Goal: Task Accomplishment & Management: Manage account settings

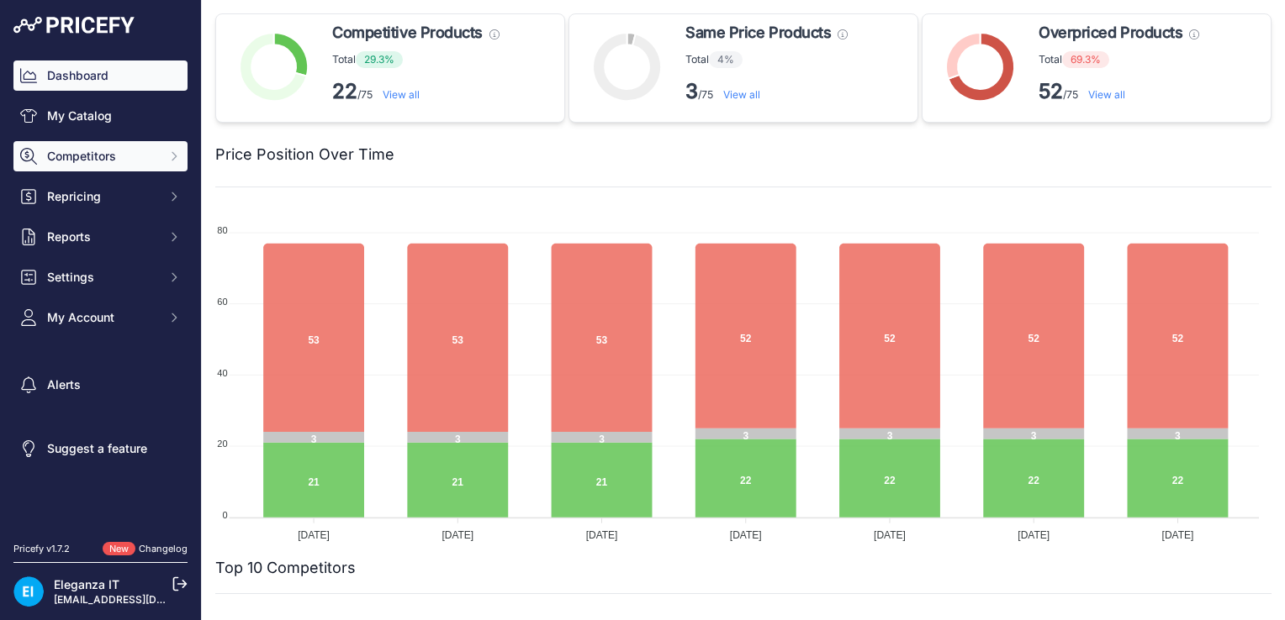
click at [92, 161] on span "Competitors" at bounding box center [102, 156] width 110 height 17
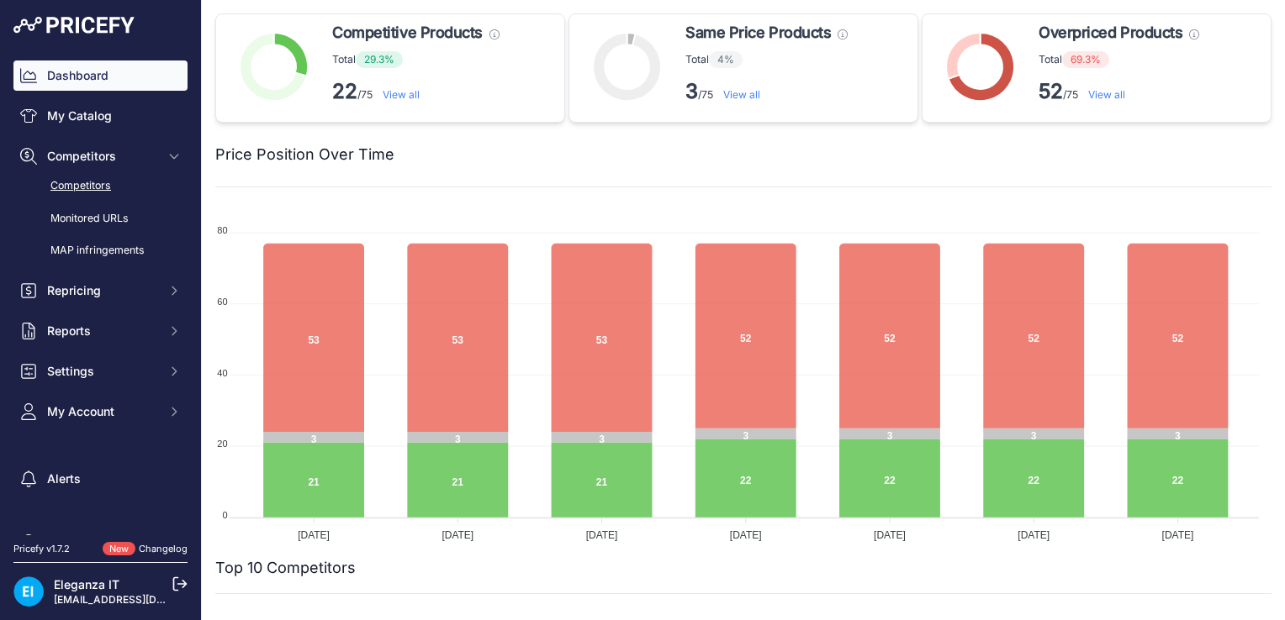
click at [92, 186] on link "Competitors" at bounding box center [100, 186] width 174 height 29
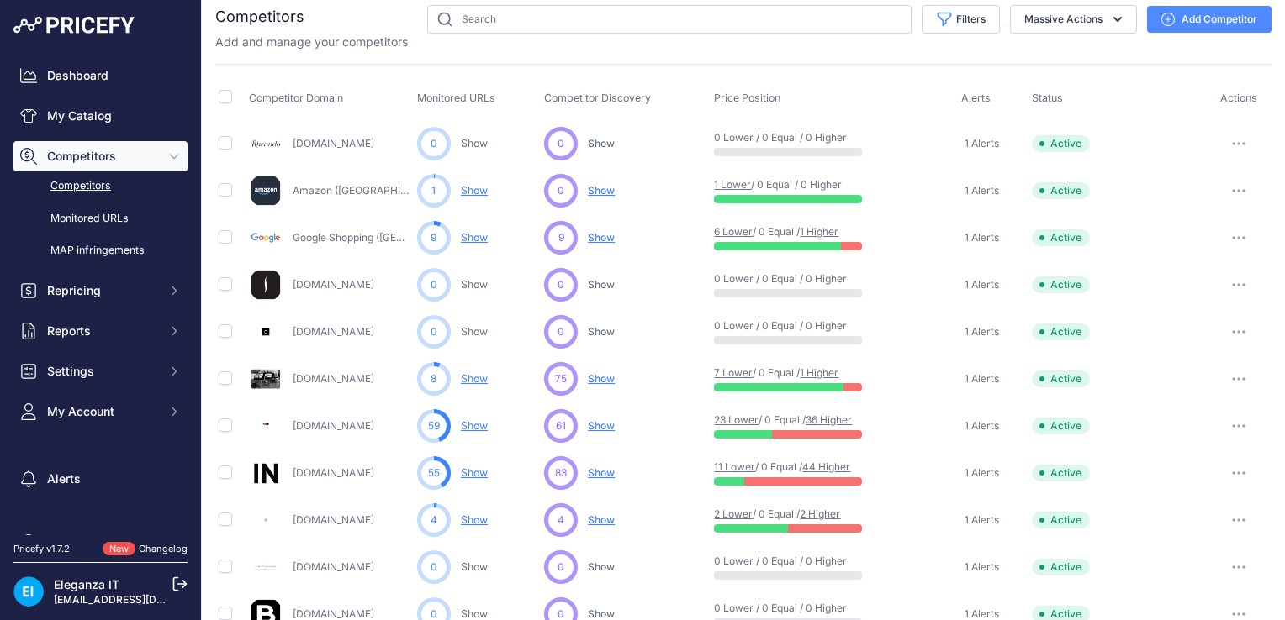
scroll to position [77, 0]
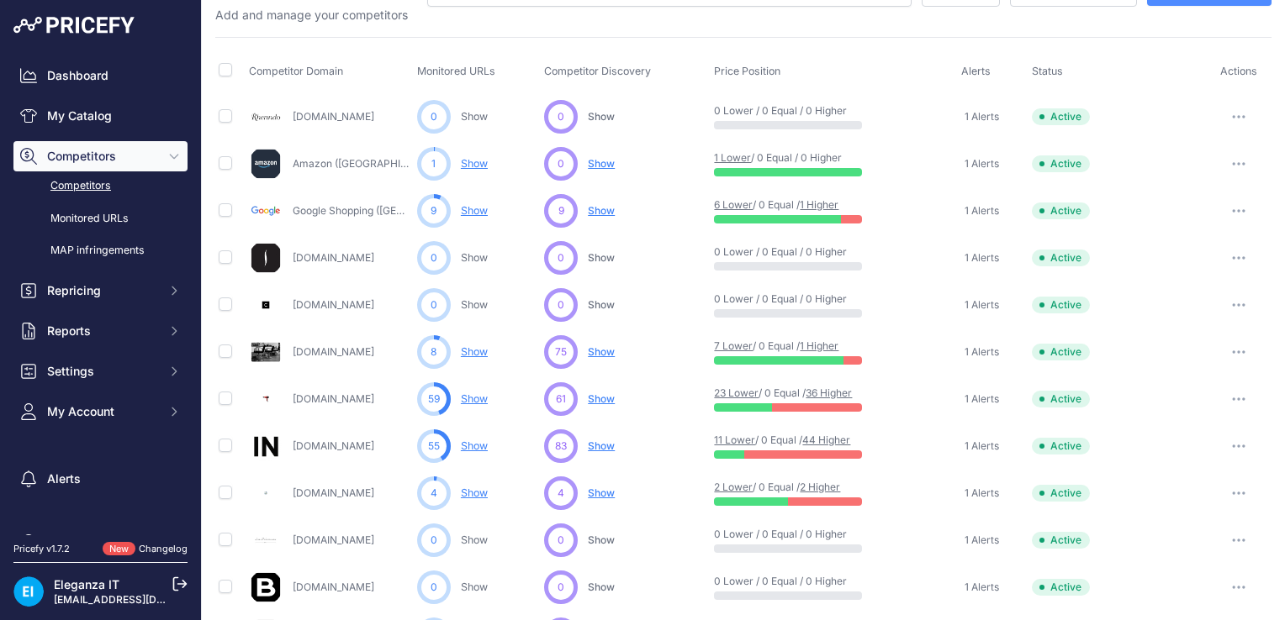
click at [601, 353] on span "Show" at bounding box center [601, 352] width 27 height 13
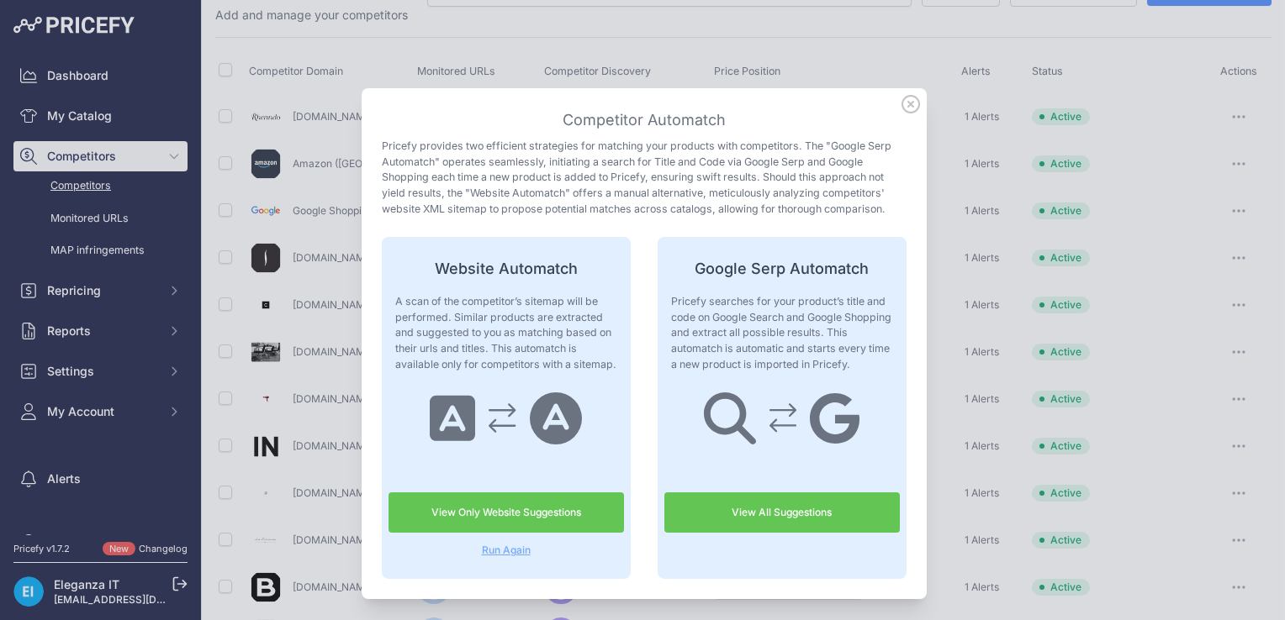
click at [478, 514] on link "View Only Website Suggestions" at bounding box center [505, 513] width 235 height 40
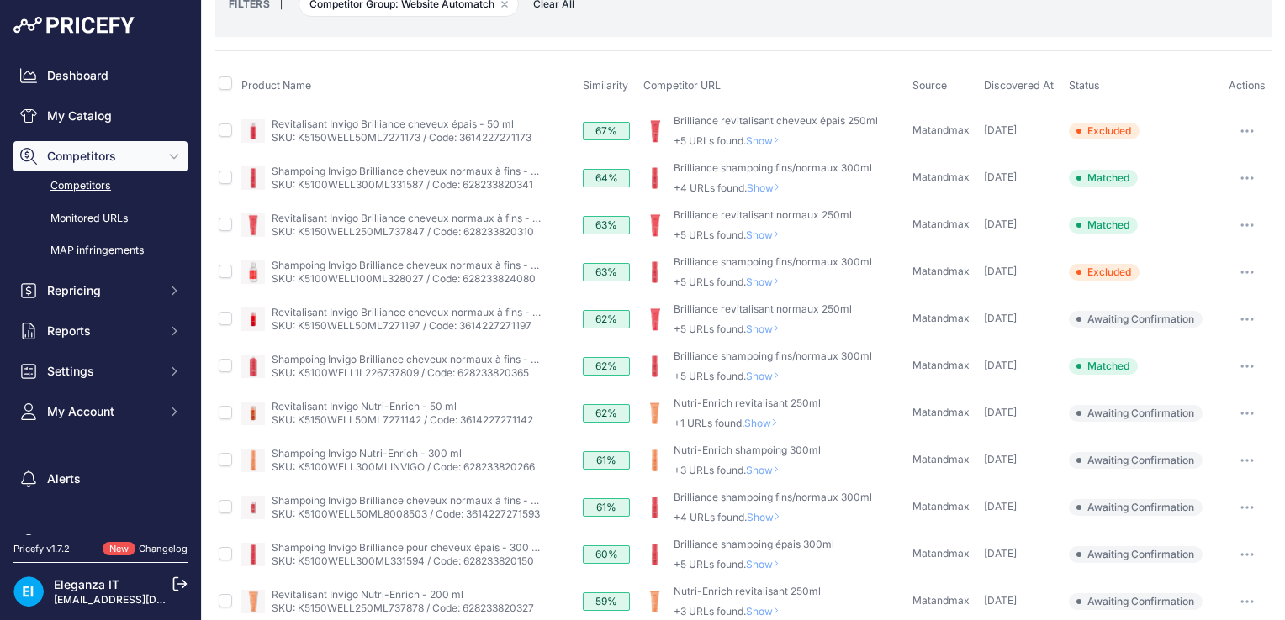
scroll to position [108, 0]
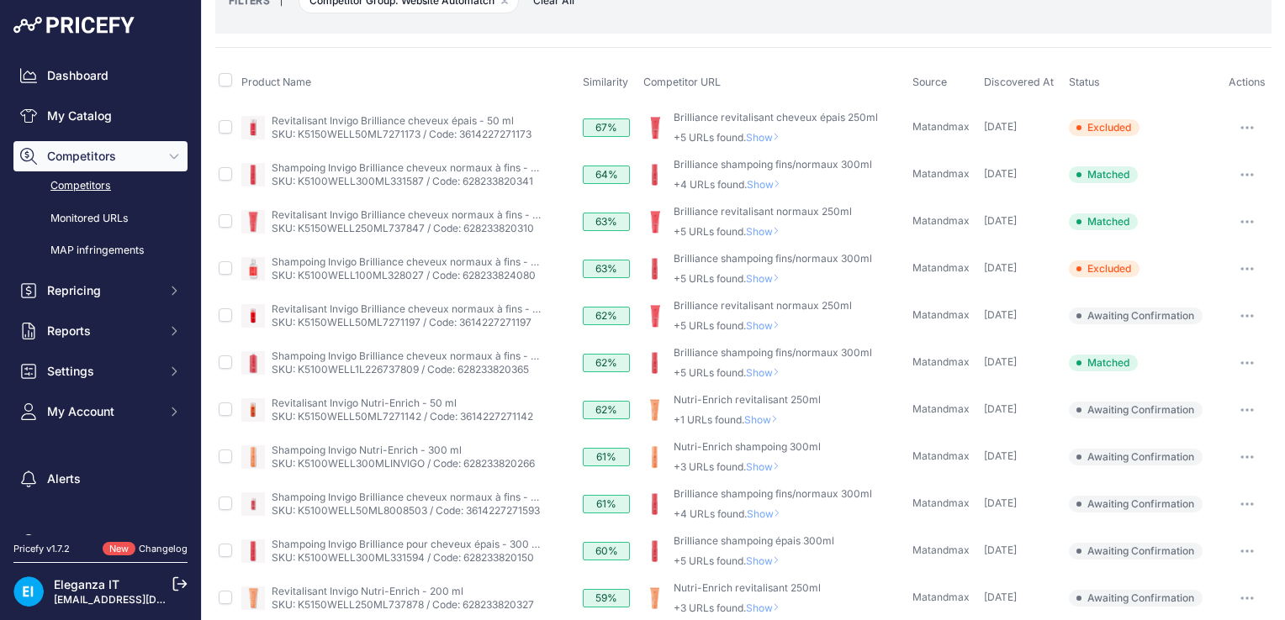
click at [763, 325] on span "Show" at bounding box center [766, 325] width 40 height 13
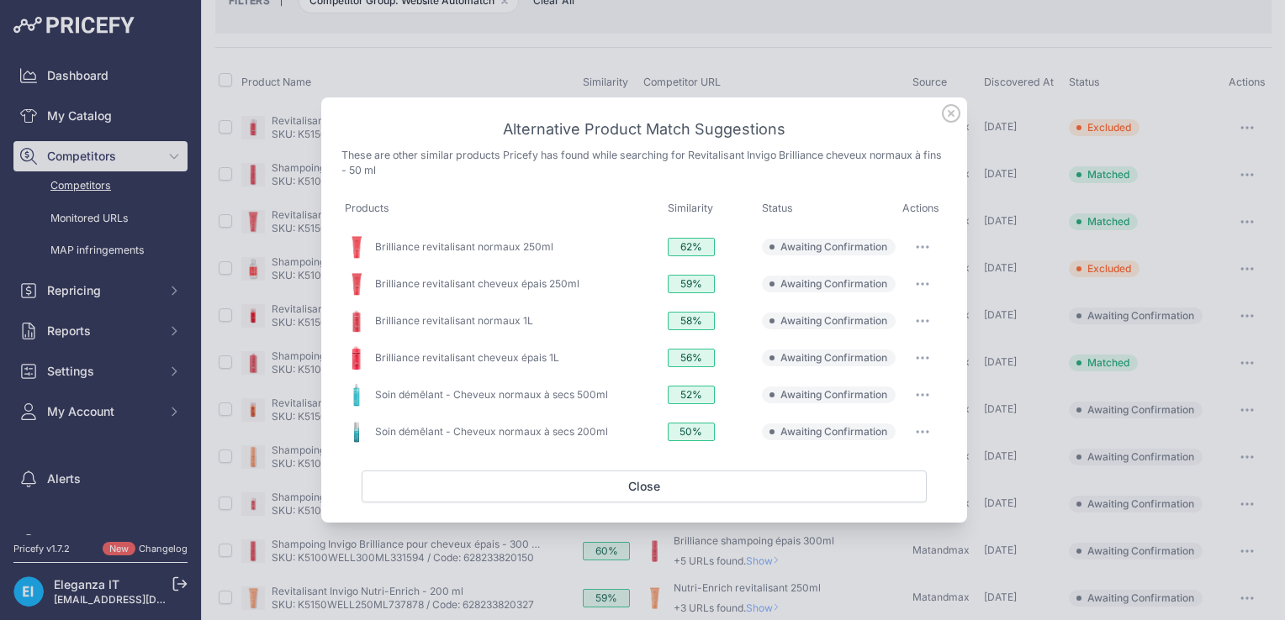
click at [947, 114] on icon at bounding box center [951, 113] width 18 height 18
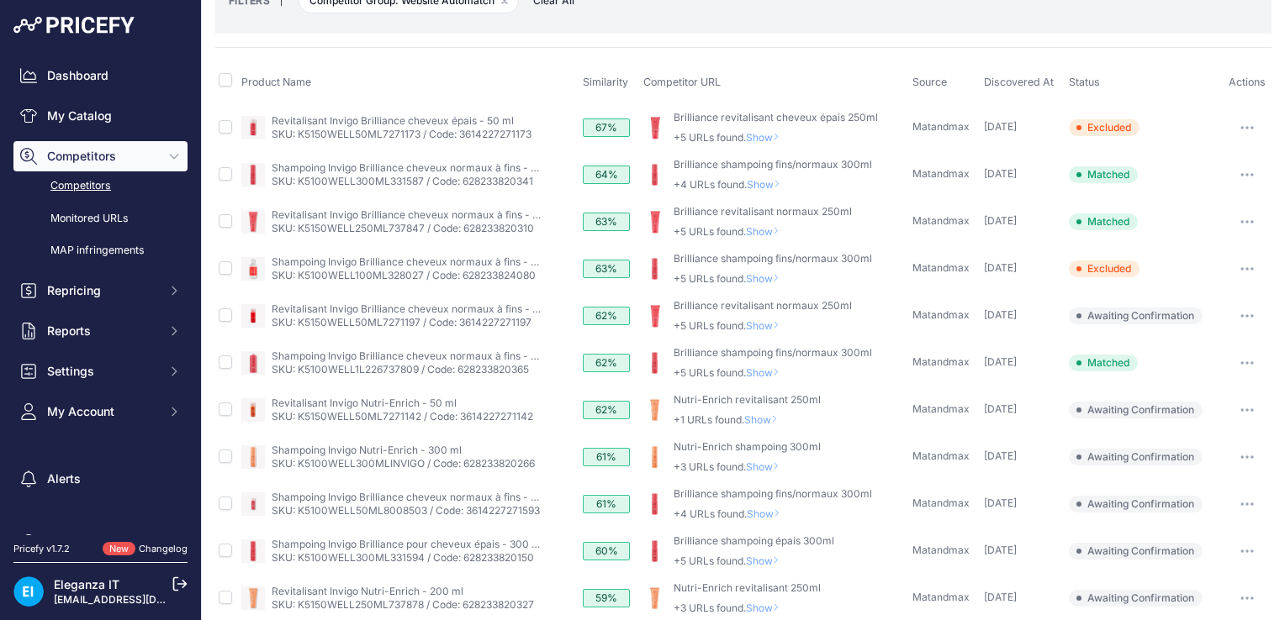
click at [762, 325] on span "Show" at bounding box center [766, 325] width 40 height 13
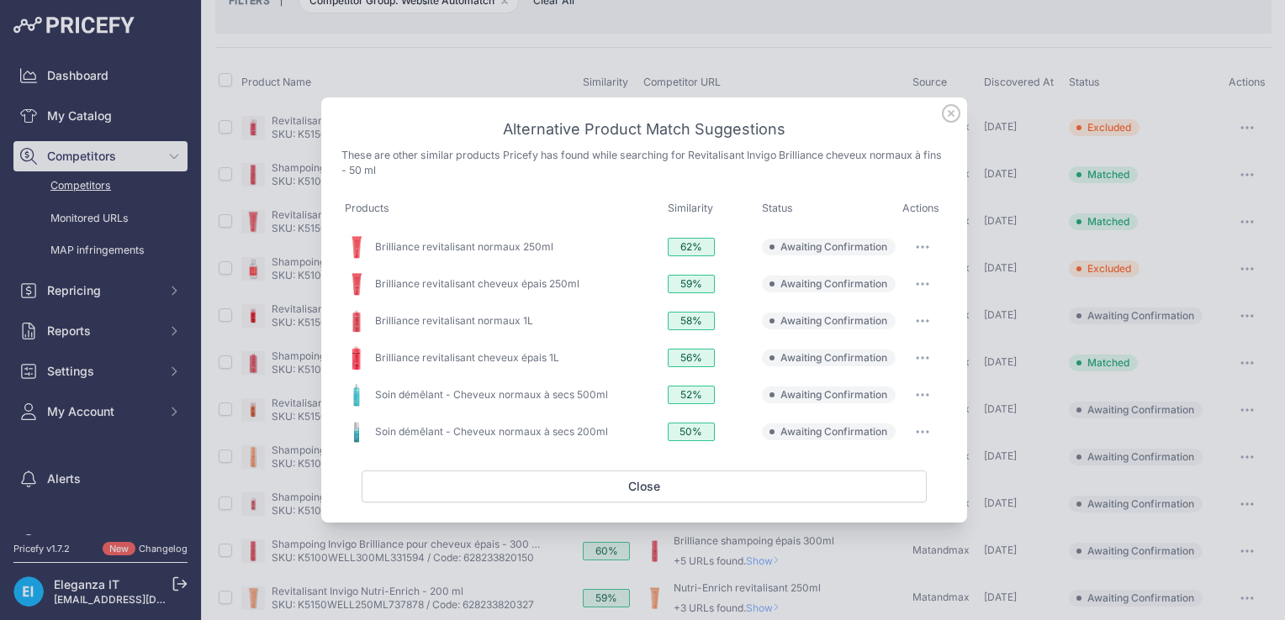
click at [948, 116] on icon at bounding box center [951, 113] width 17 height 17
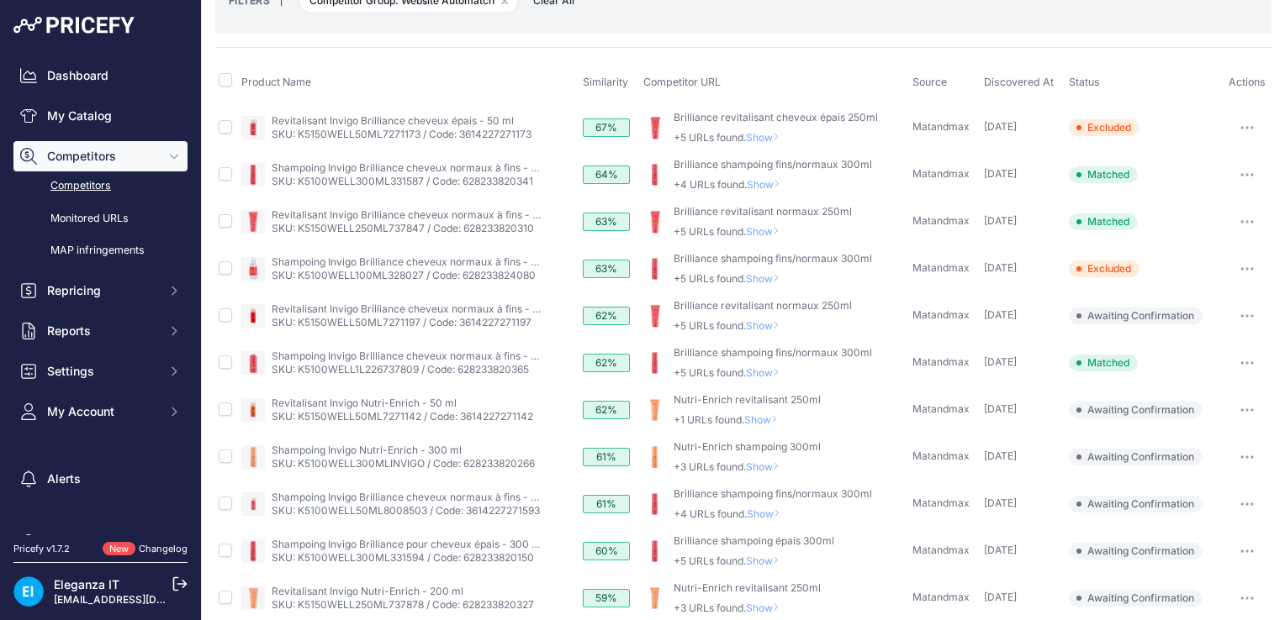
click at [761, 321] on span "Show" at bounding box center [766, 325] width 40 height 13
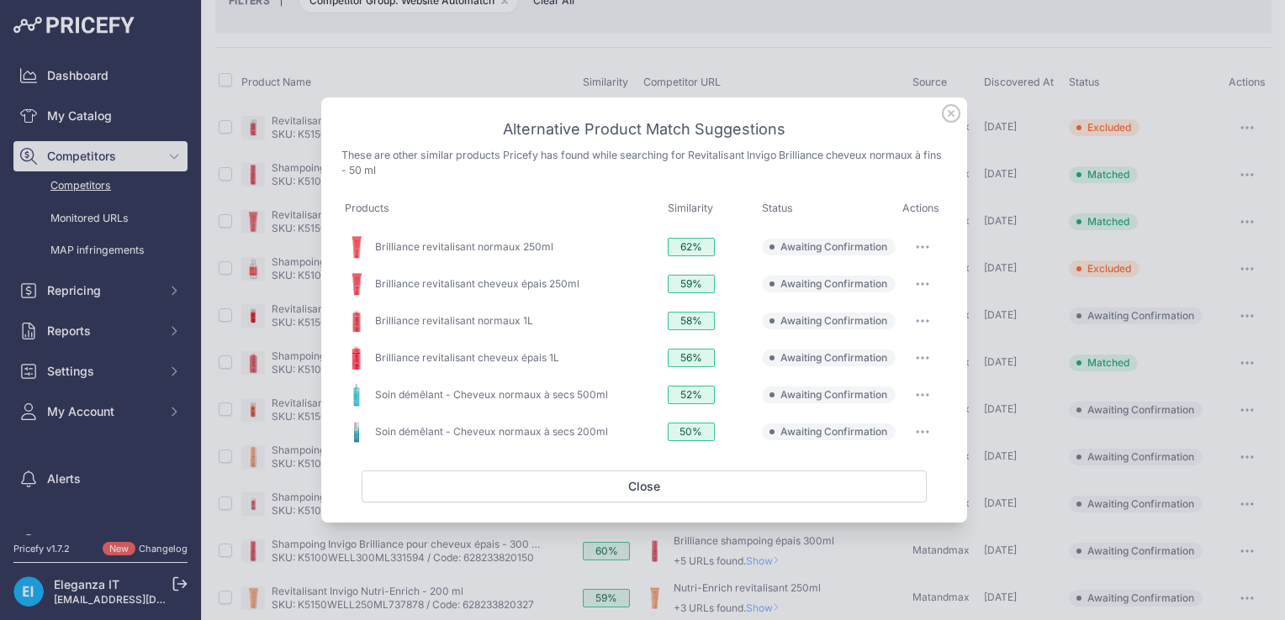
click at [927, 248] on icon "button" at bounding box center [928, 248] width 2 height 2
click at [886, 288] on span "Match This" at bounding box center [875, 282] width 53 height 13
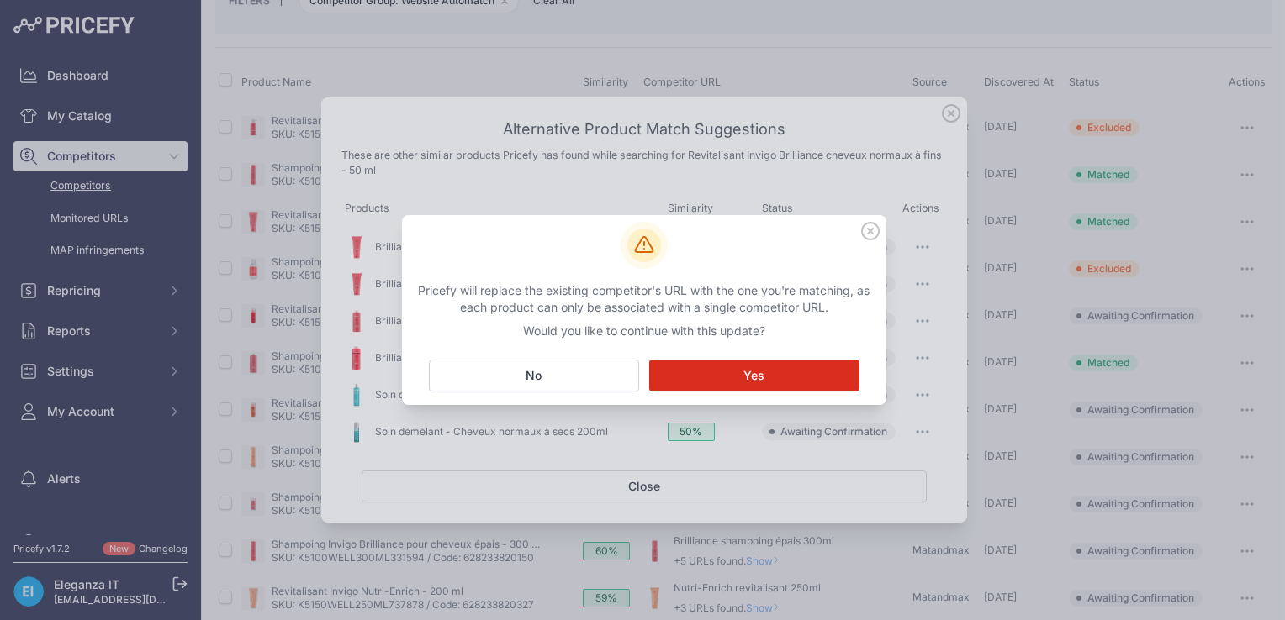
click at [727, 383] on button "Matching... Yes" at bounding box center [754, 376] width 210 height 32
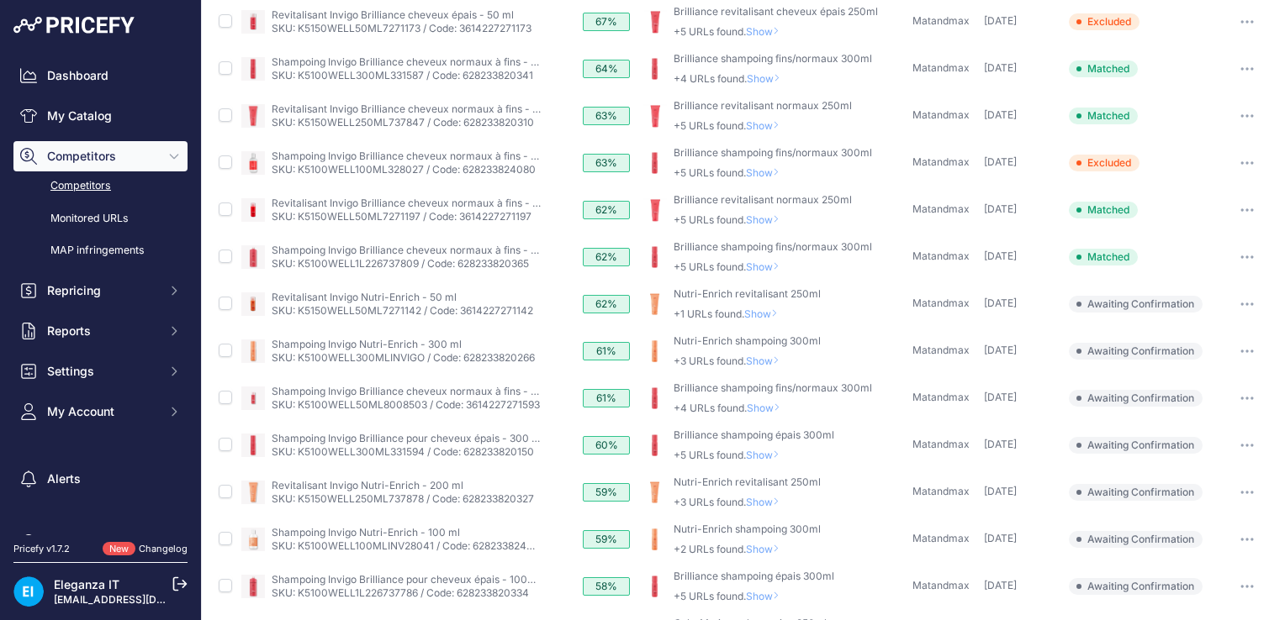
scroll to position [268, 0]
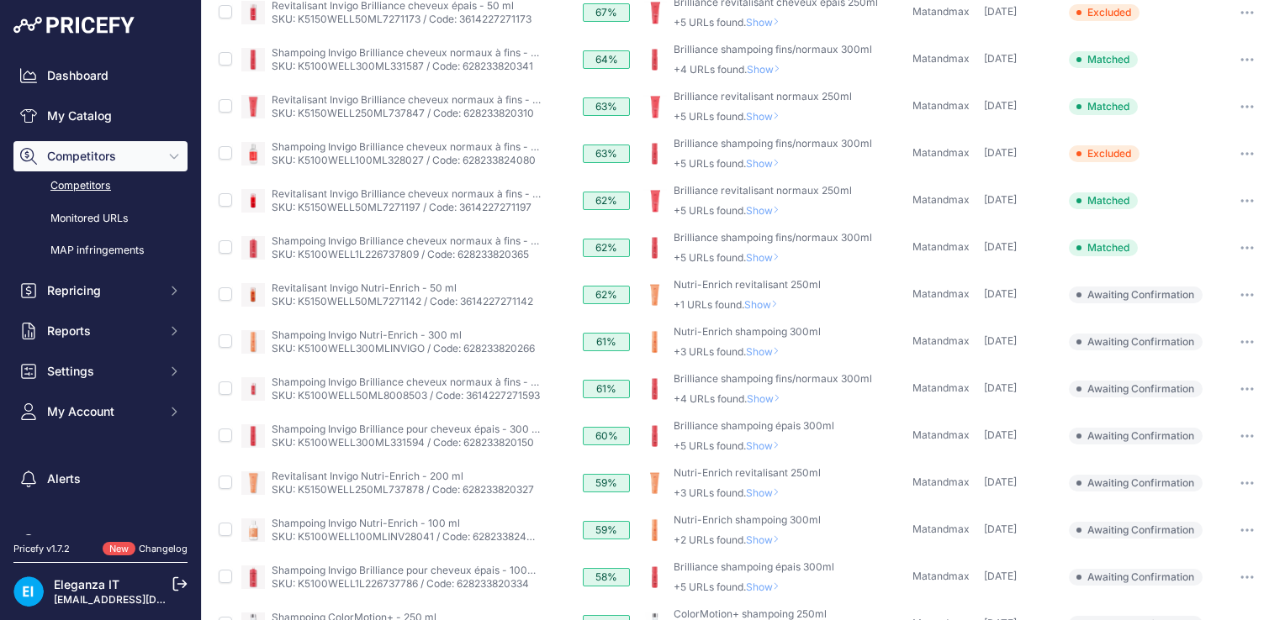
click at [767, 303] on span "Show" at bounding box center [764, 304] width 40 height 13
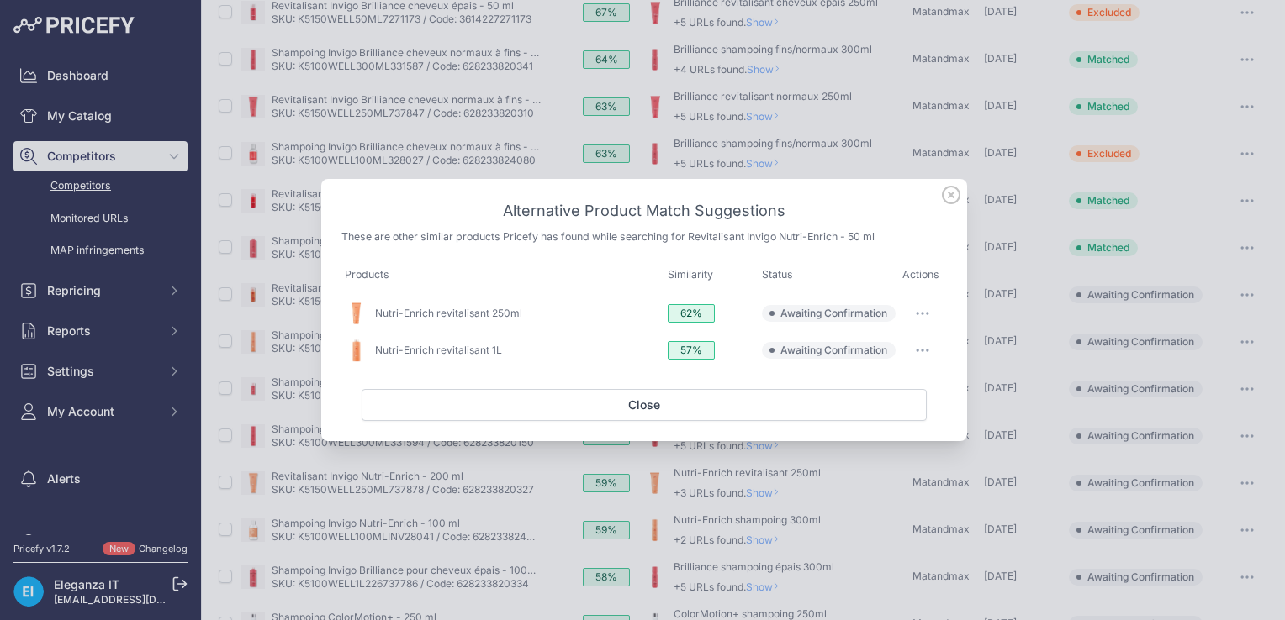
scroll to position [223, 0]
click at [927, 314] on icon "button" at bounding box center [928, 314] width 2 height 2
click at [877, 351] on span "Match This" at bounding box center [875, 348] width 53 height 13
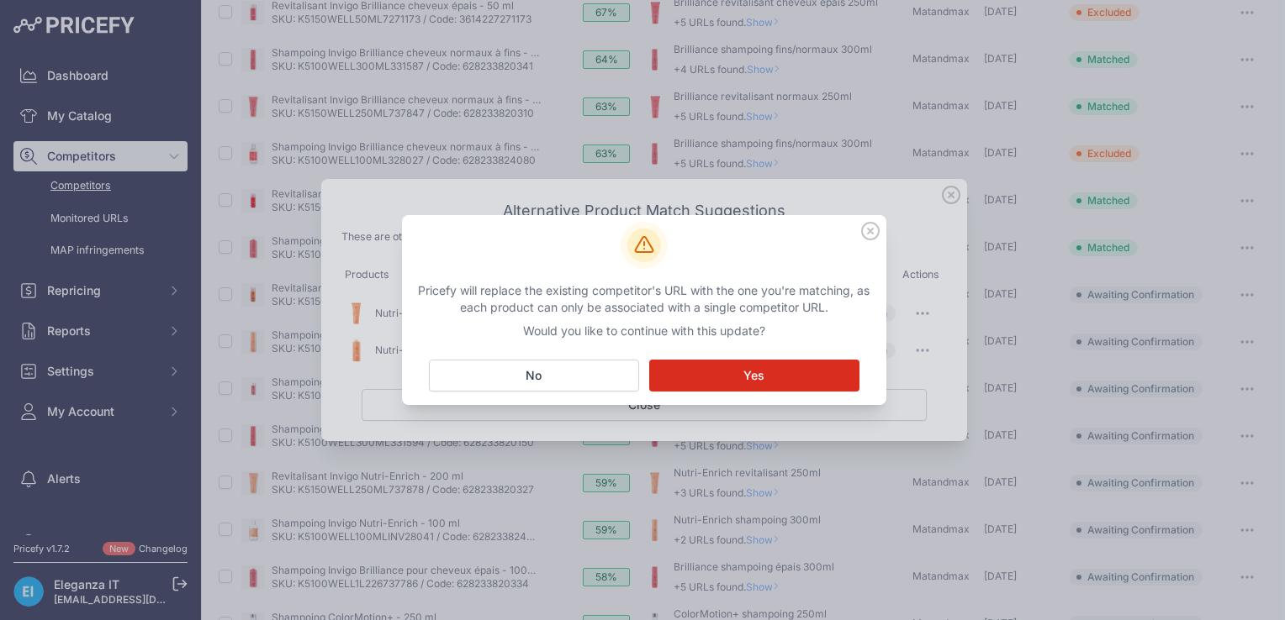
click at [780, 372] on button "Matching... Yes" at bounding box center [754, 376] width 210 height 32
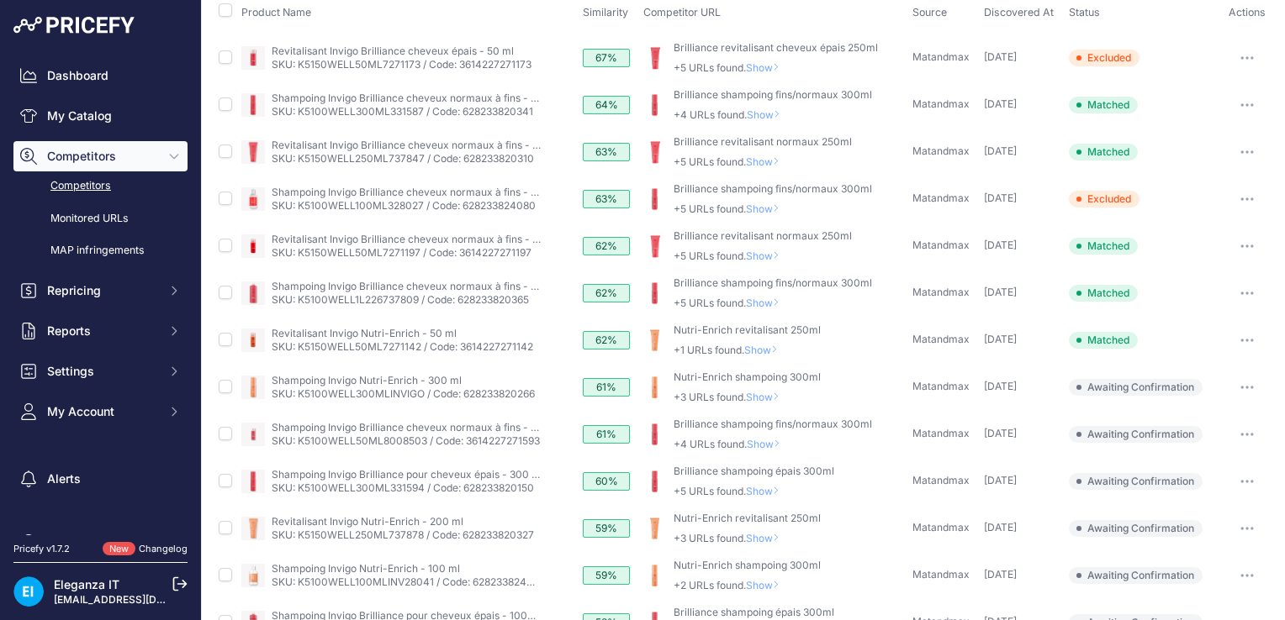
scroll to position [268, 0]
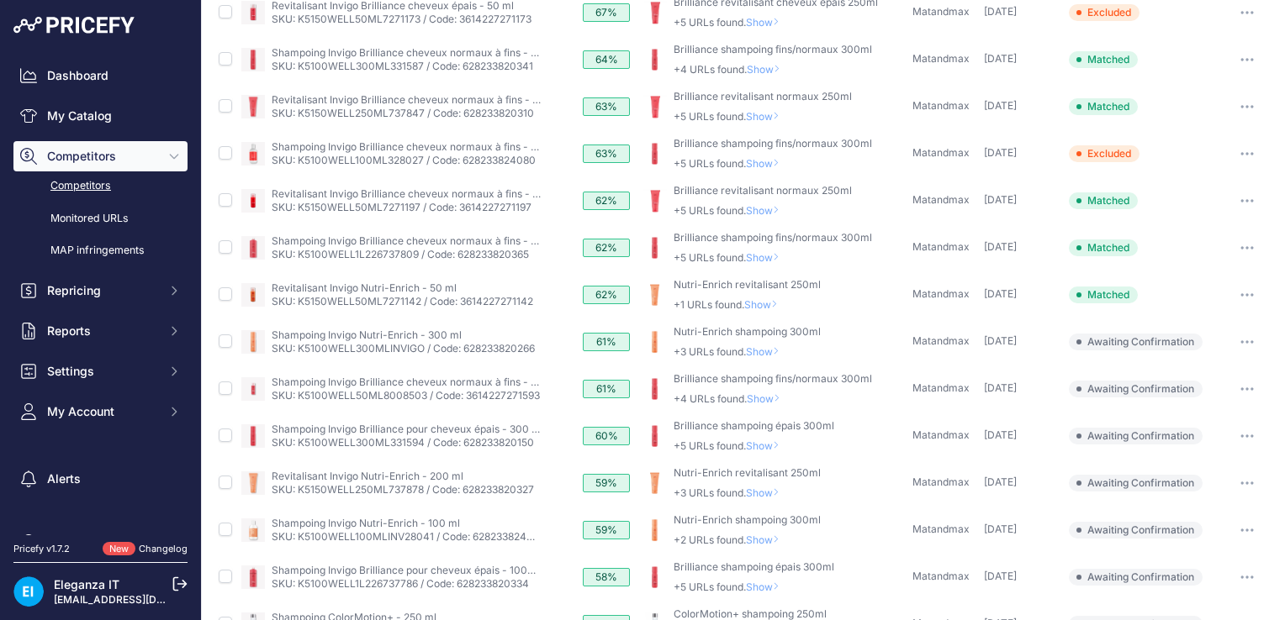
click at [763, 351] on span "Show" at bounding box center [766, 352] width 40 height 13
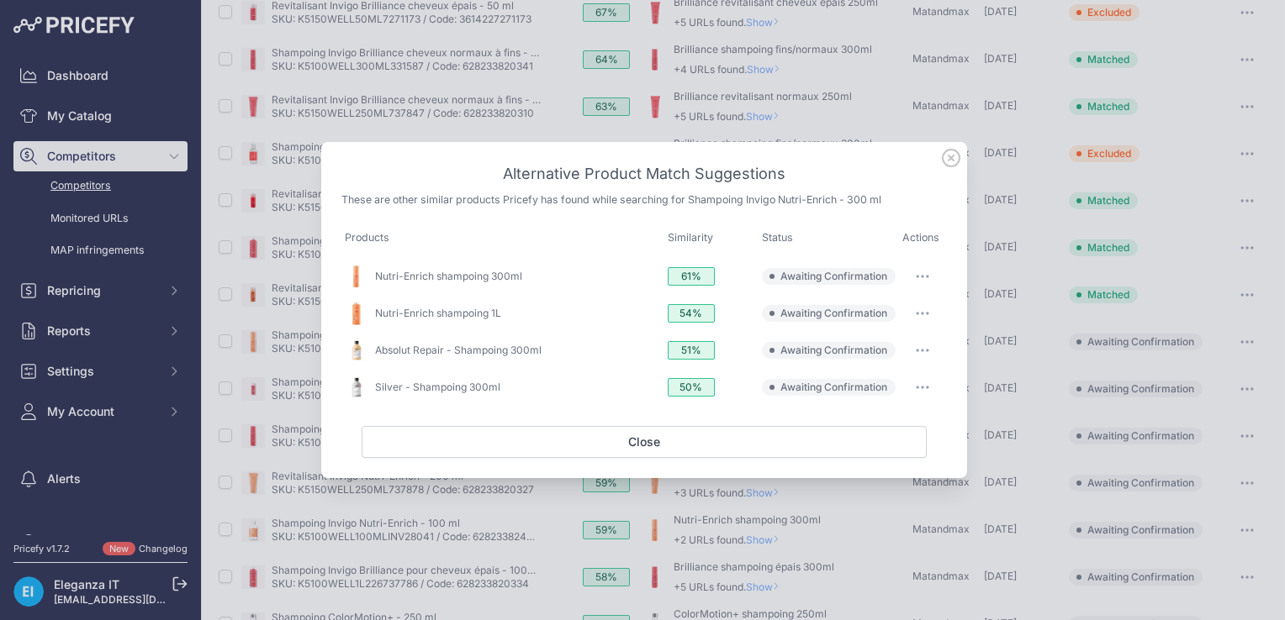
scroll to position [223, 0]
click at [952, 161] on icon at bounding box center [951, 158] width 18 height 18
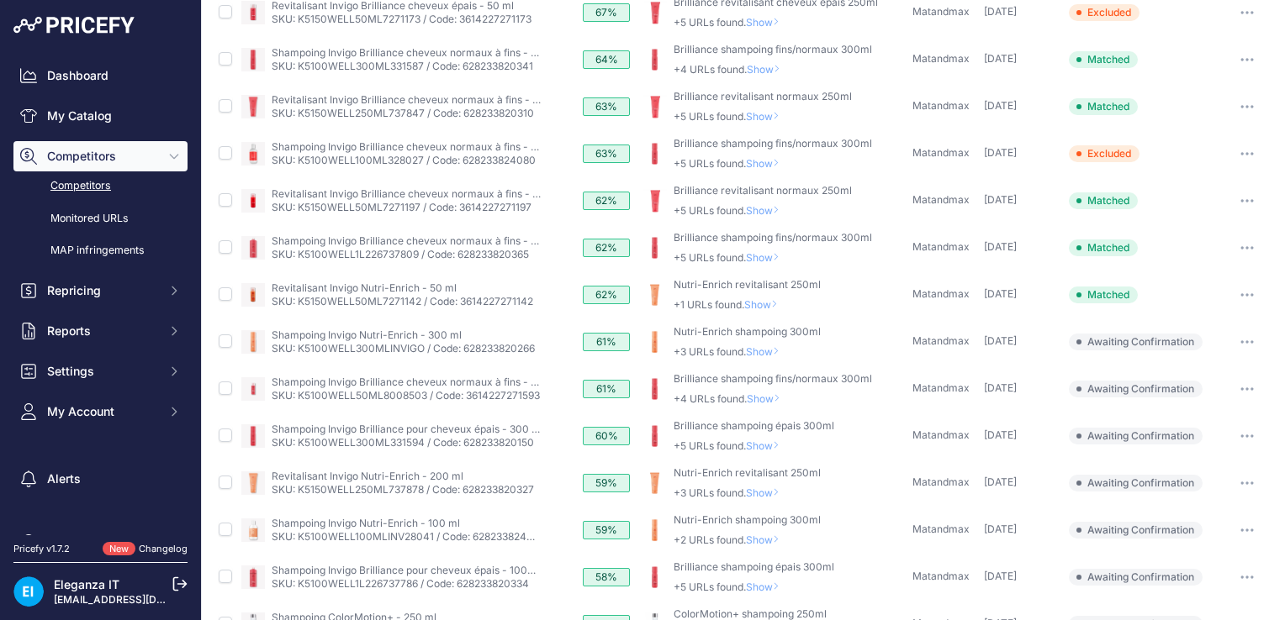
click at [760, 348] on span "Show" at bounding box center [766, 352] width 40 height 13
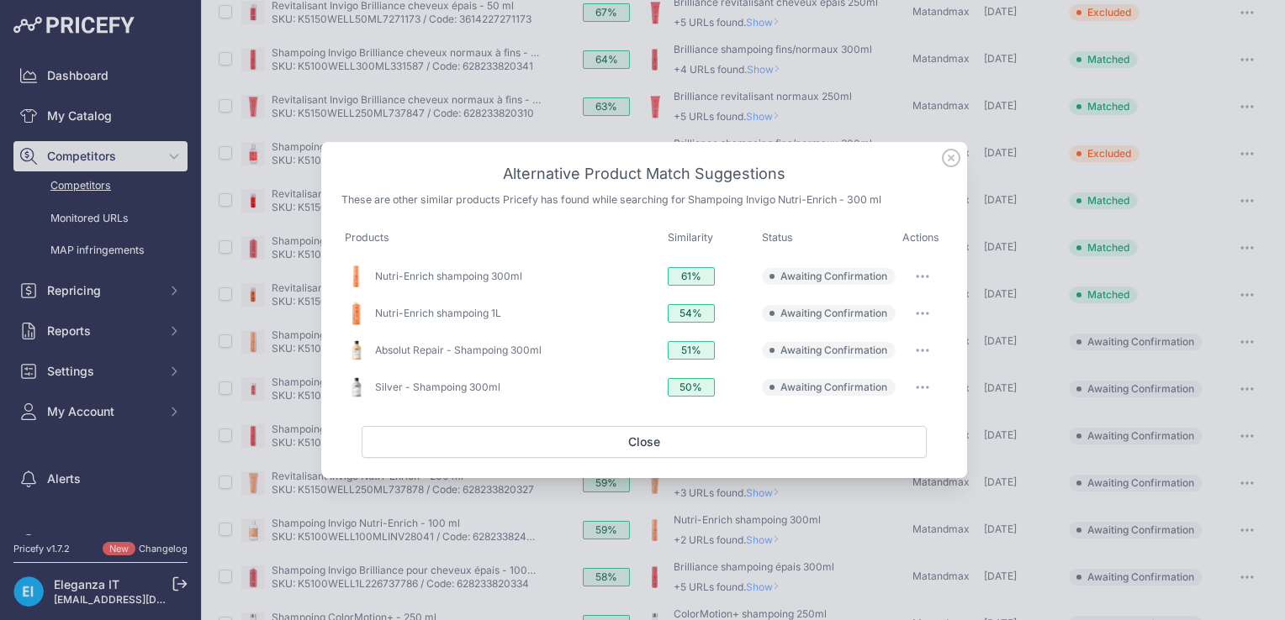
click at [928, 274] on button "button" at bounding box center [923, 277] width 34 height 24
click at [885, 309] on span "Match This" at bounding box center [875, 311] width 53 height 13
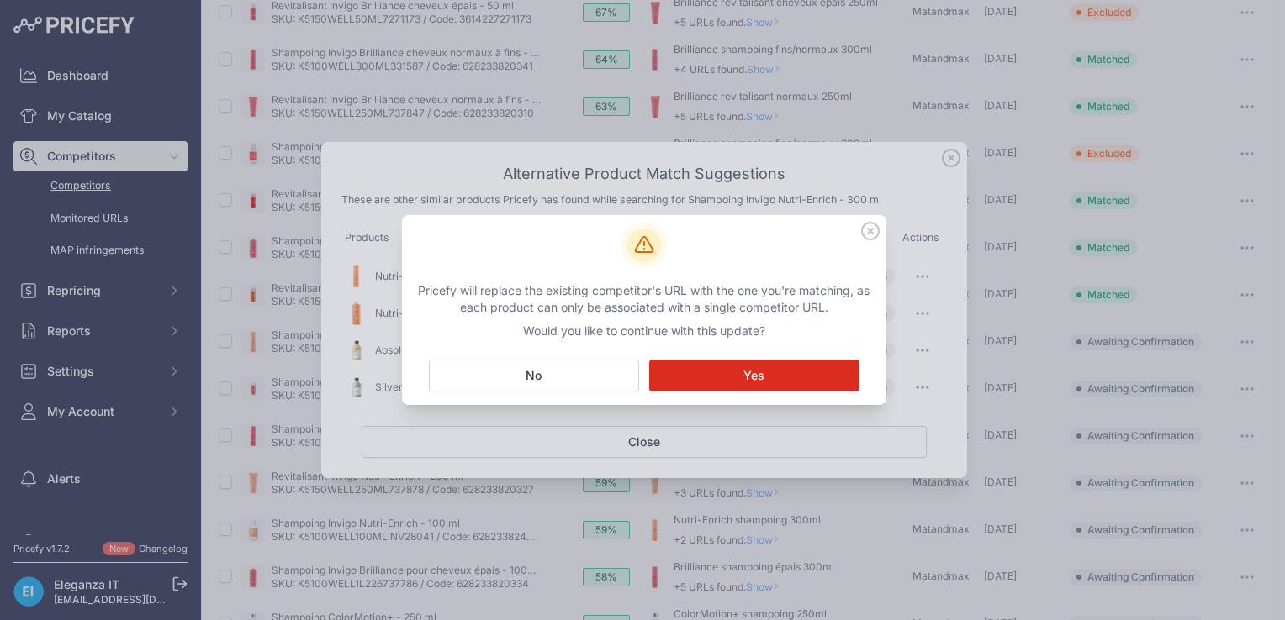
click at [755, 377] on span "Yes" at bounding box center [753, 375] width 21 height 17
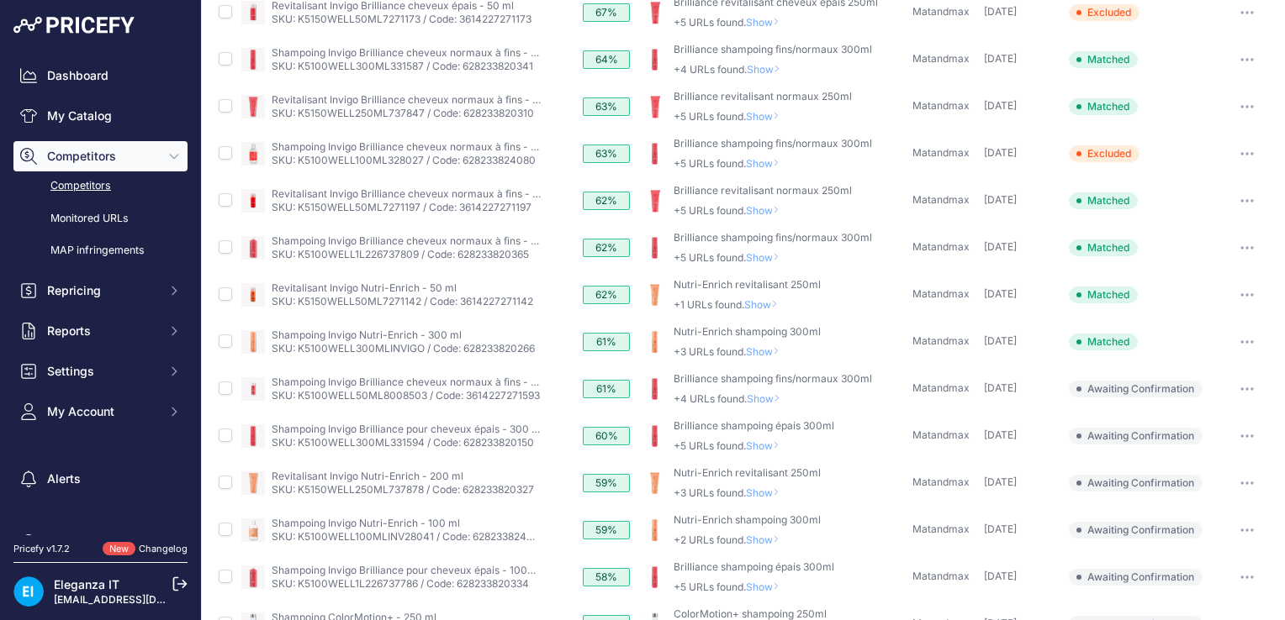
click at [756, 398] on span "Show" at bounding box center [767, 399] width 40 height 13
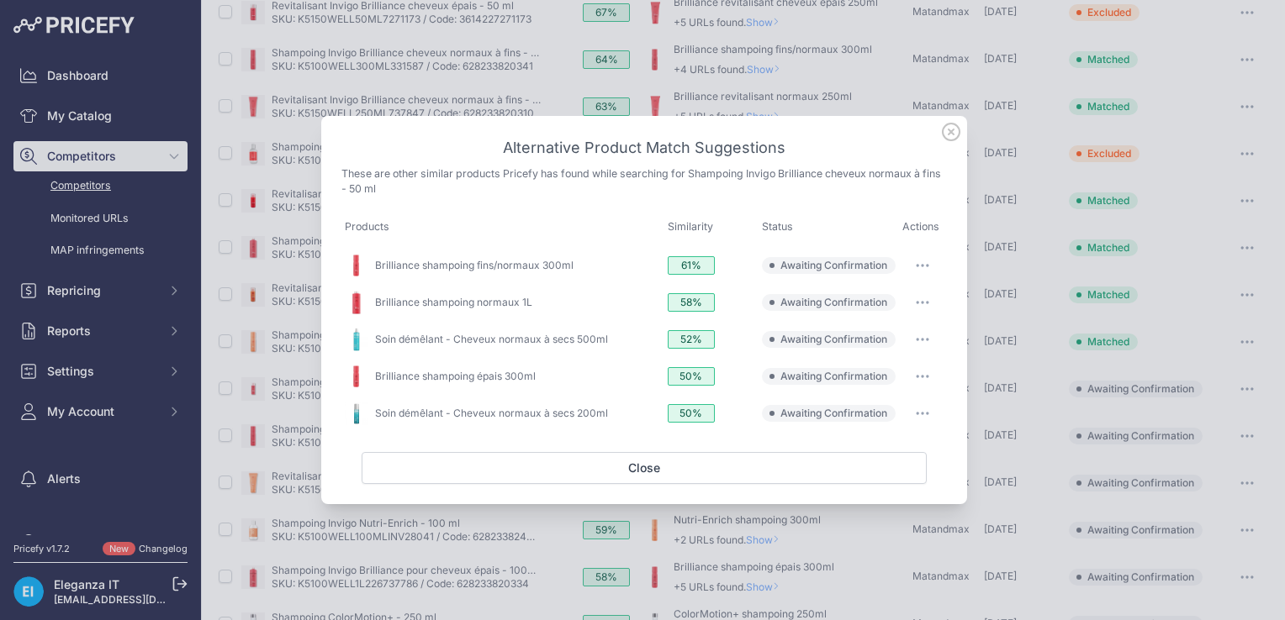
click at [953, 131] on icon at bounding box center [951, 132] width 18 height 18
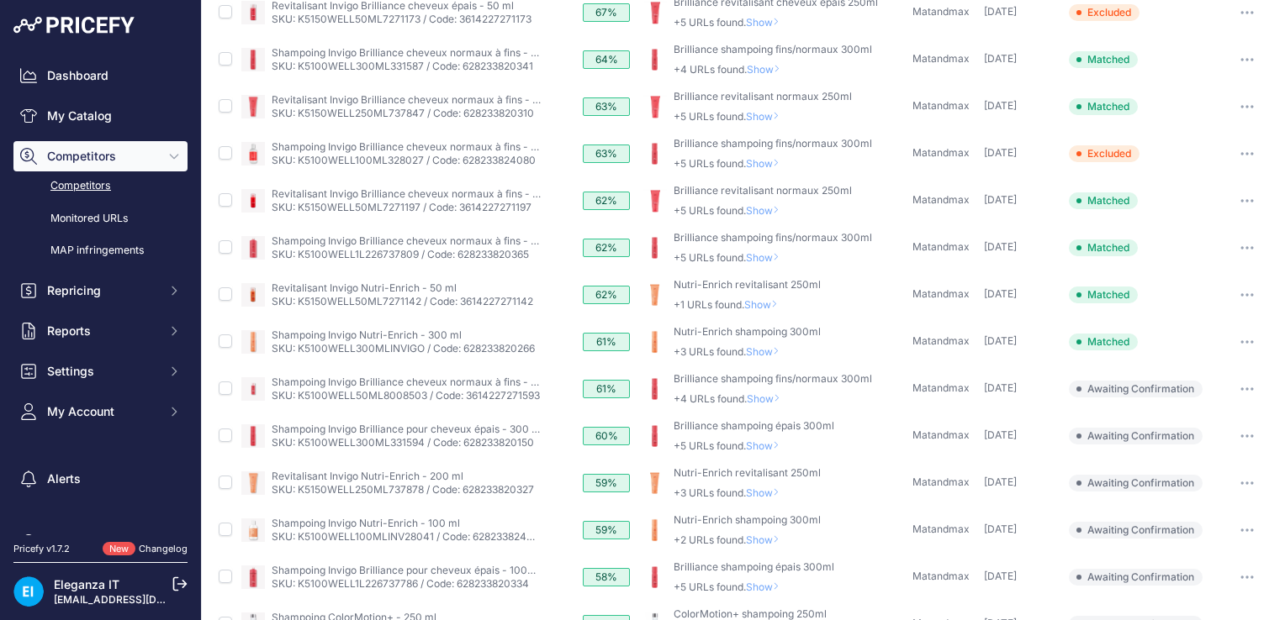
click at [749, 395] on span "Show" at bounding box center [767, 399] width 40 height 13
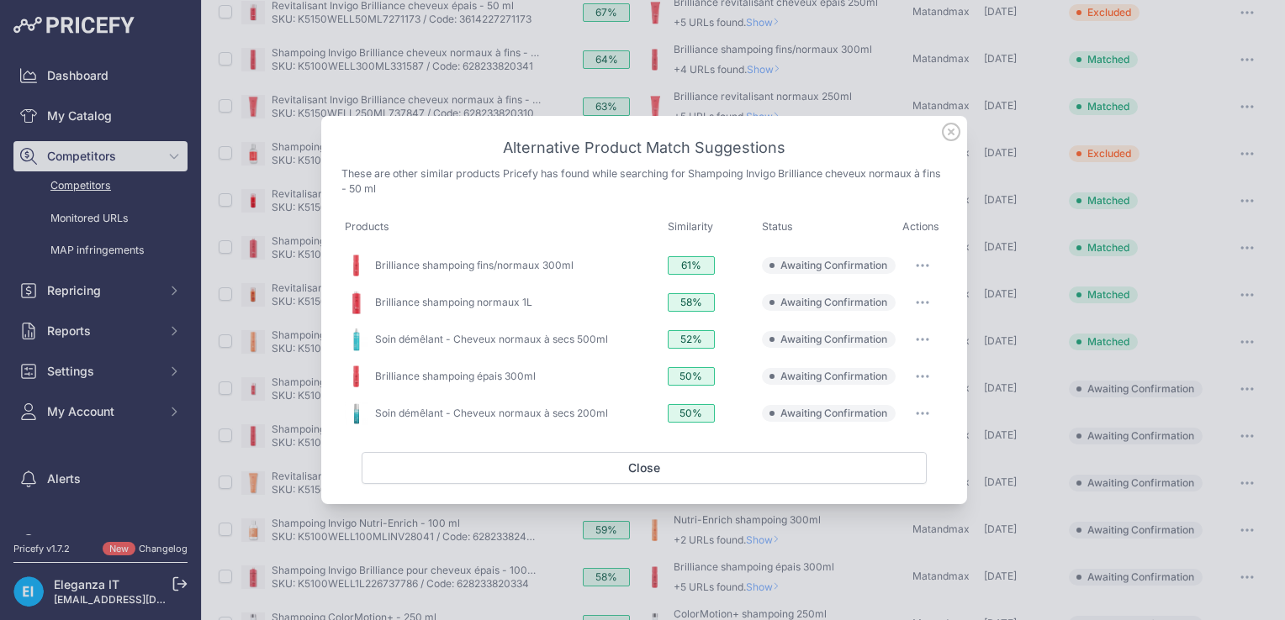
click at [921, 264] on icon "button" at bounding box center [922, 265] width 13 height 3
click at [869, 301] on span "Match This" at bounding box center [875, 300] width 53 height 13
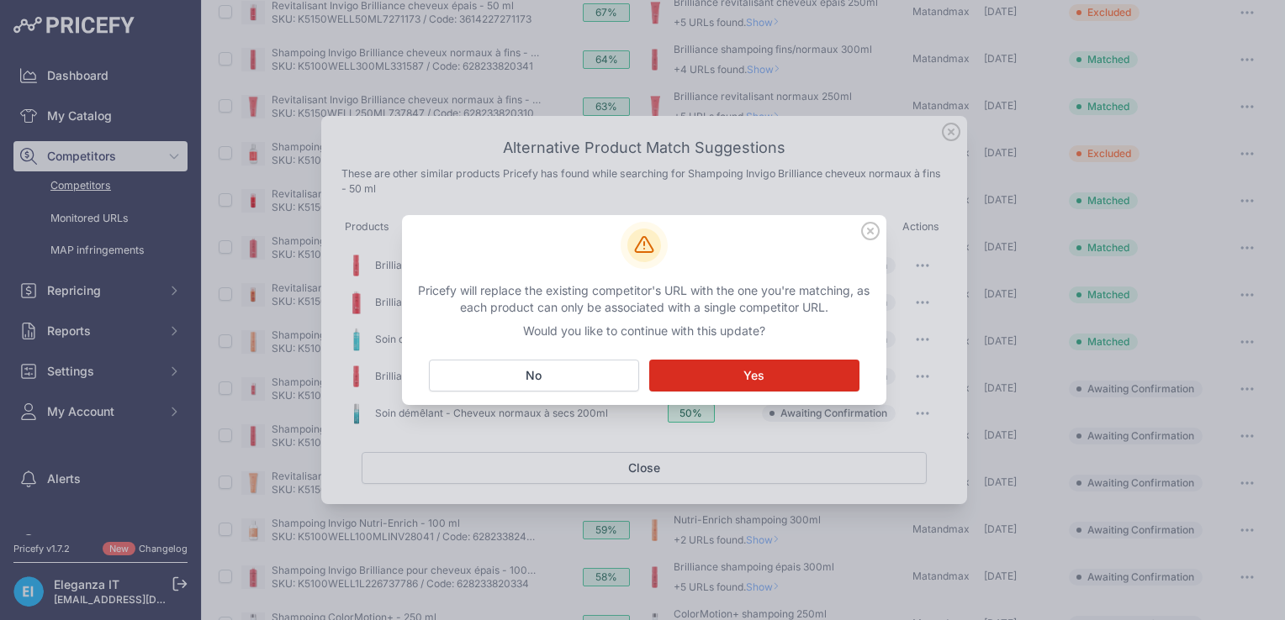
click at [748, 378] on span "Yes" at bounding box center [753, 375] width 21 height 17
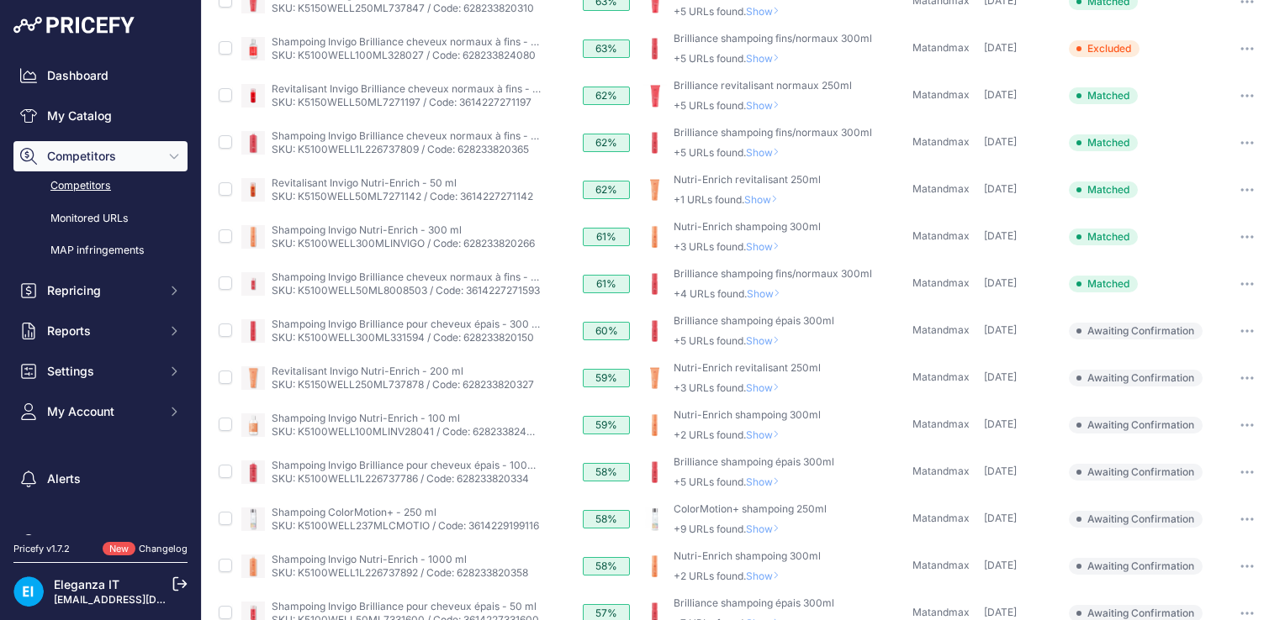
scroll to position [373, 0]
click at [763, 525] on span "Show" at bounding box center [766, 529] width 40 height 13
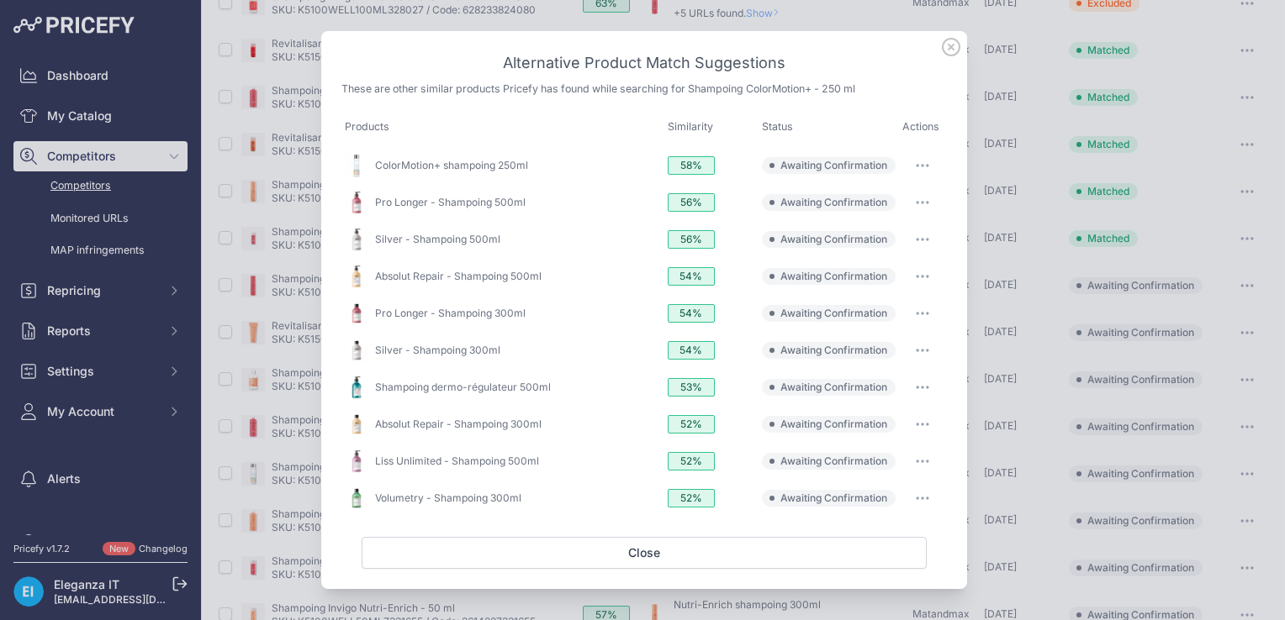
scroll to position [329, 0]
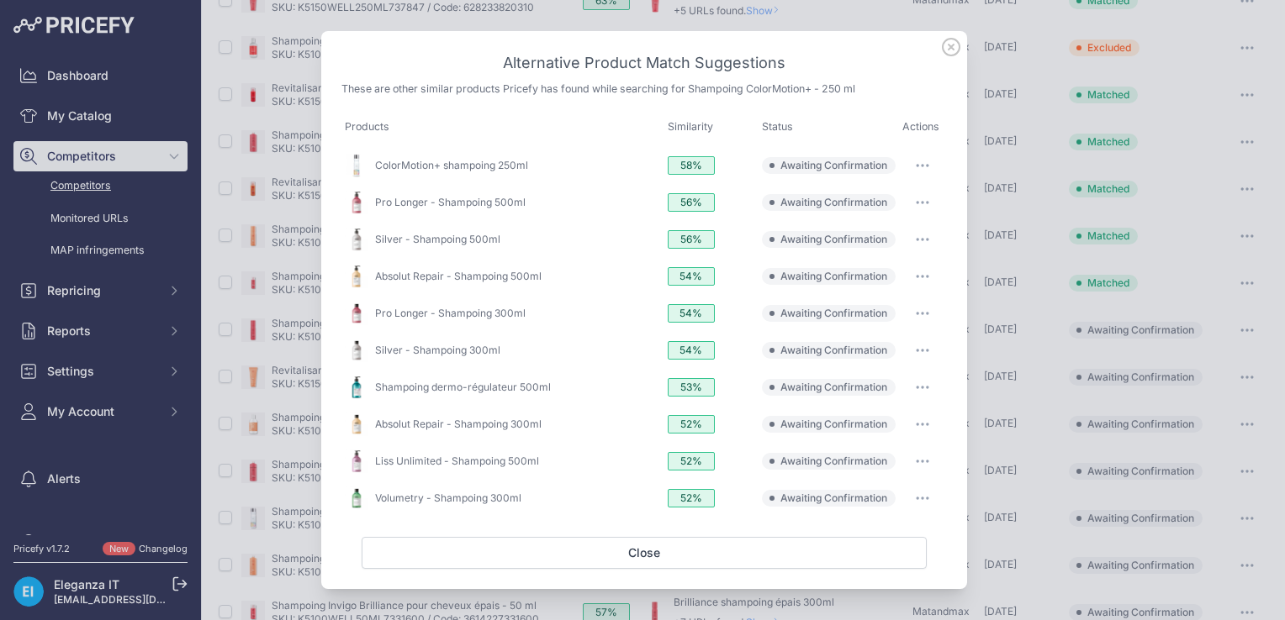
click at [921, 159] on button "button" at bounding box center [923, 166] width 34 height 24
click at [888, 200] on span "Match This" at bounding box center [875, 200] width 53 height 13
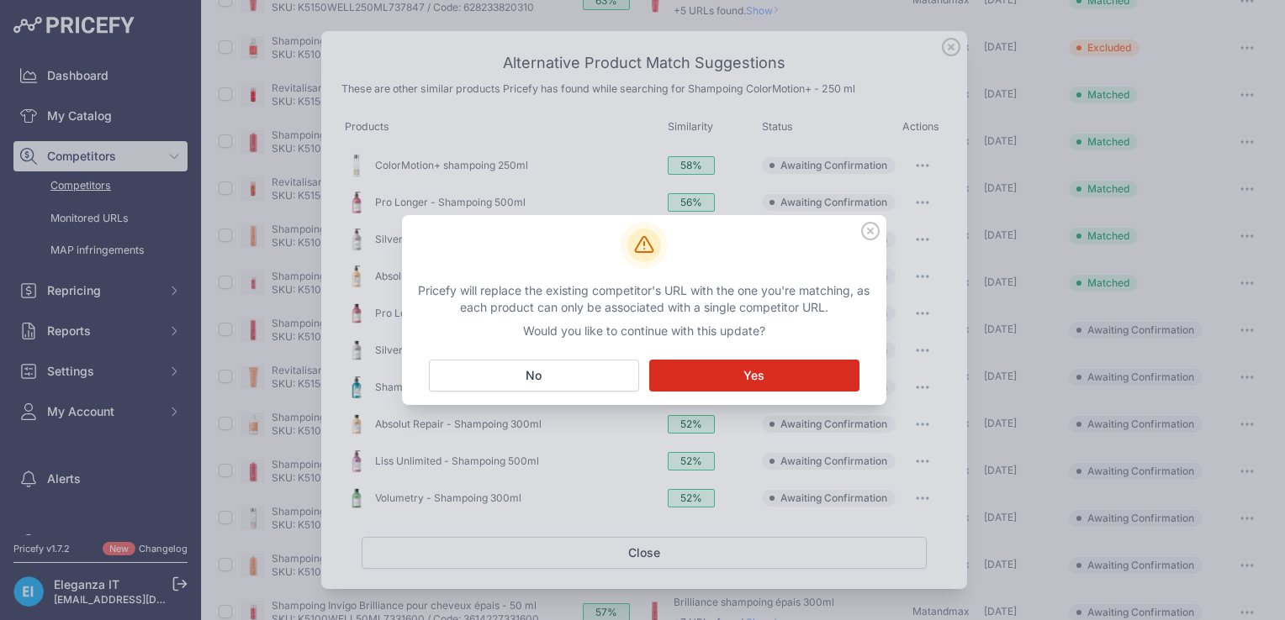
click at [753, 375] on span "Yes" at bounding box center [753, 375] width 21 height 17
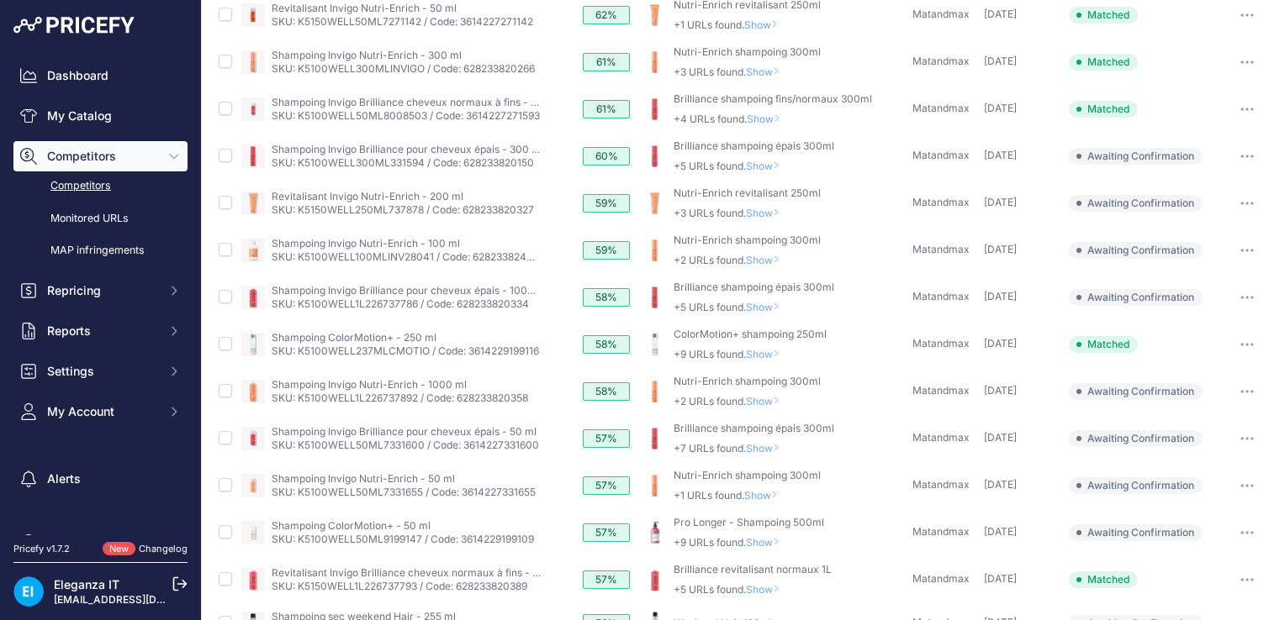
scroll to position [639, 0]
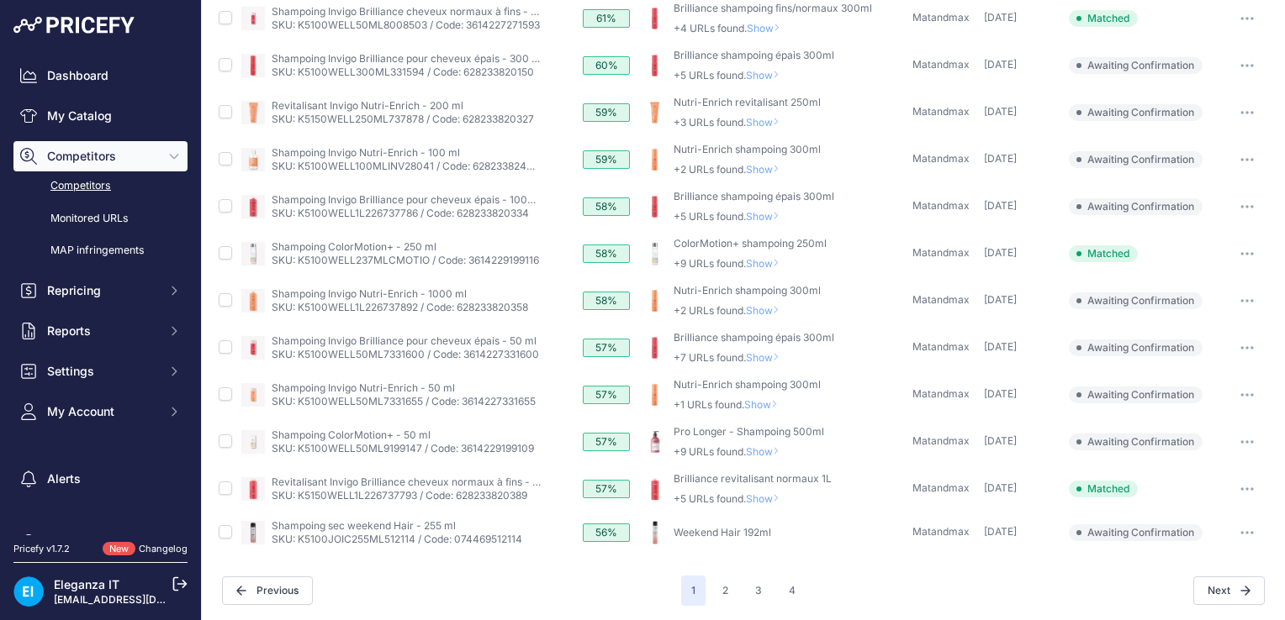
click at [746, 531] on link "Weekend Hair 192ml" at bounding box center [722, 532] width 98 height 13
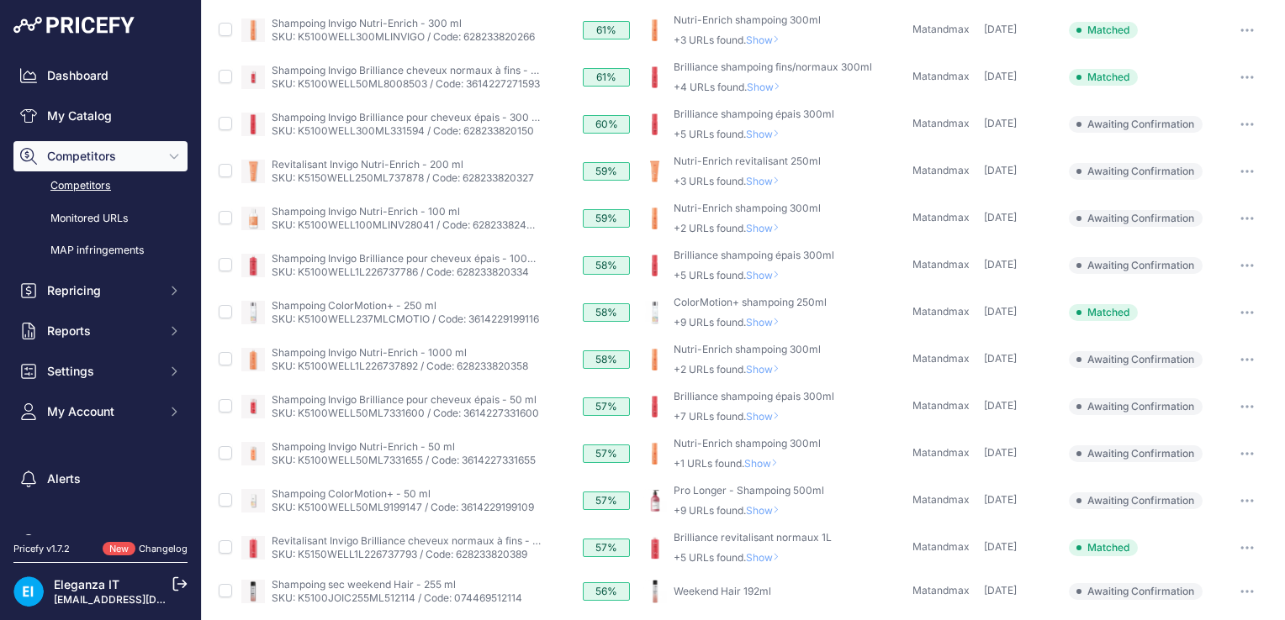
scroll to position [594, 0]
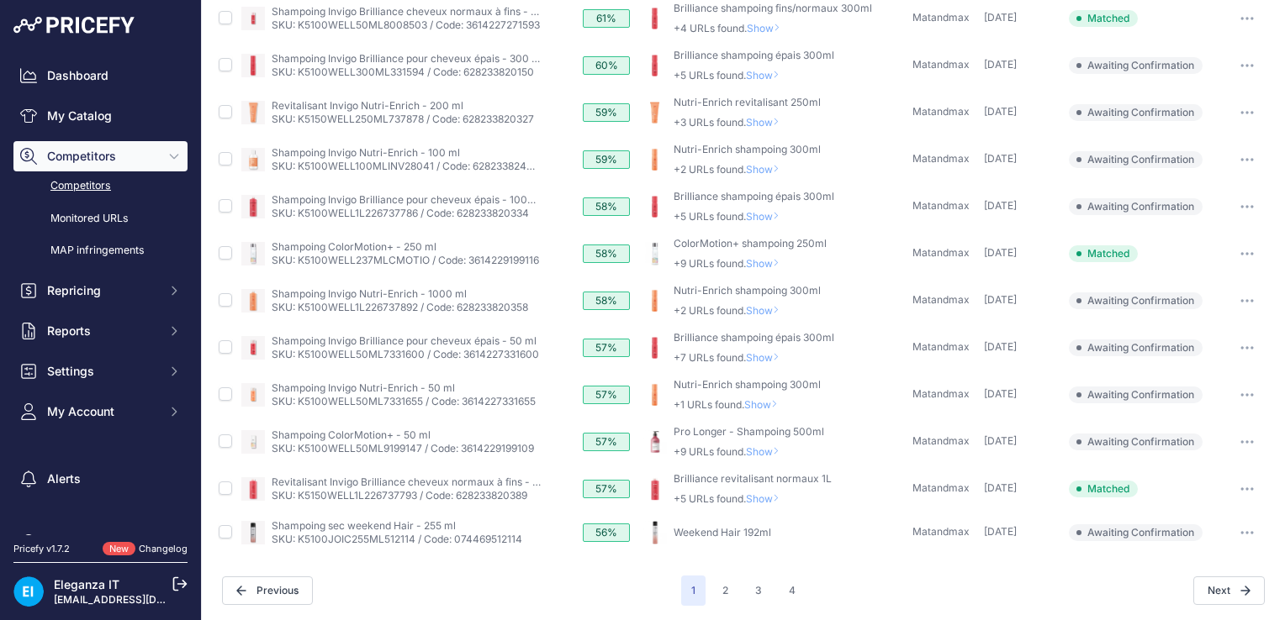
click at [1241, 532] on icon "button" at bounding box center [1242, 533] width 2 height 2
click at [0, 0] on button "Exclude match" at bounding box center [0, 0] width 0 height 0
click at [762, 446] on span "Show" at bounding box center [766, 452] width 40 height 13
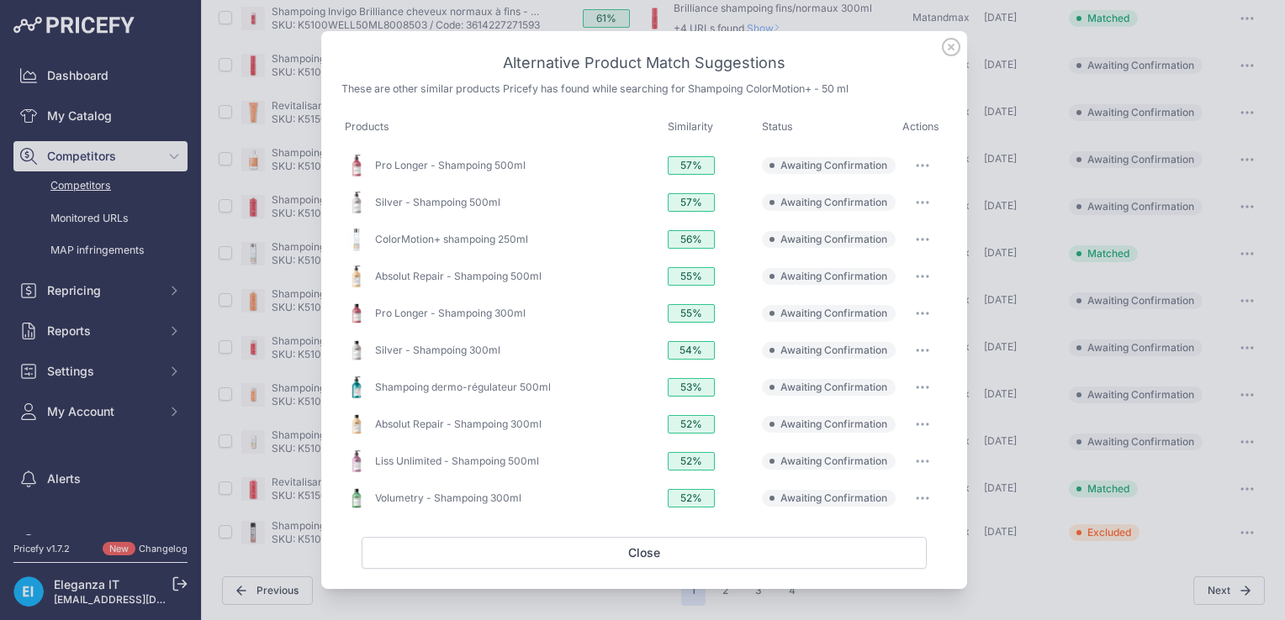
click at [953, 45] on icon at bounding box center [951, 47] width 18 height 18
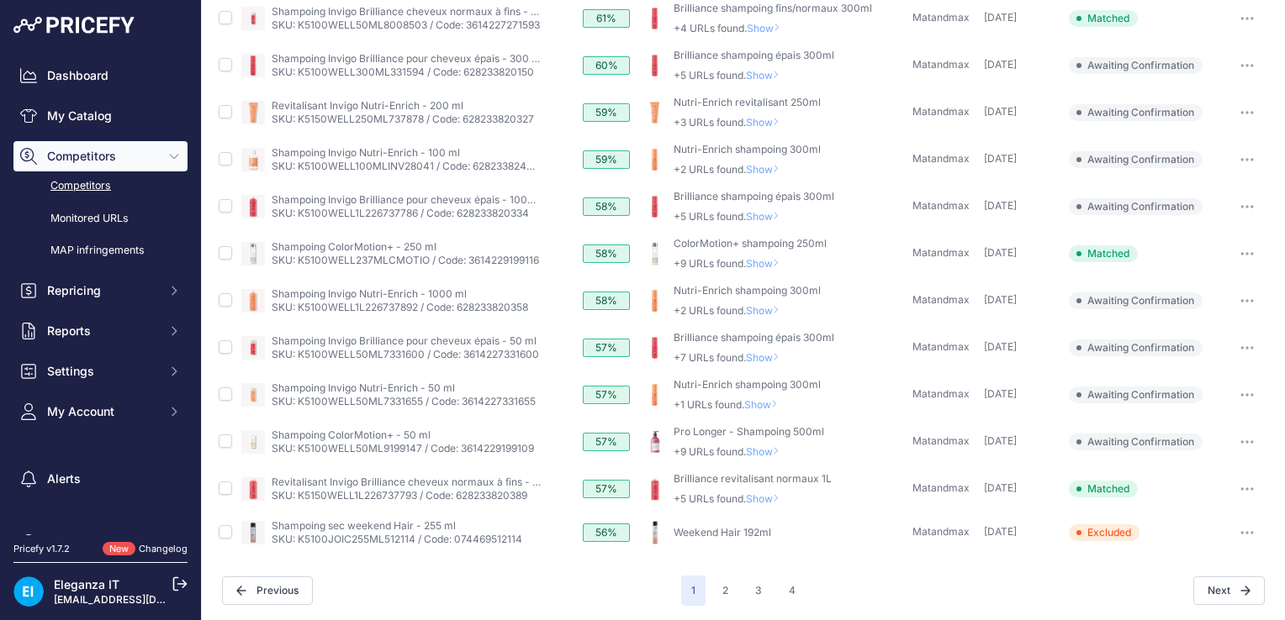
click at [1240, 441] on icon "button" at bounding box center [1246, 442] width 13 height 3
click at [0, 0] on button "Exclude match" at bounding box center [0, 0] width 0 height 0
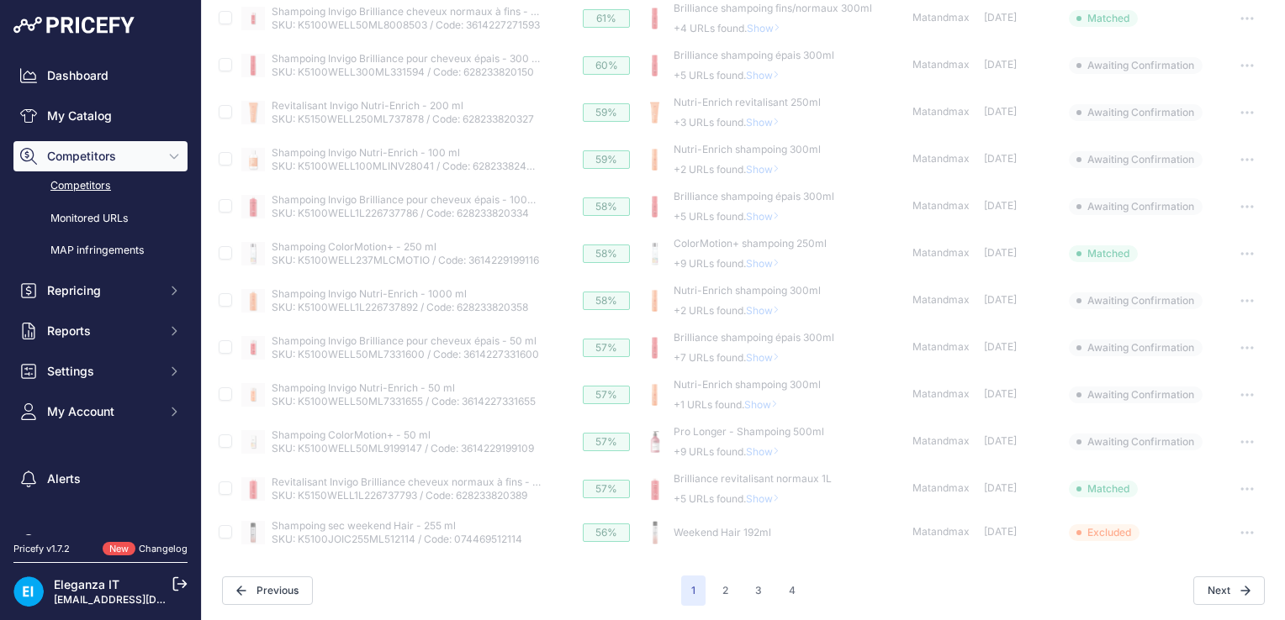
click at [759, 402] on span "Show" at bounding box center [764, 405] width 40 height 13
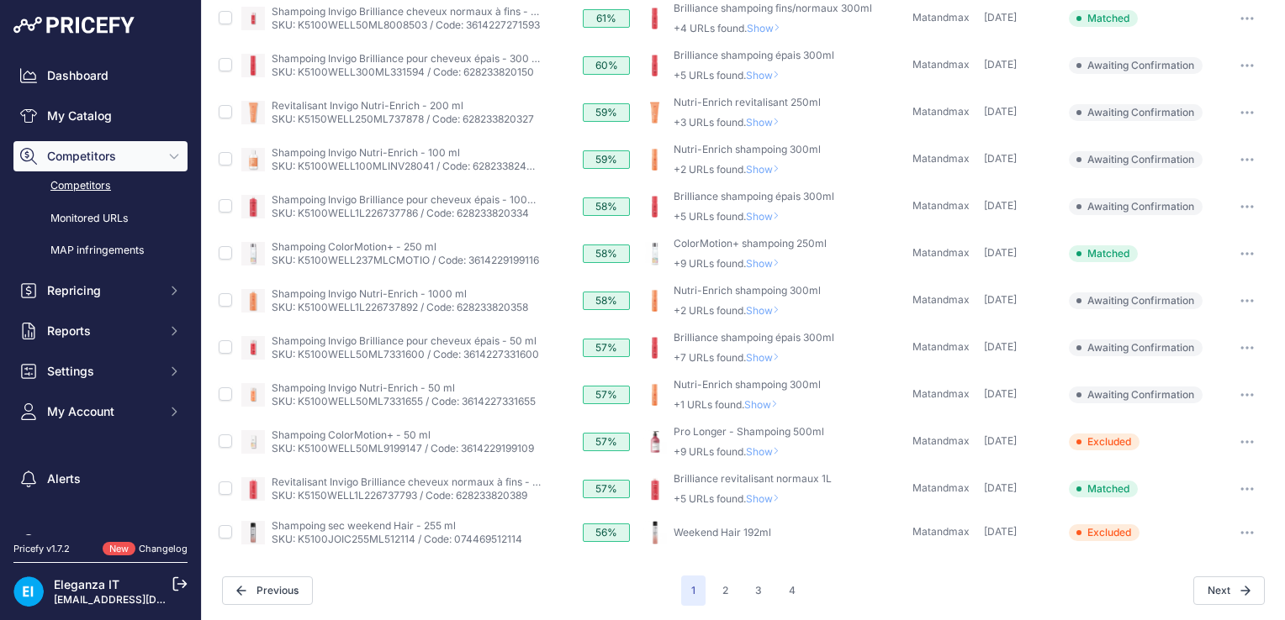
click at [948, 197] on td "Matandmax" at bounding box center [944, 206] width 71 height 47
click at [756, 307] on span "Show" at bounding box center [766, 310] width 40 height 13
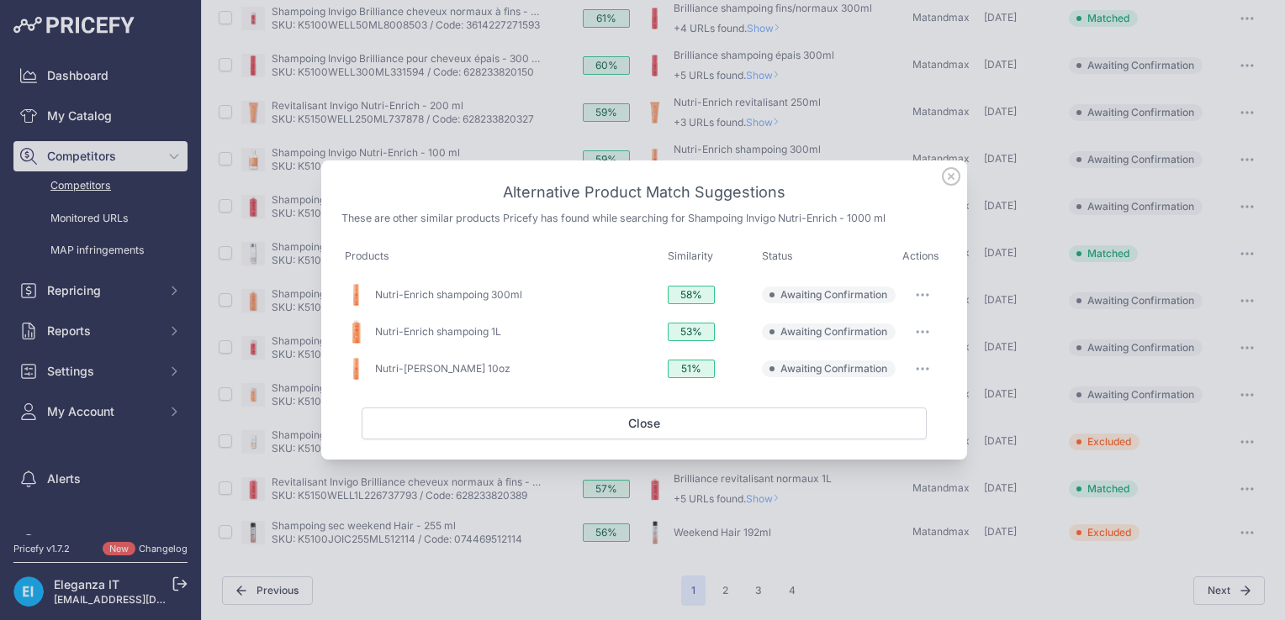
click at [953, 175] on icon at bounding box center [951, 176] width 17 height 17
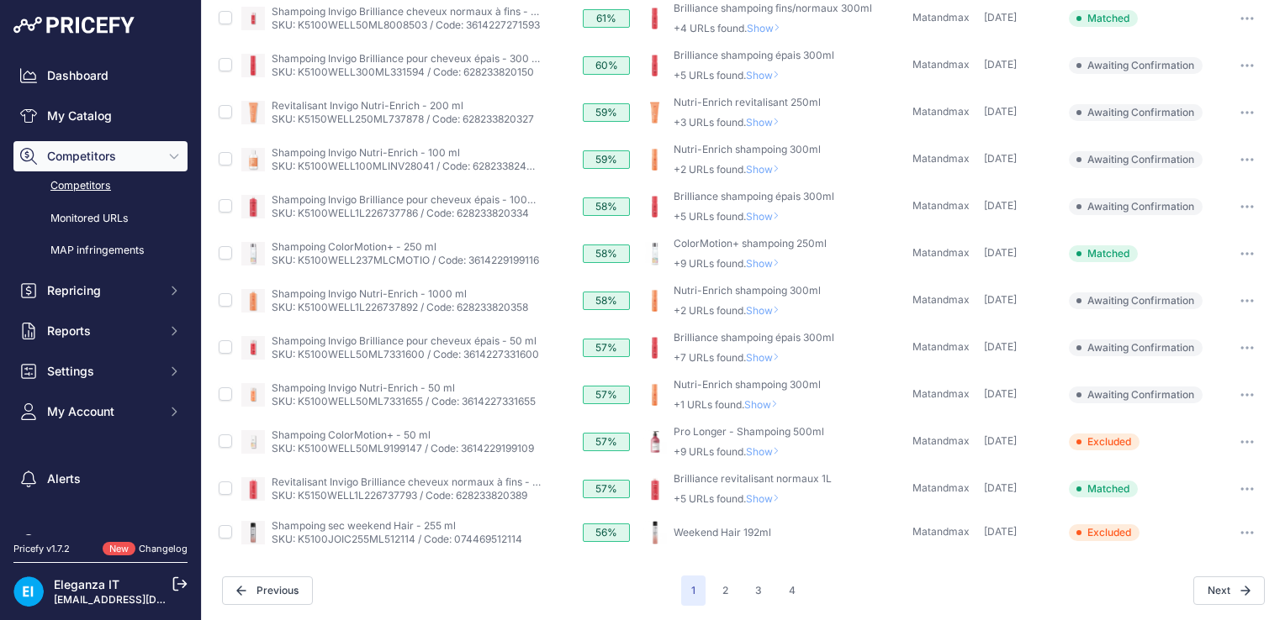
click at [768, 307] on span "Show" at bounding box center [766, 310] width 40 height 13
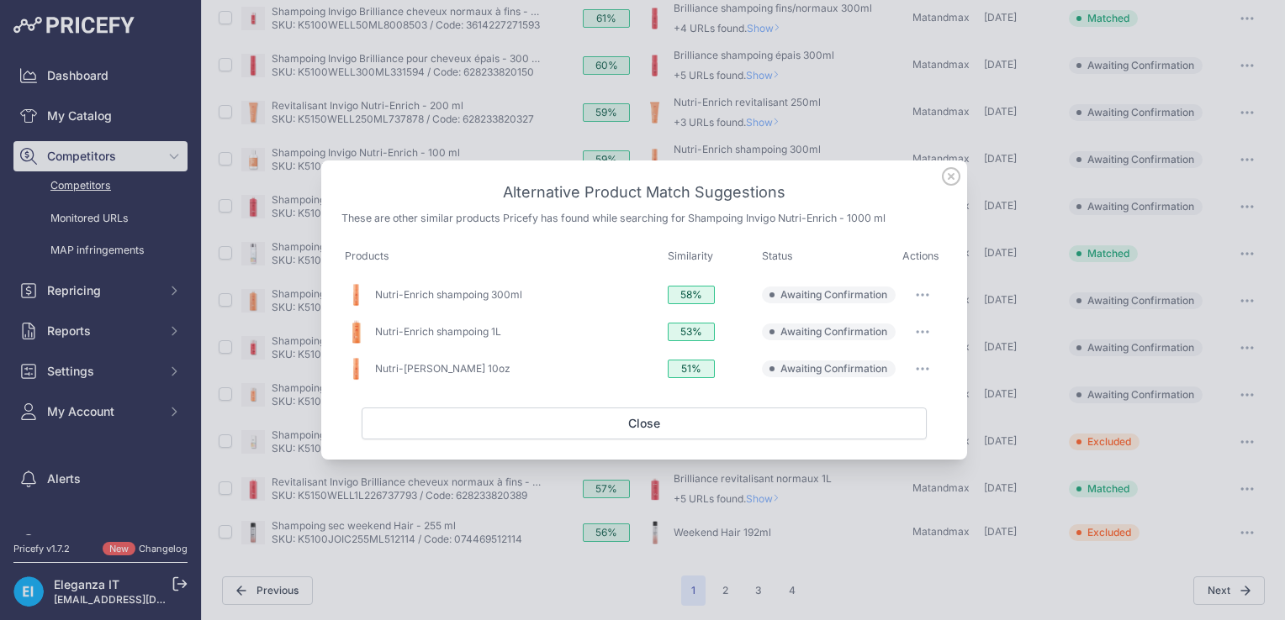
click at [916, 333] on icon "button" at bounding box center [922, 331] width 13 height 3
click at [888, 366] on span "Match This" at bounding box center [875, 367] width 53 height 13
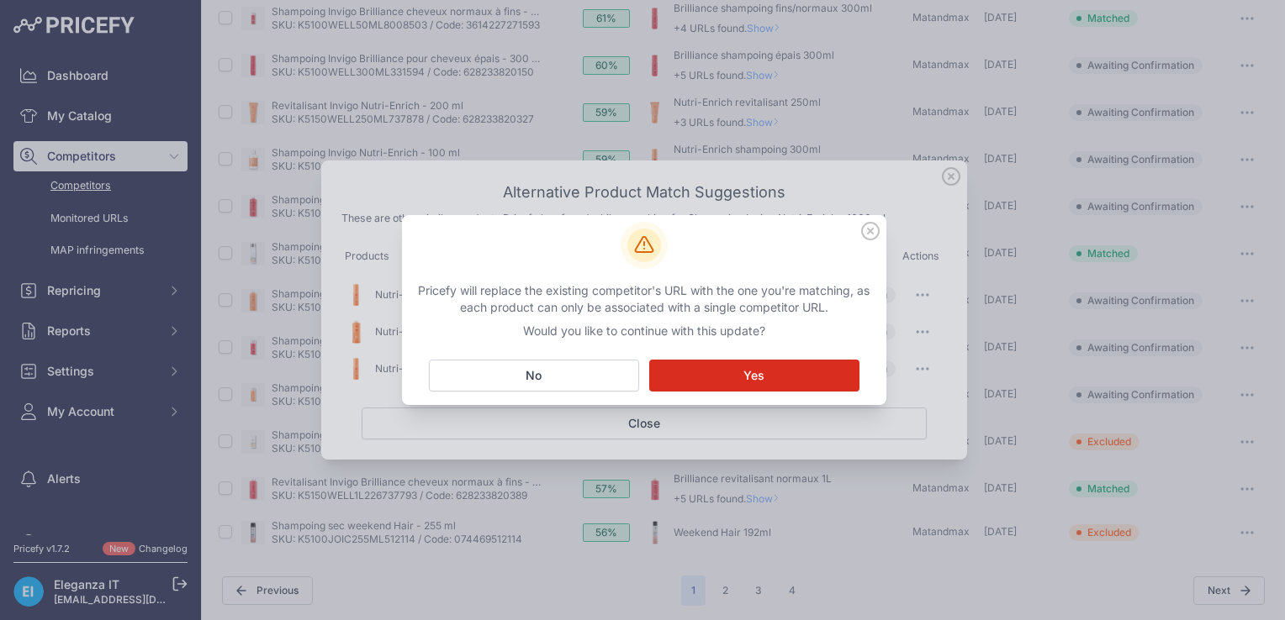
click at [761, 368] on span "Yes" at bounding box center [753, 375] width 21 height 17
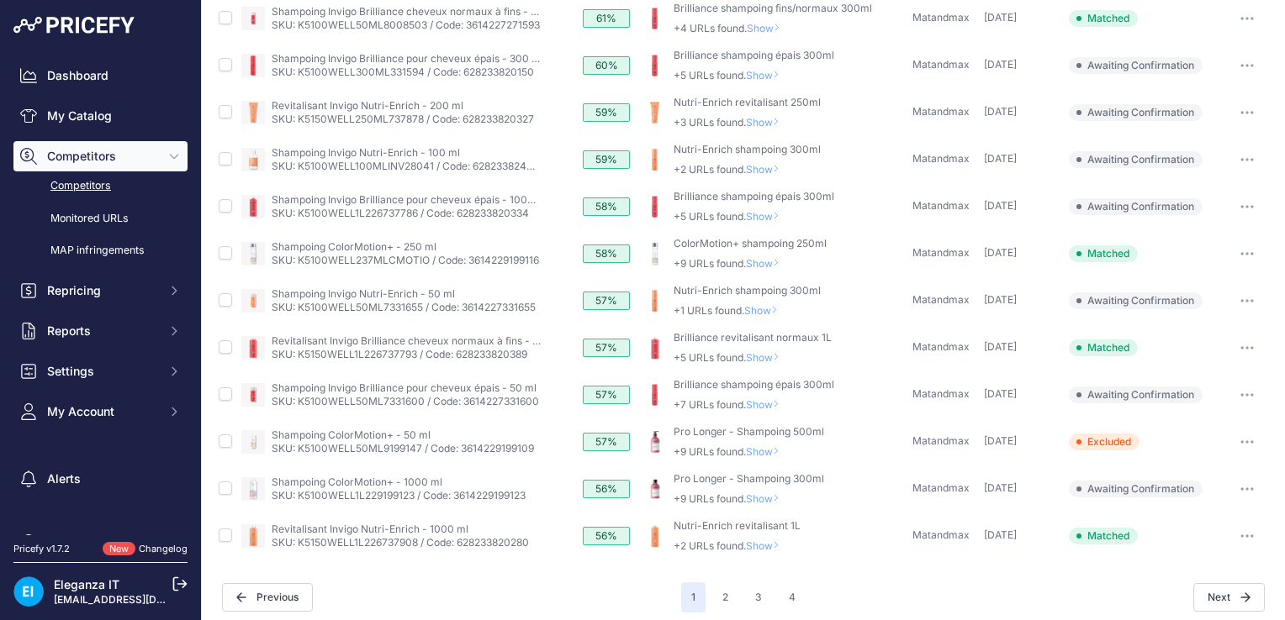
click at [760, 311] on span "Show" at bounding box center [764, 310] width 40 height 13
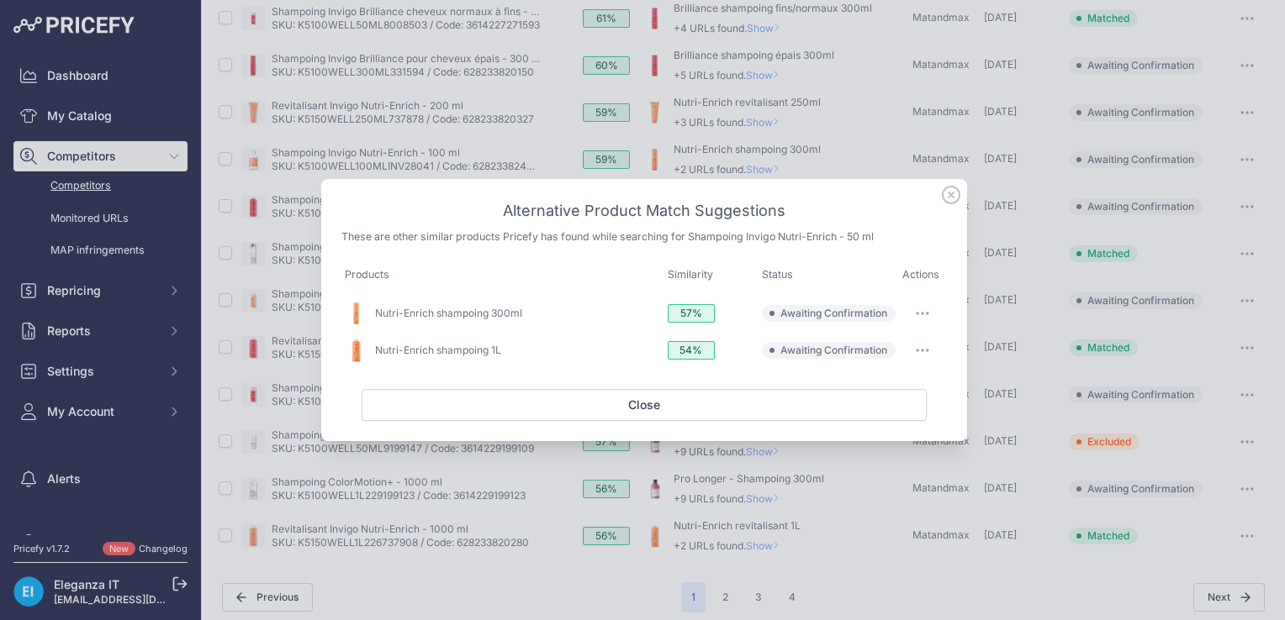
click at [951, 198] on icon at bounding box center [951, 195] width 18 height 18
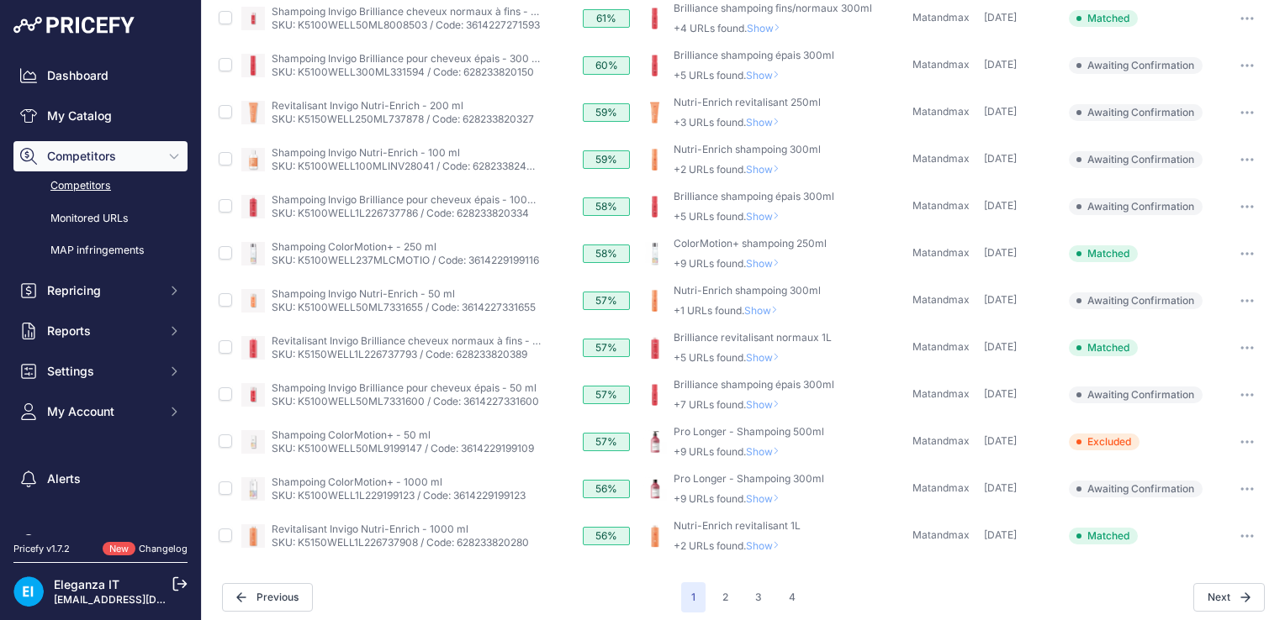
click at [1240, 299] on icon "button" at bounding box center [1246, 300] width 13 height 3
click at [0, 0] on button "Exclude match" at bounding box center [0, 0] width 0 height 0
click at [1246, 394] on icon "button" at bounding box center [1247, 395] width 2 height 2
click at [756, 405] on span "Show" at bounding box center [766, 405] width 40 height 13
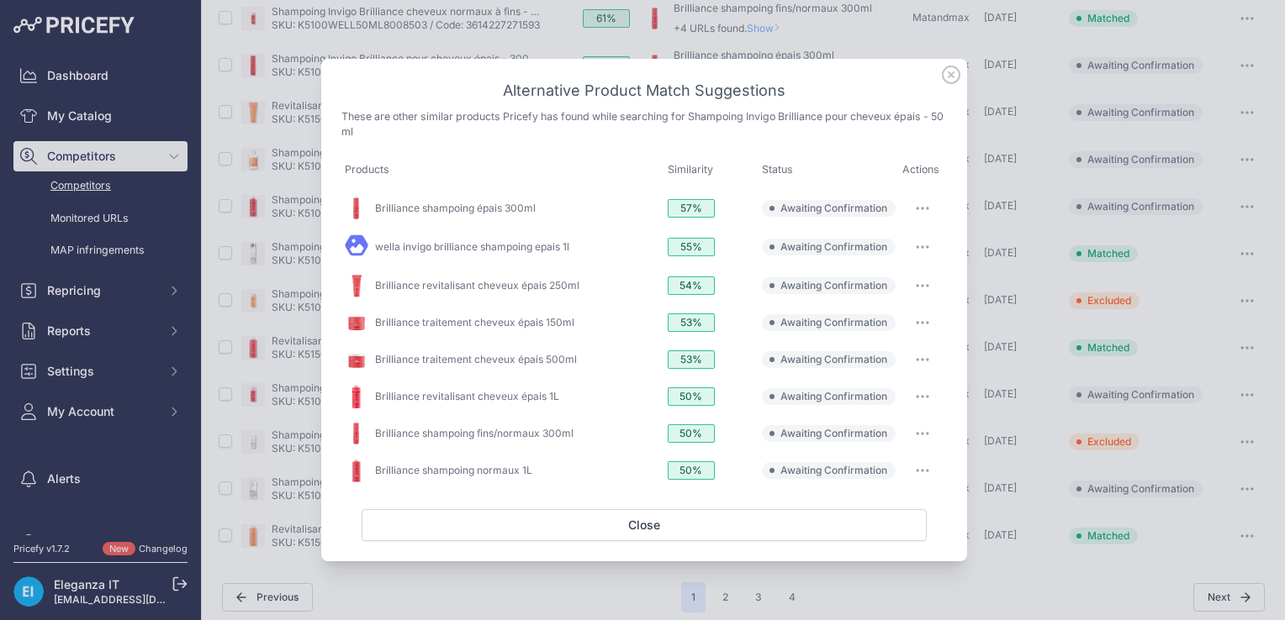
click at [952, 77] on icon at bounding box center [951, 75] width 18 height 18
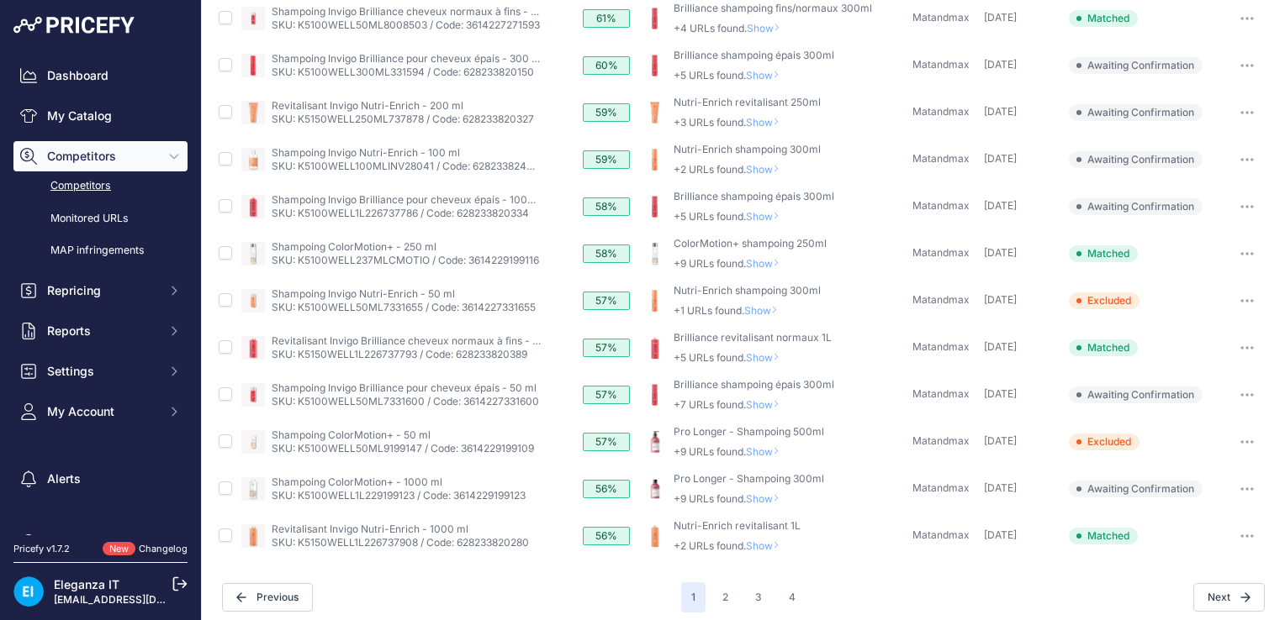
click at [1243, 391] on button "button" at bounding box center [1247, 395] width 34 height 24
click at [0, 0] on button "Exclude match" at bounding box center [0, 0] width 0 height 0
click at [763, 493] on span "Show" at bounding box center [766, 499] width 40 height 13
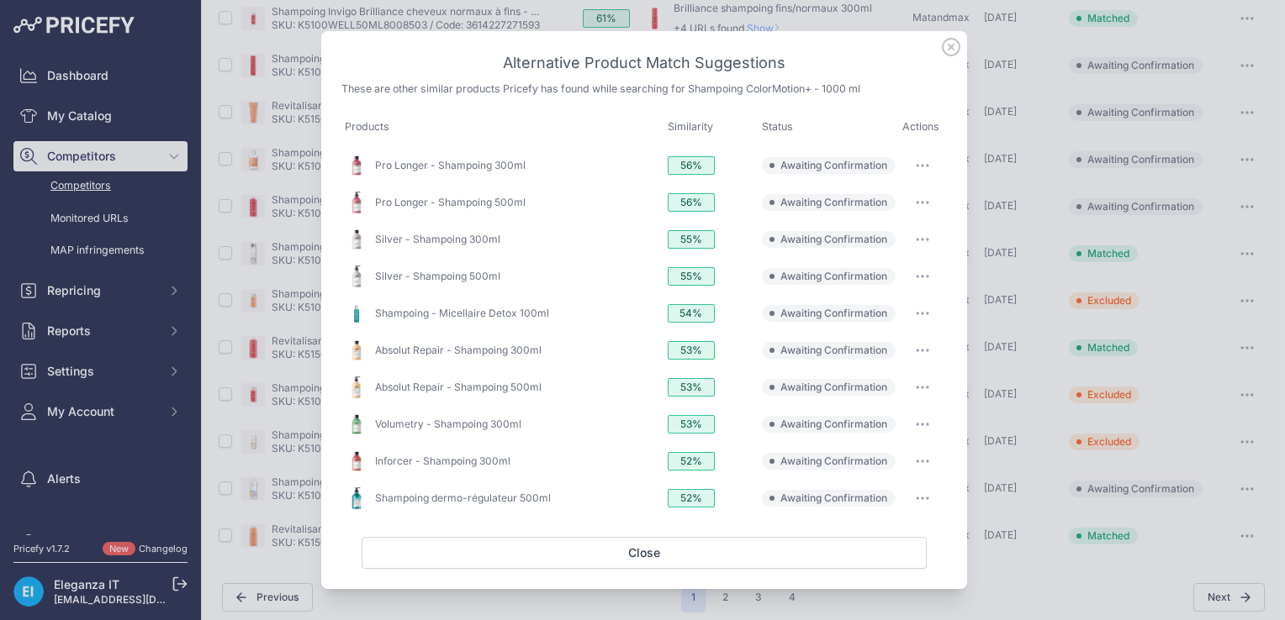
click at [955, 40] on icon at bounding box center [951, 47] width 17 height 17
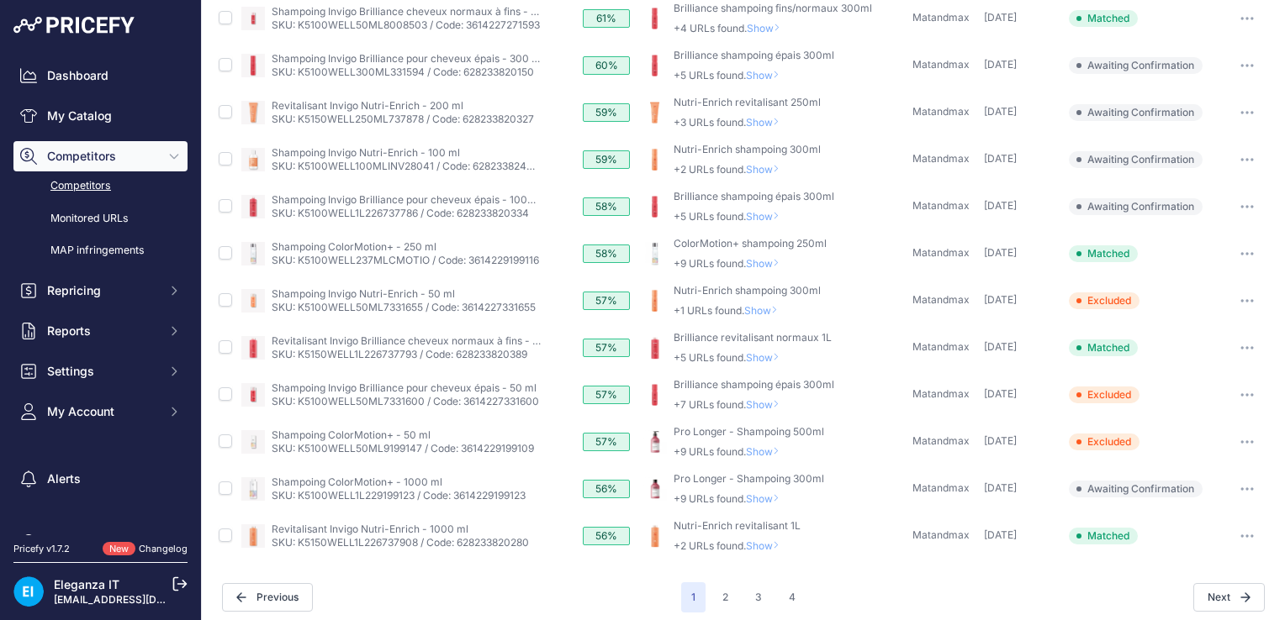
click at [1238, 483] on button "button" at bounding box center [1247, 490] width 34 height 24
click at [91, 220] on link "Monitored URLs" at bounding box center [100, 218] width 174 height 29
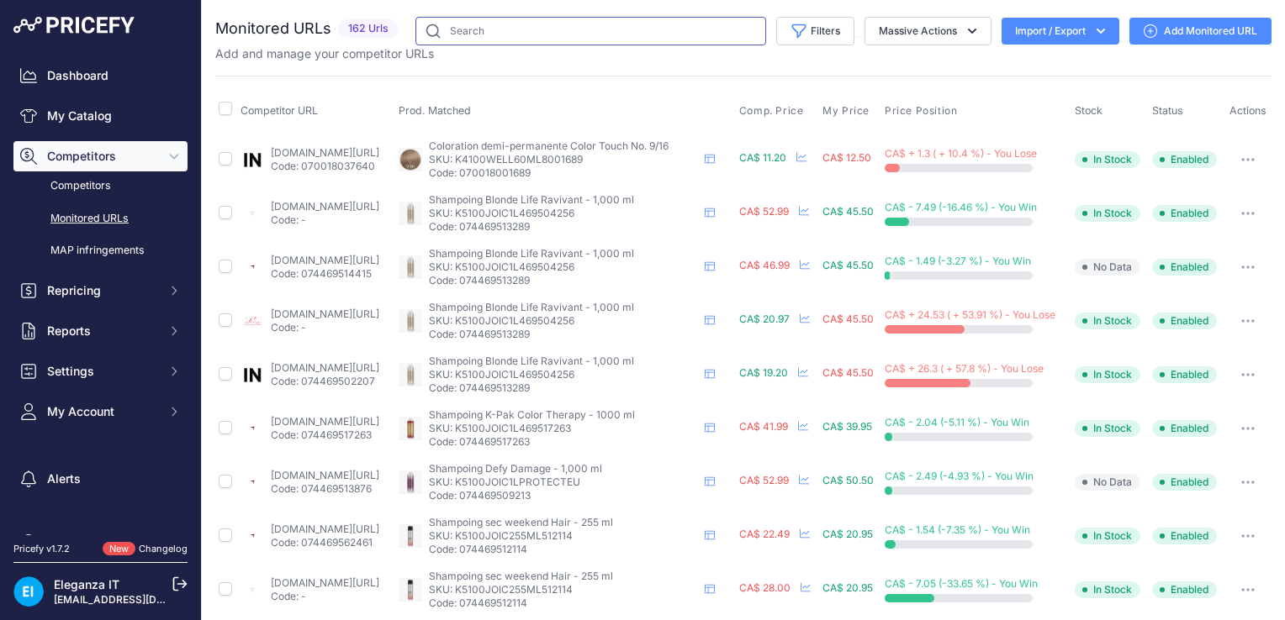
click at [479, 32] on input "text" at bounding box center [590, 31] width 351 height 29
click at [98, 215] on link "Monitored URLs" at bounding box center [100, 218] width 174 height 29
click at [1173, 33] on link "Add Monitored URL" at bounding box center [1200, 31] width 142 height 27
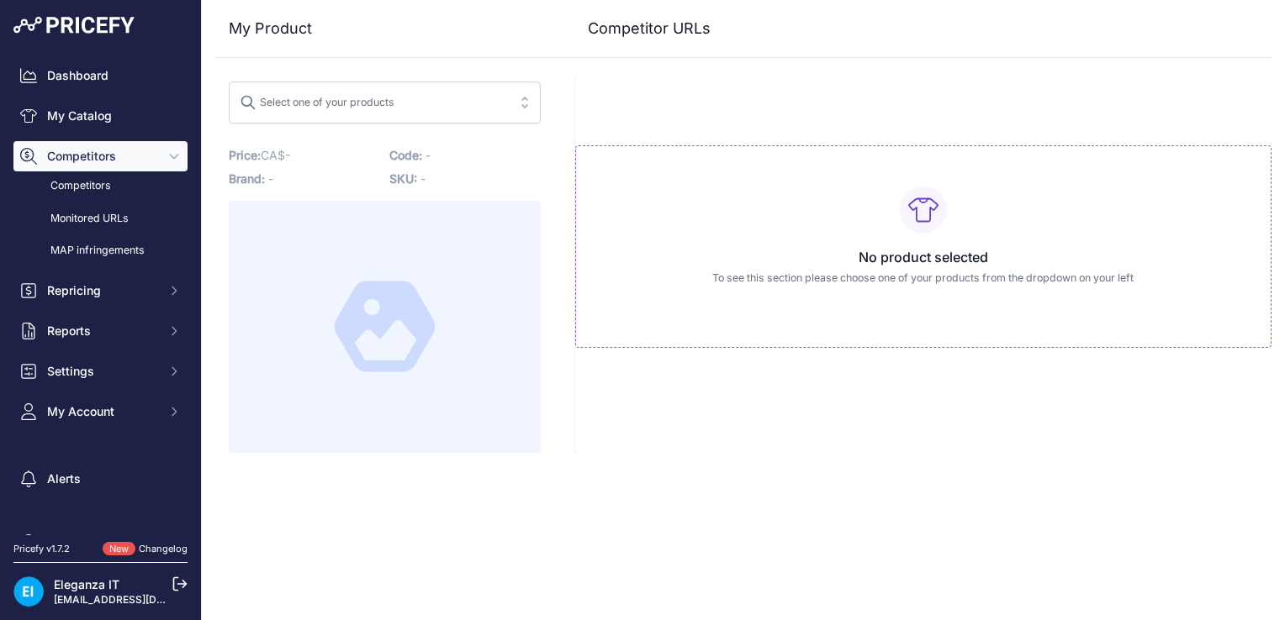
click at [372, 102] on div "Select one of your products" at bounding box center [317, 100] width 155 height 22
click at [229, 82] on button "Select one of your products shamping" at bounding box center [385, 103] width 312 height 42
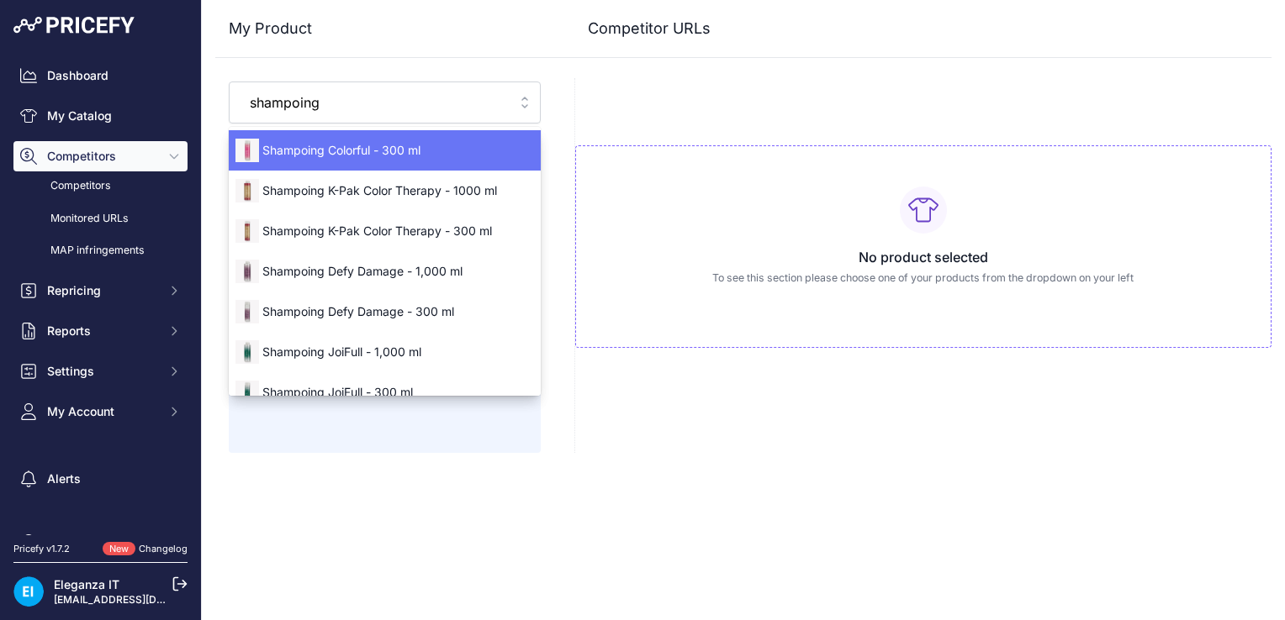
click at [229, 82] on button "Select one of your products shampoing" at bounding box center [385, 103] width 312 height 42
click at [229, 82] on button "Select one of your products shampoing color" at bounding box center [385, 103] width 312 height 42
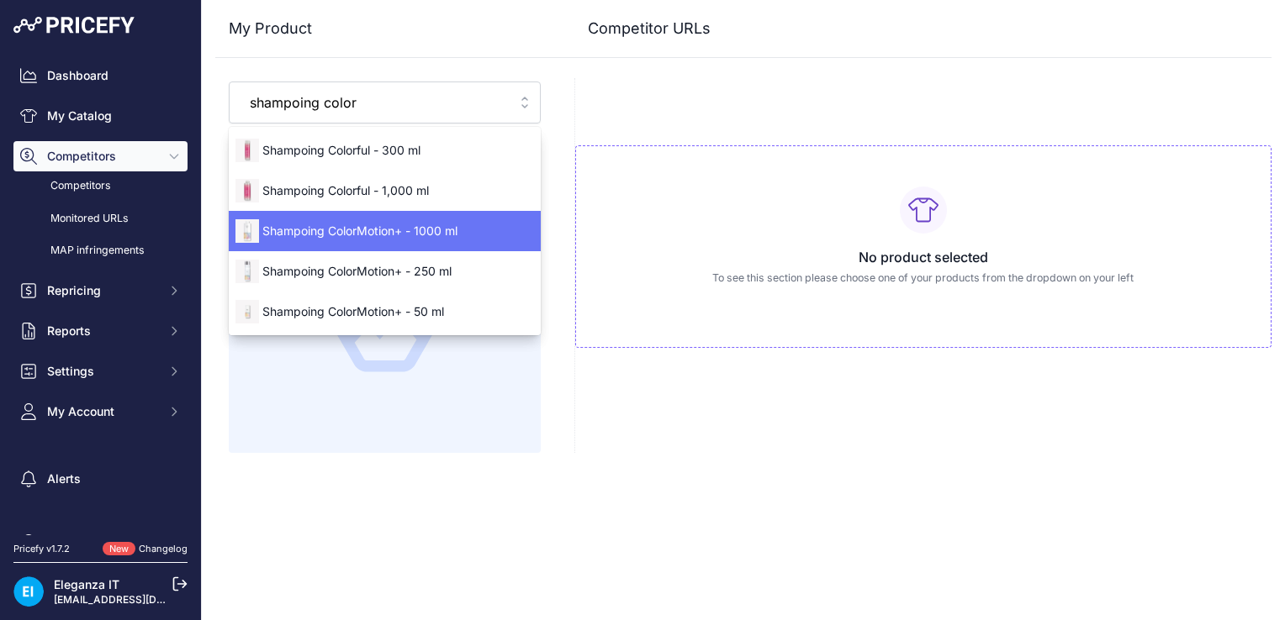
type input "shampoing color"
click at [431, 230] on span "Shampoing ColorMotion+ - 1000 ml" at bounding box center [385, 231] width 312 height 17
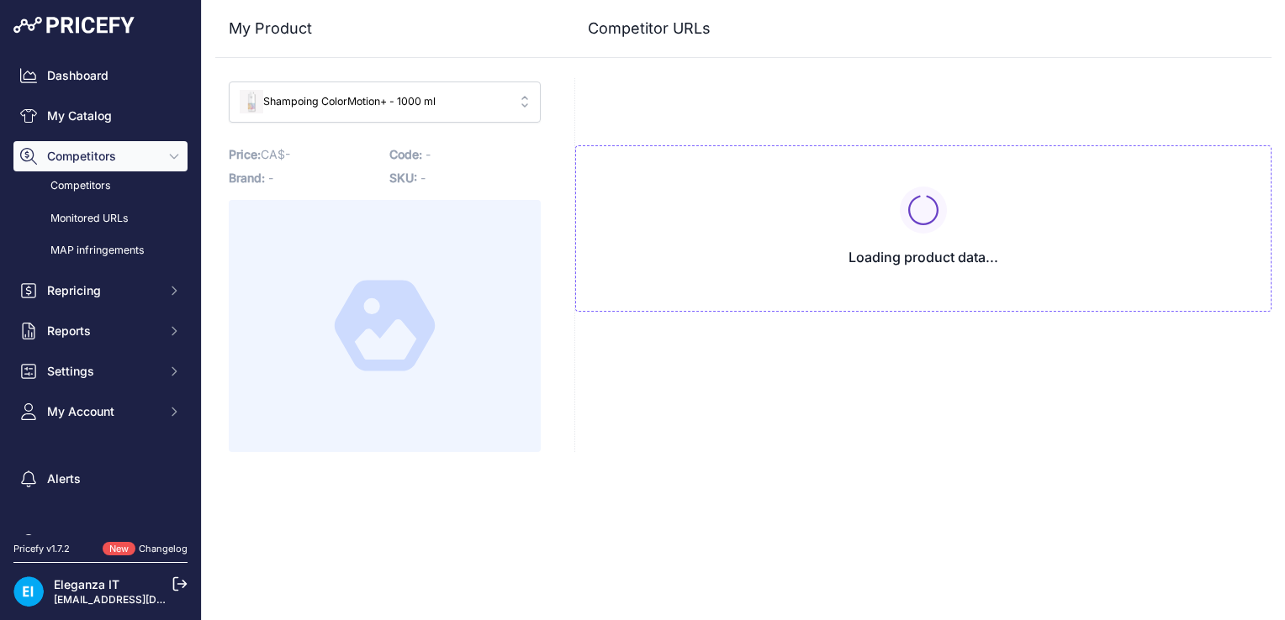
type input "[DOMAIN_NAME][URL]"
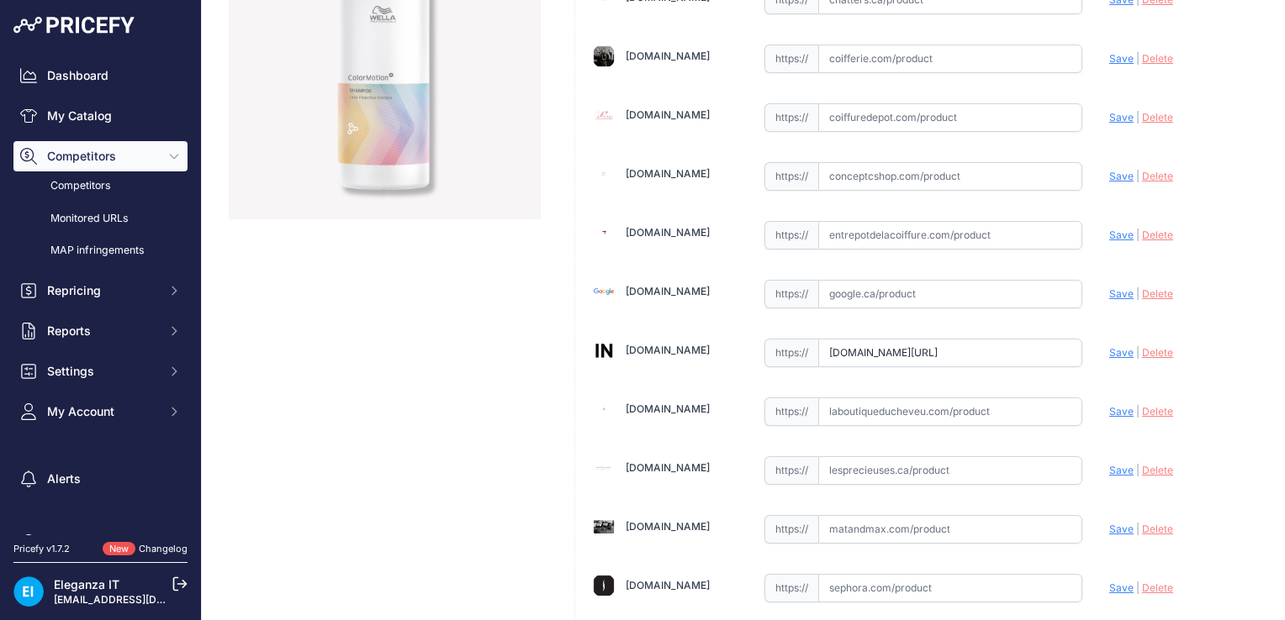
scroll to position [413, 0]
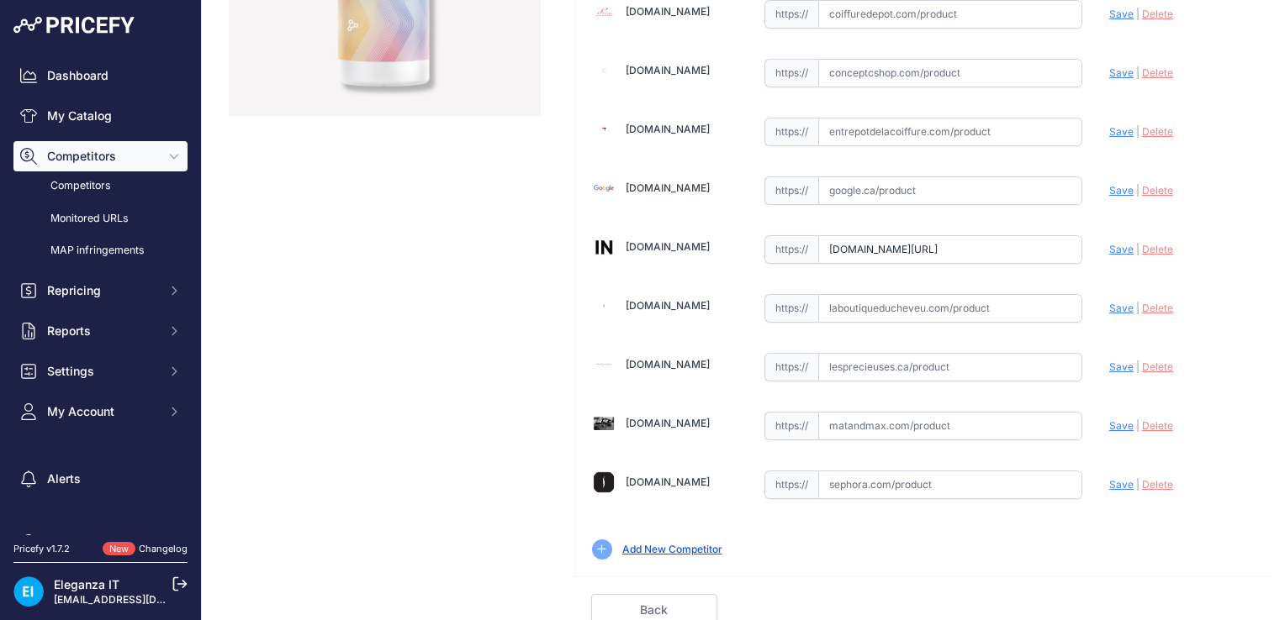
click at [938, 420] on input "text" at bounding box center [950, 426] width 264 height 29
paste input "[URL][DOMAIN_NAME]"
click at [1112, 420] on span "Save" at bounding box center [1121, 426] width 24 height 13
type input "https://www.matandmax.com/ca-fr/marques/wella/colormotion/wella-shampoing-color…"
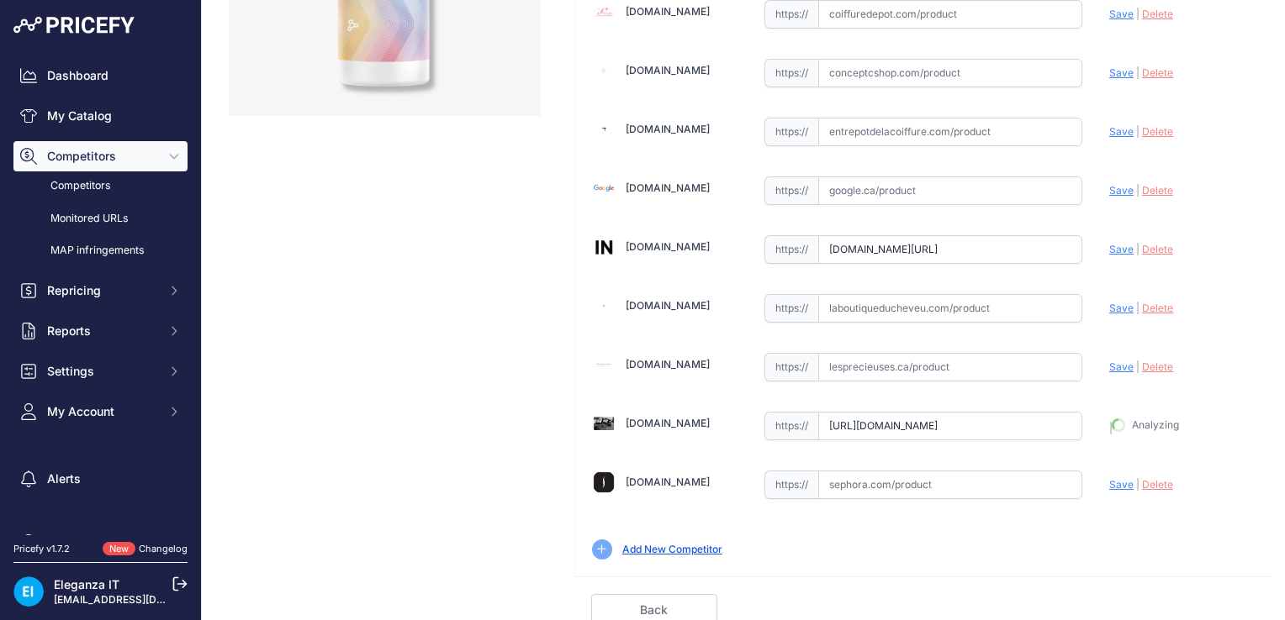
scroll to position [451, 0]
click at [1185, 601] on link "Done" at bounding box center [1191, 611] width 126 height 32
click at [1170, 602] on link "Done" at bounding box center [1191, 610] width 126 height 32
click at [1175, 604] on link "Done" at bounding box center [1191, 610] width 126 height 32
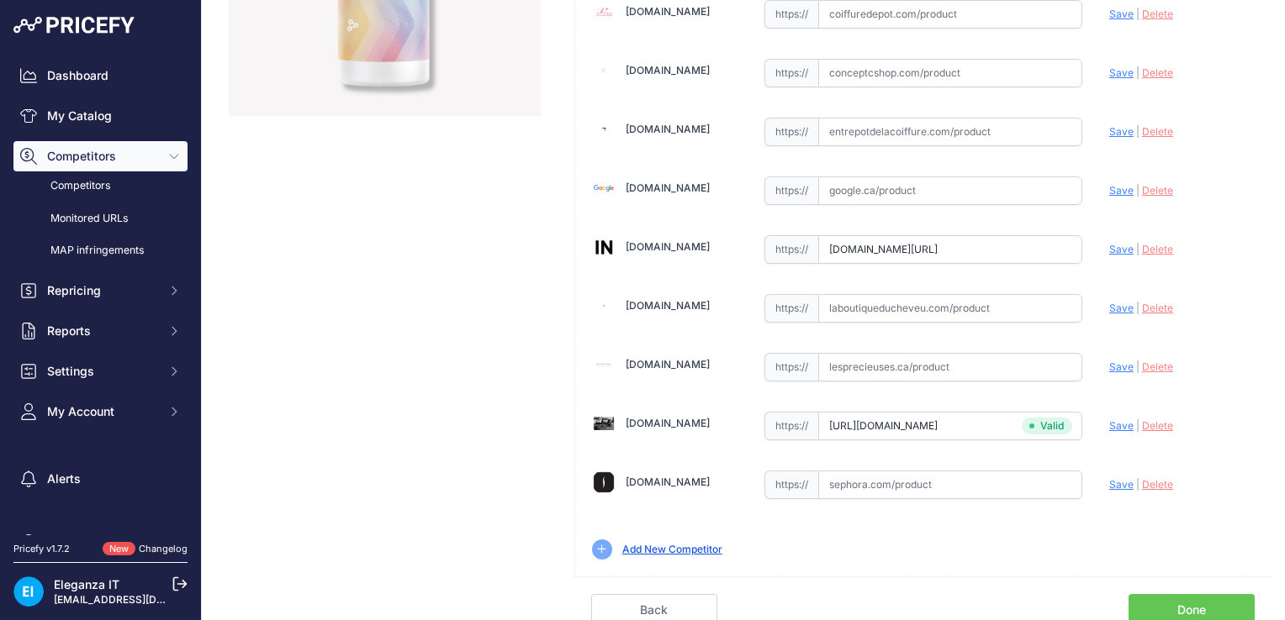
click at [1109, 425] on span "Save" at bounding box center [1121, 426] width 24 height 13
click at [92, 186] on link "Competitors" at bounding box center [100, 186] width 174 height 29
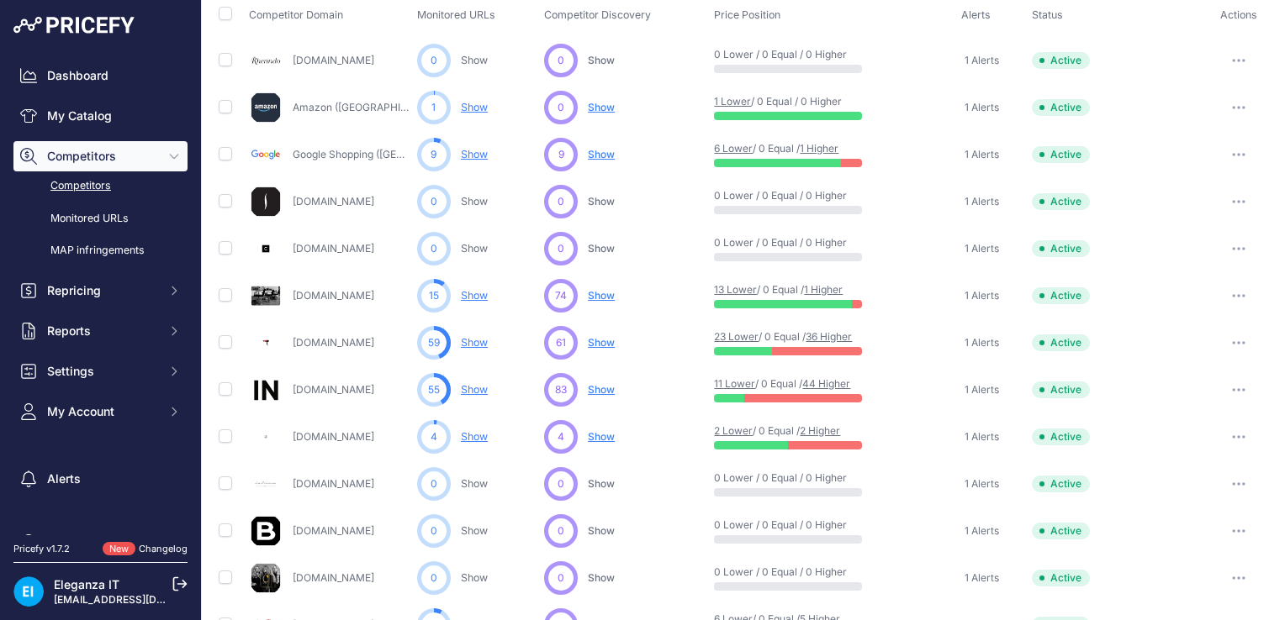
scroll to position [171, 0]
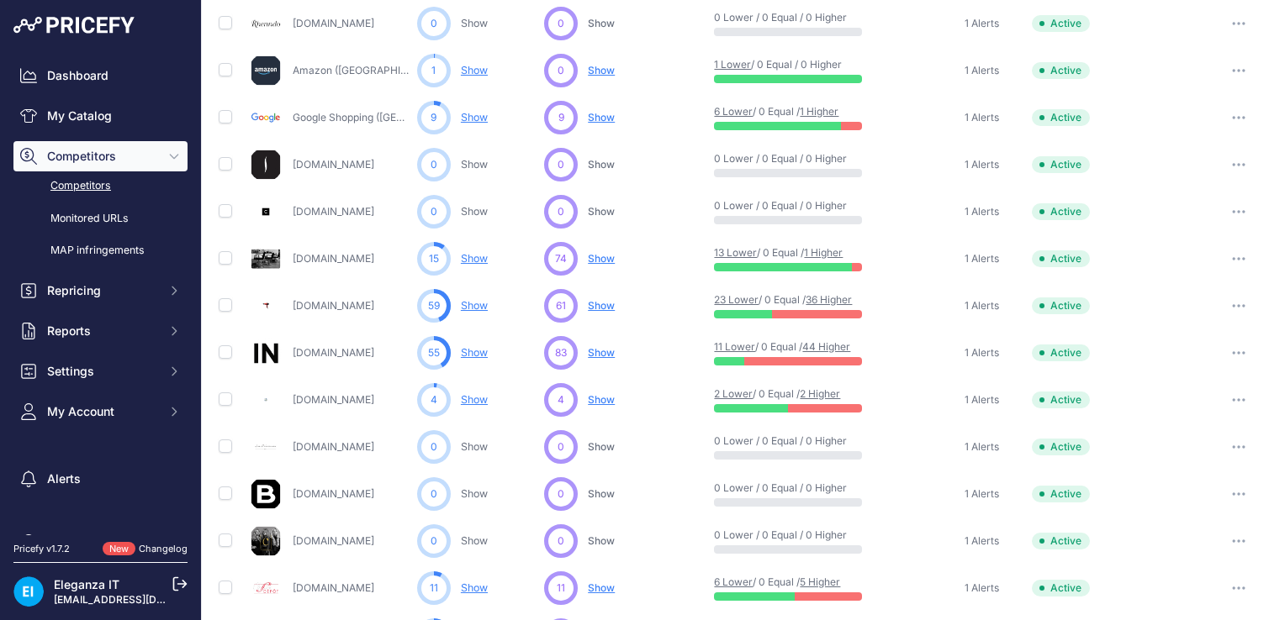
click at [599, 258] on span "Show" at bounding box center [601, 258] width 27 height 13
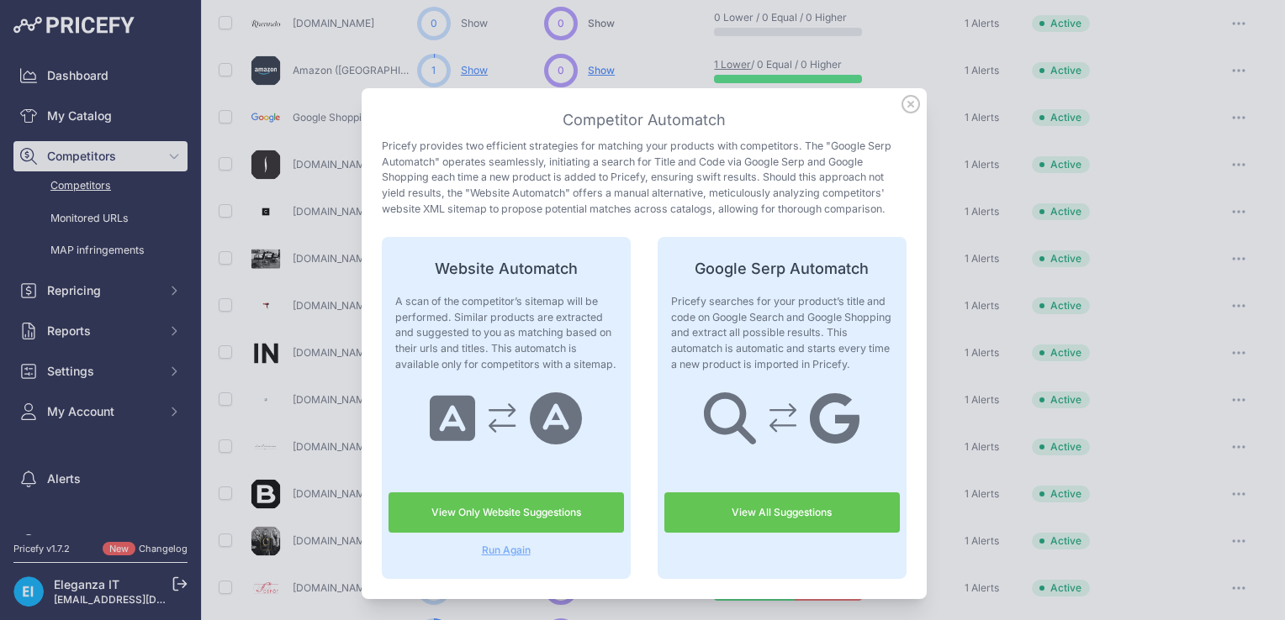
click at [501, 510] on link "View Only Website Suggestions" at bounding box center [505, 513] width 235 height 40
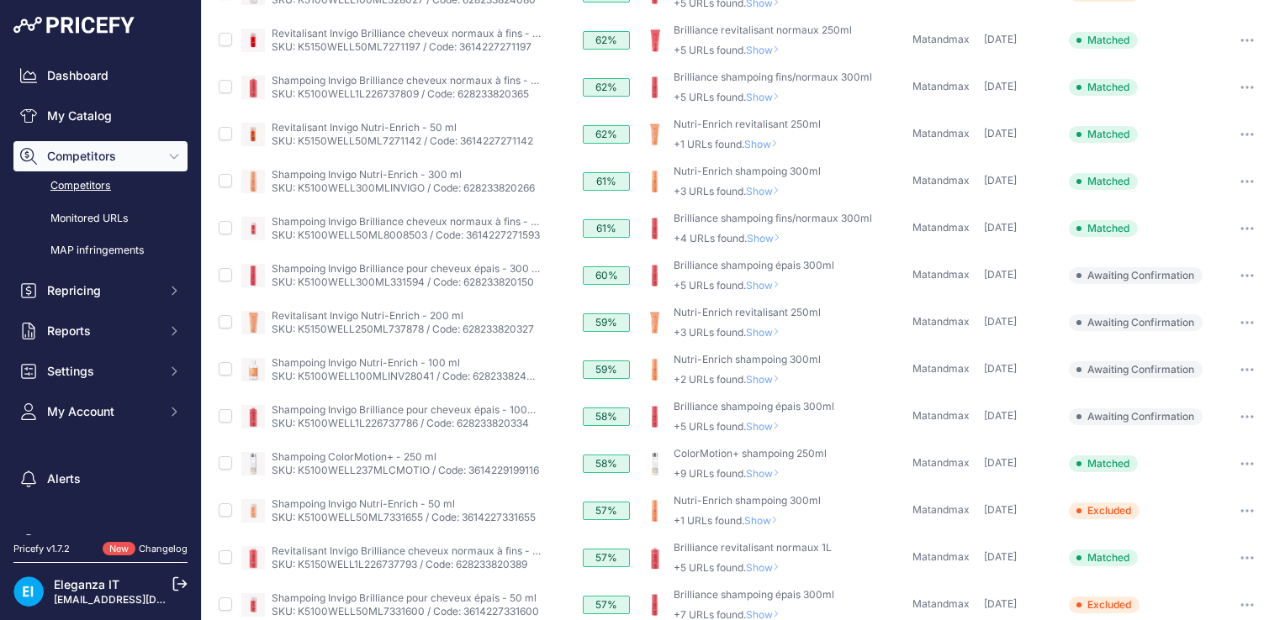
scroll to position [373, 0]
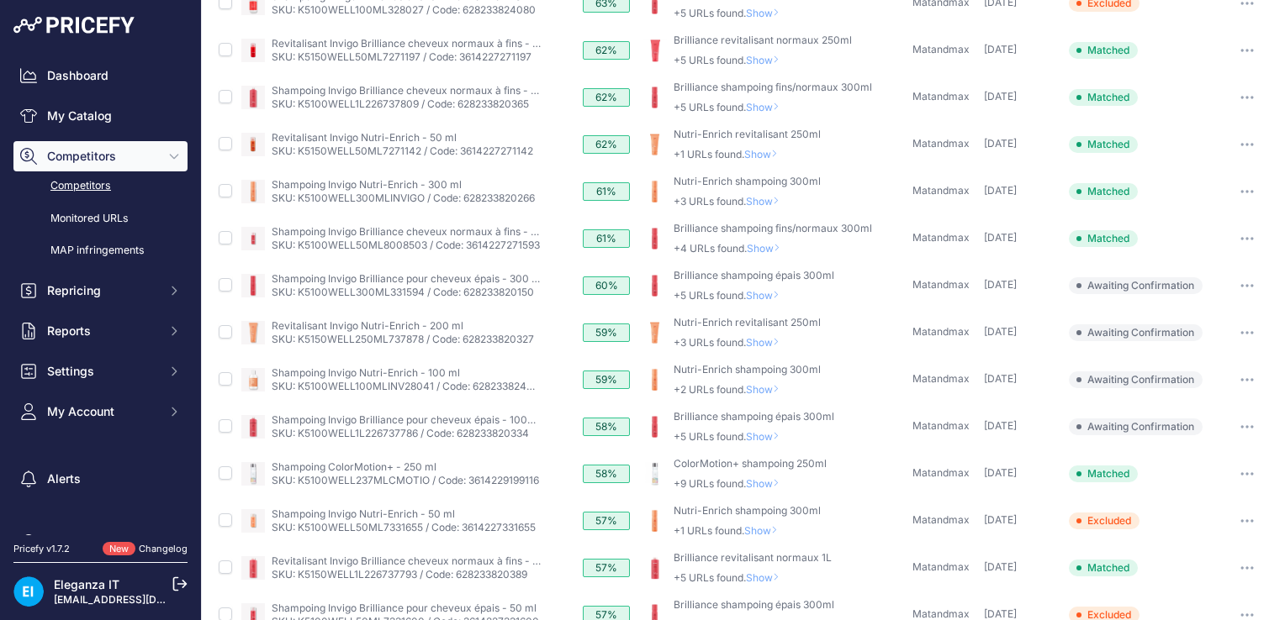
click at [1240, 284] on icon "button" at bounding box center [1246, 285] width 13 height 3
click at [0, 0] on button "Confirm match" at bounding box center [0, 0] width 0 height 0
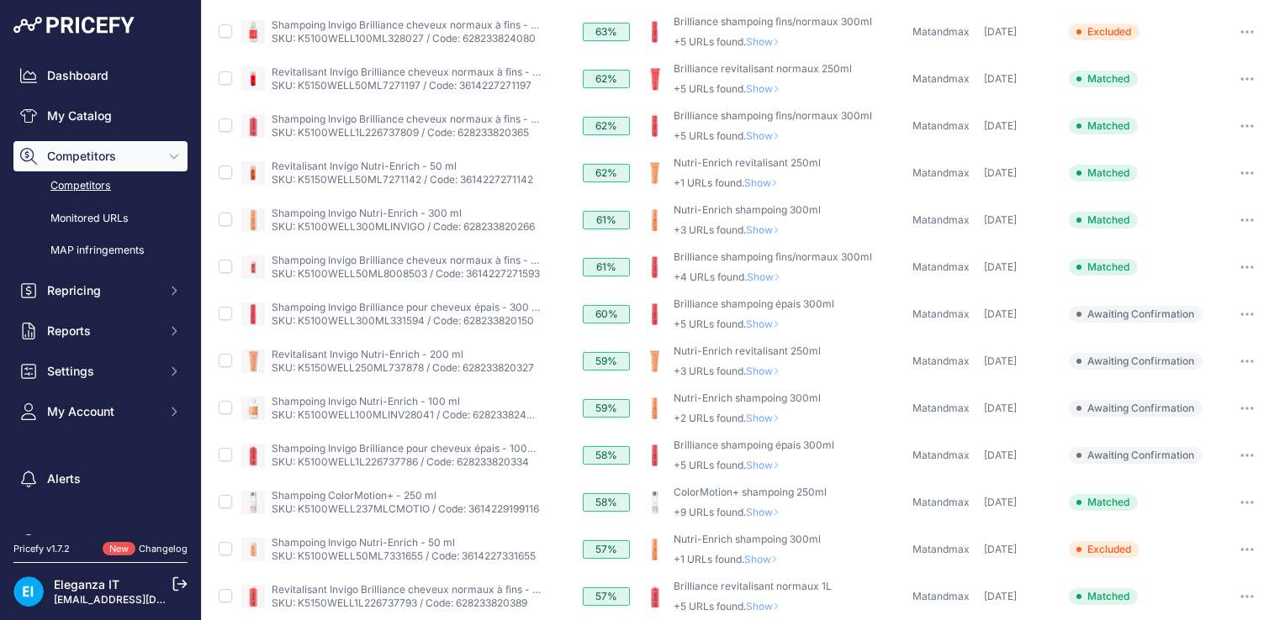
scroll to position [403, 0]
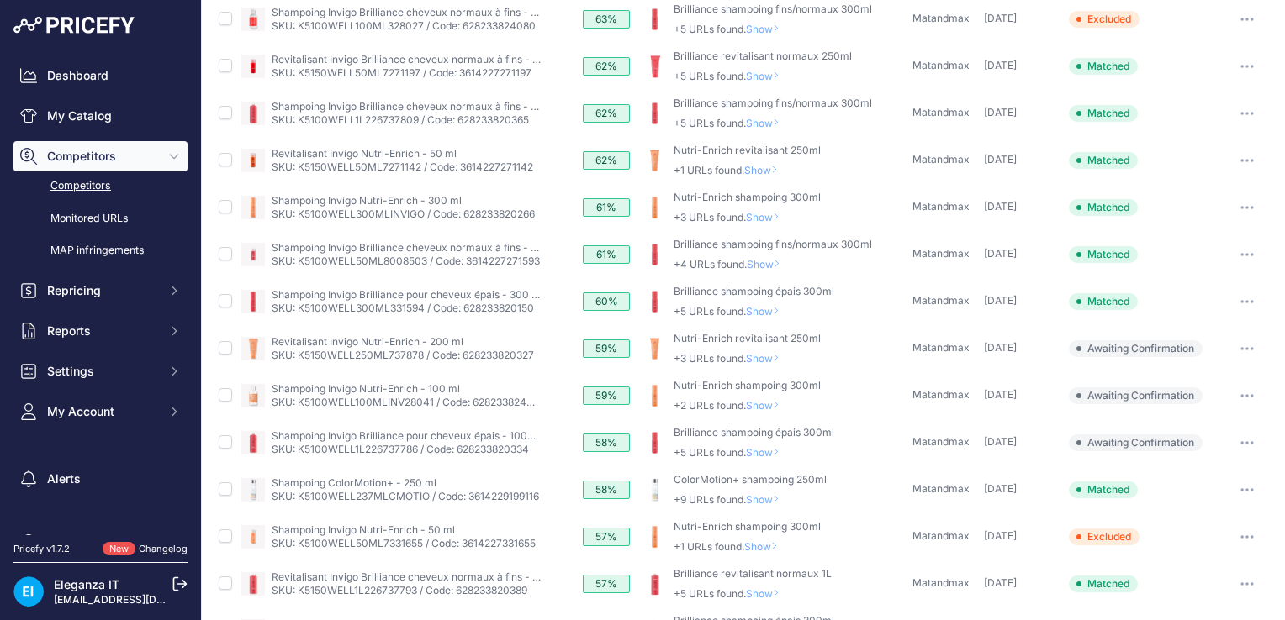
click at [1240, 348] on icon "button" at bounding box center [1246, 348] width 13 height 3
click at [0, 0] on button "Confirm match" at bounding box center [0, 0] width 0 height 0
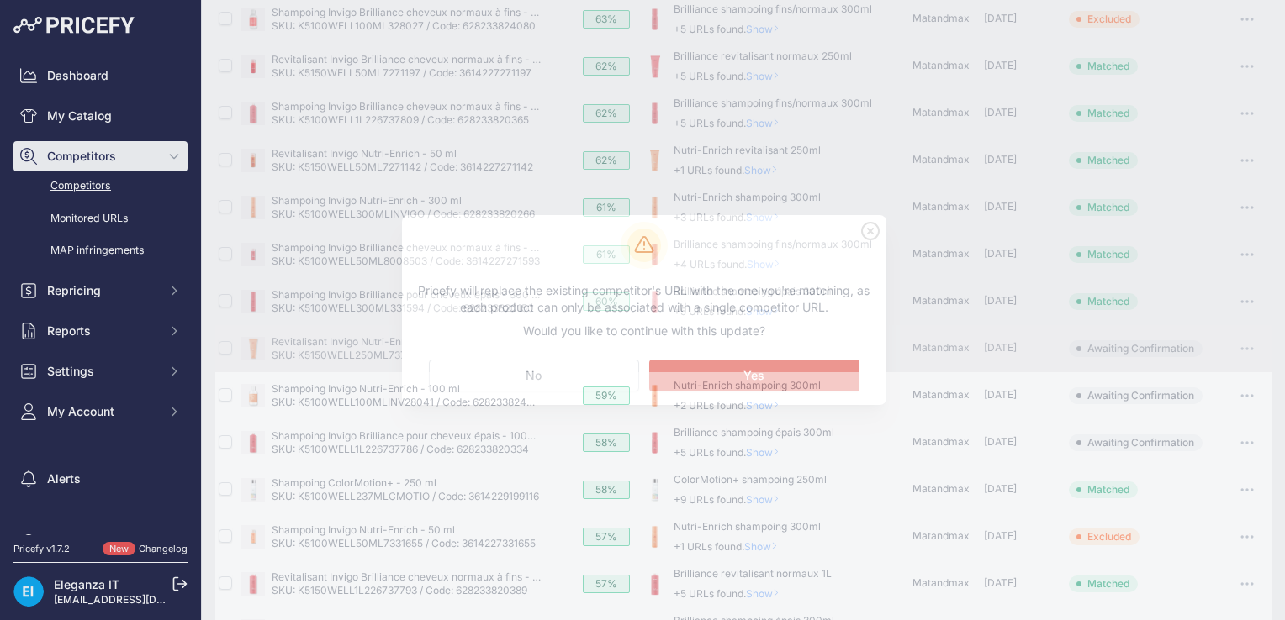
click at [786, 365] on button "Matching... Yes" at bounding box center [754, 376] width 210 height 32
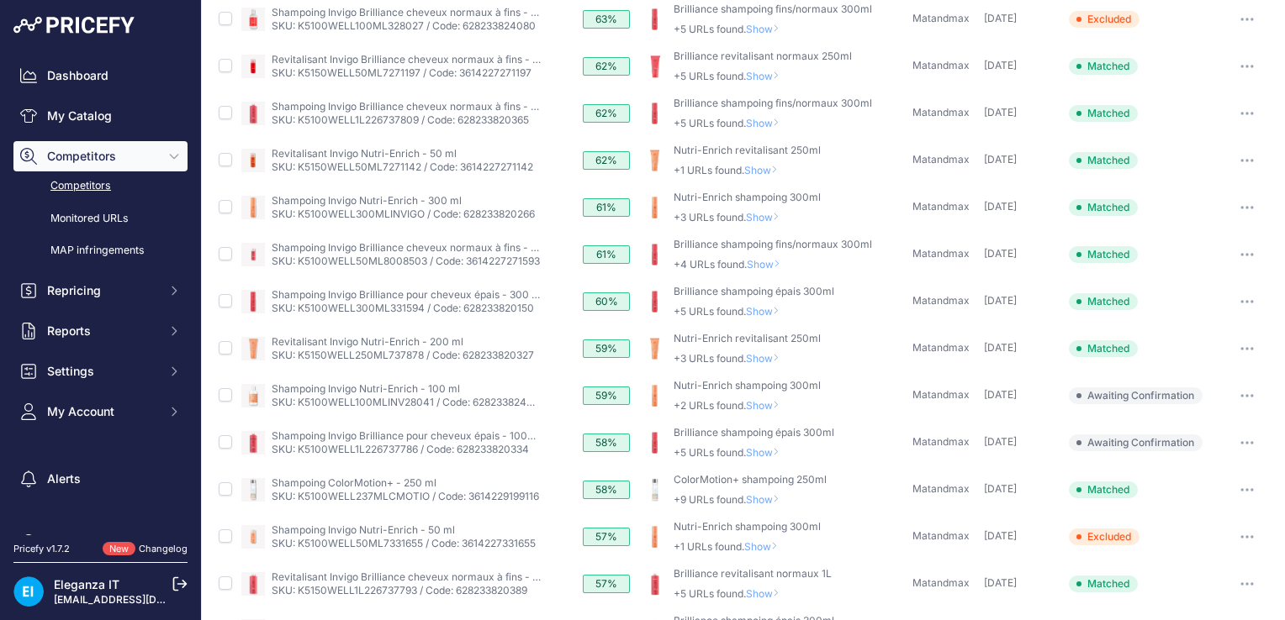
click at [768, 403] on span "Show" at bounding box center [766, 405] width 40 height 13
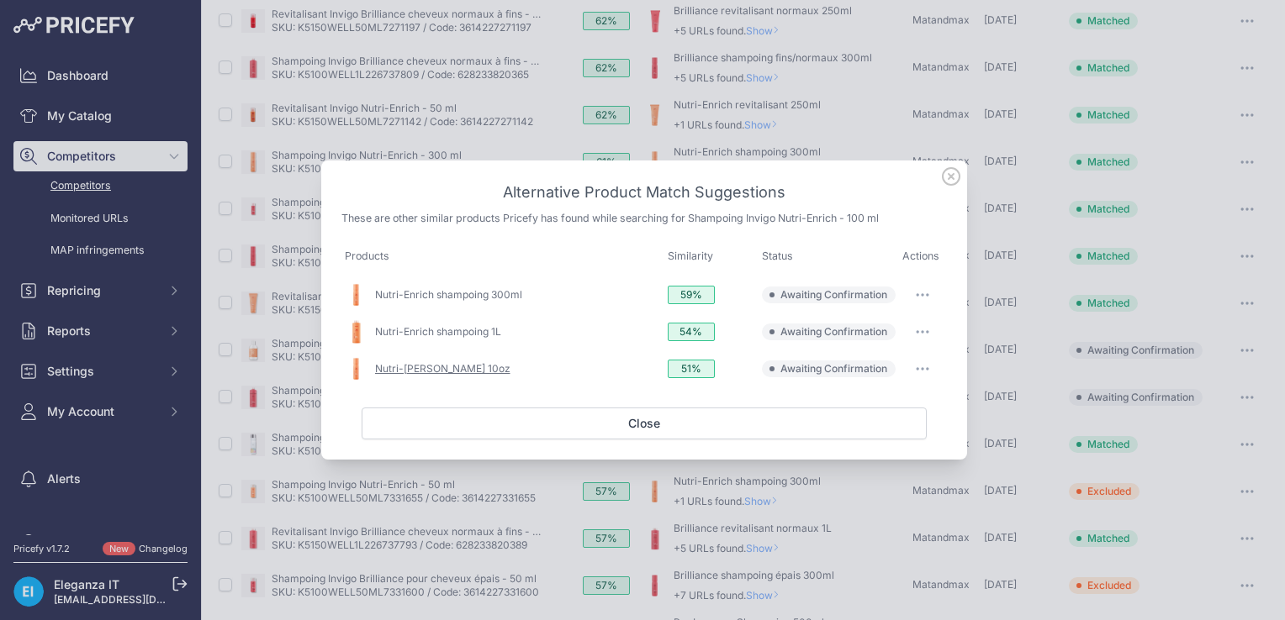
scroll to position [357, 0]
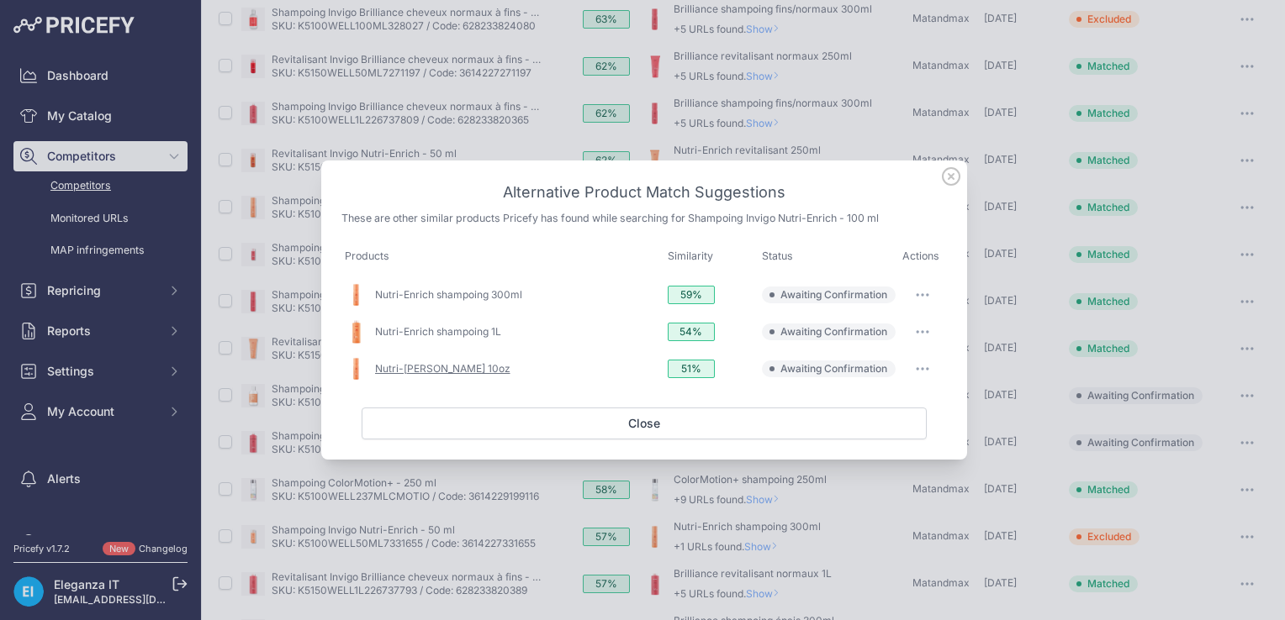
click at [461, 371] on link "Nutri-Enrich shampoo 10oz" at bounding box center [442, 368] width 135 height 13
click at [953, 180] on icon at bounding box center [951, 176] width 18 height 18
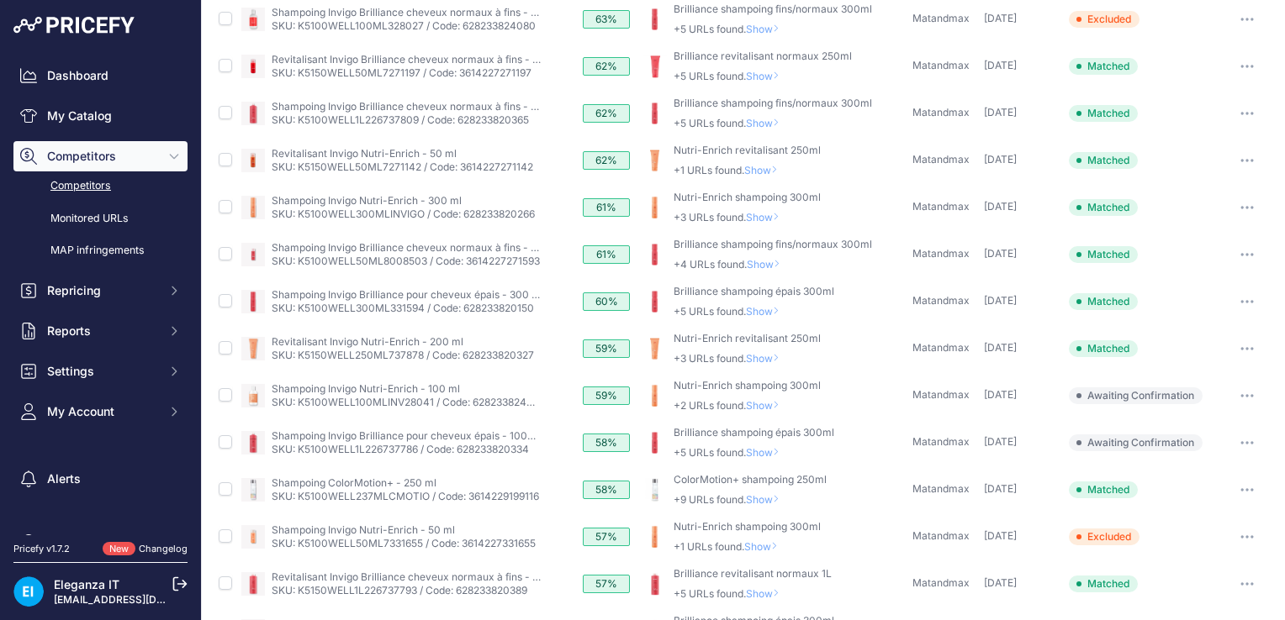
click at [1233, 395] on button "button" at bounding box center [1247, 396] width 34 height 24
click at [1184, 455] on button "Exclude match" at bounding box center [1199, 458] width 138 height 27
click at [768, 452] on span "Show" at bounding box center [766, 452] width 40 height 13
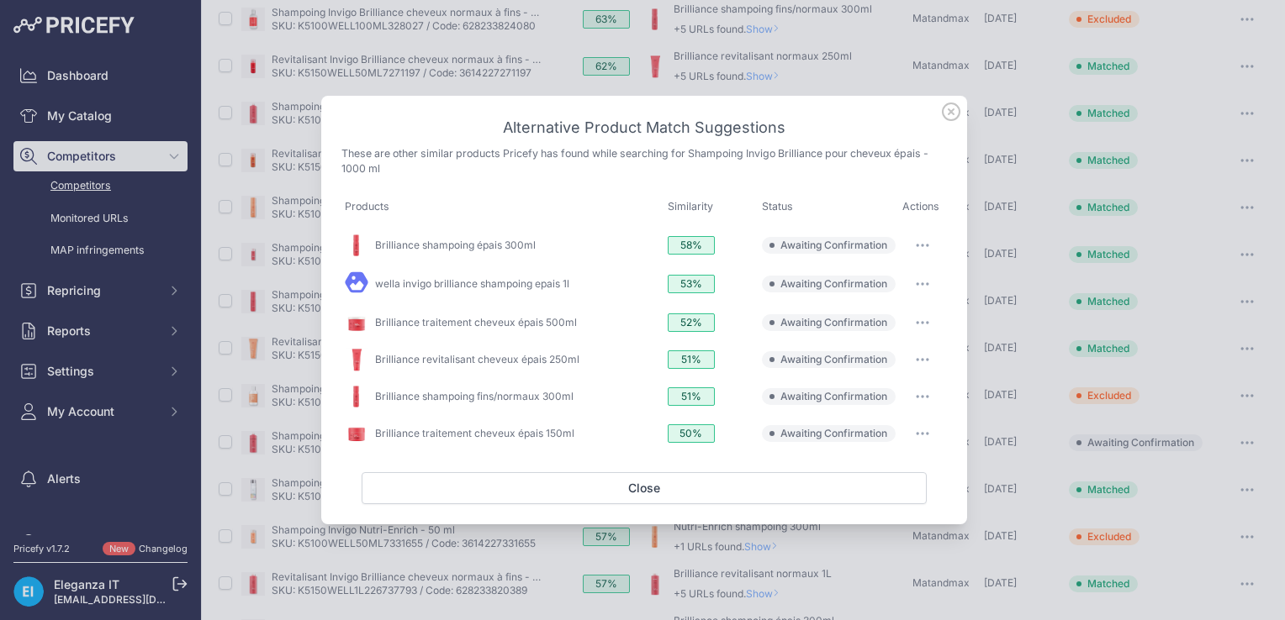
click at [953, 110] on icon at bounding box center [951, 111] width 17 height 17
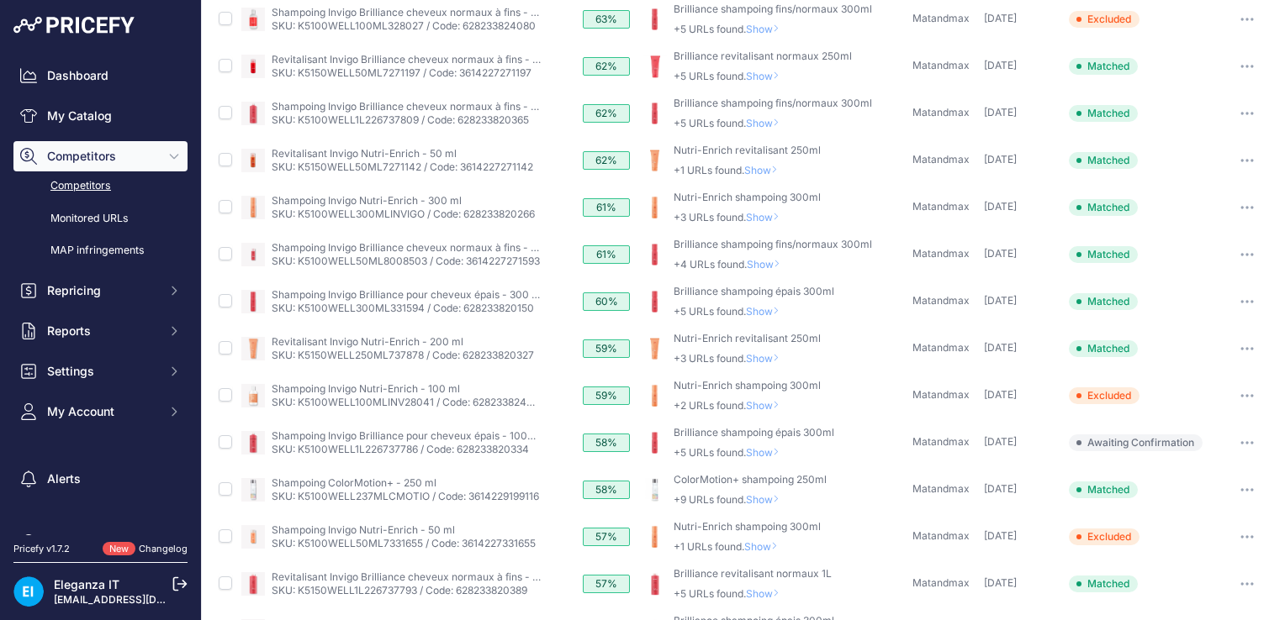
click at [1232, 442] on button "button" at bounding box center [1247, 443] width 34 height 24
click at [1159, 501] on button "Exclude match" at bounding box center [1199, 505] width 138 height 27
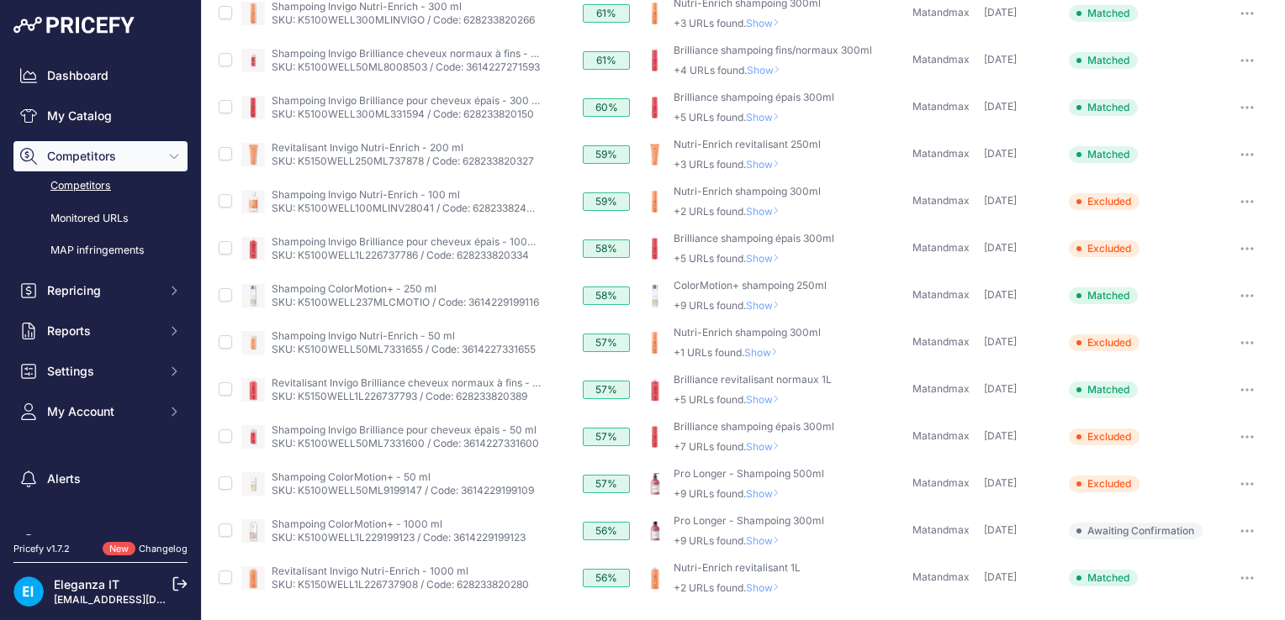
scroll to position [600, 0]
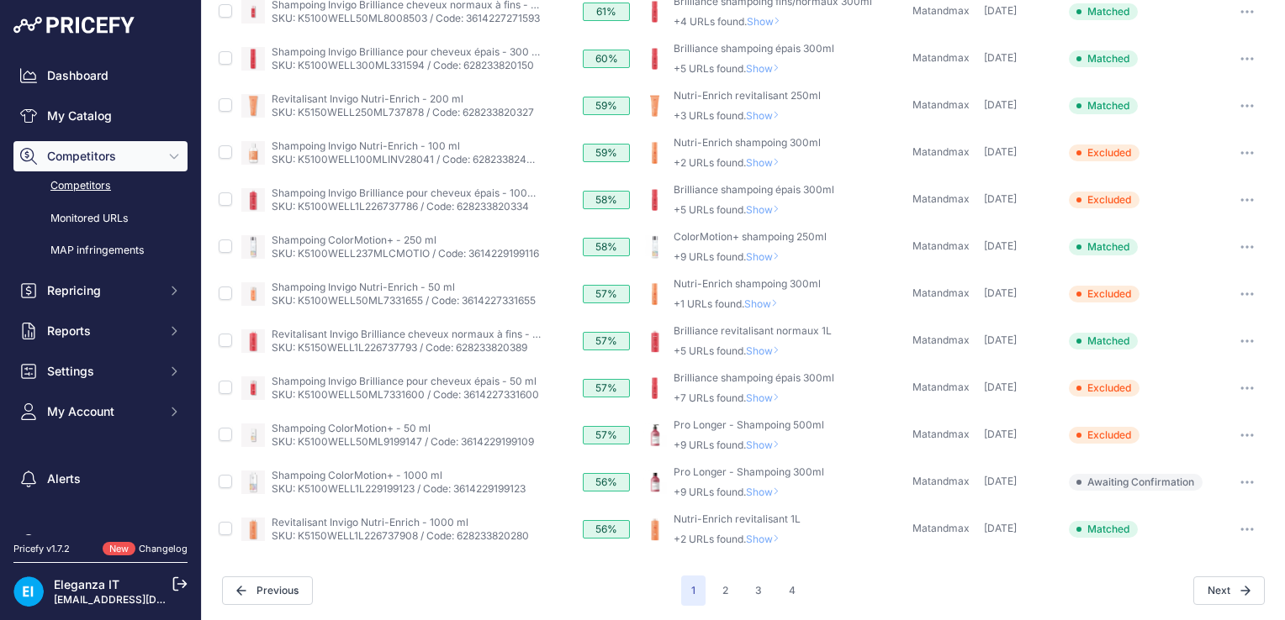
click at [1246, 482] on icon "button" at bounding box center [1247, 483] width 2 height 2
click at [1176, 540] on button "Exclude match" at bounding box center [1199, 544] width 138 height 27
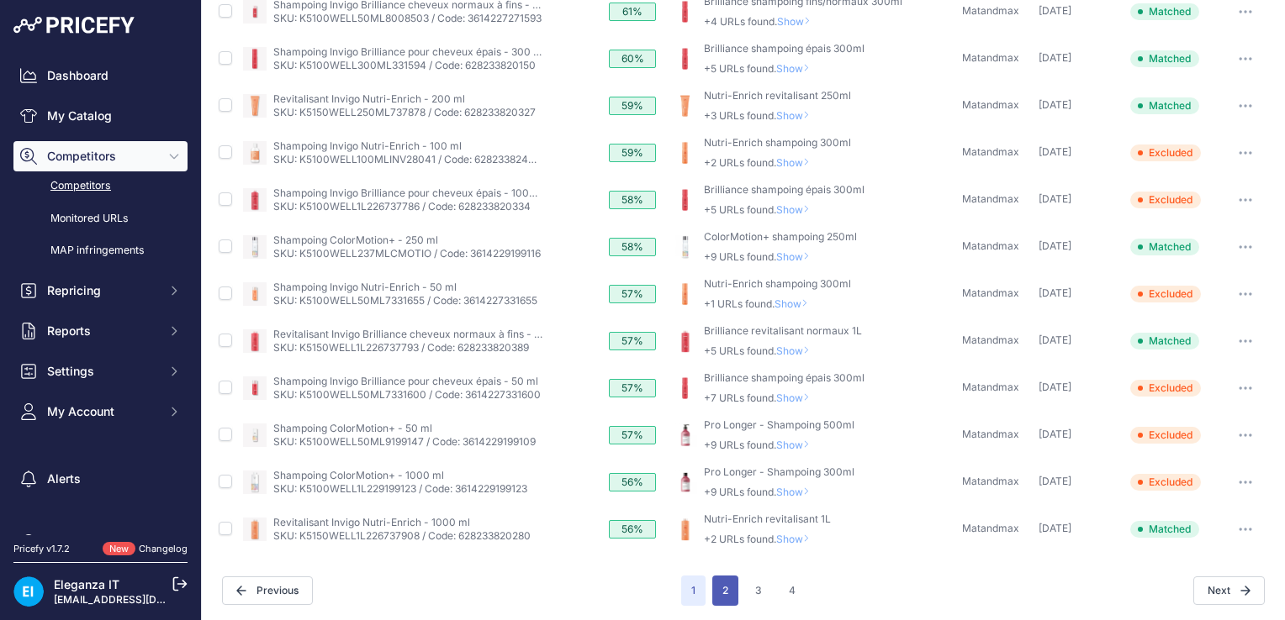
click at [712, 588] on button "2" at bounding box center [725, 591] width 26 height 30
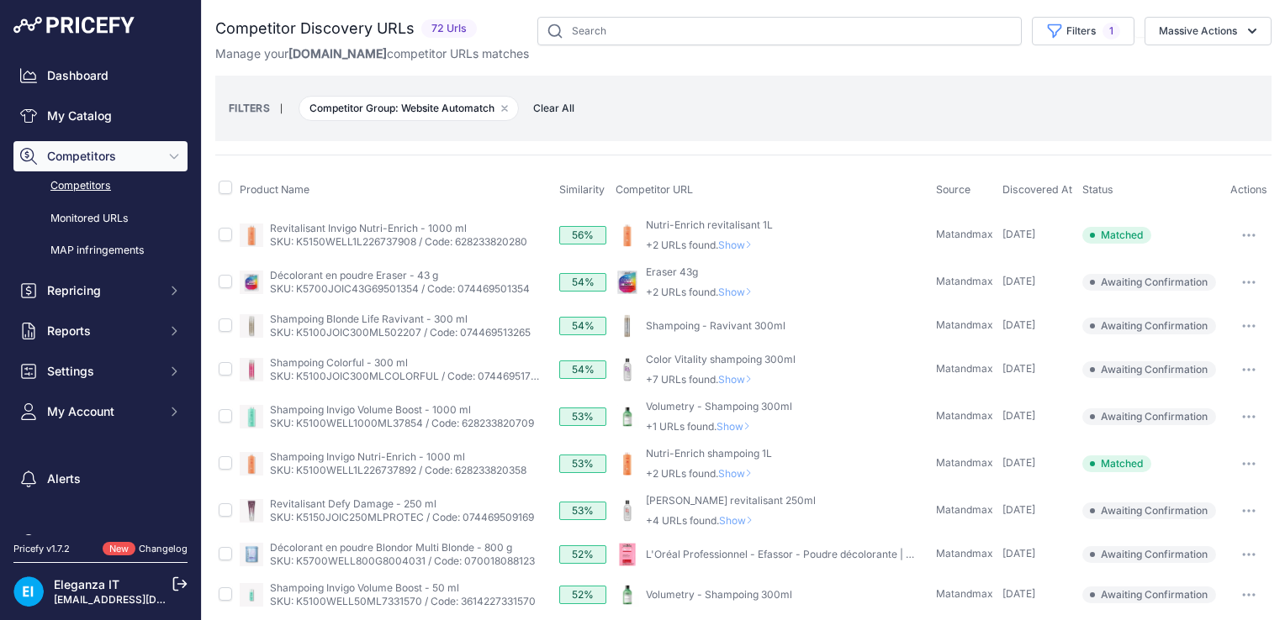
click at [1242, 281] on icon "button" at bounding box center [1248, 282] width 13 height 3
click at [1178, 314] on button "Confirm match" at bounding box center [1199, 317] width 138 height 27
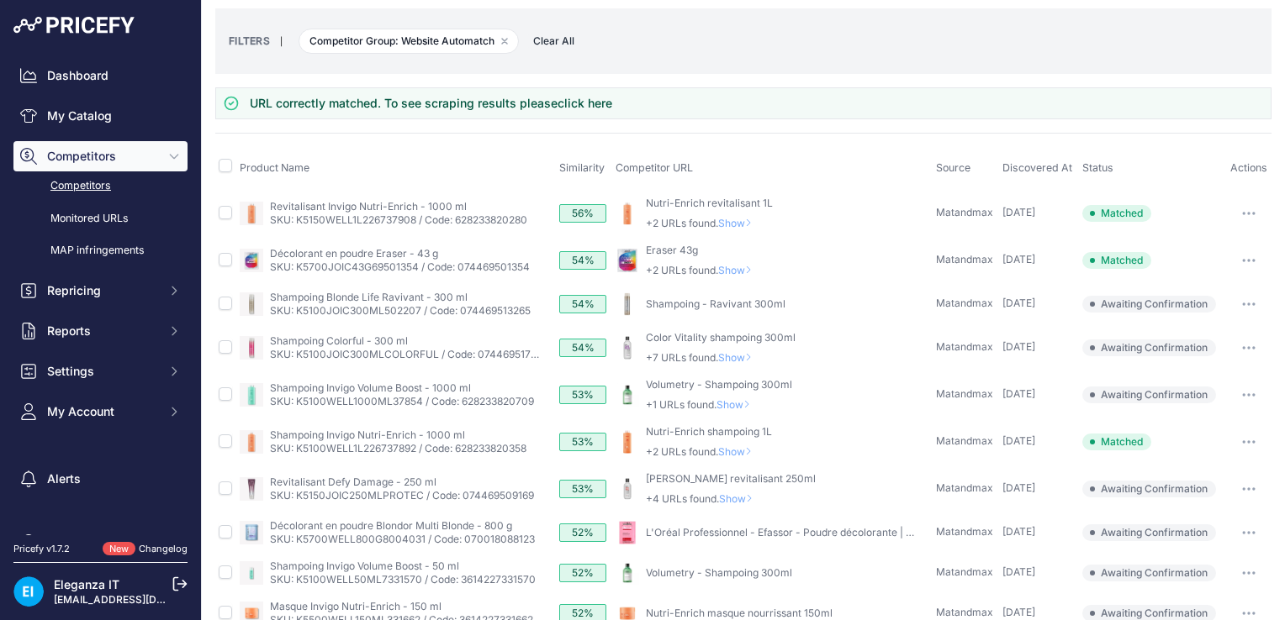
scroll to position [84, 0]
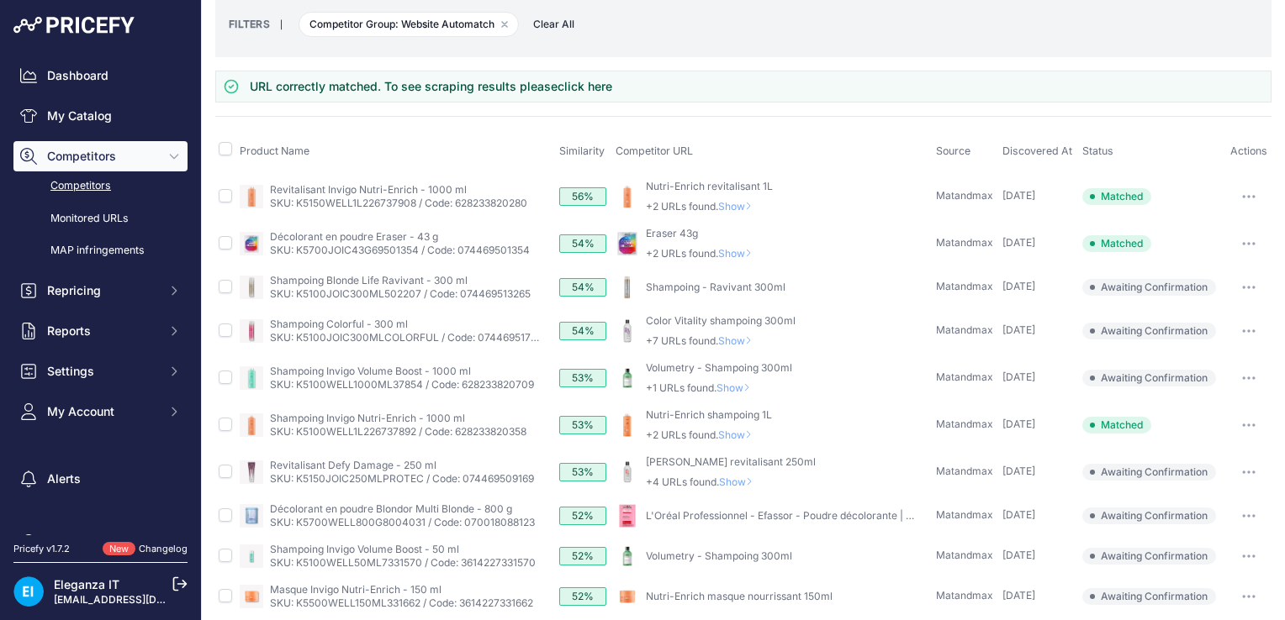
click at [1242, 286] on icon "button" at bounding box center [1248, 287] width 13 height 3
click at [1179, 321] on button "Confirm match" at bounding box center [1199, 322] width 138 height 27
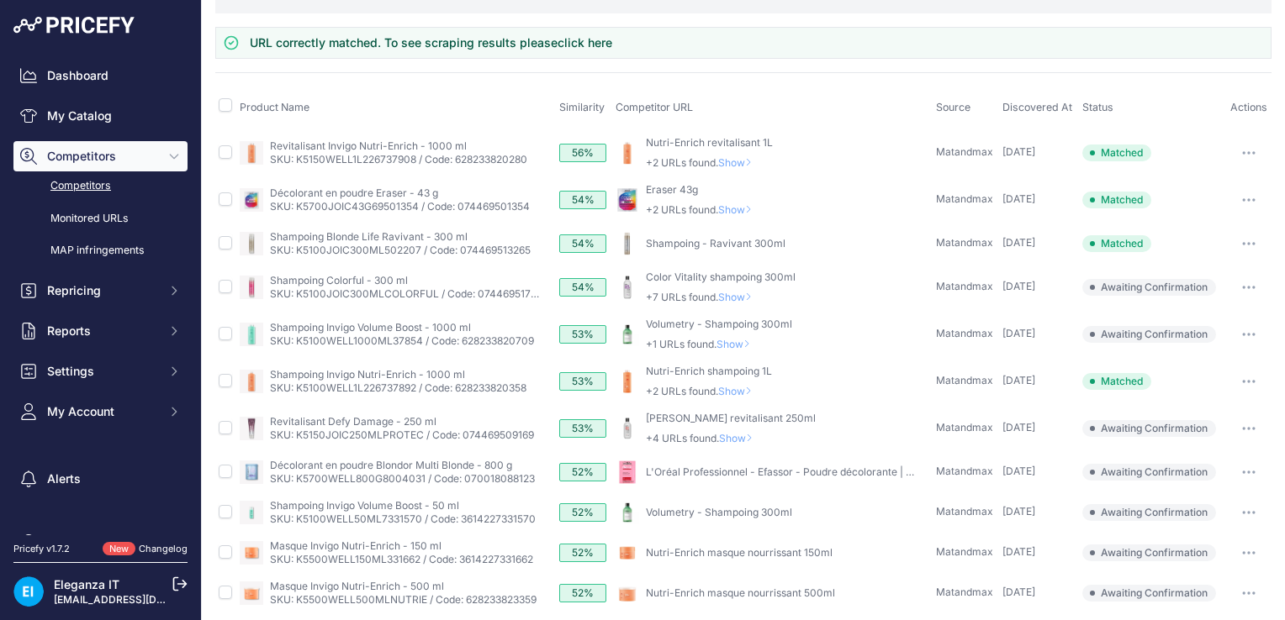
scroll to position [137, 0]
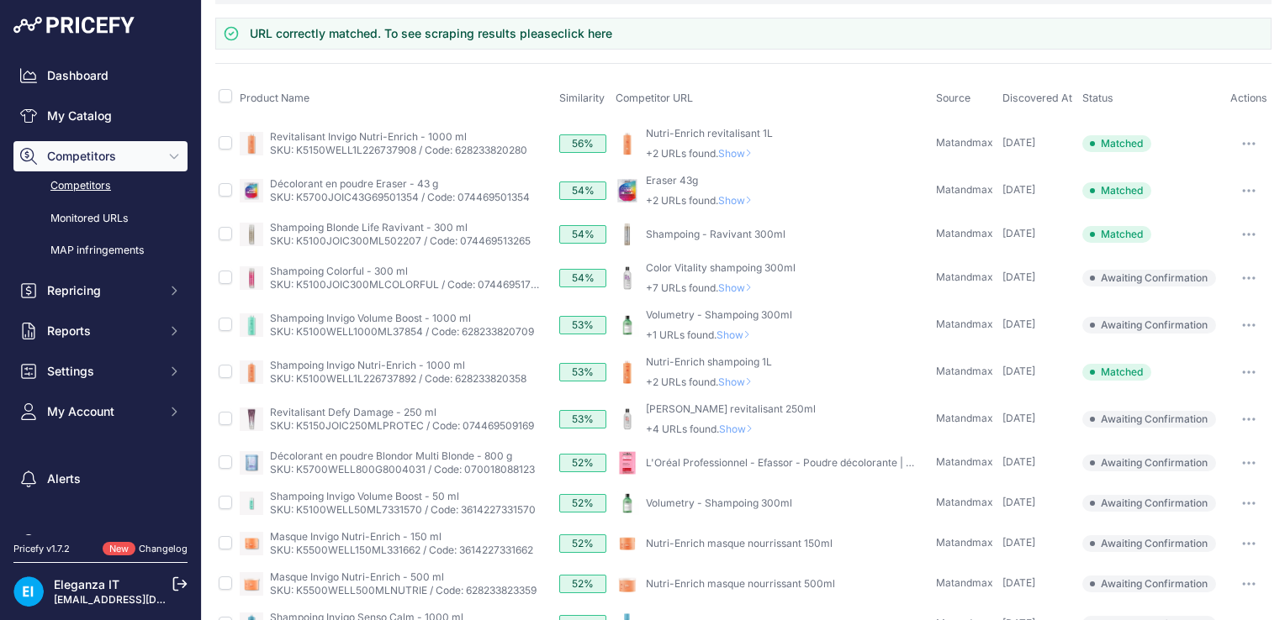
click at [733, 285] on span "Show" at bounding box center [738, 288] width 40 height 13
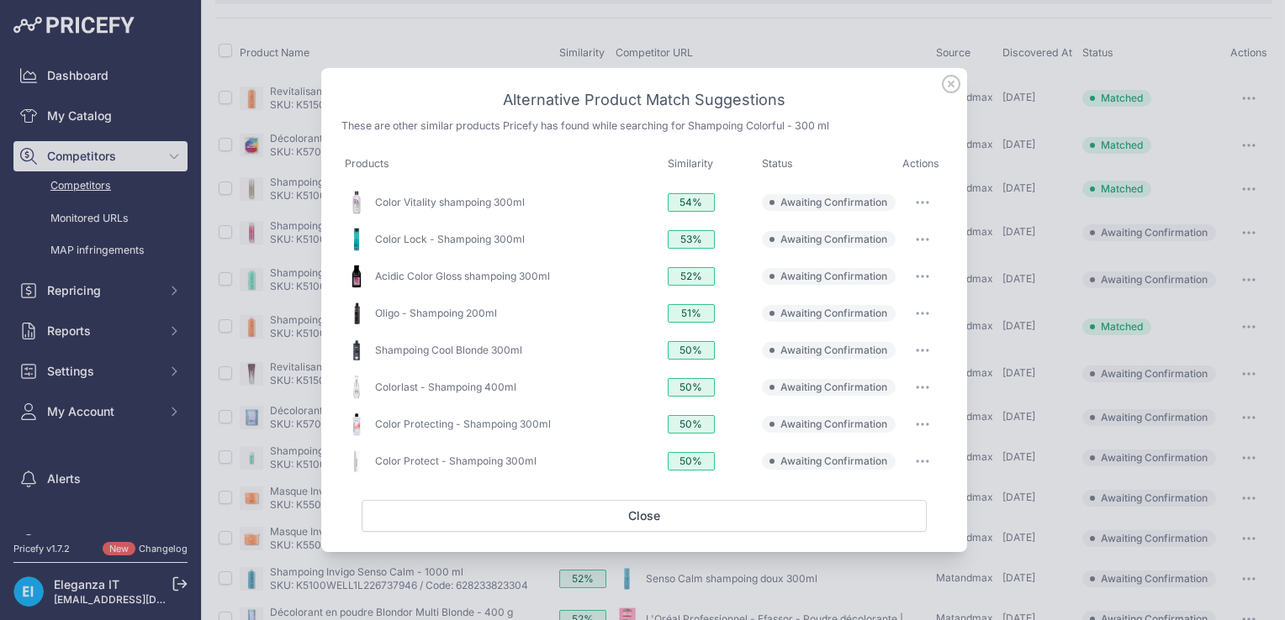
click at [945, 86] on icon at bounding box center [951, 84] width 18 height 18
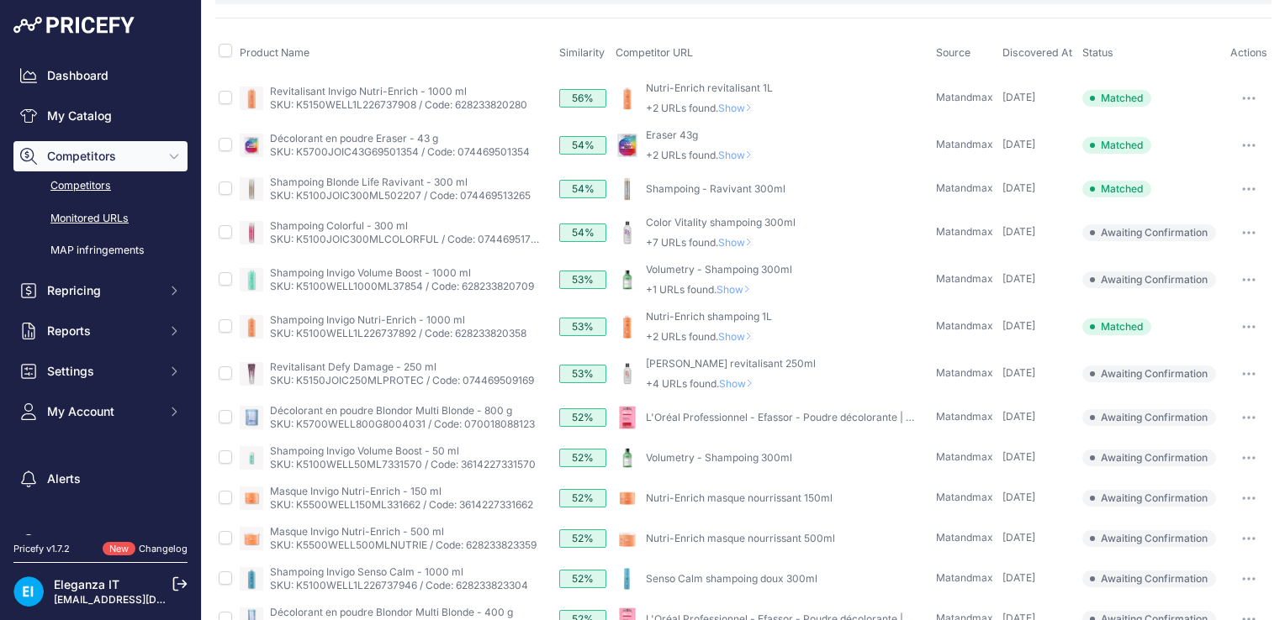
click at [94, 214] on link "Monitored URLs" at bounding box center [100, 218] width 174 height 29
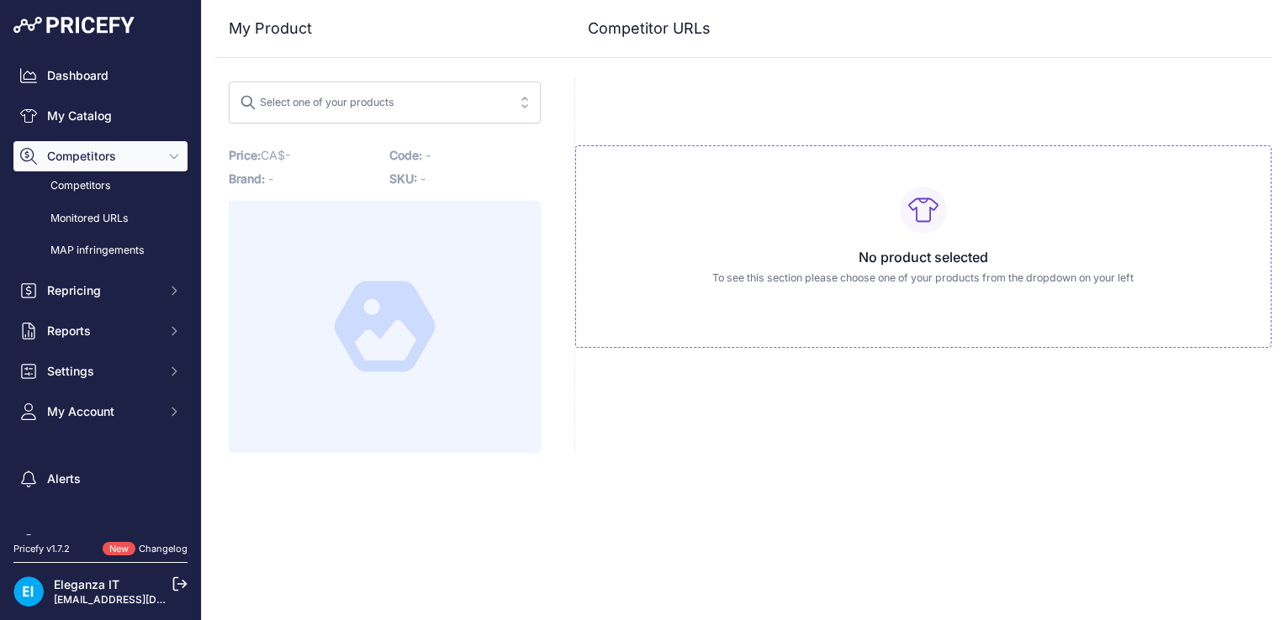
click at [383, 106] on div "Select one of your products" at bounding box center [317, 100] width 155 height 22
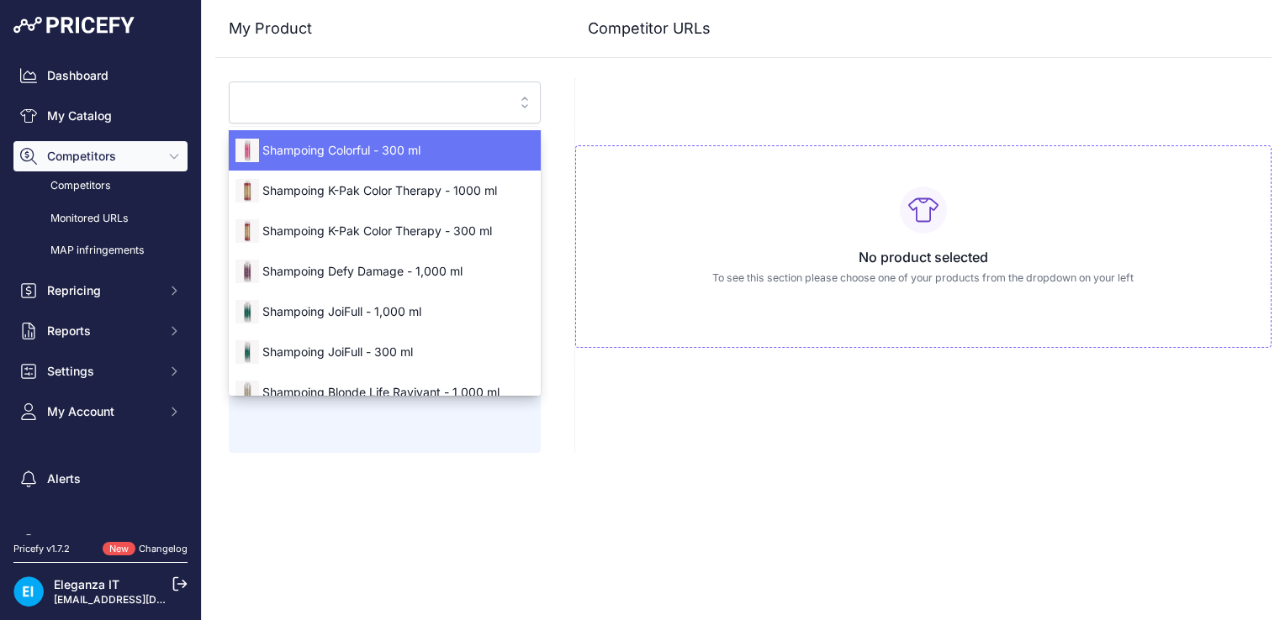
click at [409, 156] on span "Shampoing Colorful - 300 ml" at bounding box center [385, 150] width 312 height 17
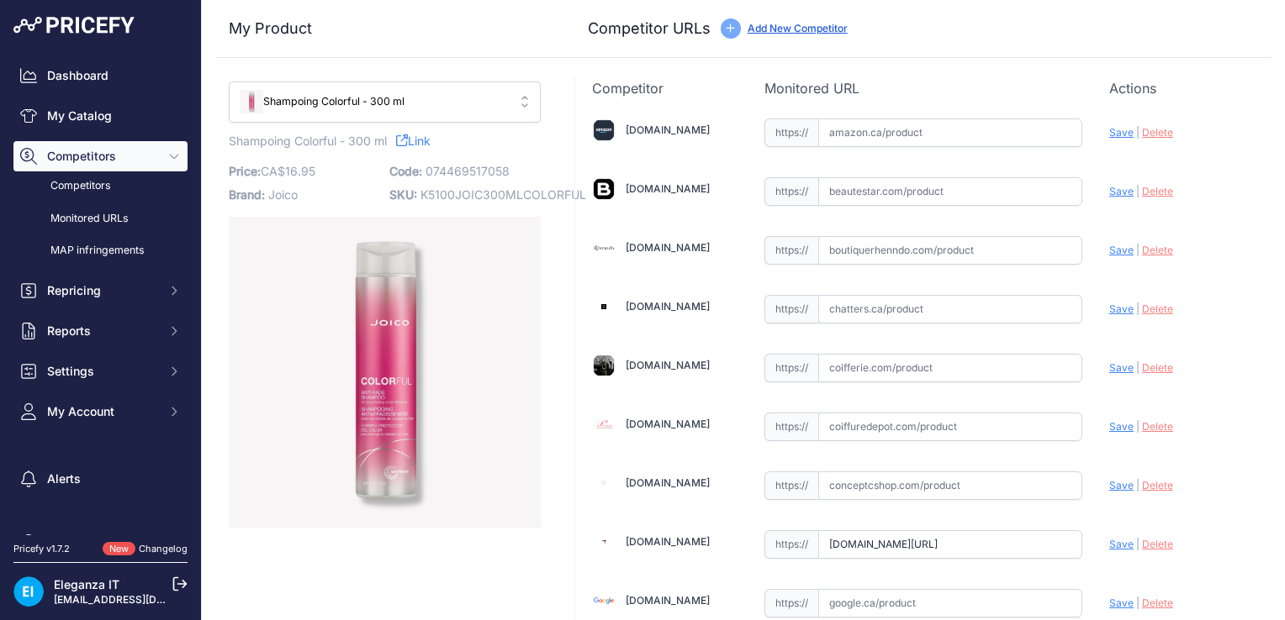
type input "www.entrepotdelacoiffure.com/us/joico-colorful-shampoing-antiaffadissement-300m…"
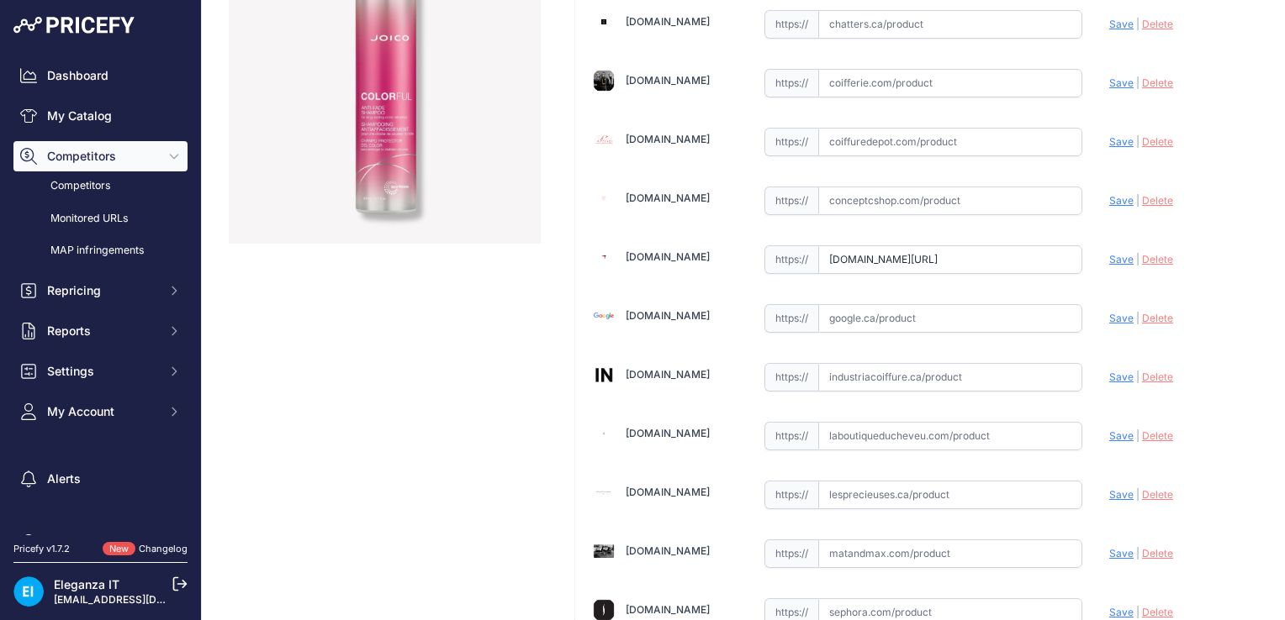
scroll to position [413, 0]
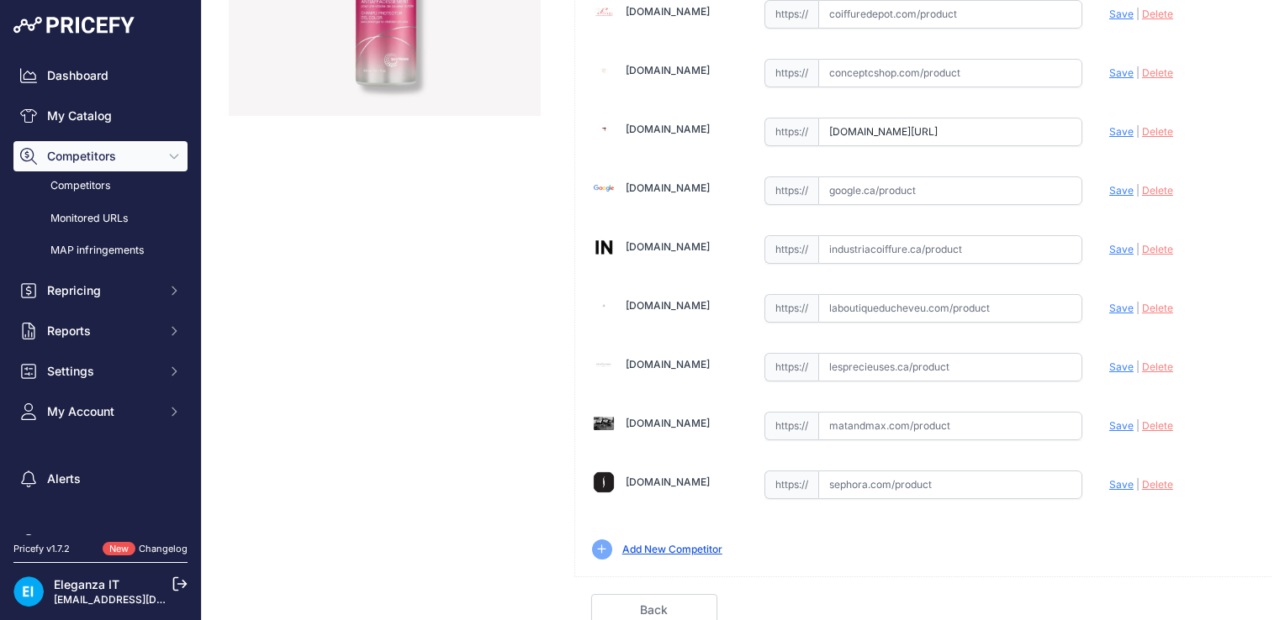
click at [880, 422] on input "text" at bounding box center [950, 426] width 264 height 29
paste input "https://www.matandmax.com/ca-fr/marques/joico-care-styling/colorful/joico-care-…"
click at [1109, 421] on span "Save" at bounding box center [1121, 426] width 24 height 13
type input "[URL][DOMAIN_NAME]"
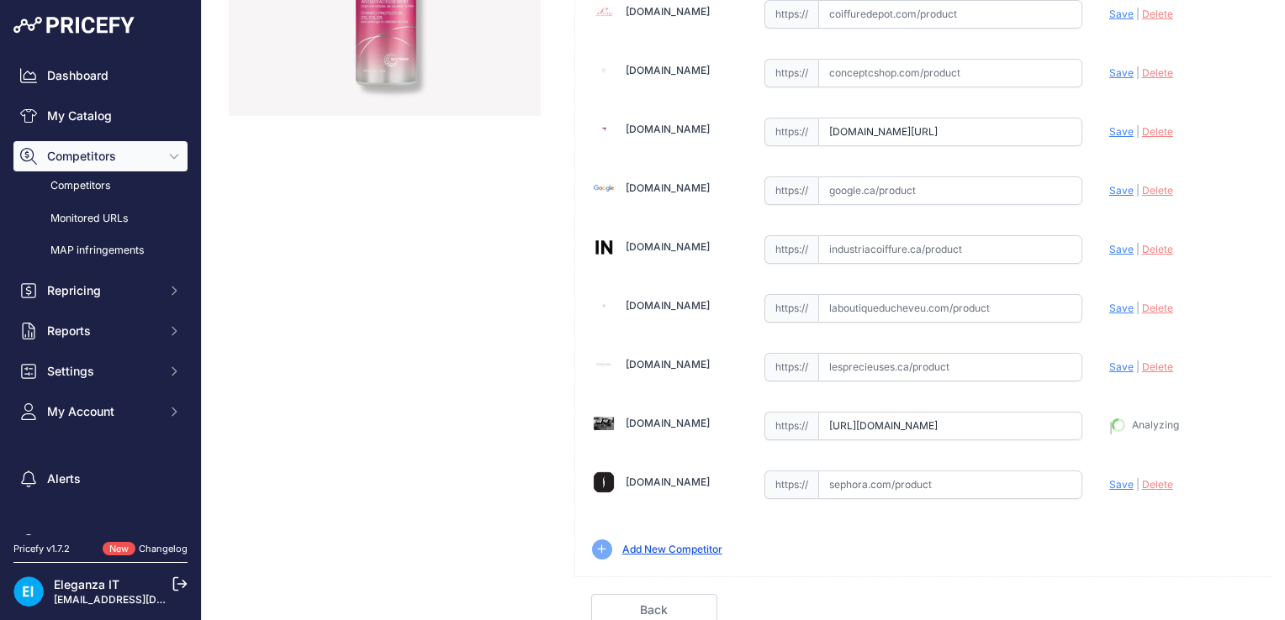
scroll to position [451, 0]
click at [1177, 600] on link "Done" at bounding box center [1191, 611] width 126 height 32
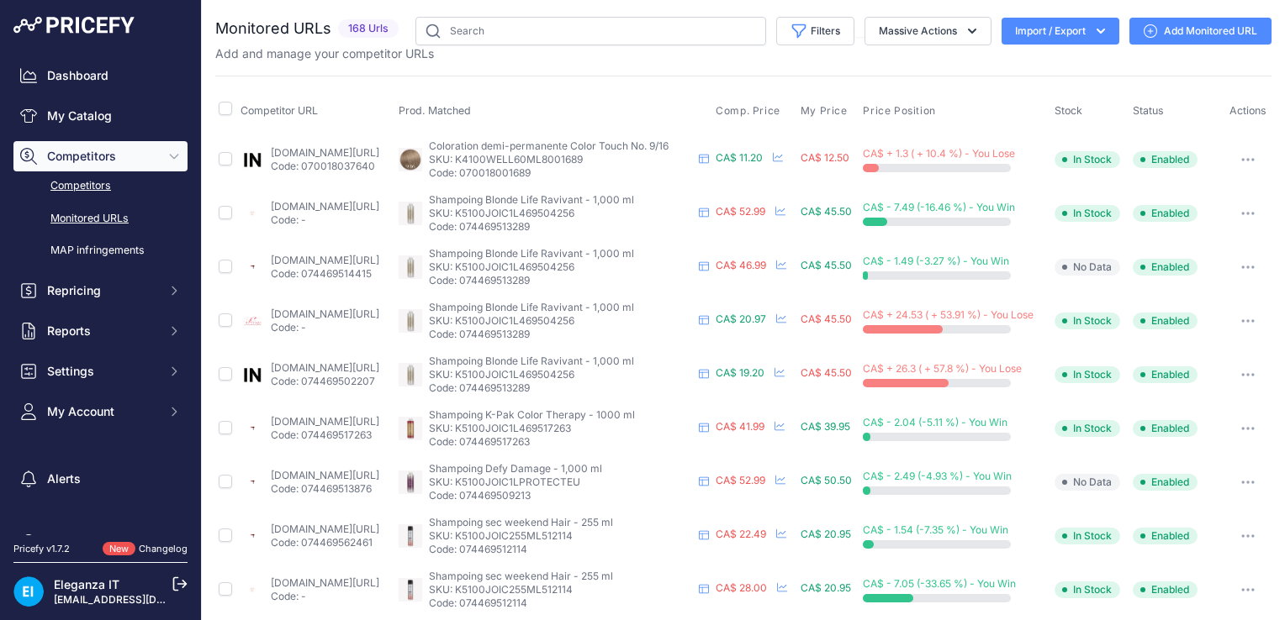
click at [86, 190] on link "Competitors" at bounding box center [100, 186] width 174 height 29
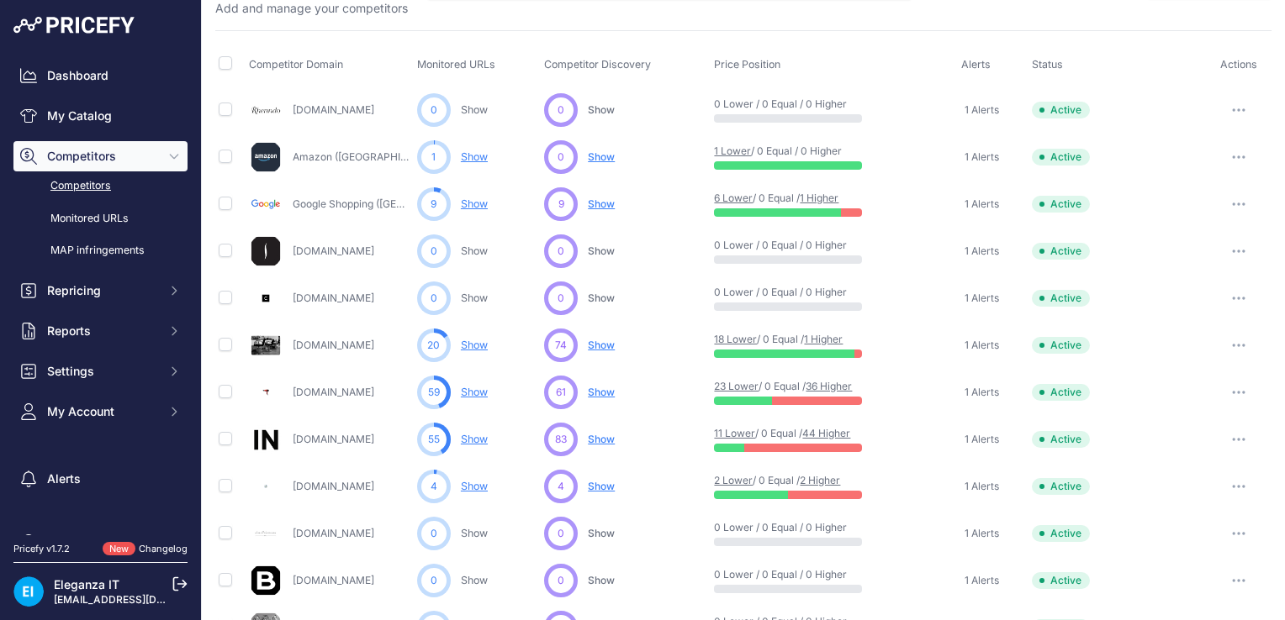
scroll to position [87, 0]
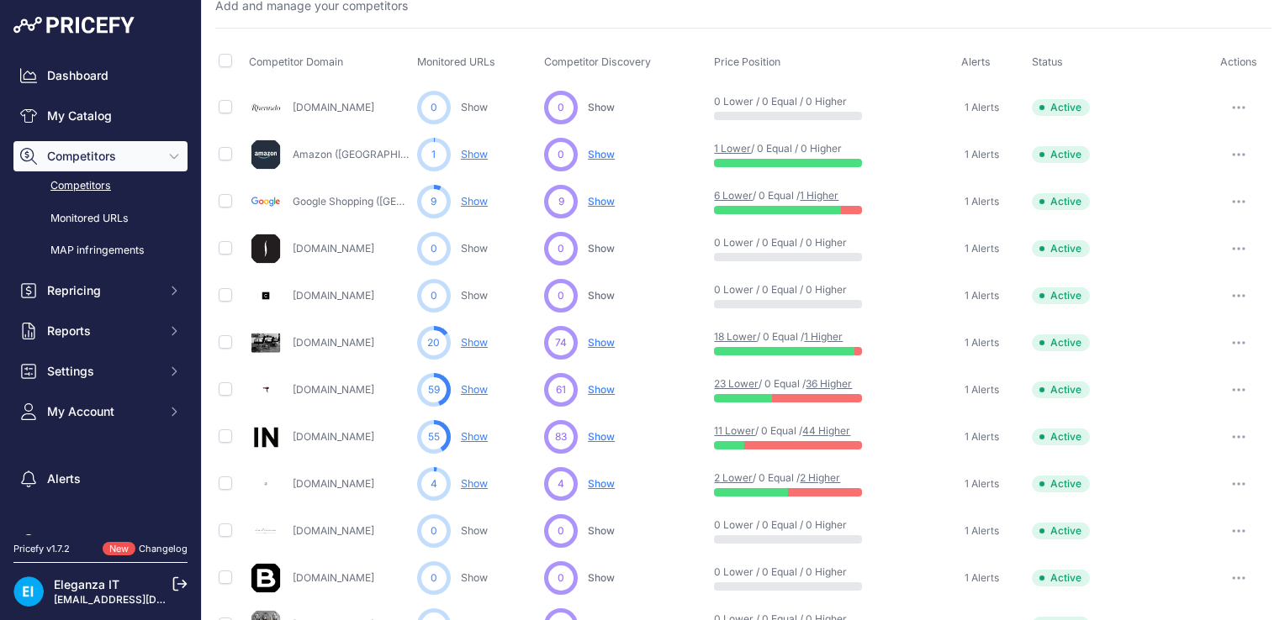
click at [602, 343] on span "Show" at bounding box center [601, 342] width 27 height 13
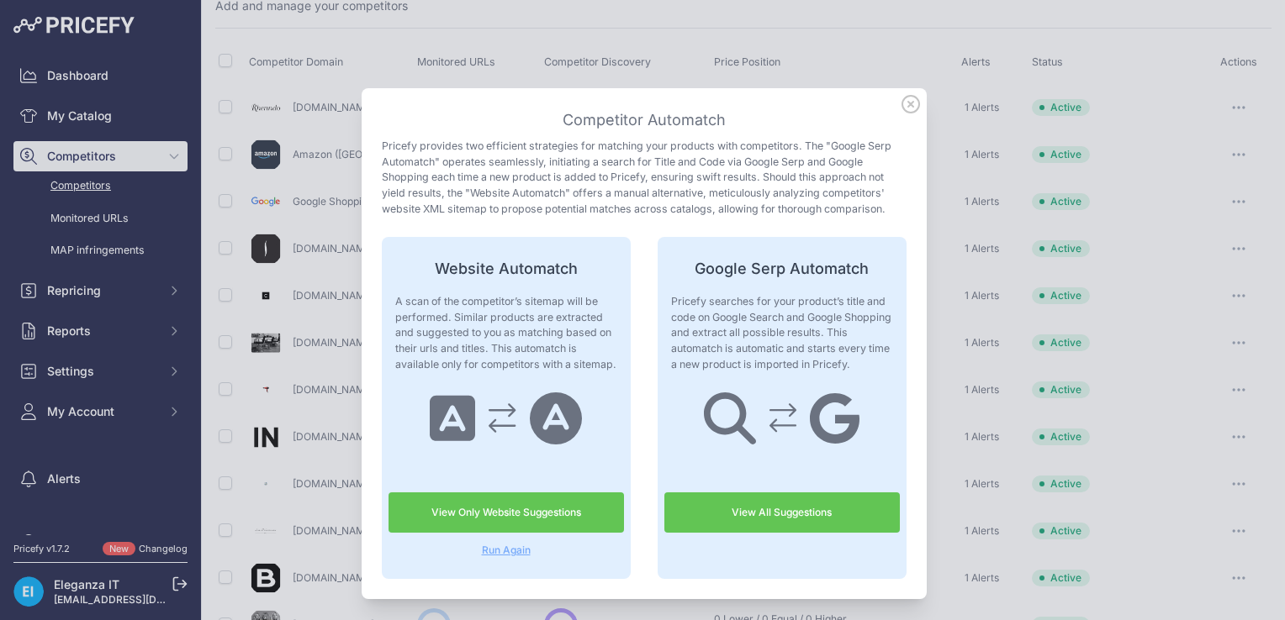
click at [527, 507] on link "View Only Website Suggestions" at bounding box center [505, 513] width 235 height 40
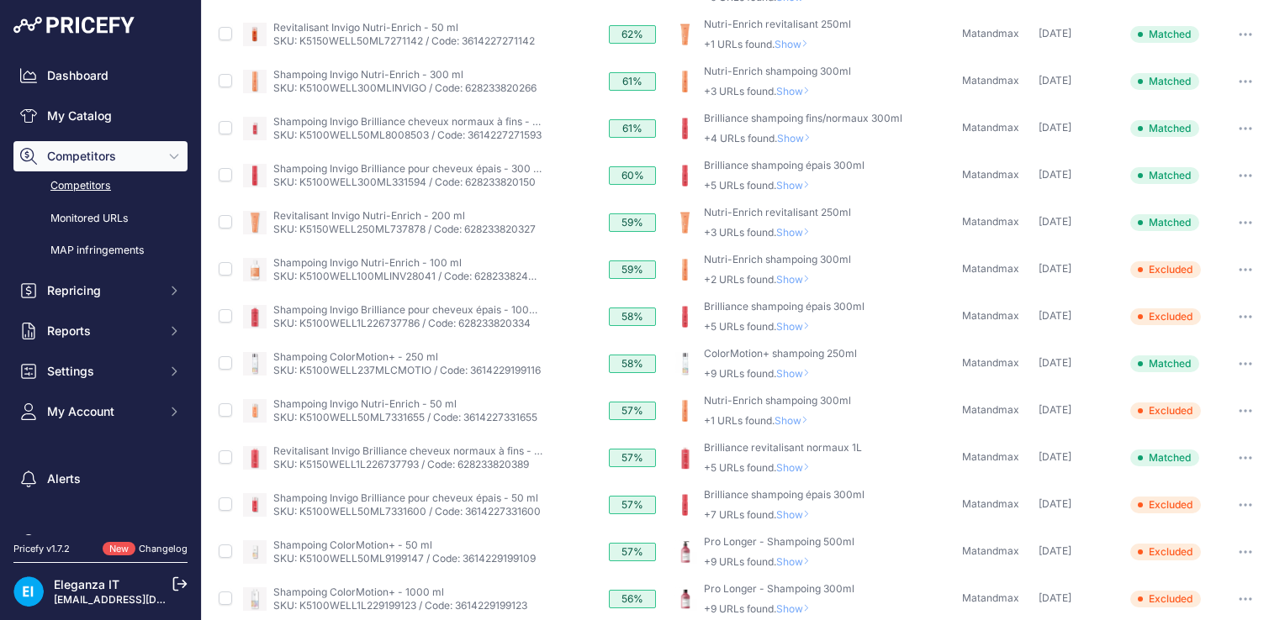
scroll to position [600, 0]
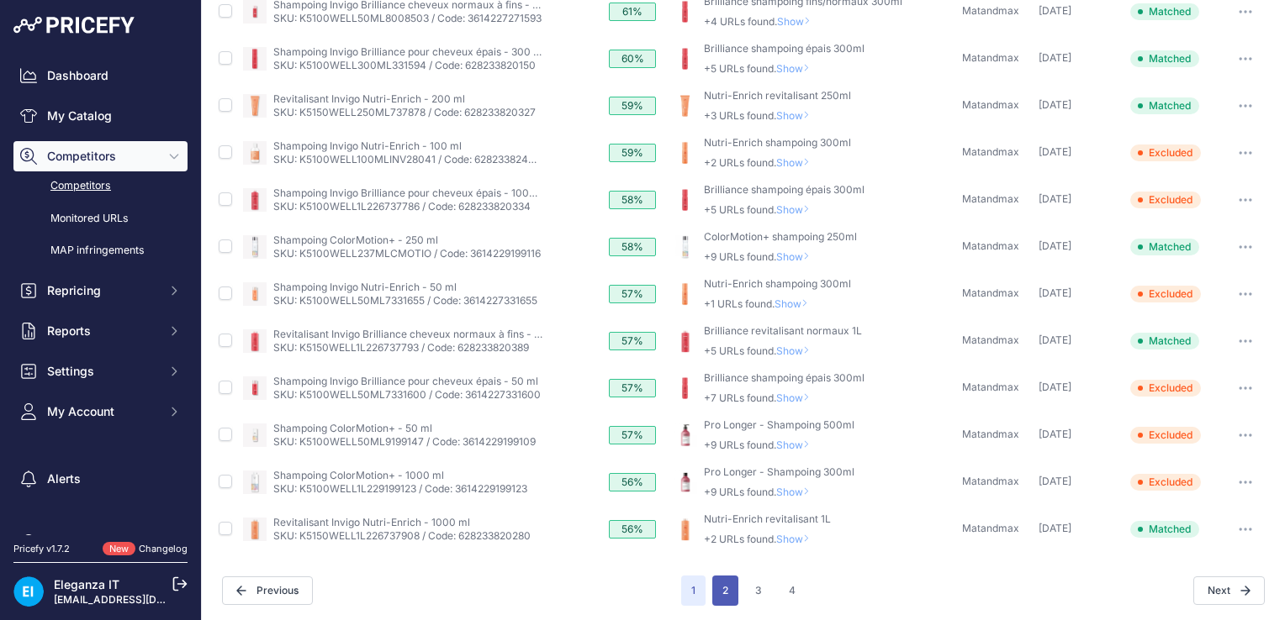
click at [721, 589] on button "2" at bounding box center [725, 591] width 26 height 30
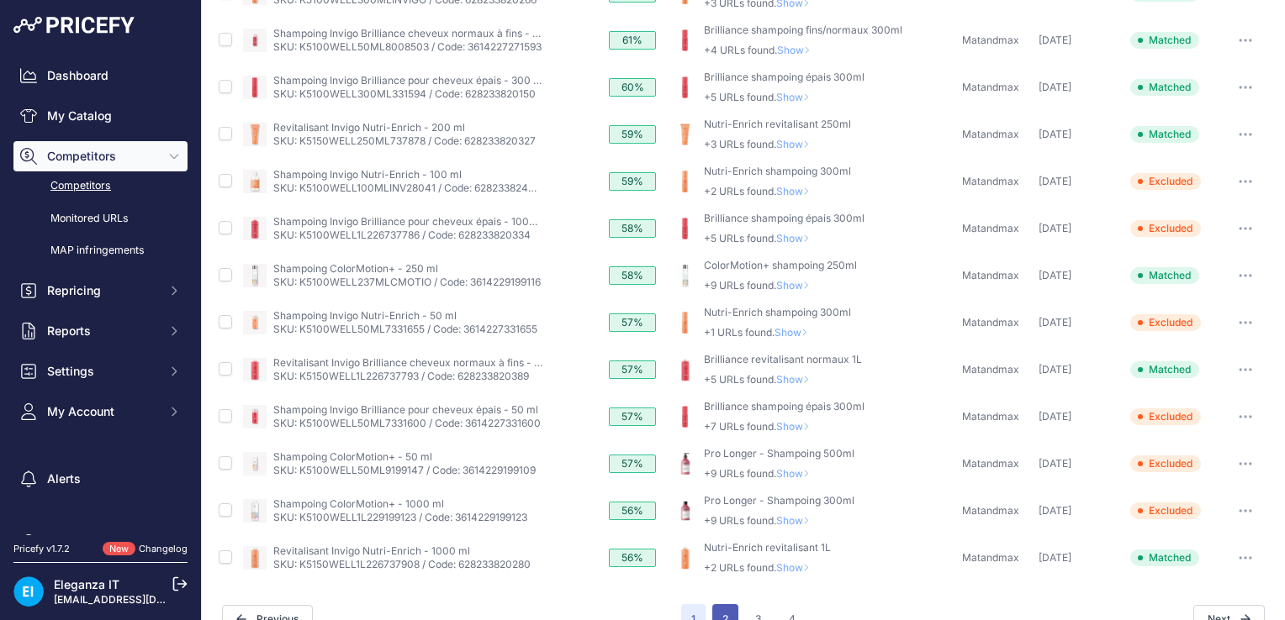
scroll to position [629, 0]
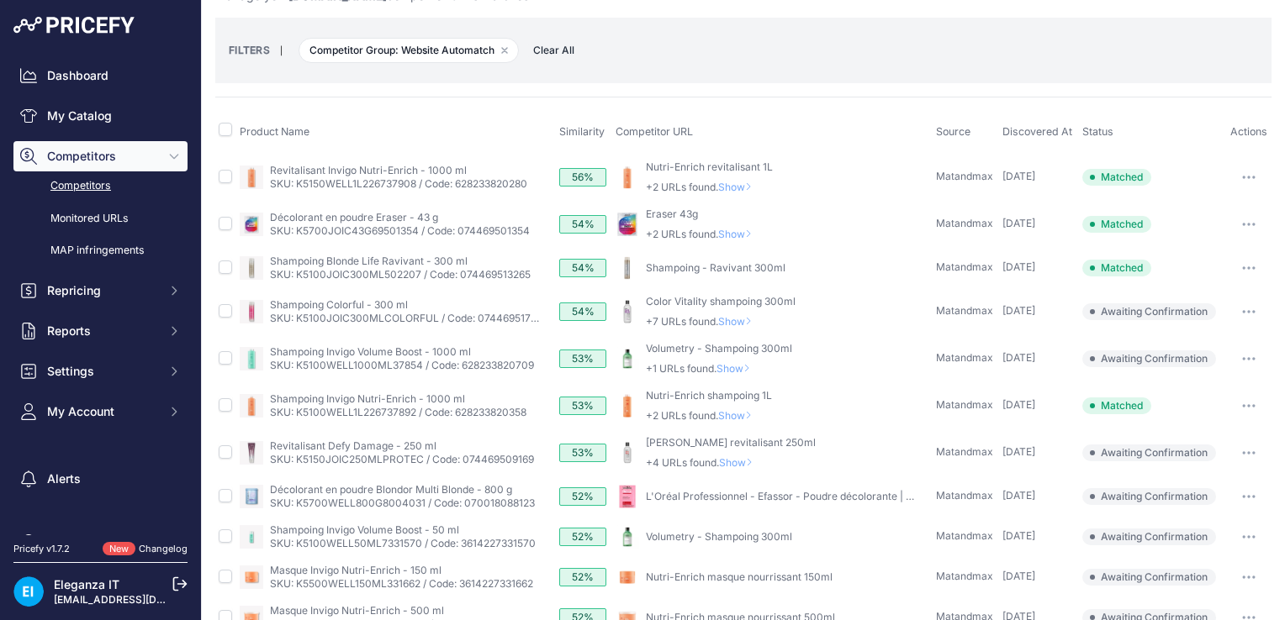
scroll to position [57, 0]
click at [728, 321] on span "Show" at bounding box center [738, 322] width 40 height 13
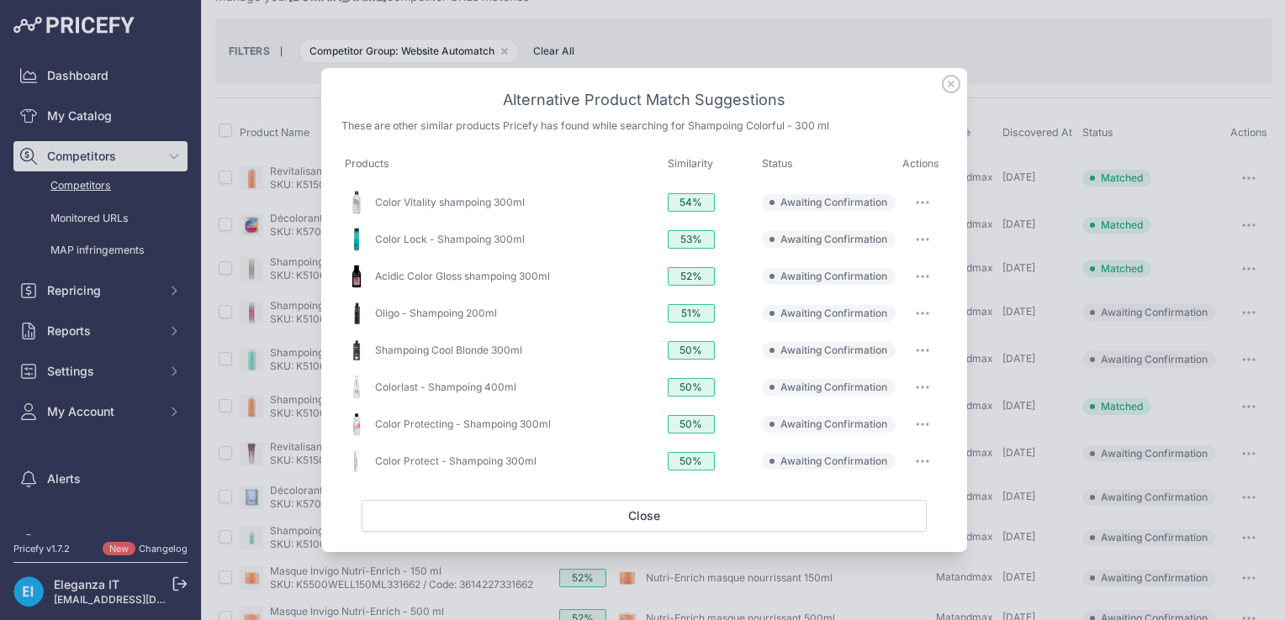
click at [955, 79] on icon at bounding box center [951, 84] width 18 height 18
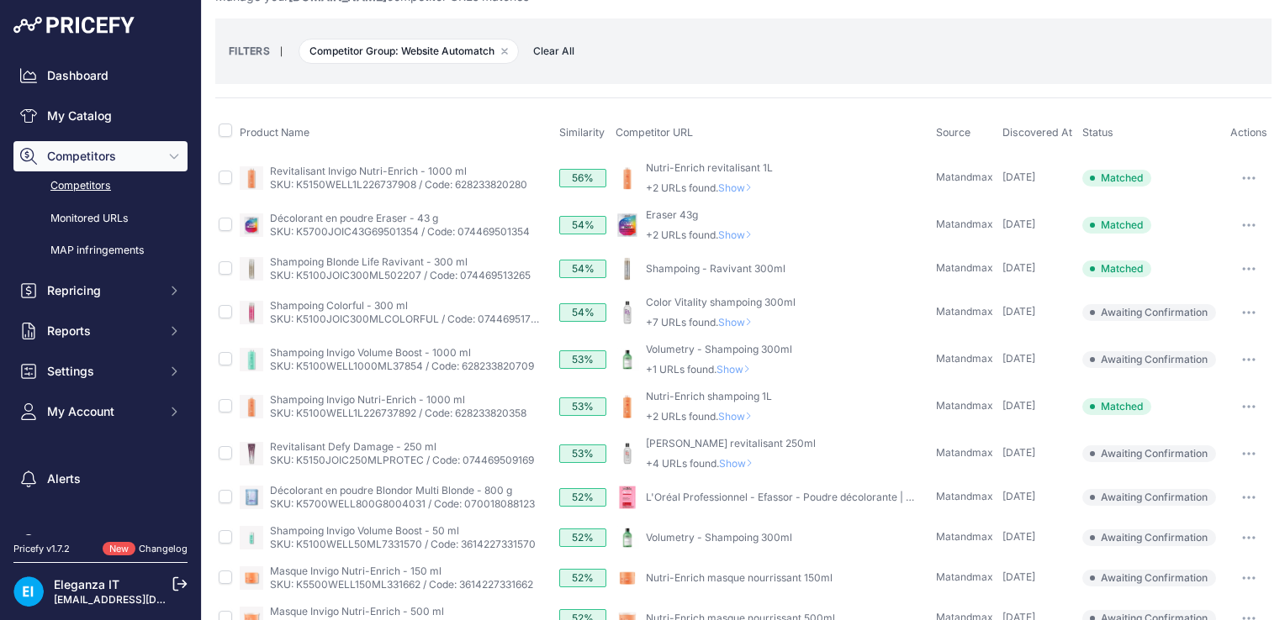
click at [737, 416] on span "Show" at bounding box center [738, 416] width 40 height 13
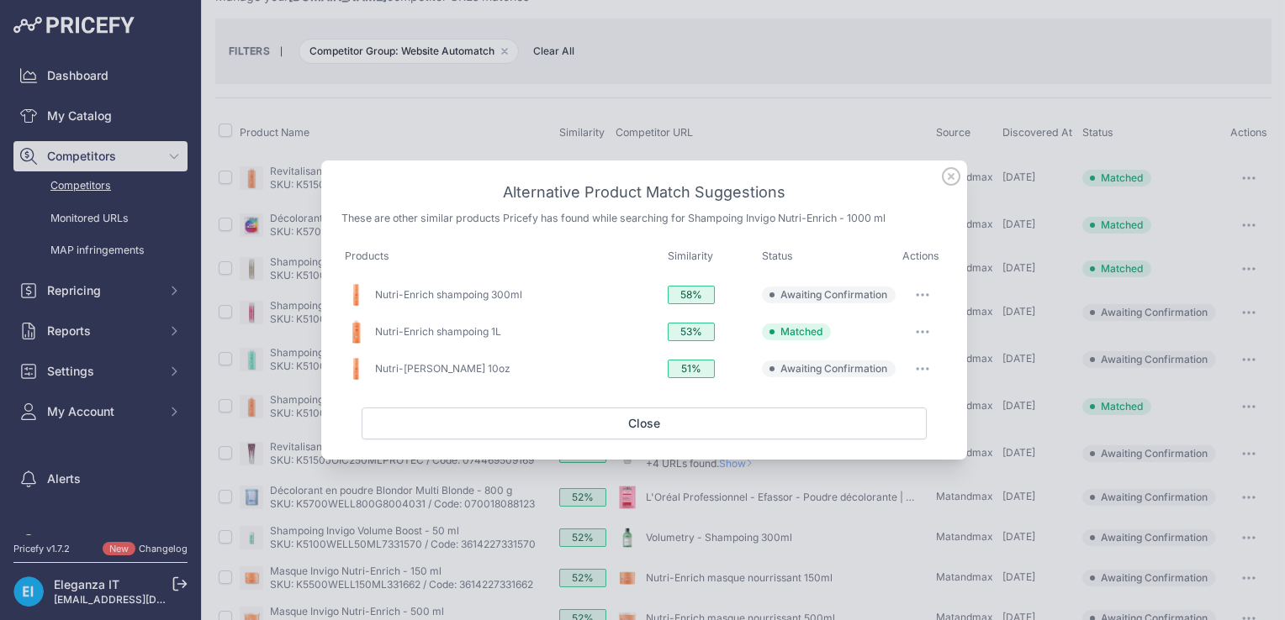
click at [952, 177] on icon at bounding box center [951, 176] width 17 height 17
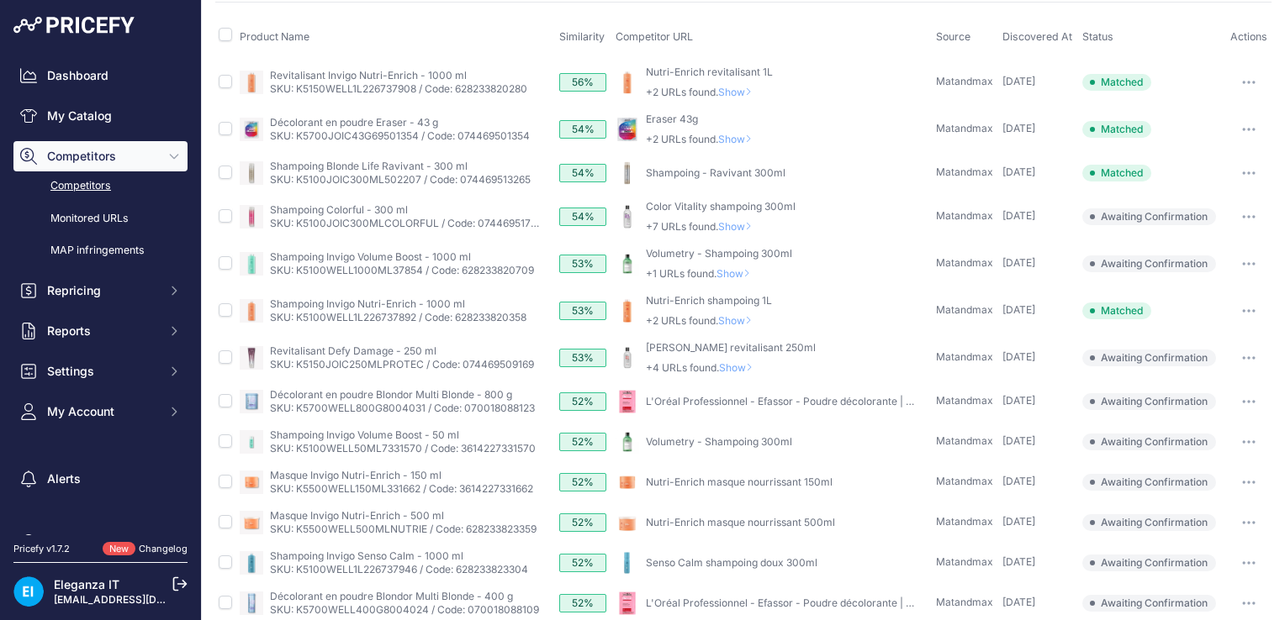
scroll to position [154, 0]
click at [1233, 482] on button "button" at bounding box center [1249, 482] width 34 height 24
click at [0, 0] on button "Confirm match" at bounding box center [0, 0] width 0 height 0
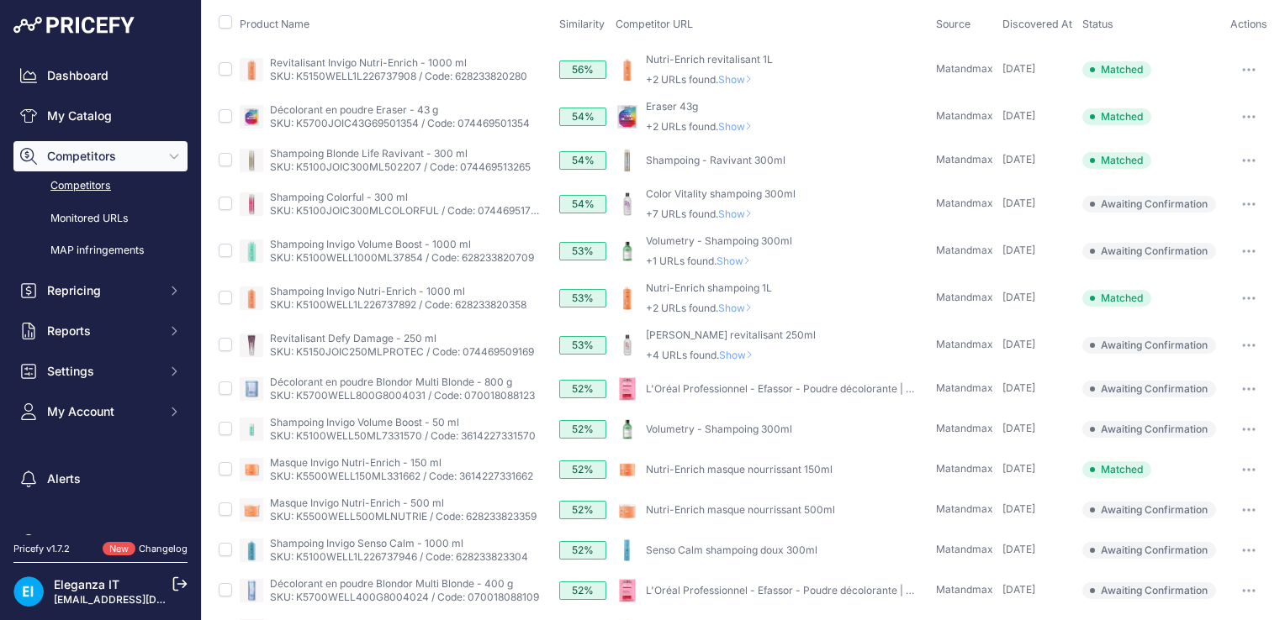
scroll to position [213, 0]
click at [1238, 503] on button "button" at bounding box center [1249, 509] width 34 height 24
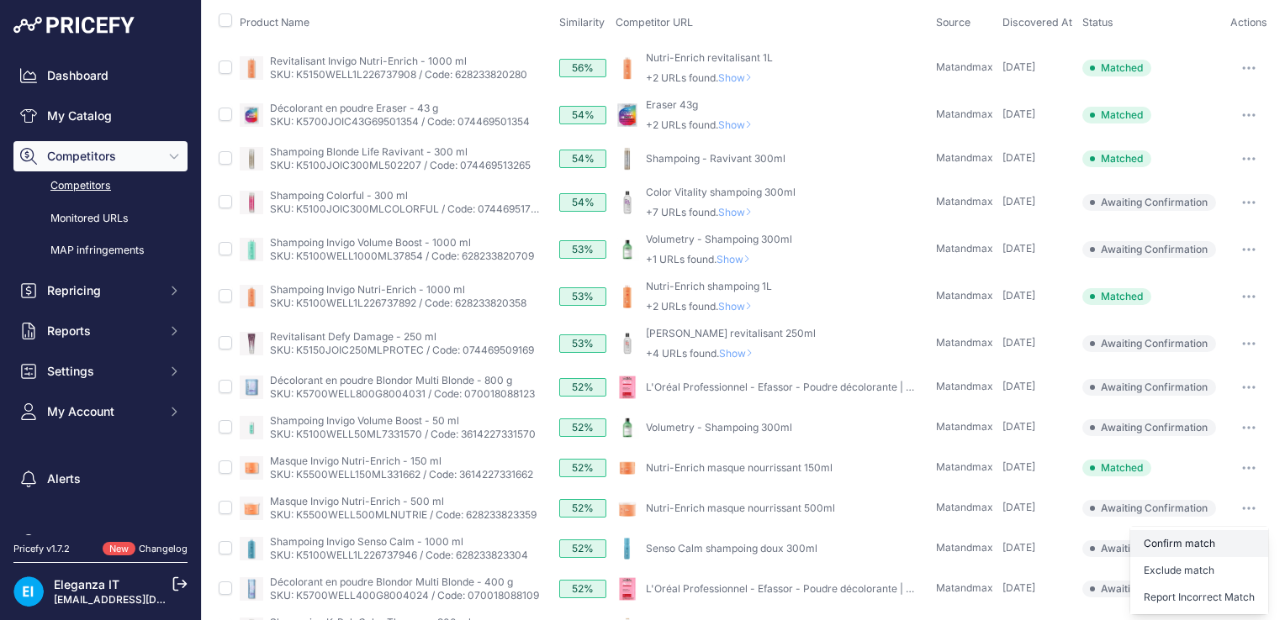
click at [0, 0] on button "Confirm match" at bounding box center [0, 0] width 0 height 0
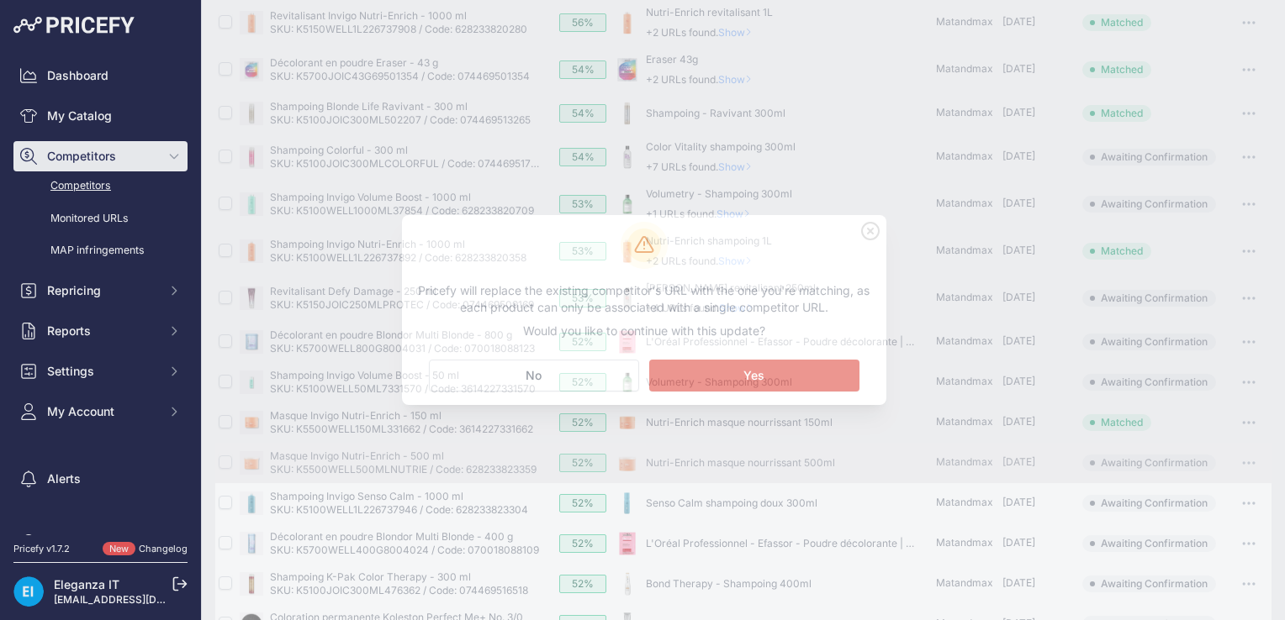
scroll to position [168, 0]
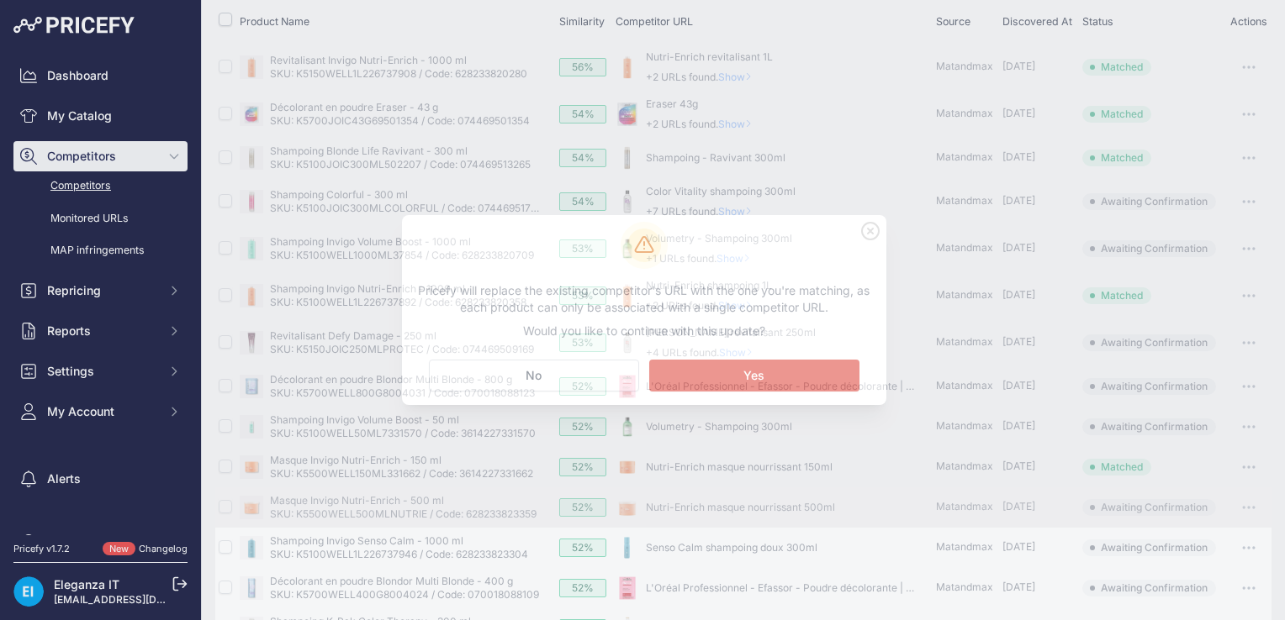
click at [758, 372] on span "Yes" at bounding box center [753, 375] width 21 height 17
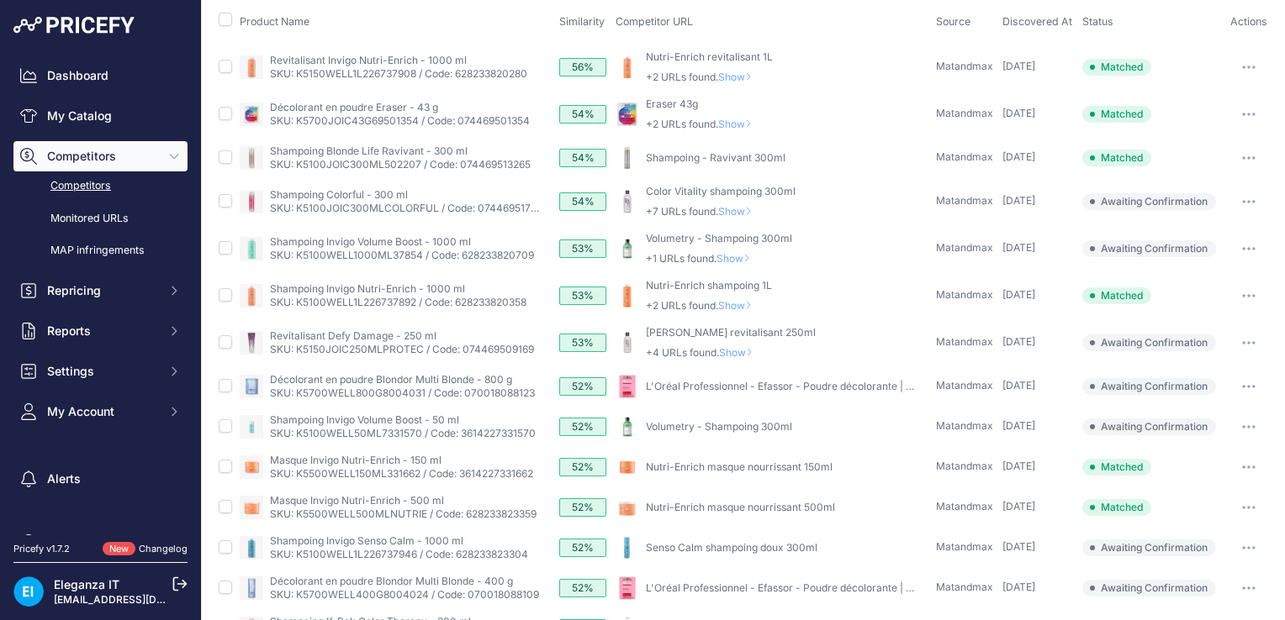
click at [1242, 385] on icon "button" at bounding box center [1248, 386] width 13 height 3
click at [0, 0] on button "Exclude match" at bounding box center [0, 0] width 0 height 0
click at [92, 214] on link "Monitored URLs" at bounding box center [100, 218] width 174 height 29
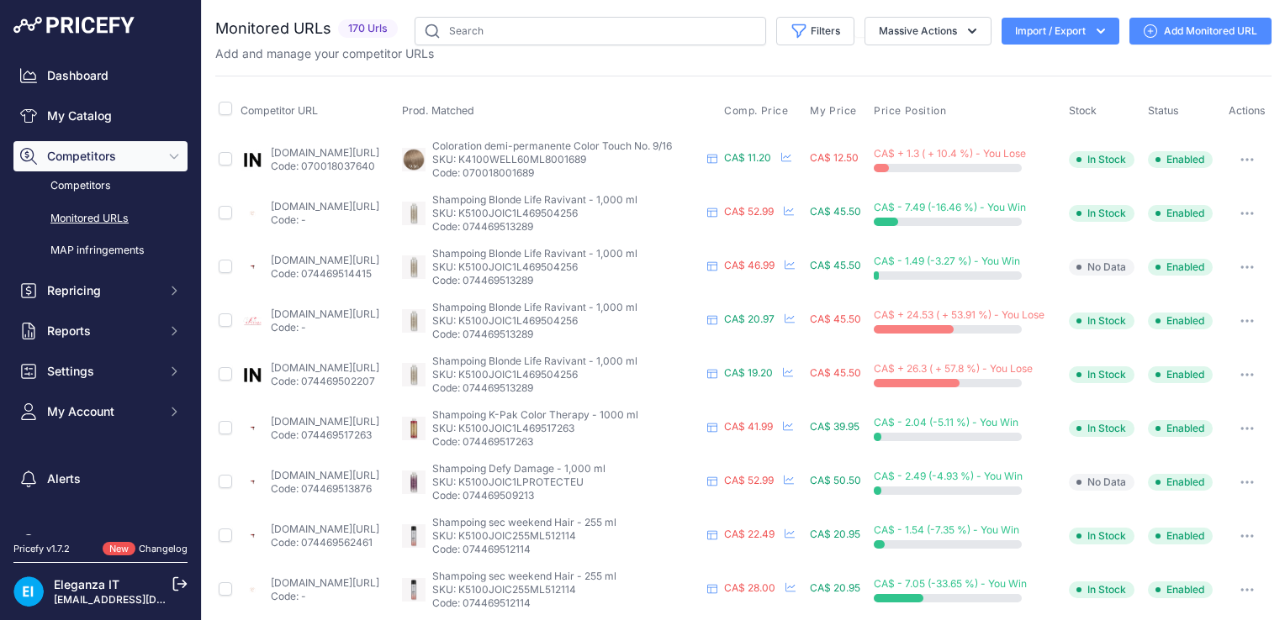
click at [1184, 32] on link "Add Monitored URL" at bounding box center [1200, 31] width 142 height 27
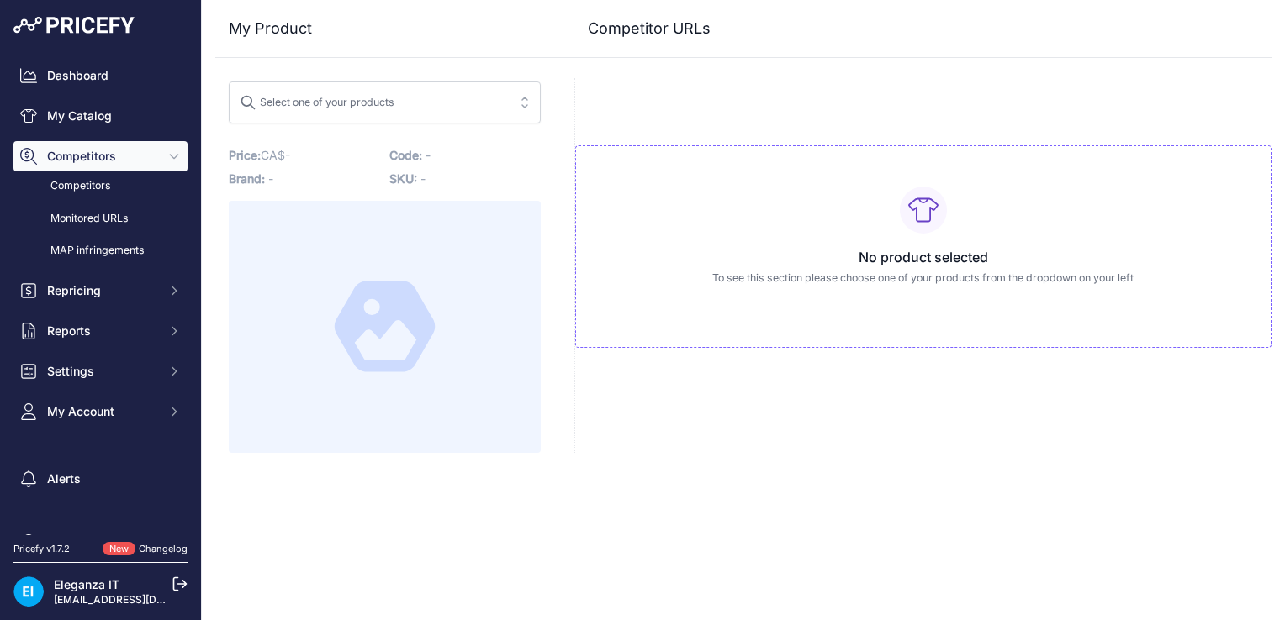
click at [397, 101] on span "Select one of your products" at bounding box center [373, 102] width 267 height 27
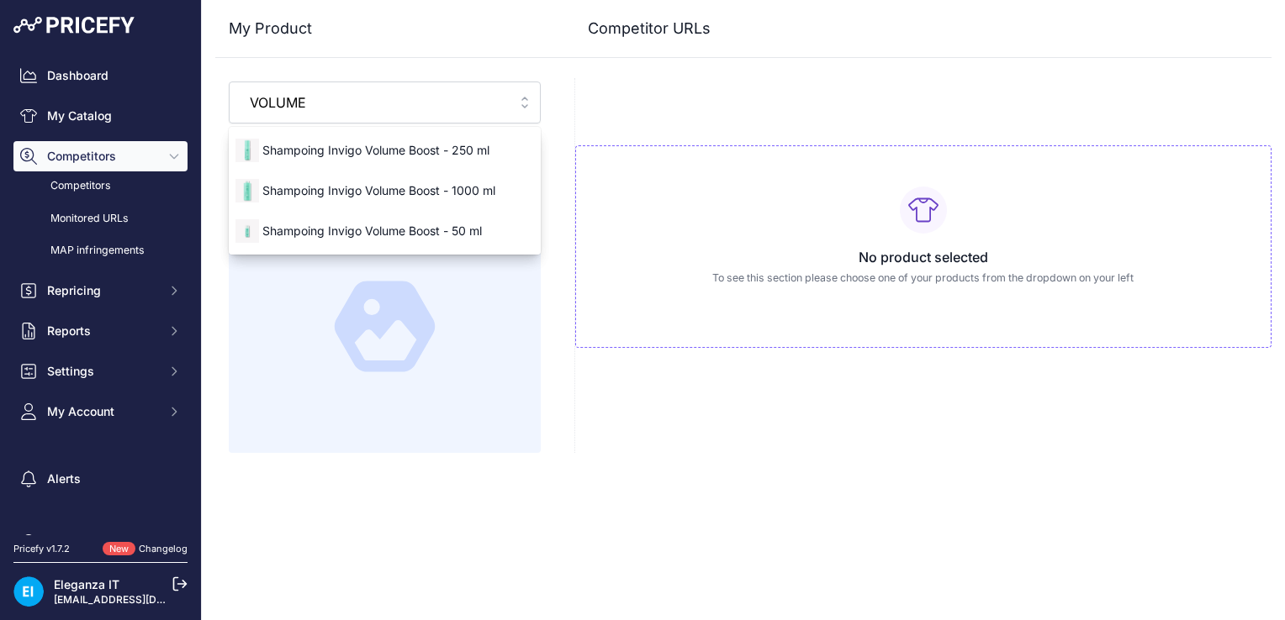
type input "VOLUME"
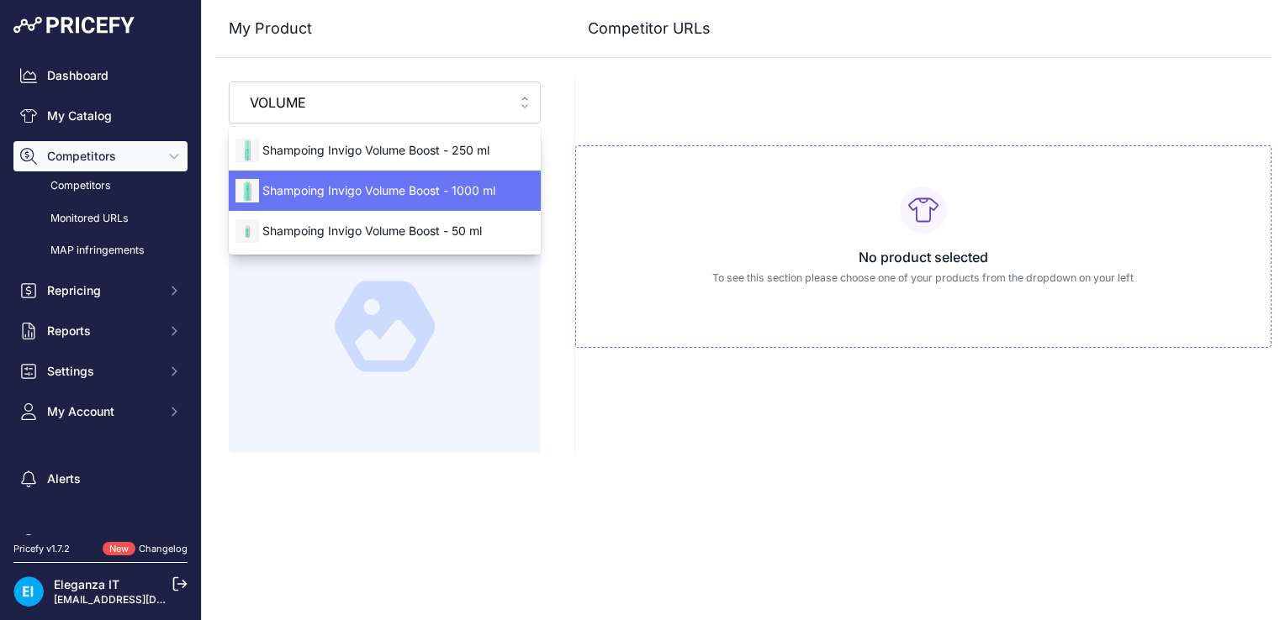
click at [404, 198] on div "Shampoing Invigo Volume Boost - 1000 ml" at bounding box center [385, 190] width 312 height 27
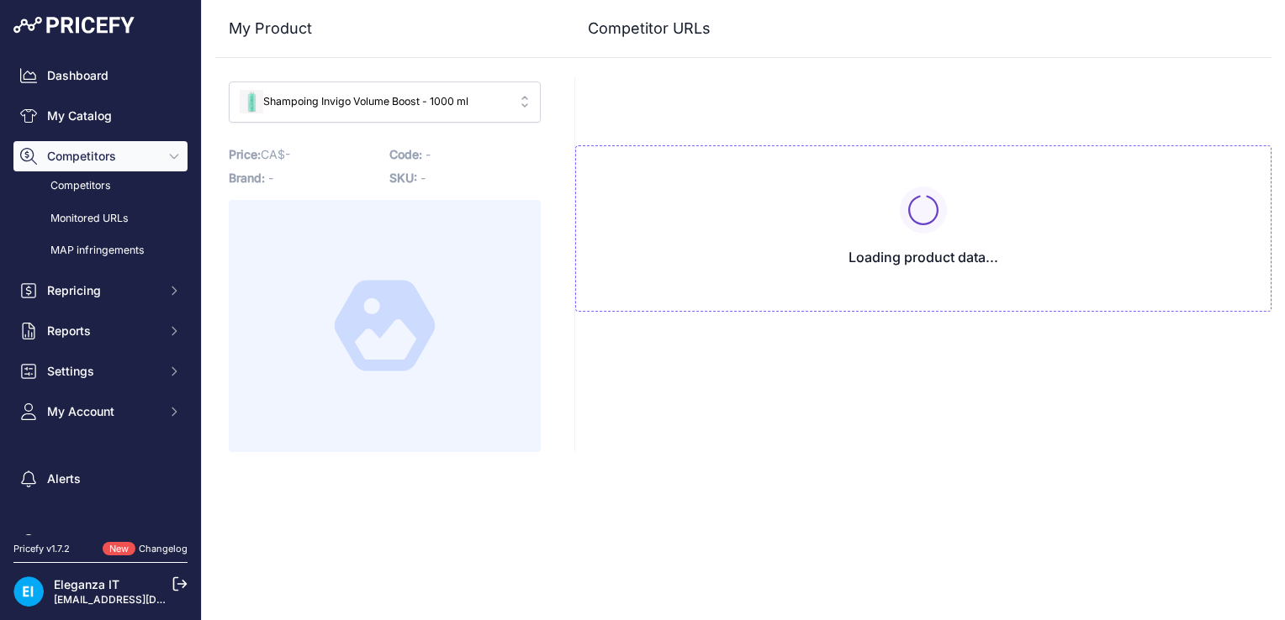
type input "[DOMAIN_NAME][URL]"
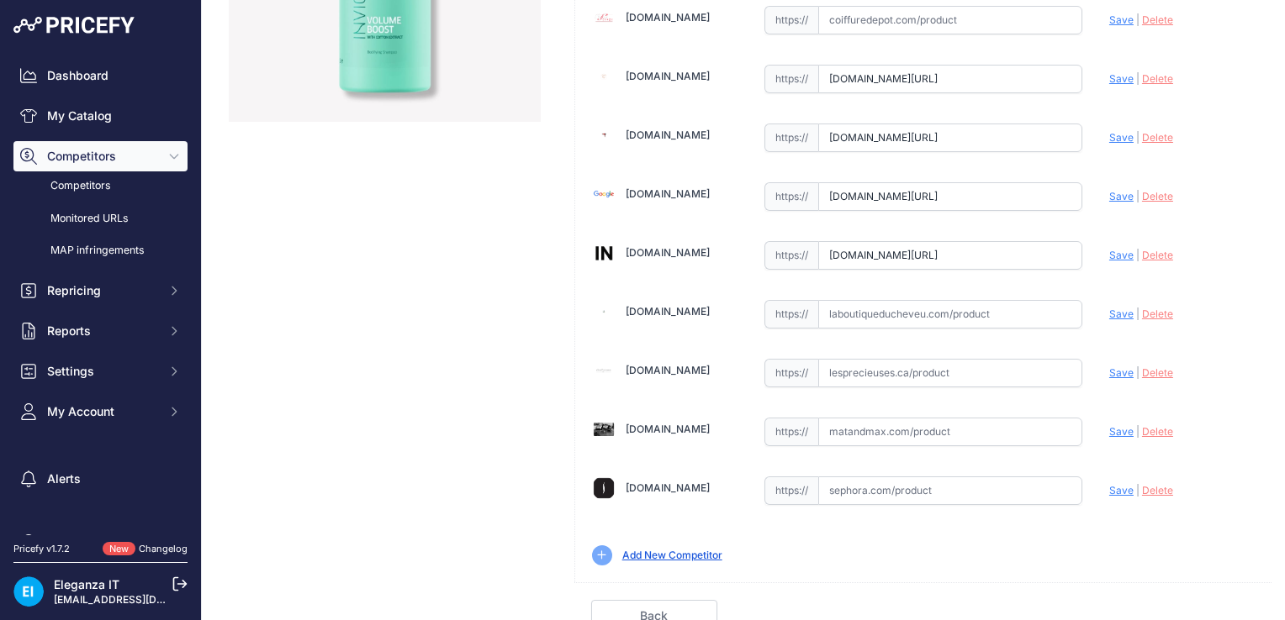
scroll to position [413, 0]
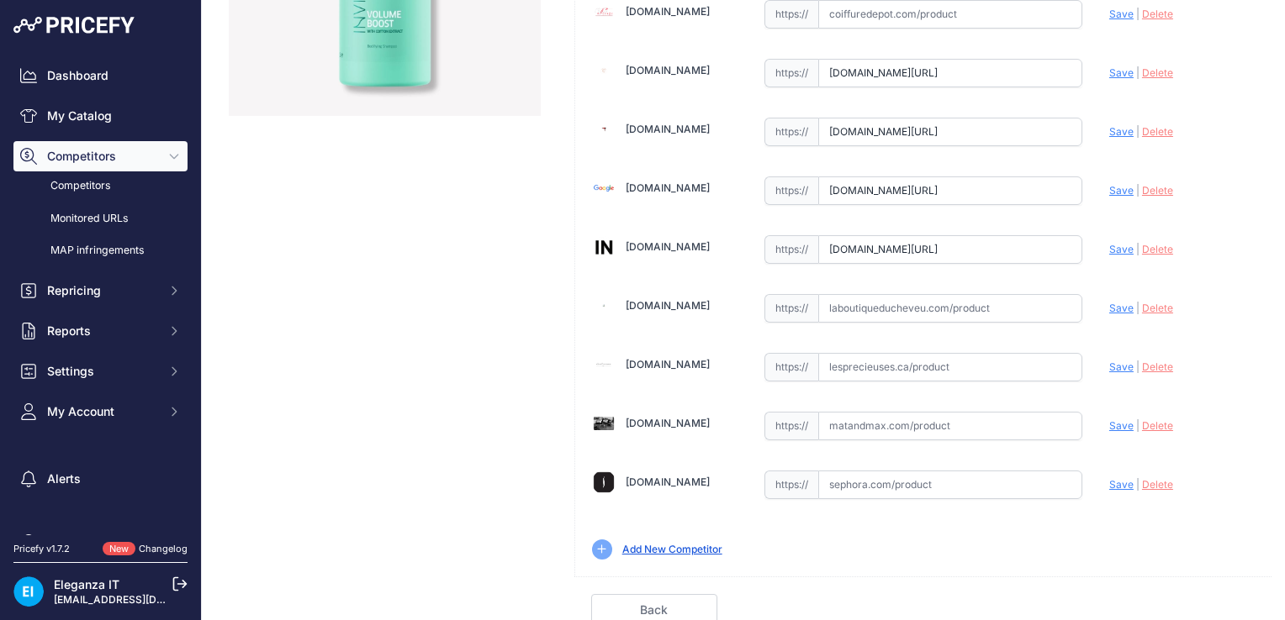
click at [902, 415] on input "text" at bounding box center [950, 426] width 264 height 29
paste input "Quand c’est juste “match” ou “exclude”, ça va vite. Mais quand il y a un ajout,…"
type input "Quand c’est juste “match” ou “exclude”, ça va vite. Mais quand il y a un ajout,…"
drag, startPoint x: 1064, startPoint y: 419, endPoint x: 728, endPoint y: 416, distance: 336.3
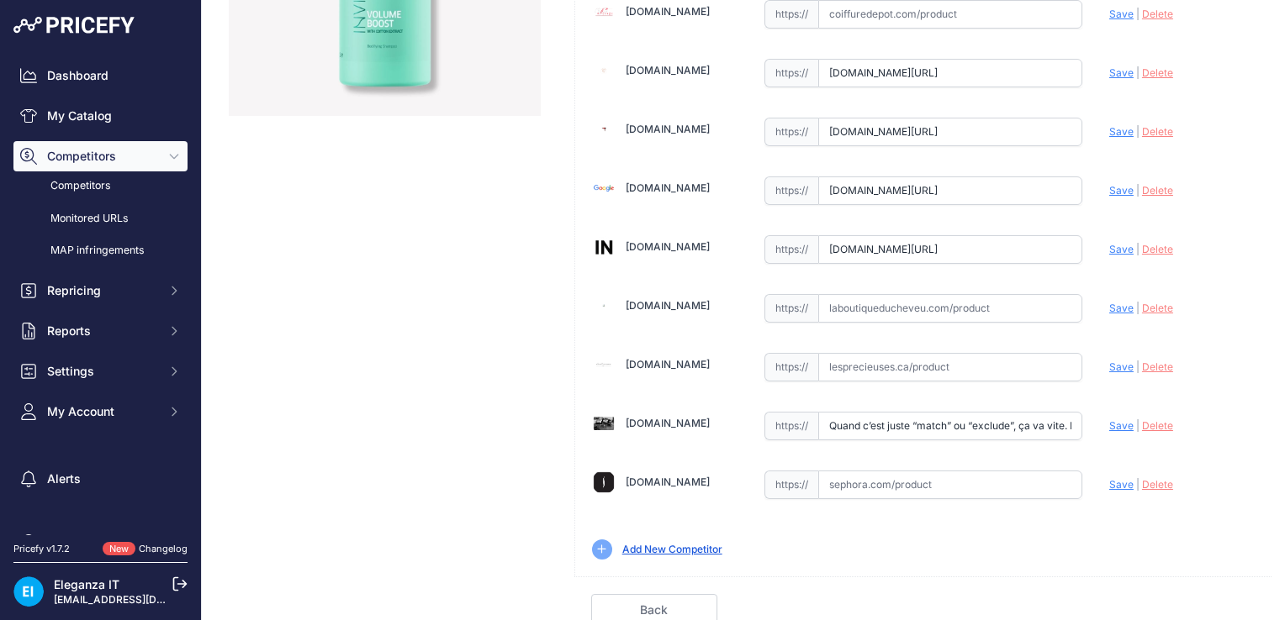
click at [728, 416] on div "[DOMAIN_NAME] Valid Invalid Save" at bounding box center [923, 131] width 696 height 891
paste input "[URL][DOMAIN_NAME]"
click at [1110, 423] on span "Save" at bounding box center [1121, 426] width 24 height 13
type input "[URL][DOMAIN_NAME]"
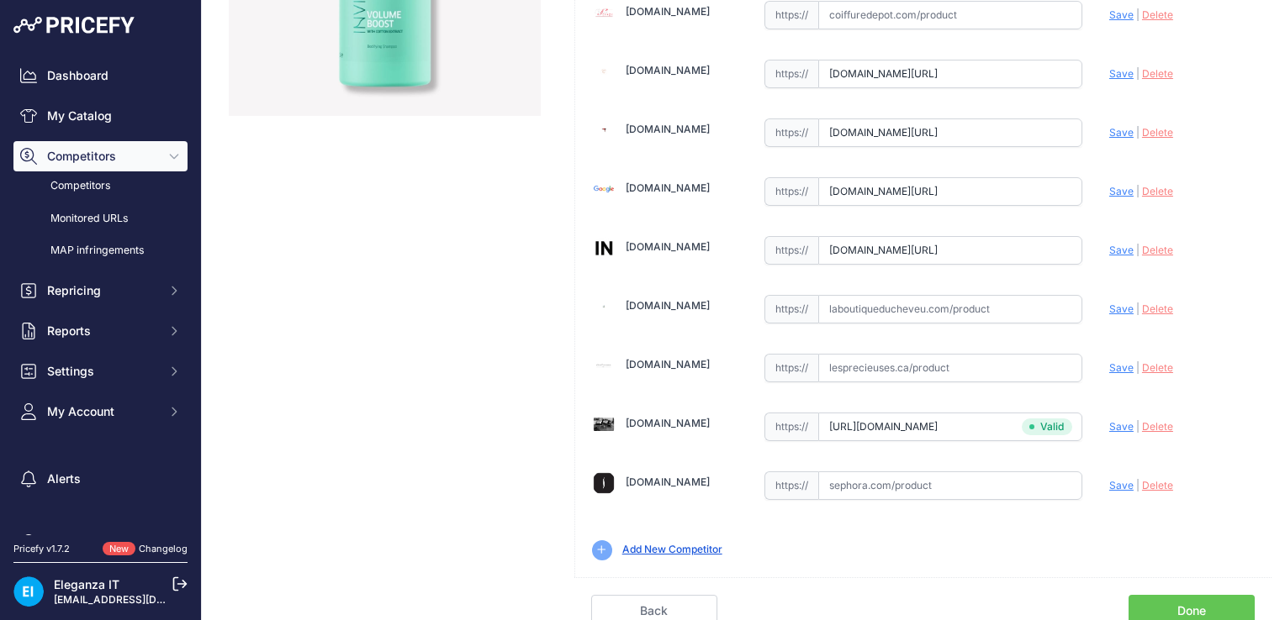
click at [1162, 603] on link "Done" at bounding box center [1191, 611] width 126 height 32
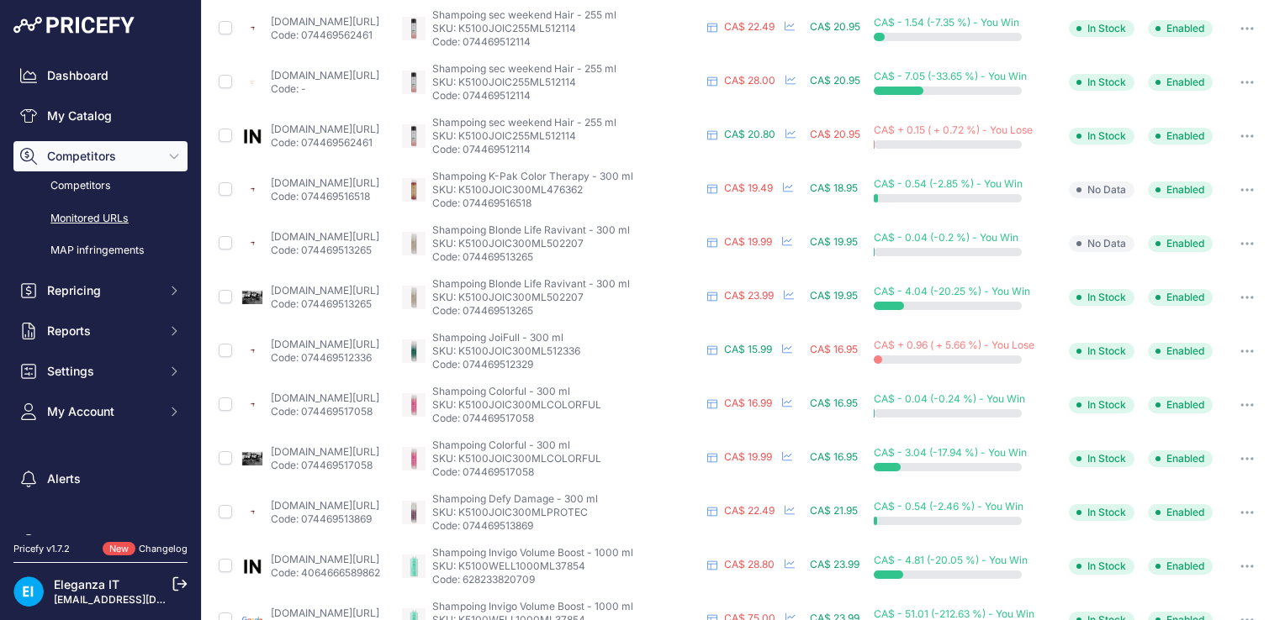
scroll to position [656, 0]
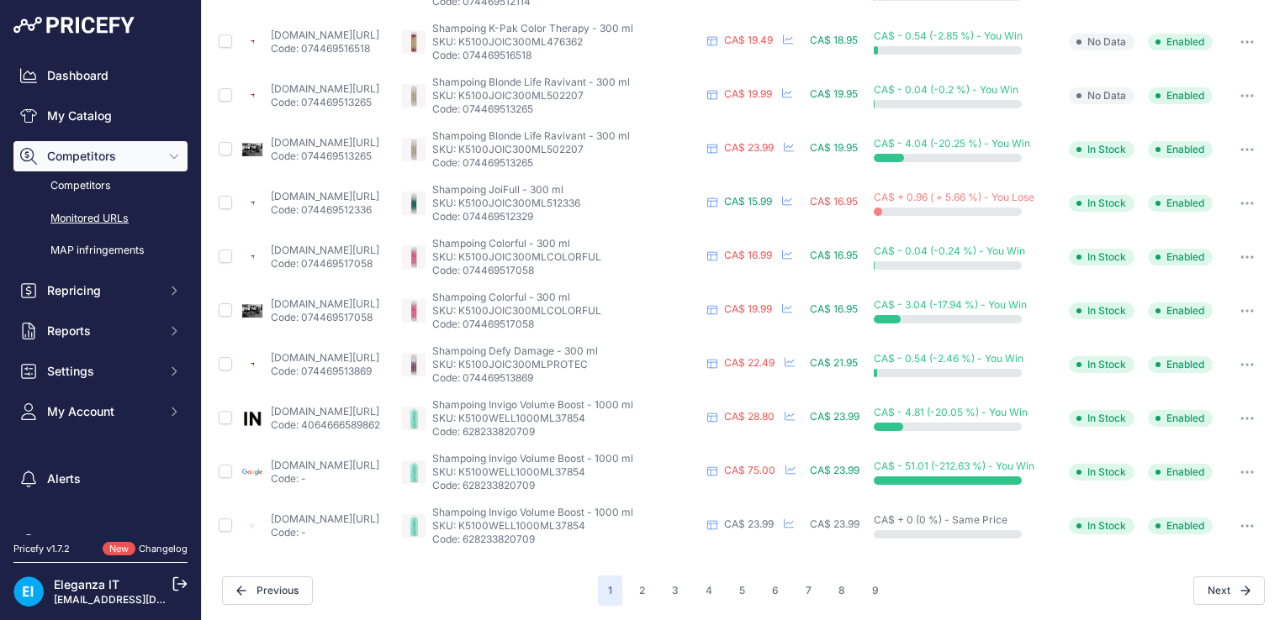
click at [1240, 525] on icon "button" at bounding box center [1246, 526] width 13 height 3
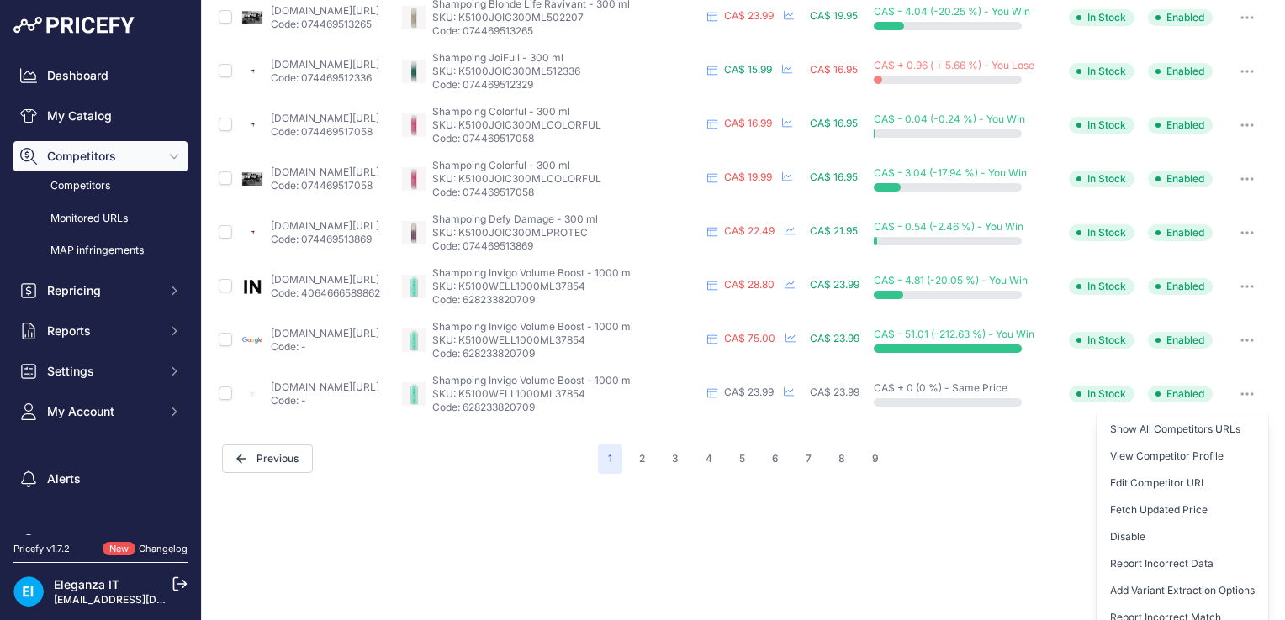
scroll to position [827, 0]
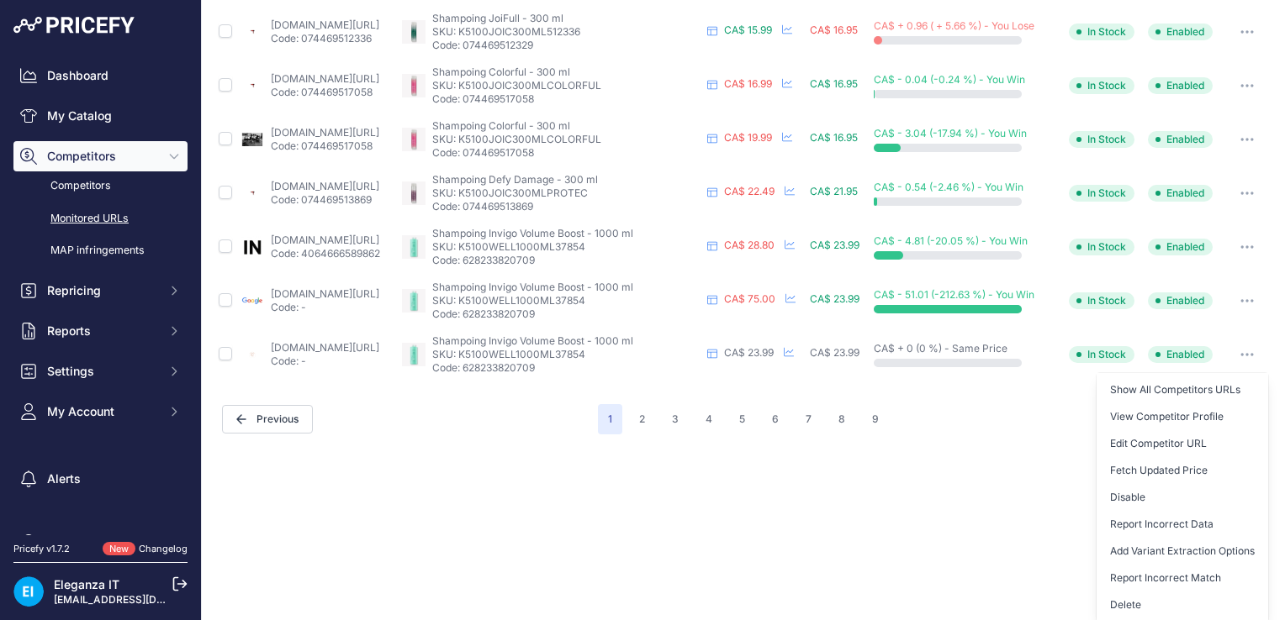
click at [104, 217] on link "Monitored URLs" at bounding box center [100, 218] width 174 height 29
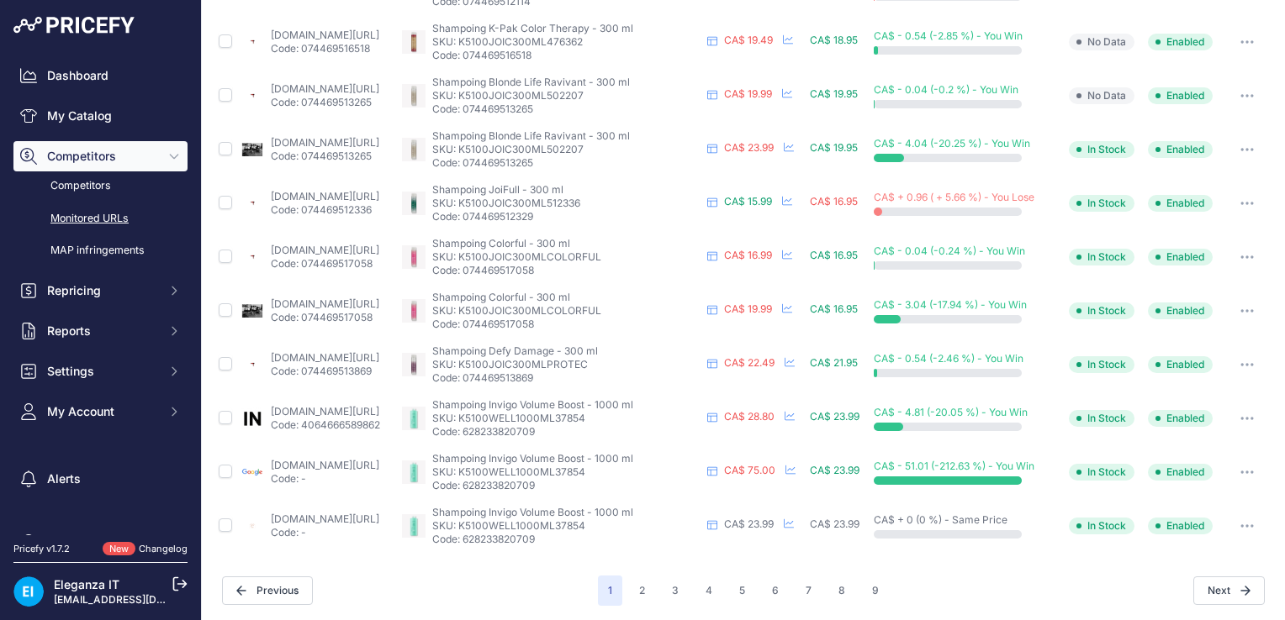
scroll to position [0, 0]
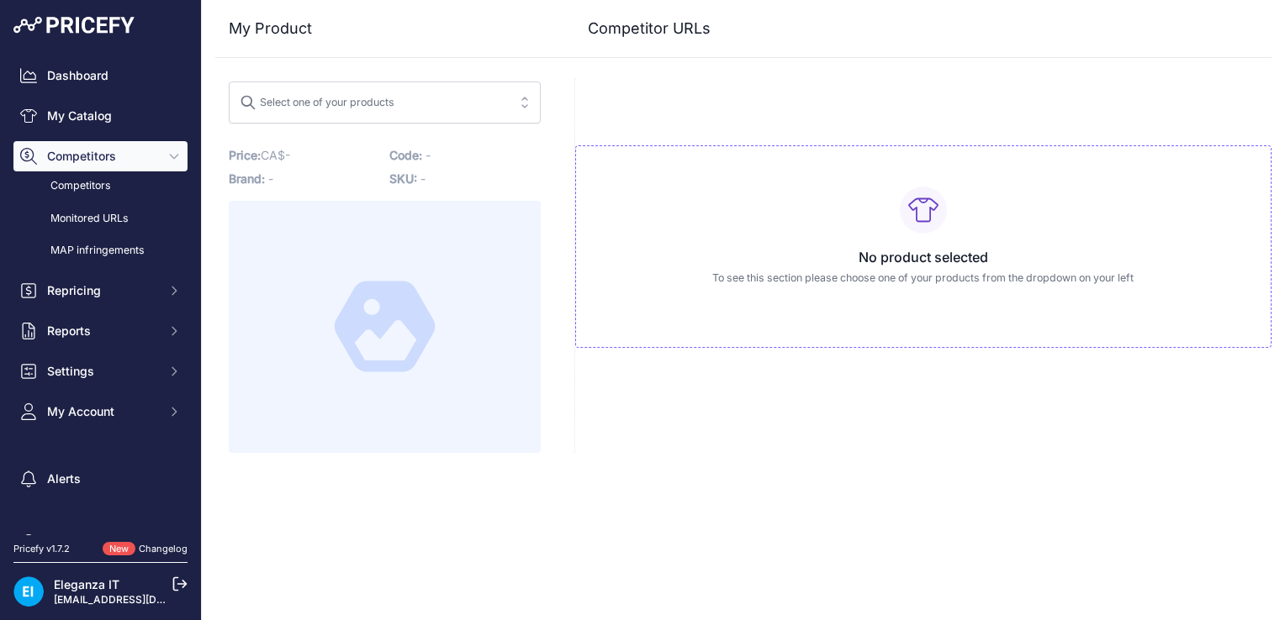
click at [341, 109] on div "Select one of your products" at bounding box center [317, 100] width 155 height 22
click at [229, 82] on button "Select one of your products full" at bounding box center [385, 103] width 312 height 42
type input "f"
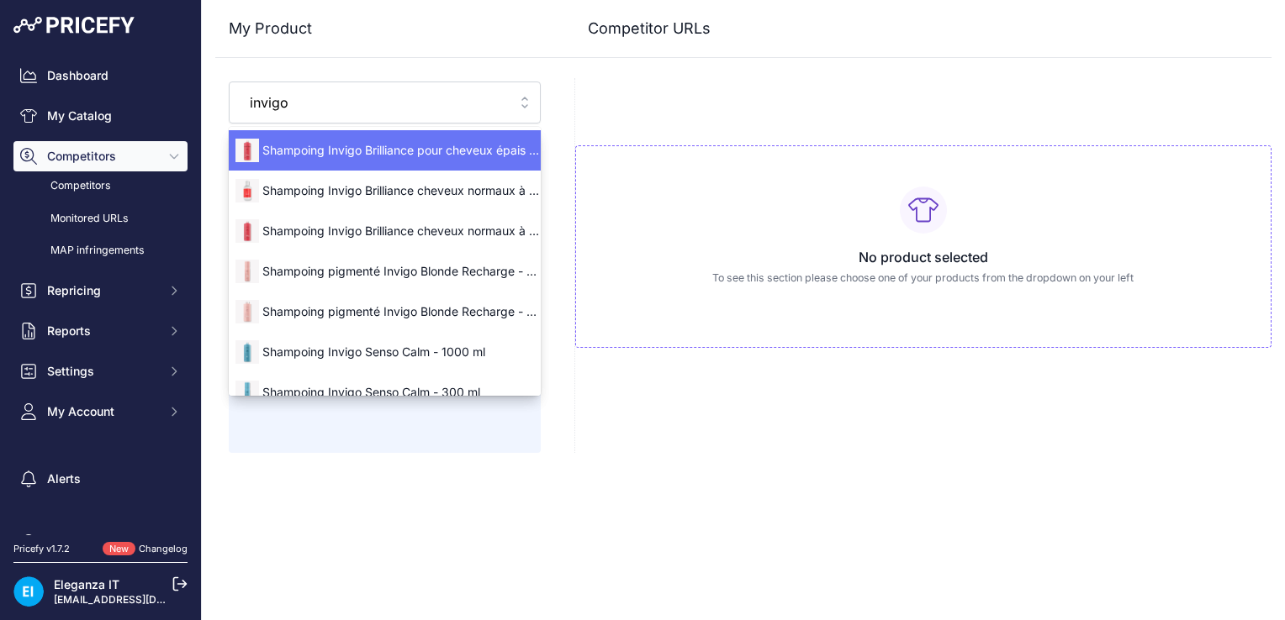
click at [229, 82] on button "Select one of your products [GEOGRAPHIC_DATA]" at bounding box center [385, 103] width 312 height 42
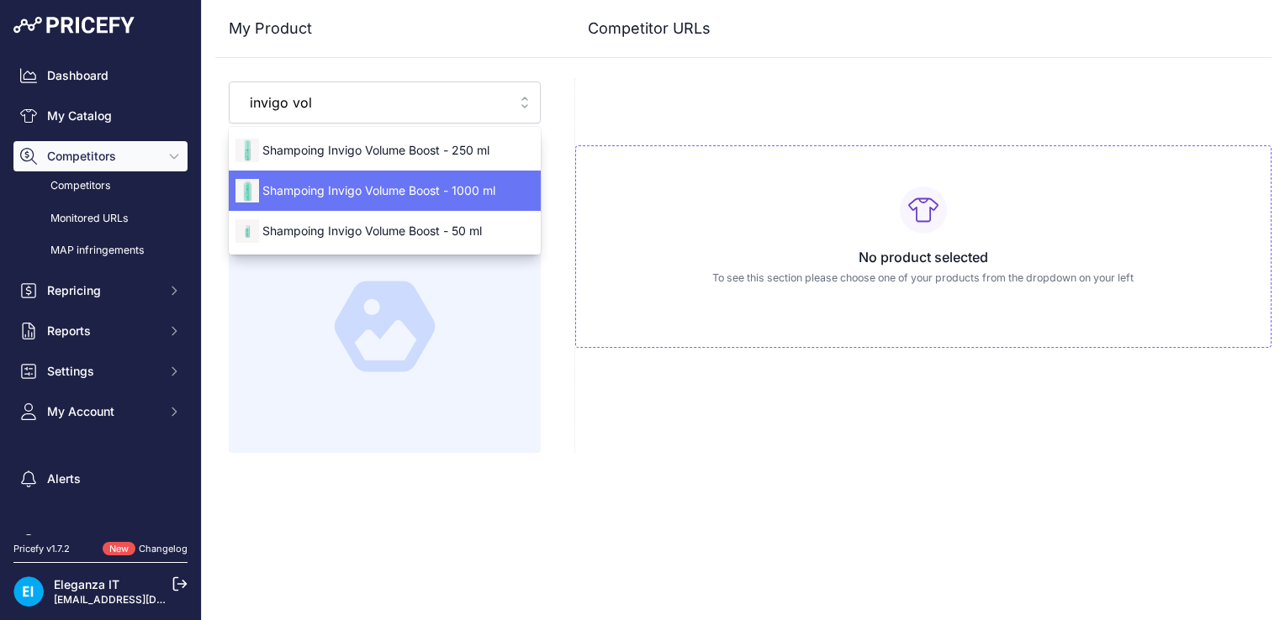
type input "invigo vol"
click at [480, 202] on div "Shampoing Invigo Volume Boost - 1000 ml" at bounding box center [385, 190] width 312 height 27
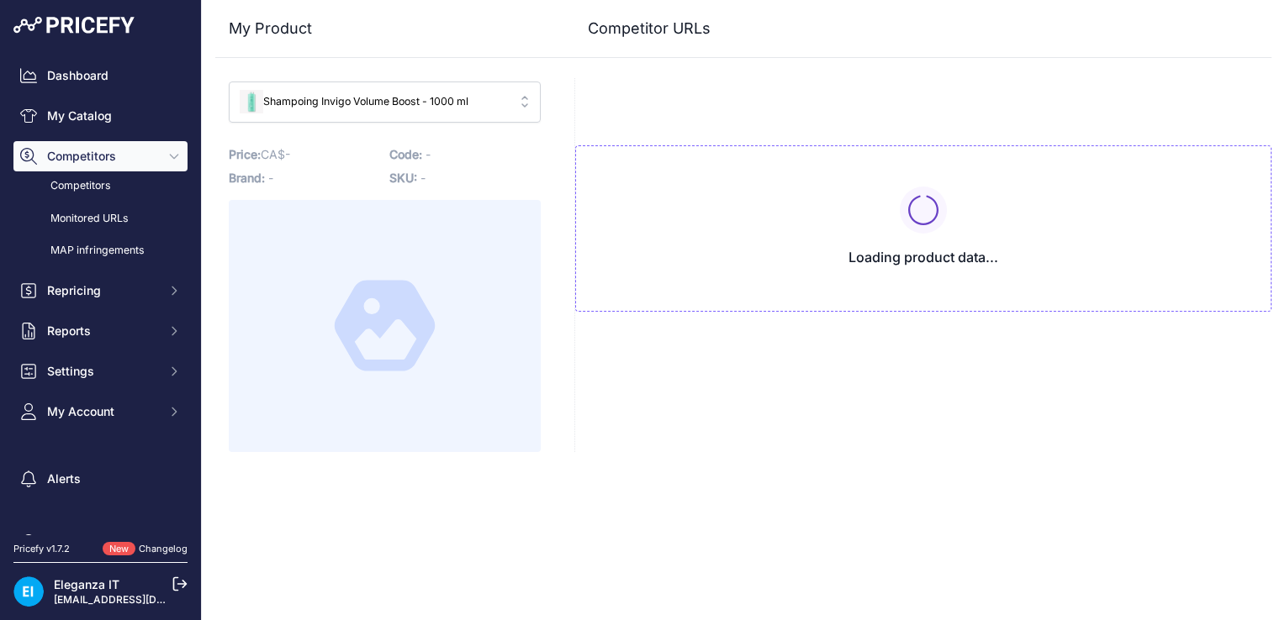
type input "[DOMAIN_NAME][URL]"
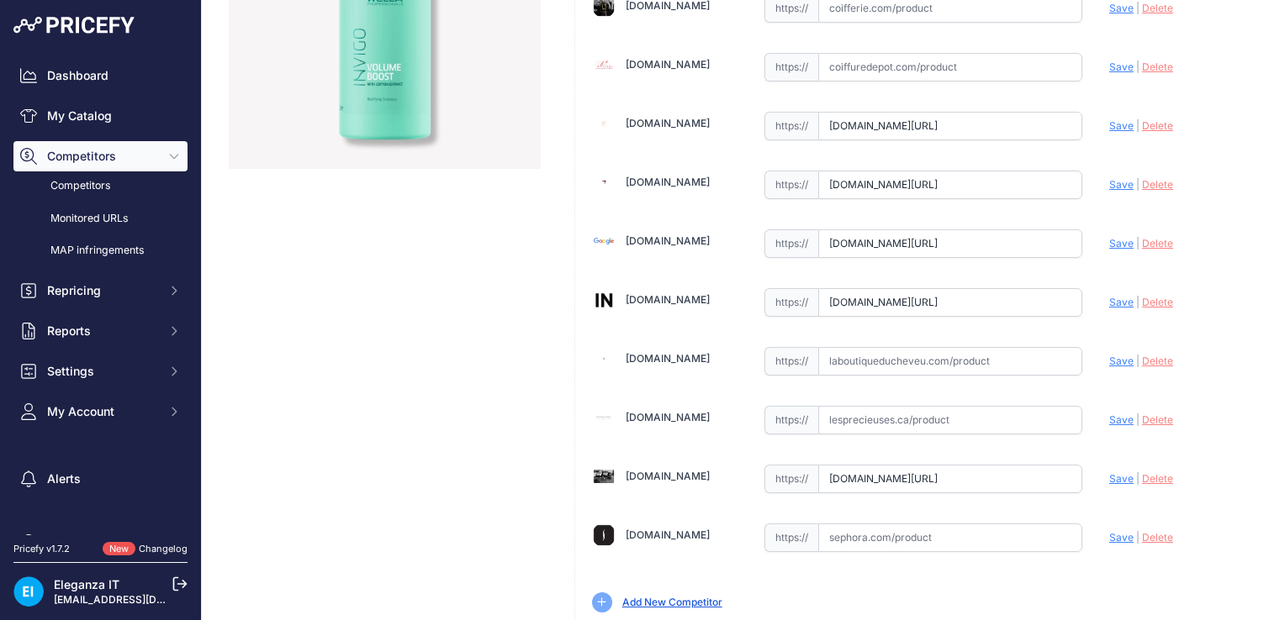
scroll to position [413, 0]
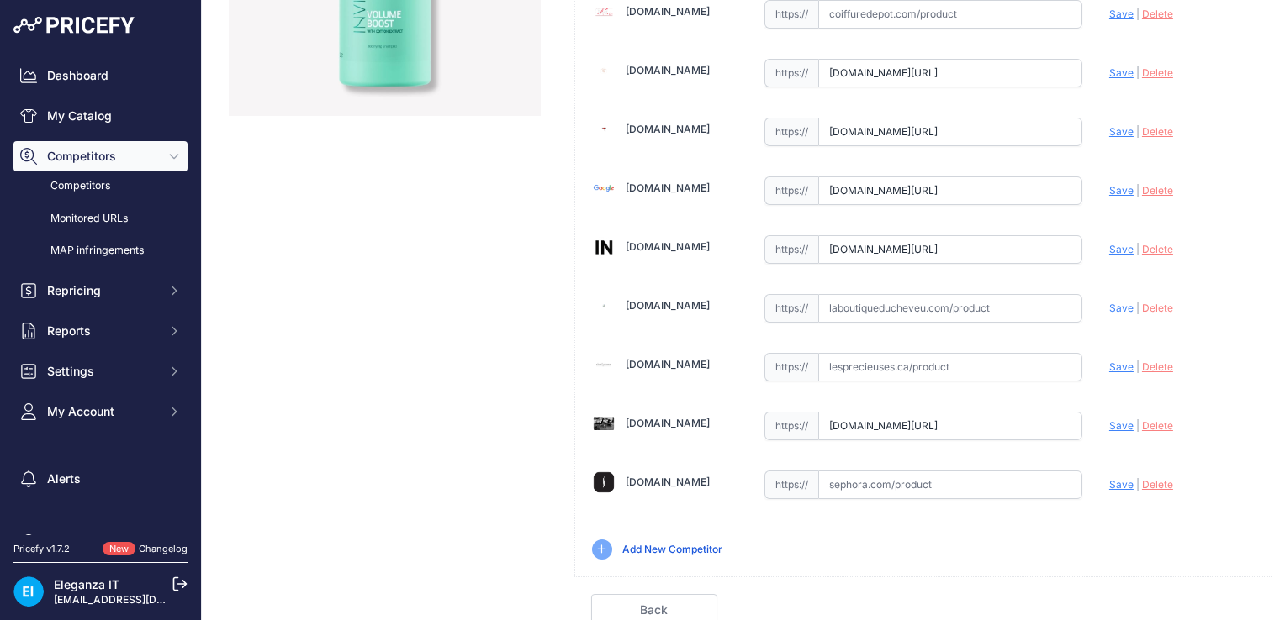
click at [852, 422] on input "[DOMAIN_NAME][URL]" at bounding box center [950, 426] width 264 height 29
drag, startPoint x: 821, startPoint y: 422, endPoint x: 1287, endPoint y: 406, distance: 466.1
click at [1284, 406] on html "Lorem Ipsum Close Dashboard My Catalog Competitors Competitors Monitored URLs M…" at bounding box center [642, 310] width 1285 height 620
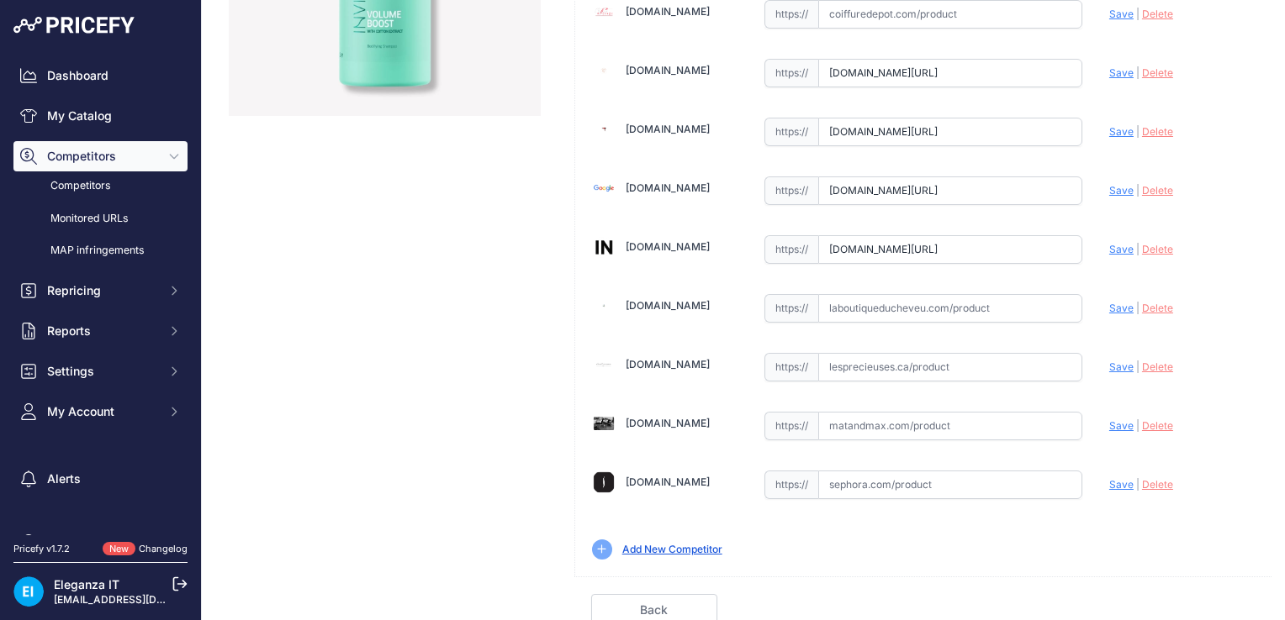
paste input "[URL][DOMAIN_NAME]"
click at [858, 422] on input "[URL][DOMAIN_NAME]" at bounding box center [950, 426] width 264 height 29
click at [1113, 425] on span "Save" at bounding box center [1121, 426] width 24 height 13
type input "[URL][DOMAIN_NAME]"
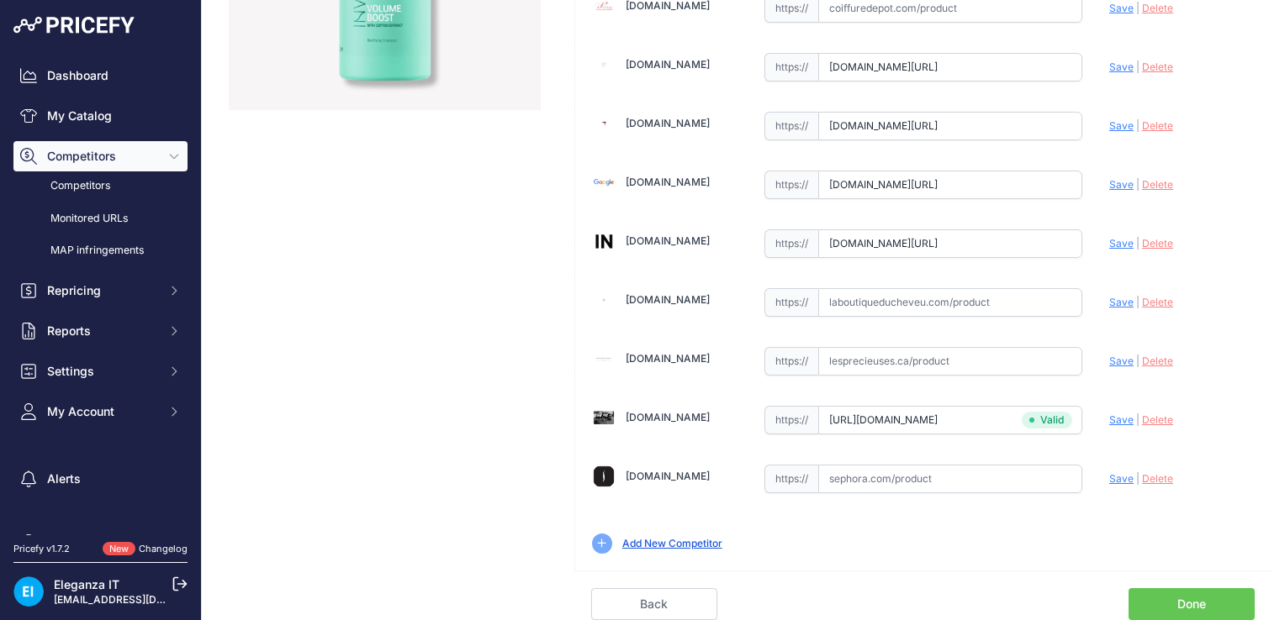
scroll to position [413, 0]
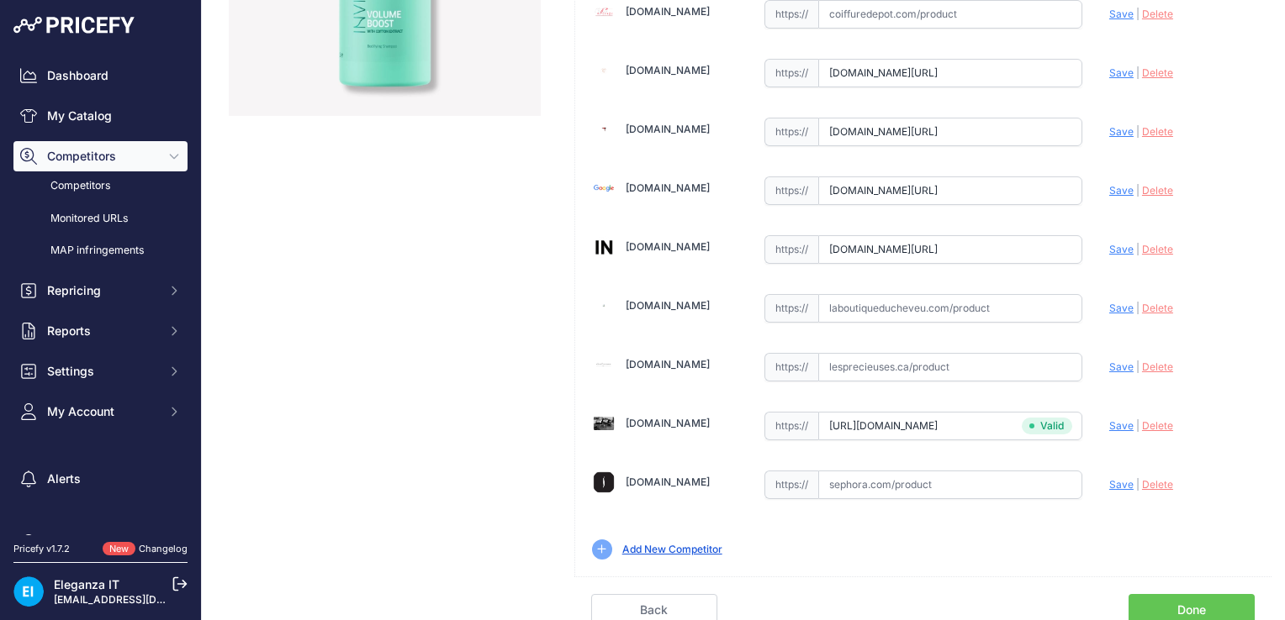
click at [1110, 424] on span "Save" at bounding box center [1121, 426] width 24 height 13
click at [1175, 605] on link "Done" at bounding box center [1191, 611] width 126 height 32
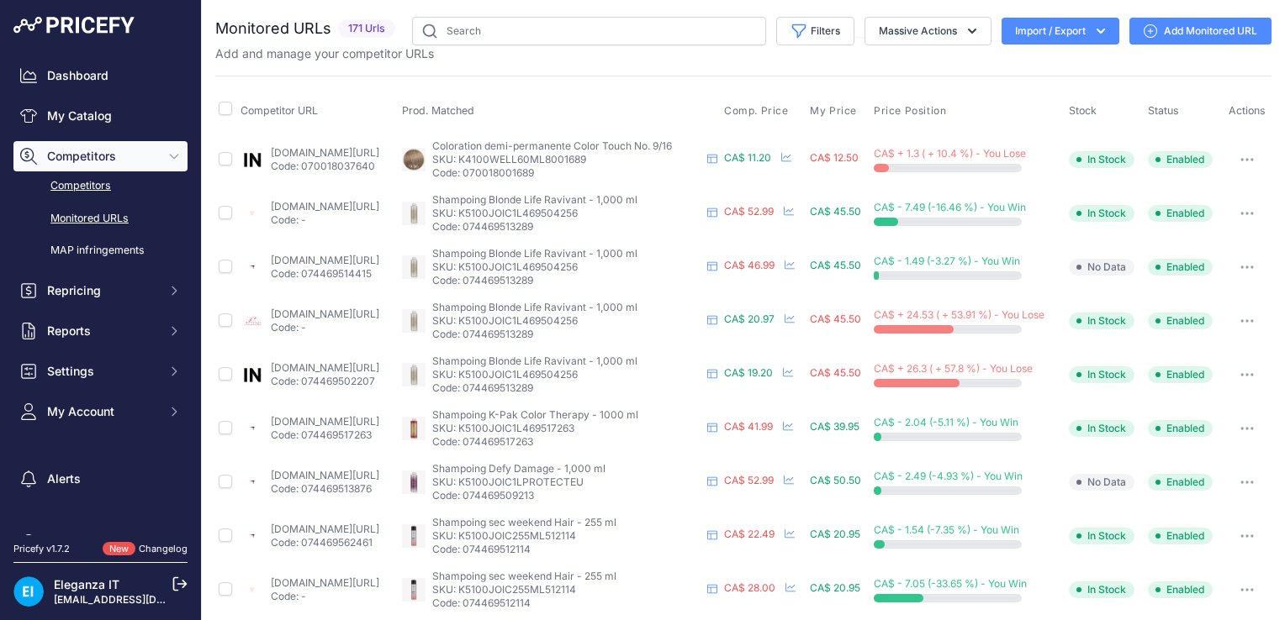
click at [72, 181] on link "Competitors" at bounding box center [100, 186] width 174 height 29
click at [87, 187] on link "Competitors" at bounding box center [100, 186] width 174 height 29
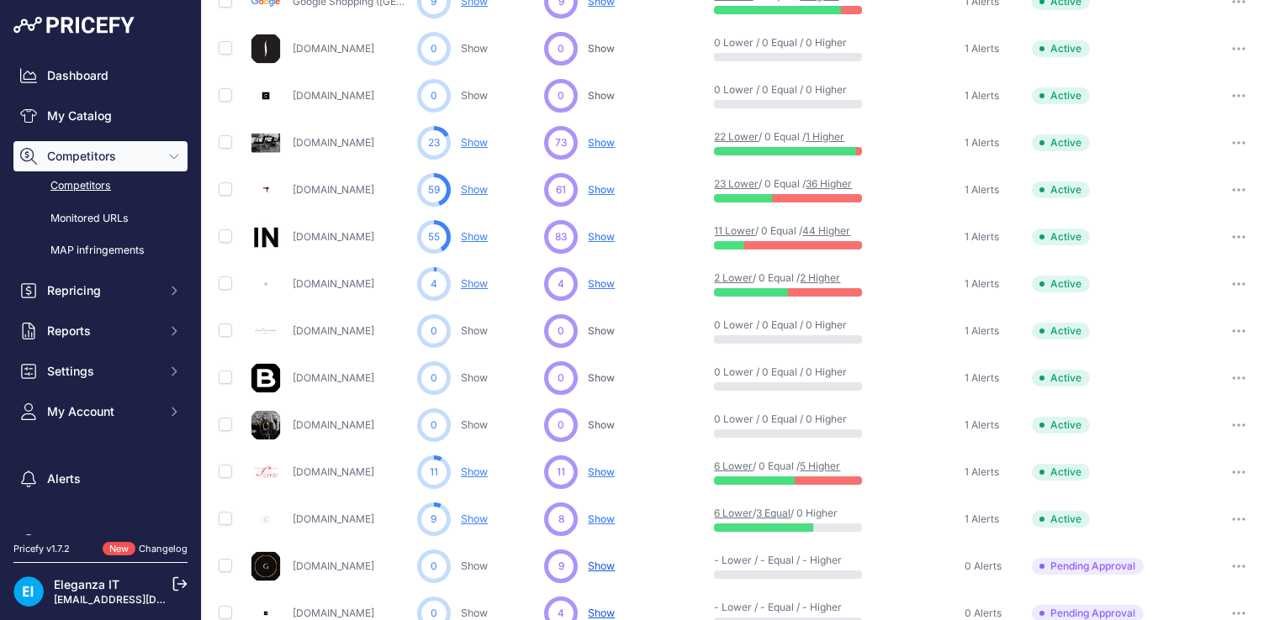
scroll to position [286, 0]
click at [603, 143] on span "Show" at bounding box center [601, 143] width 27 height 13
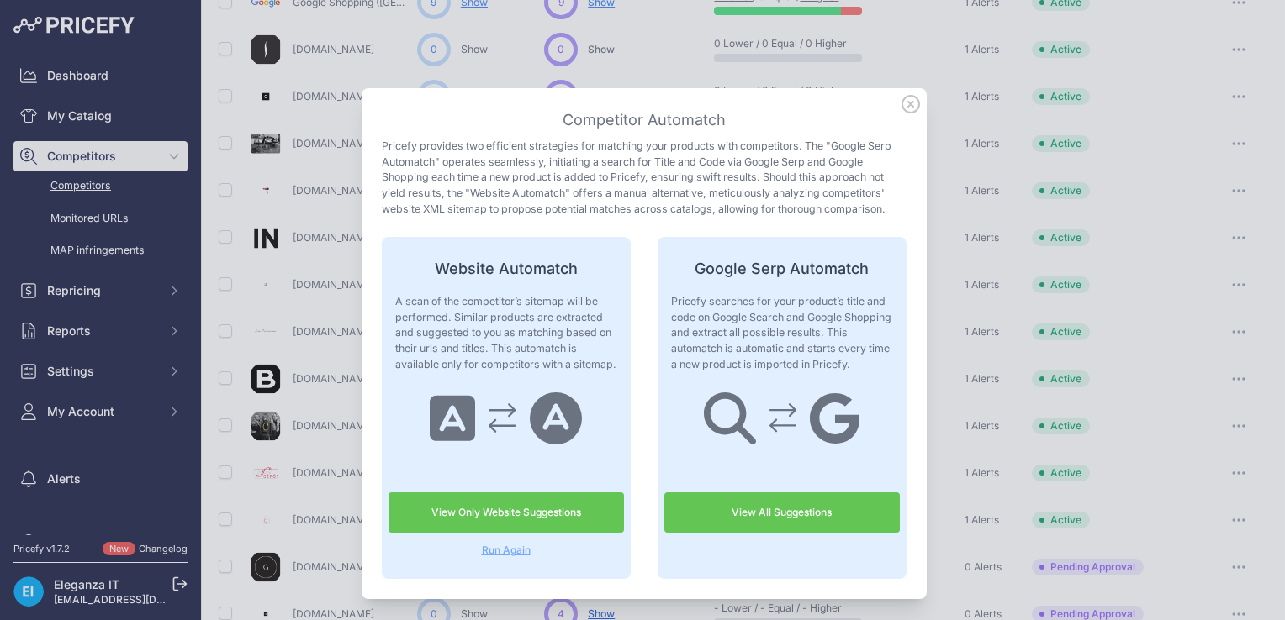
click at [514, 516] on link "View Only Website Suggestions" at bounding box center [505, 513] width 235 height 40
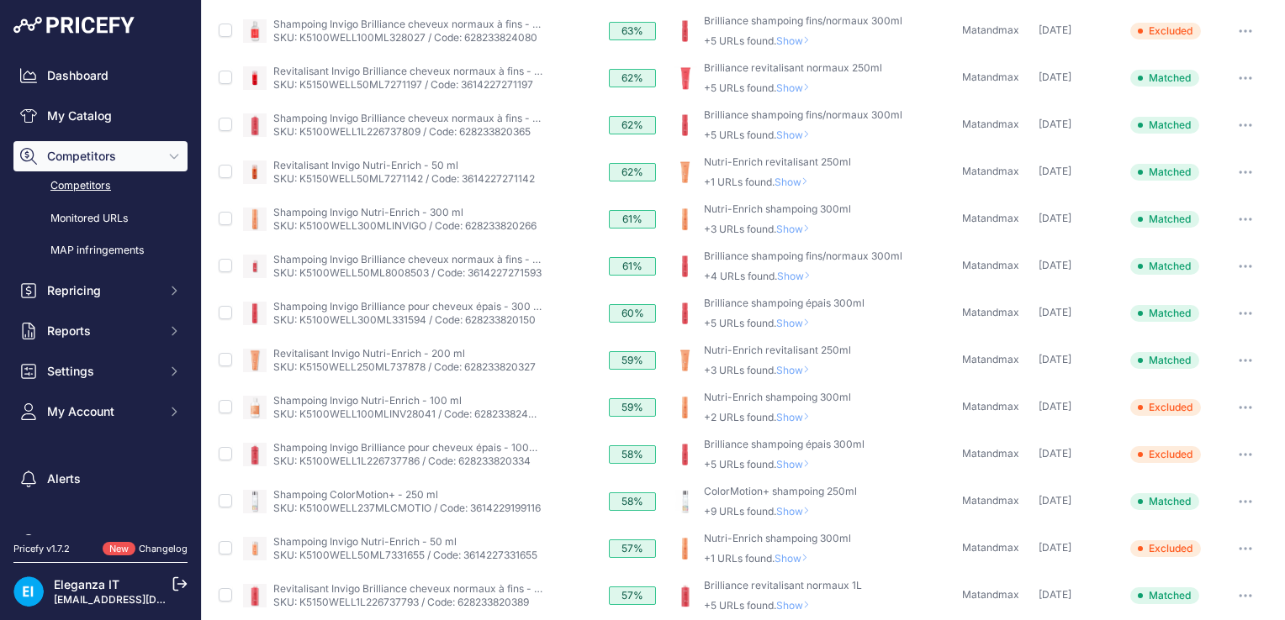
scroll to position [600, 0]
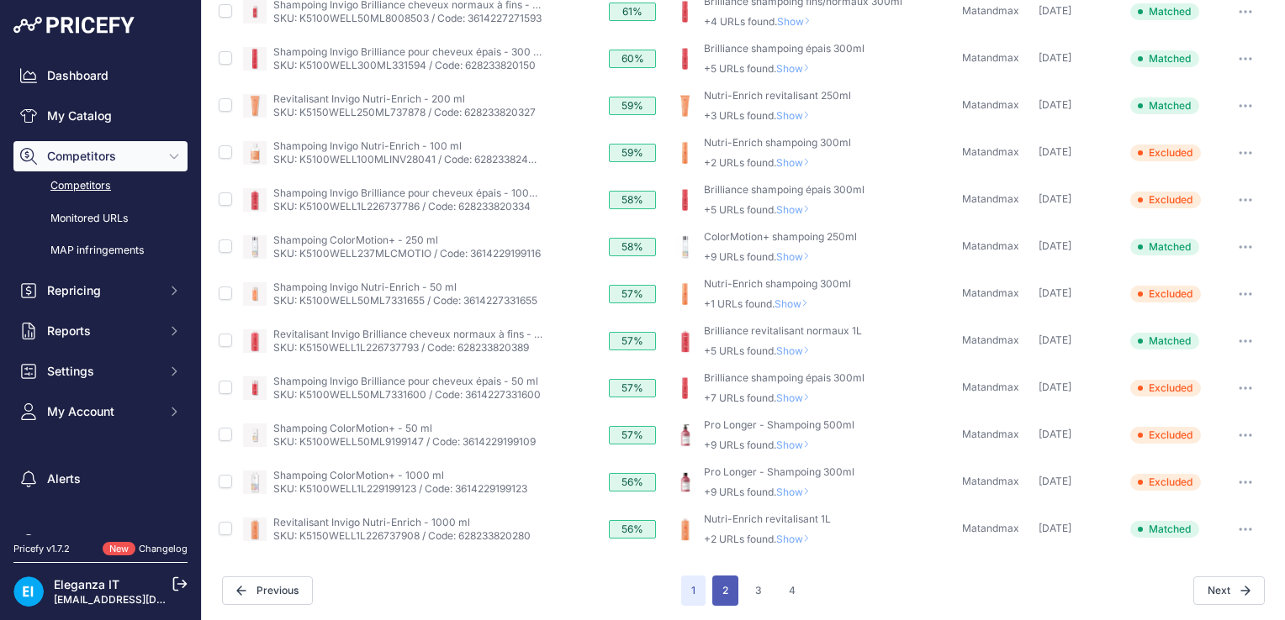
click at [722, 583] on button "2" at bounding box center [725, 591] width 26 height 30
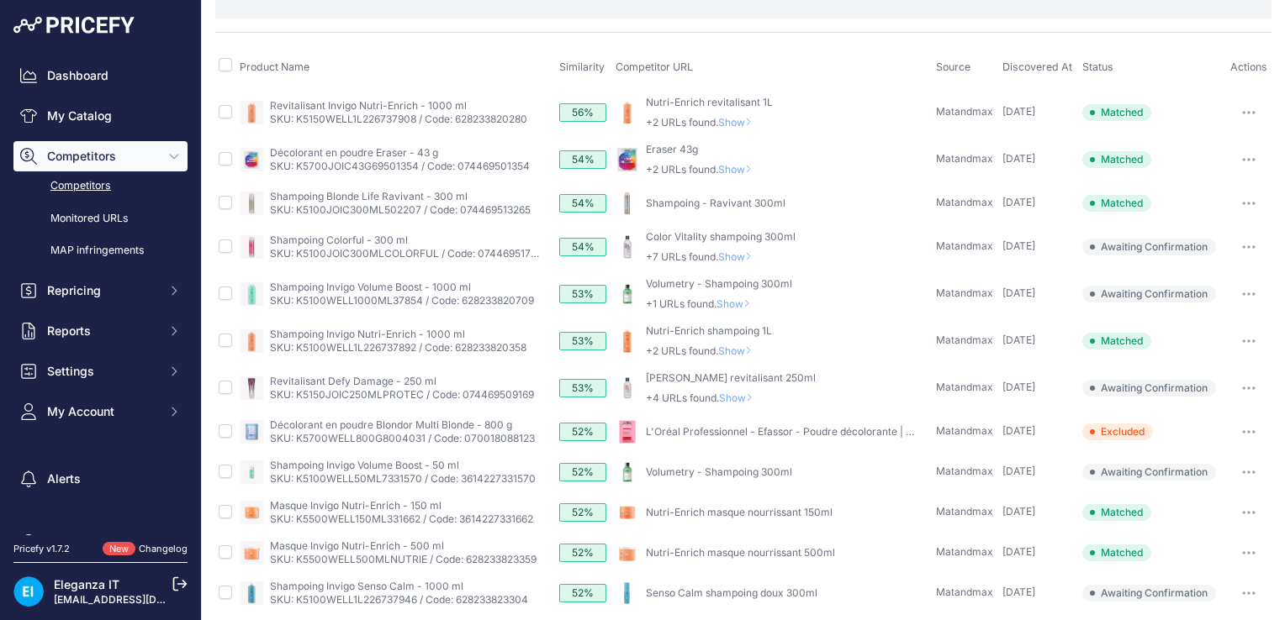
scroll to position [124, 0]
click at [738, 300] on span "Show" at bounding box center [736, 303] width 40 height 13
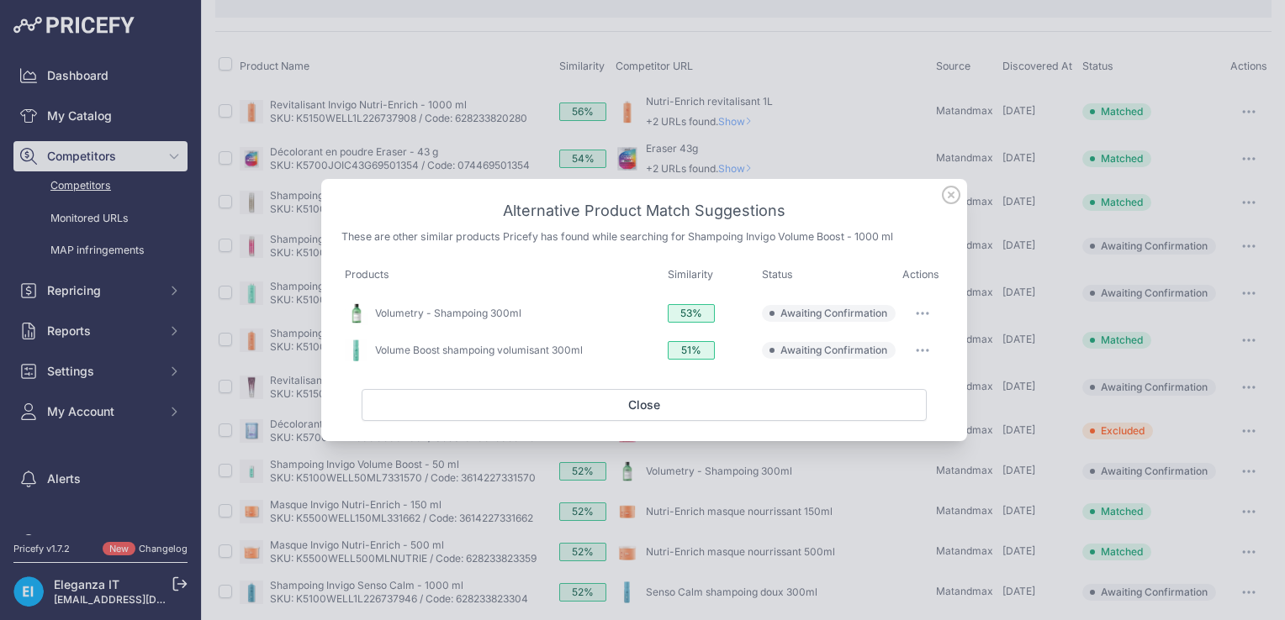
click at [952, 195] on icon at bounding box center [951, 195] width 18 height 18
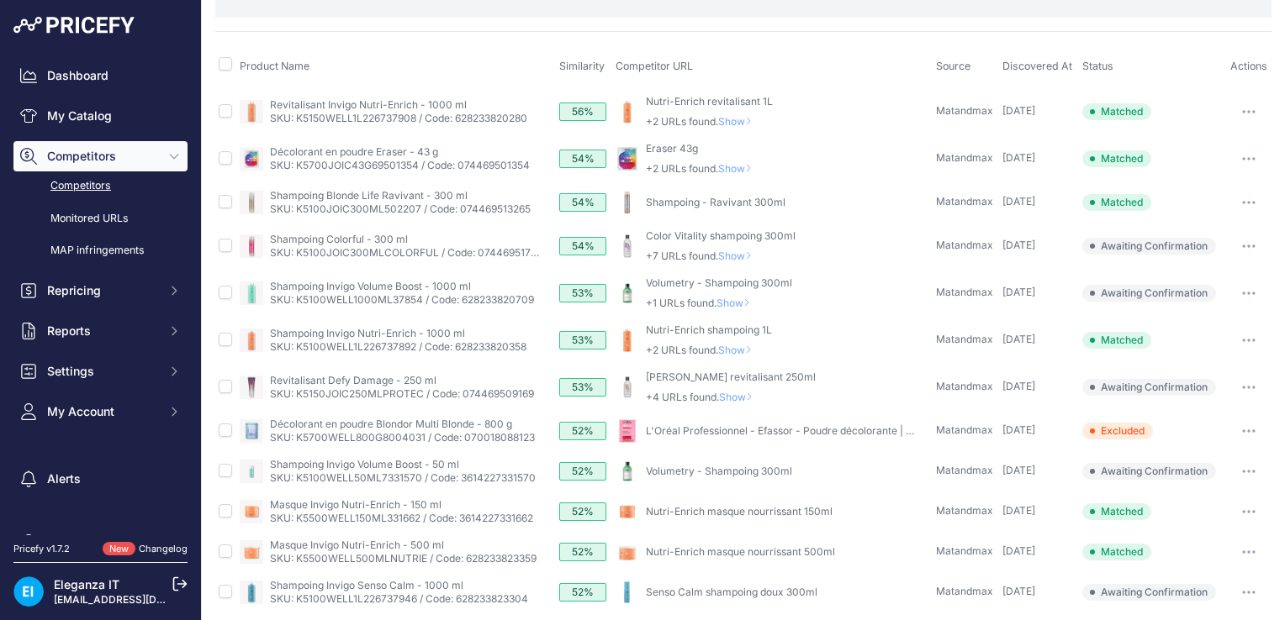
scroll to position [0, 0]
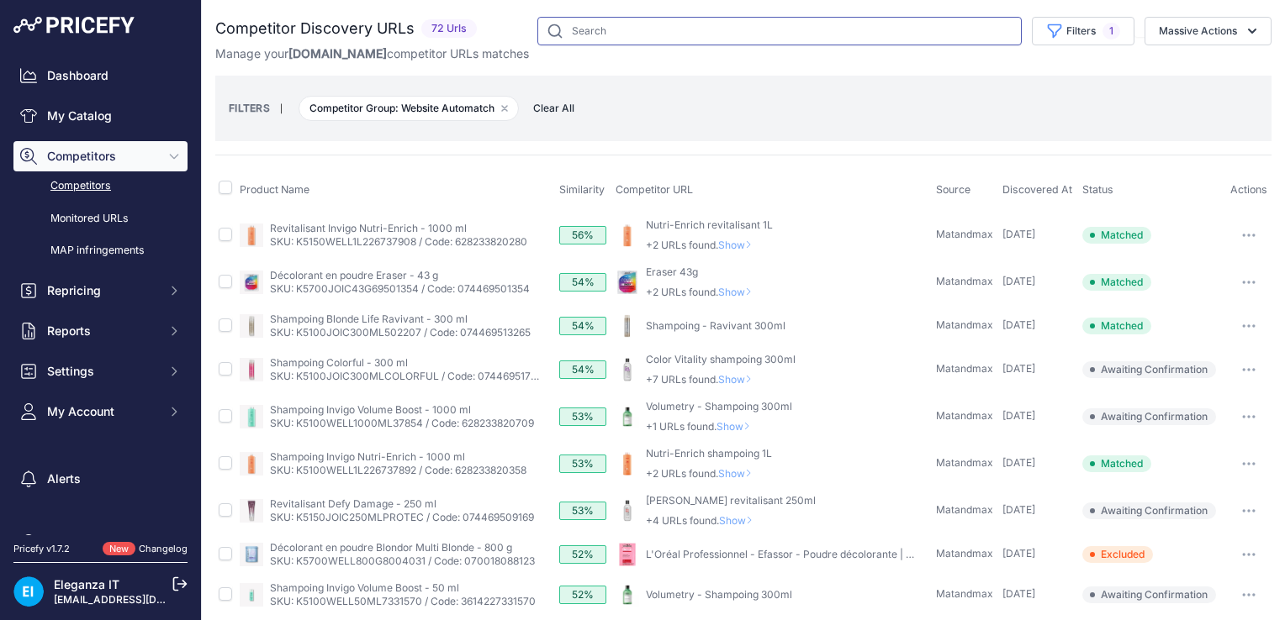
click at [605, 35] on input "text" at bounding box center [779, 31] width 484 height 29
type input "invigo volume boost"
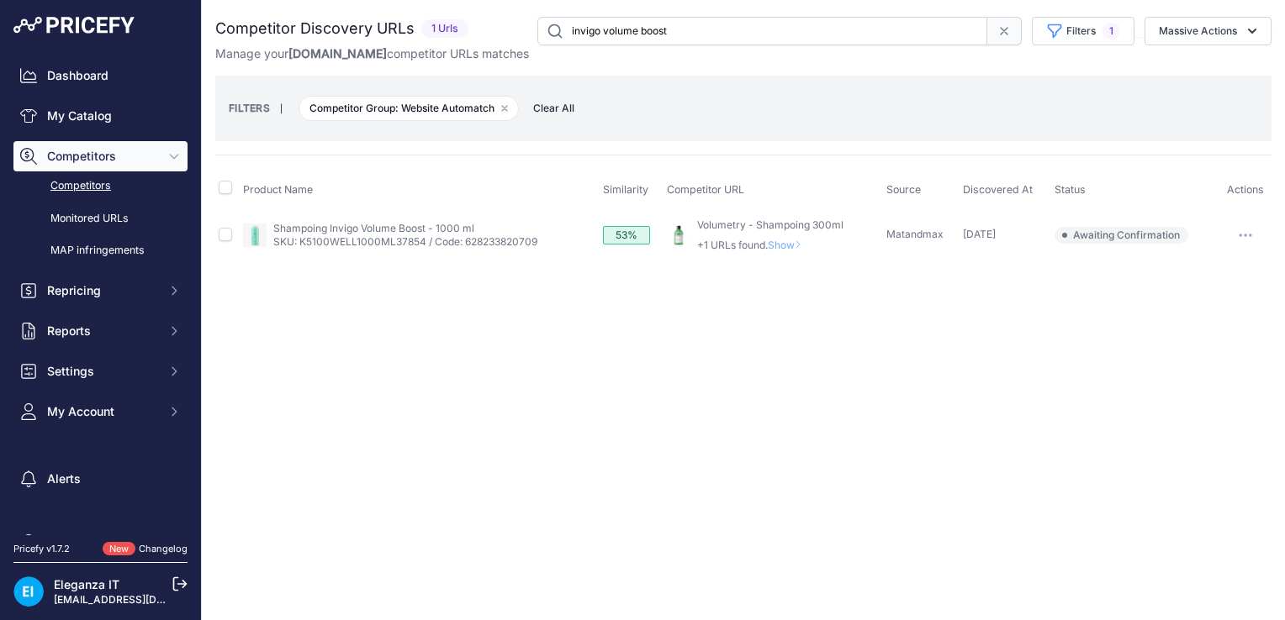
click at [77, 156] on span "Competitors" at bounding box center [102, 156] width 110 height 17
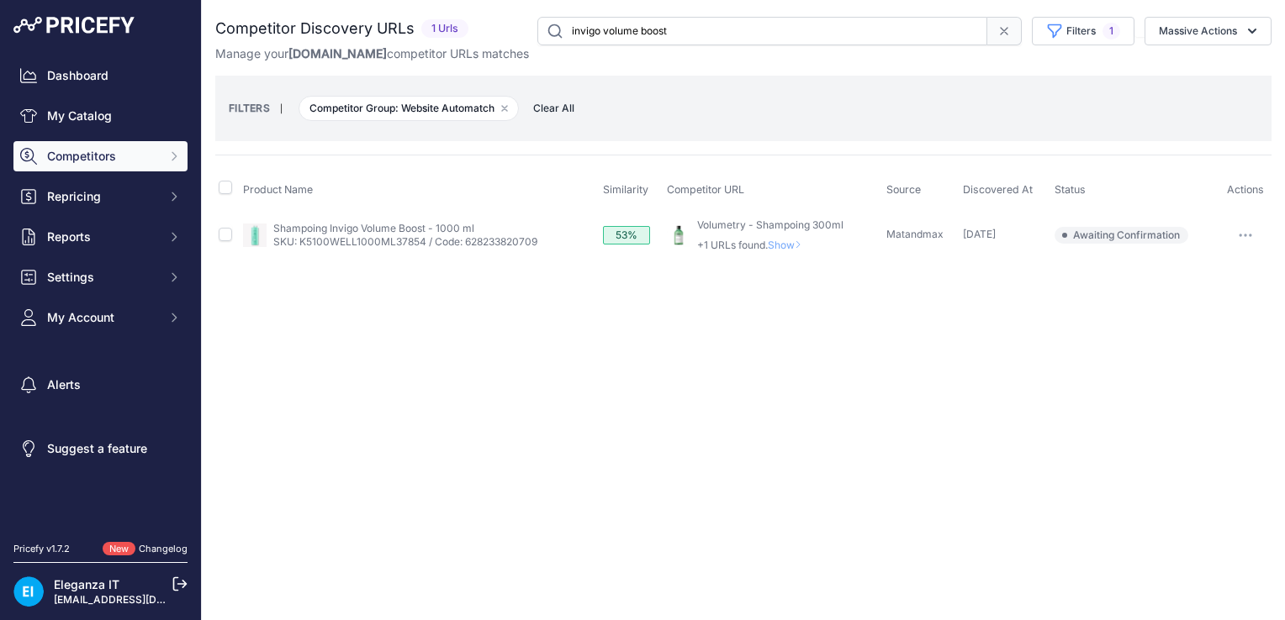
click at [1005, 32] on icon at bounding box center [1004, 31] width 7 height 7
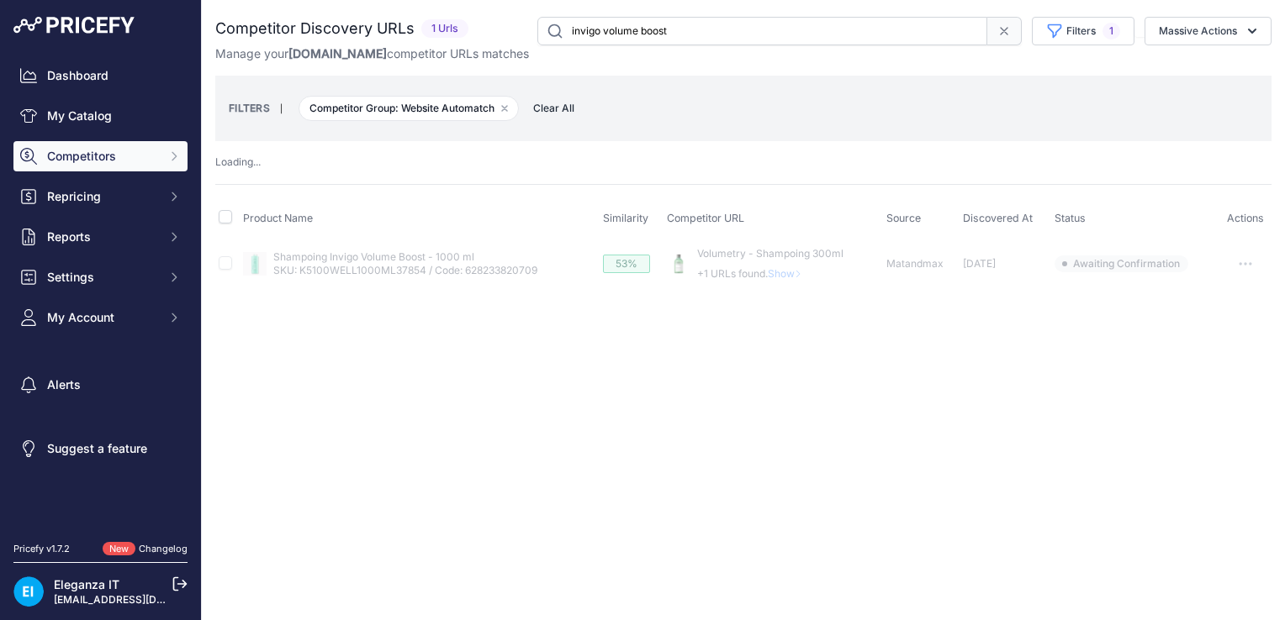
click at [987, 32] on input "invigo volume boost" at bounding box center [762, 31] width 450 height 29
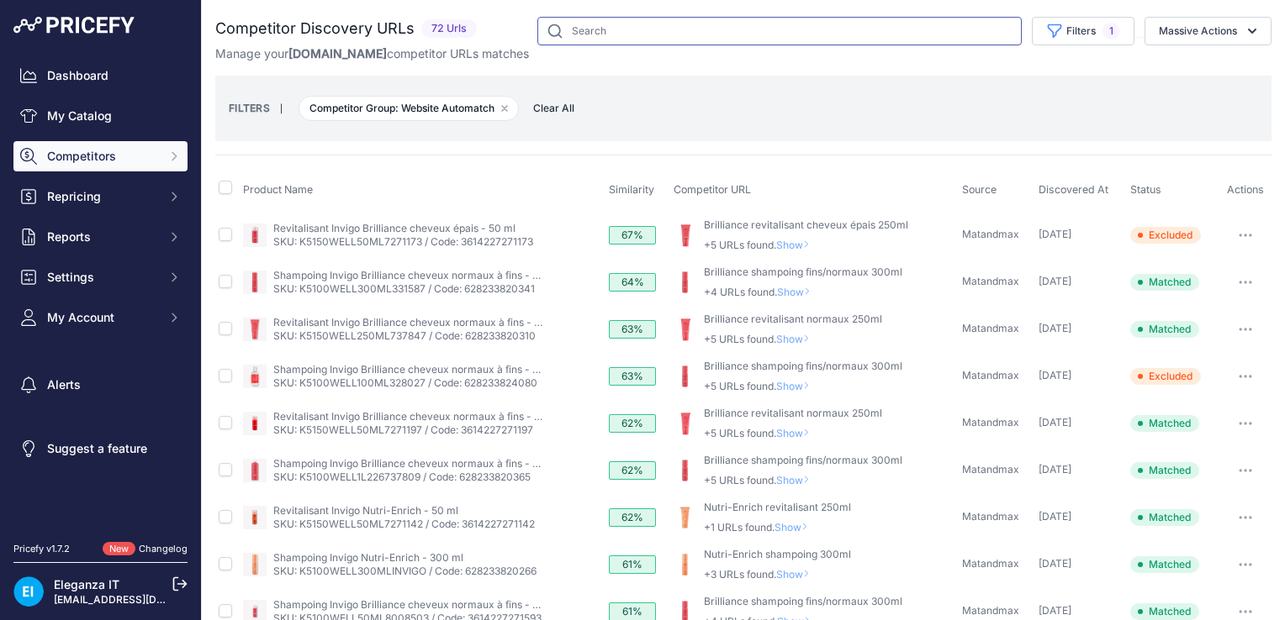
scroll to position [600, 0]
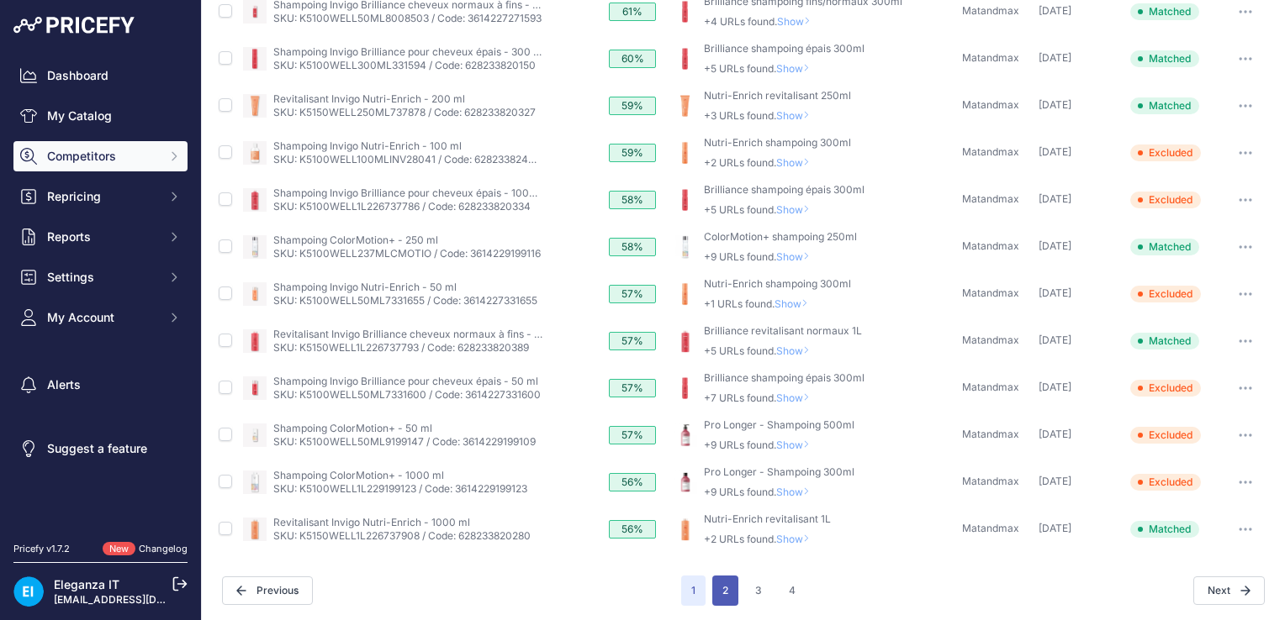
click at [719, 599] on button "2" at bounding box center [725, 591] width 26 height 30
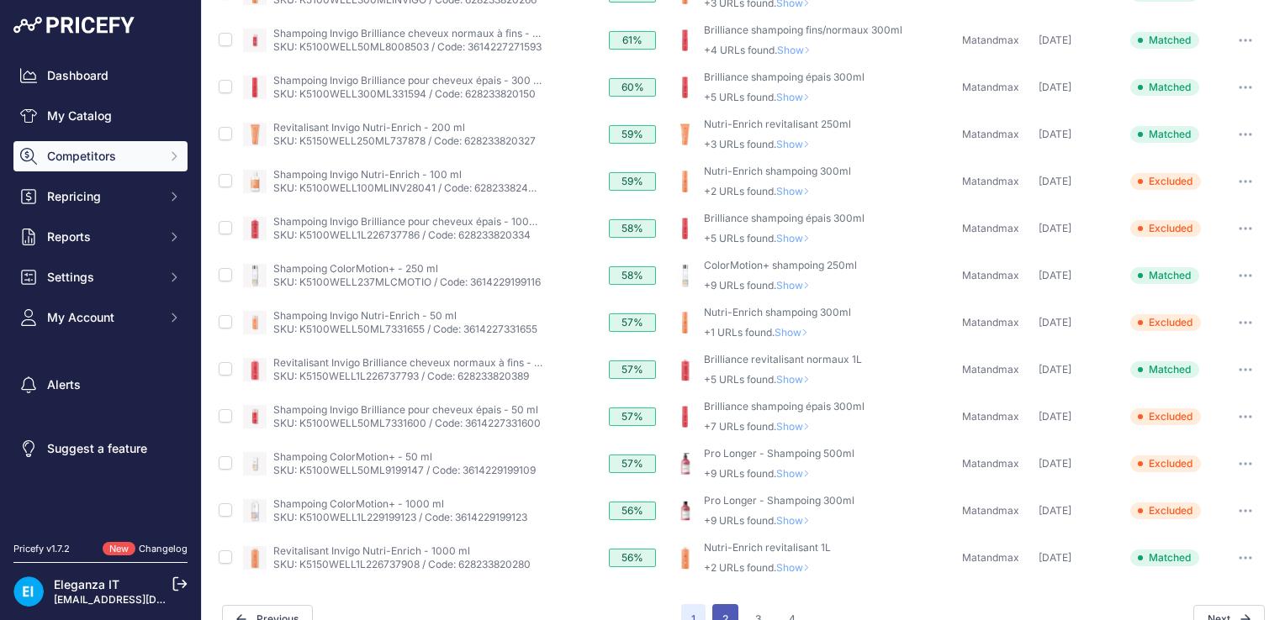
scroll to position [629, 0]
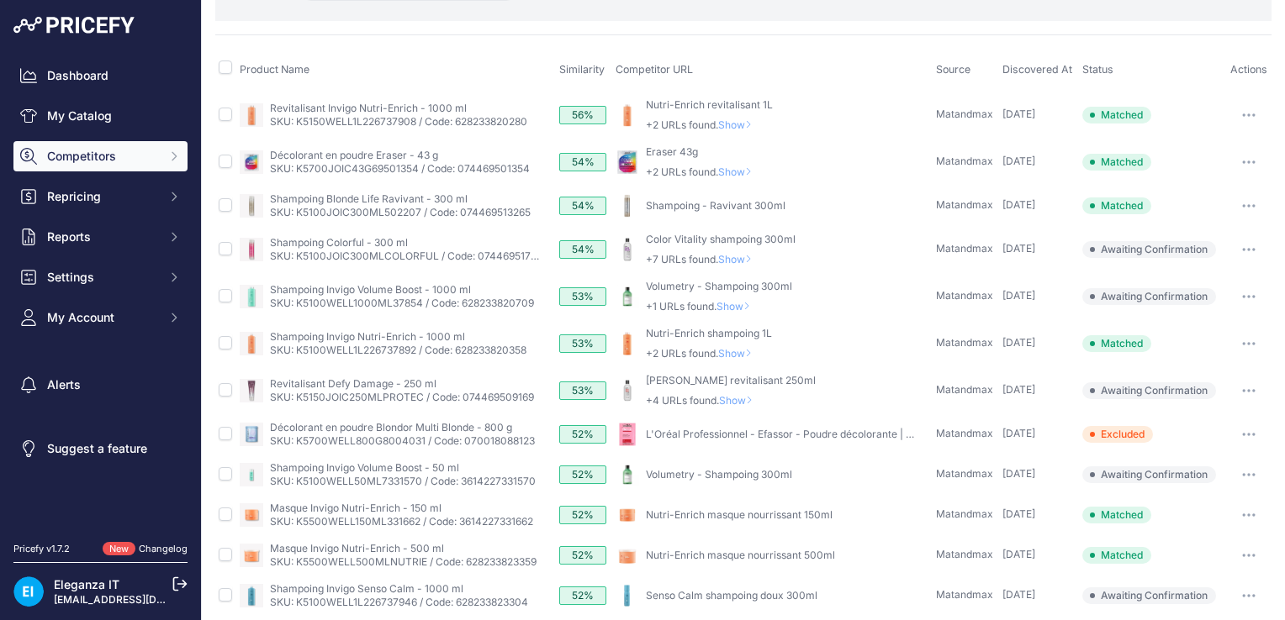
scroll to position [121, 0]
click at [738, 303] on span "Show" at bounding box center [736, 305] width 40 height 13
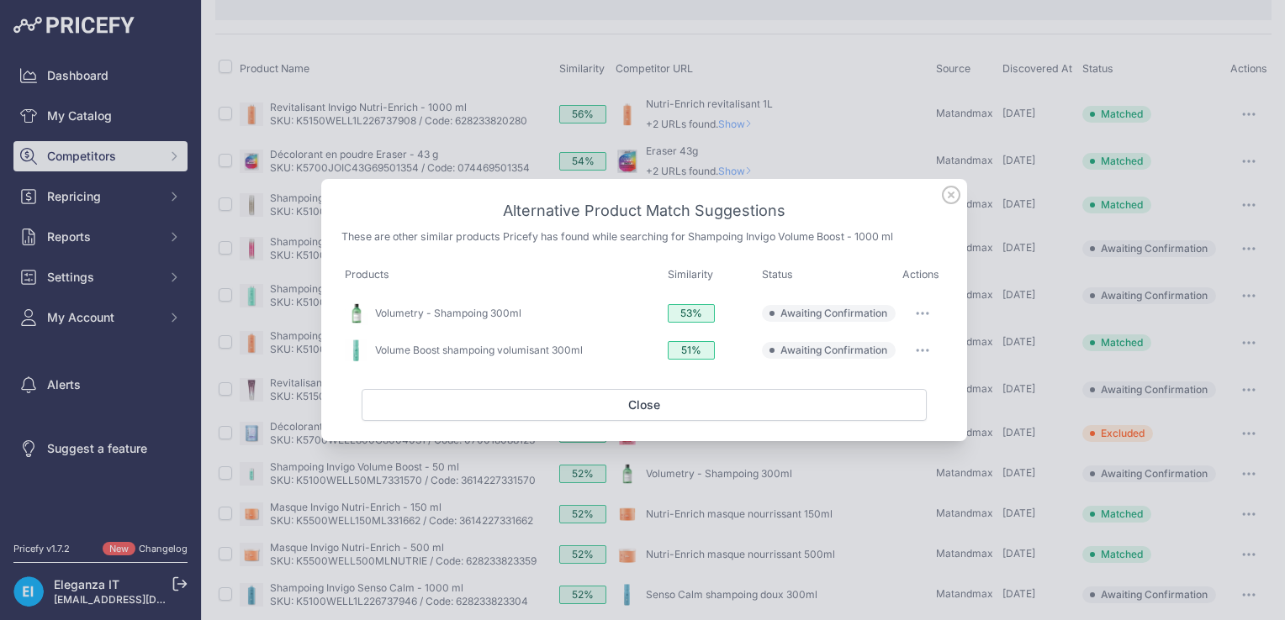
click at [953, 193] on icon at bounding box center [951, 195] width 18 height 18
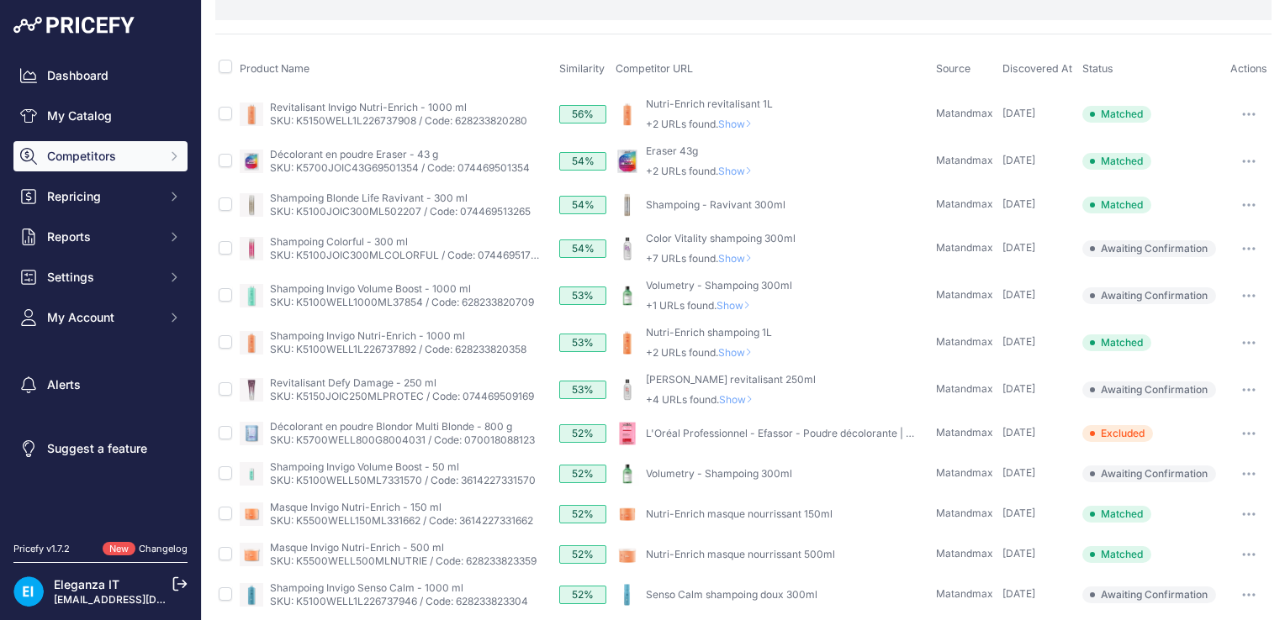
click at [177, 156] on icon "Sidebar" at bounding box center [173, 156] width 13 height 13
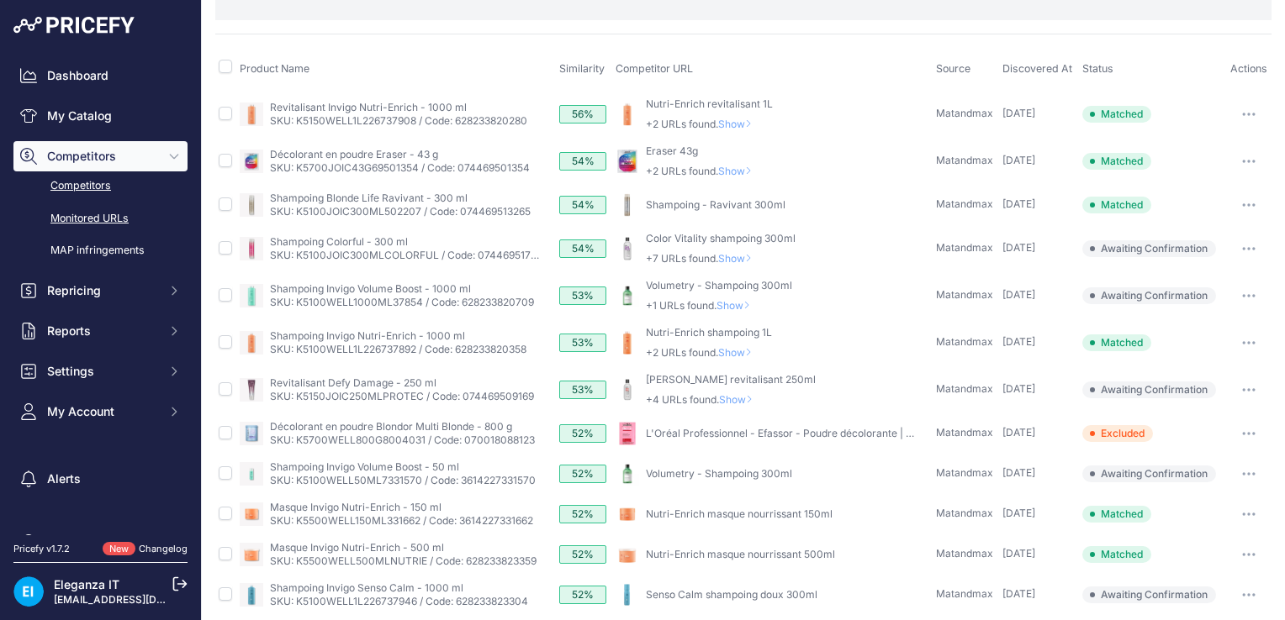
click at [101, 223] on link "Monitored URLs" at bounding box center [100, 218] width 174 height 29
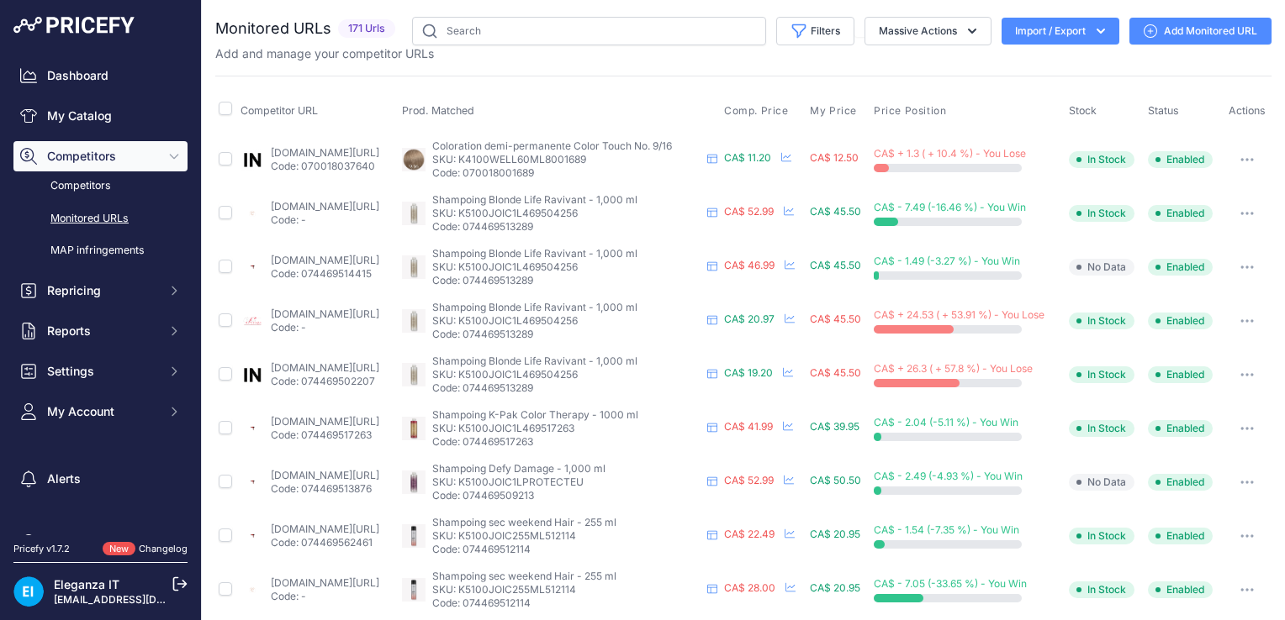
click at [90, 219] on link "Monitored URLs" at bounding box center [100, 218] width 174 height 29
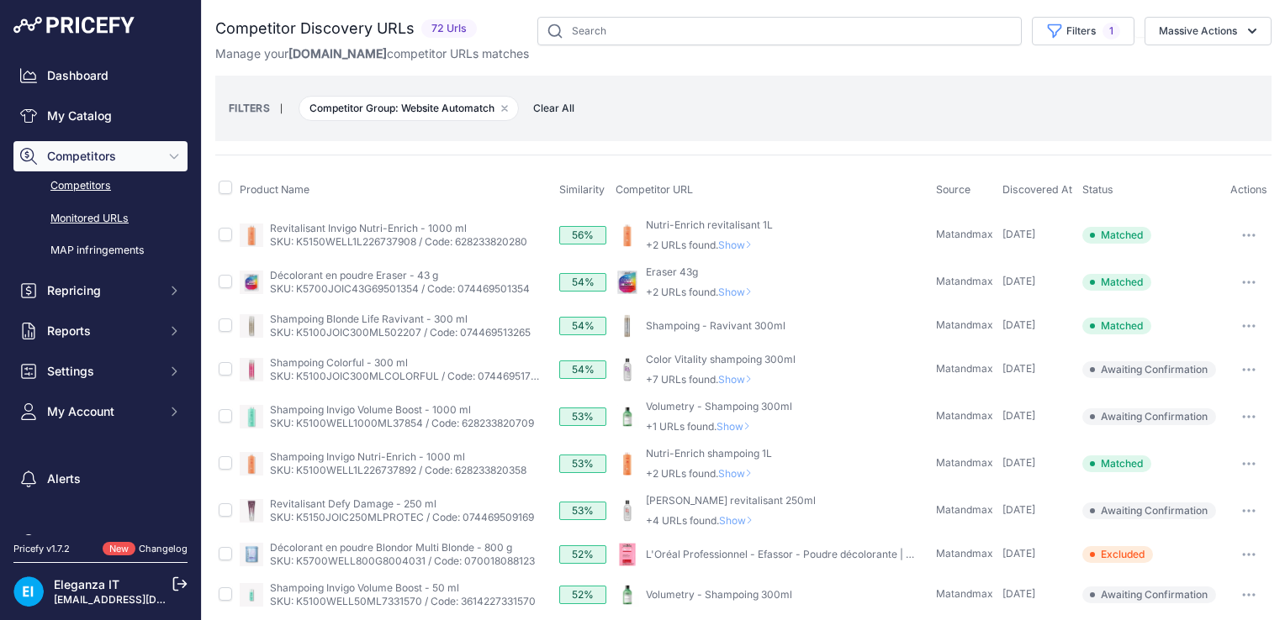
click at [87, 218] on link "Monitored URLs" at bounding box center [100, 218] width 174 height 29
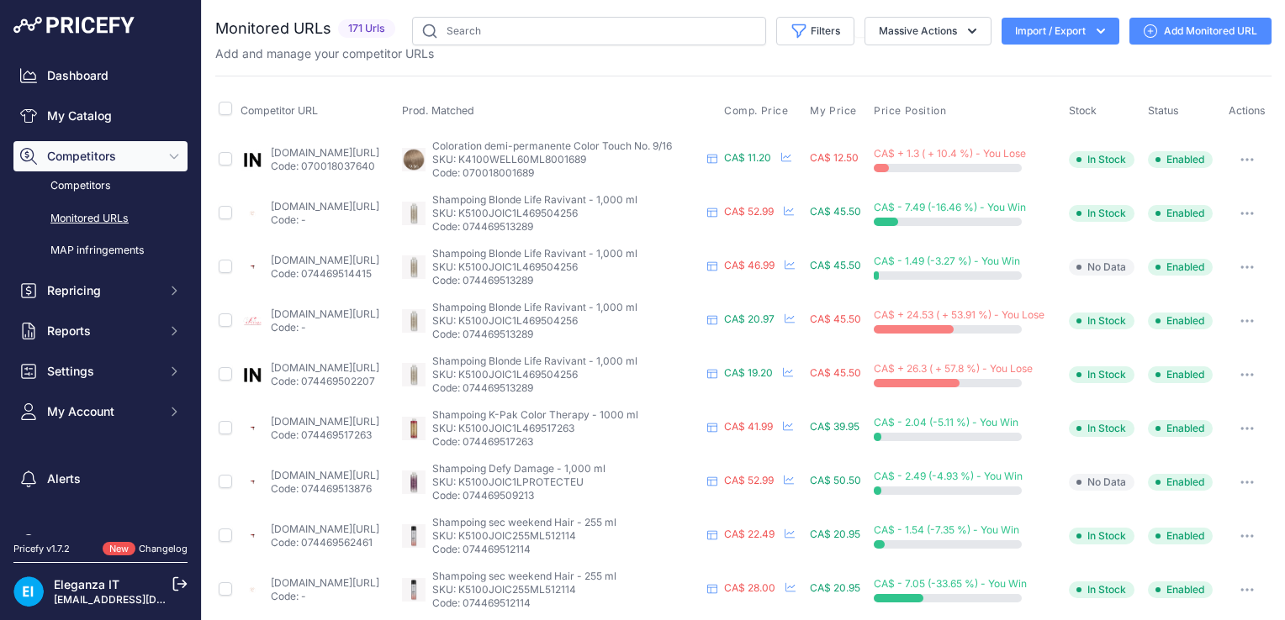
click at [1191, 30] on link "Add Monitored URL" at bounding box center [1200, 31] width 142 height 27
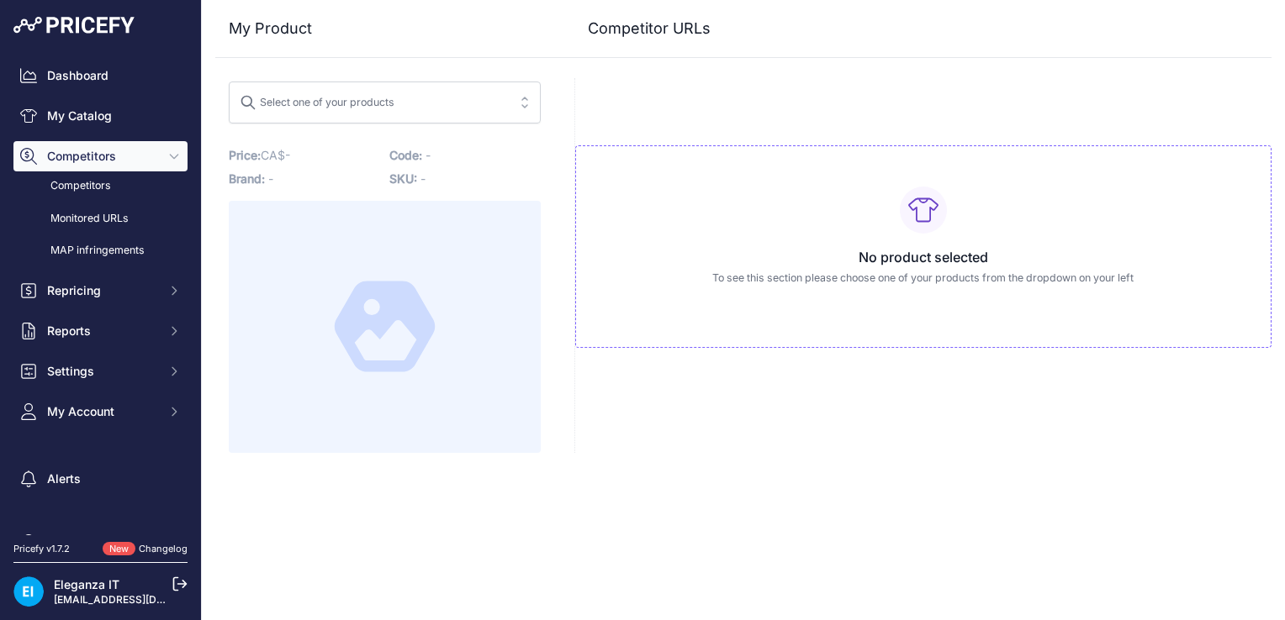
click at [378, 103] on div "Select one of your products" at bounding box center [317, 100] width 155 height 22
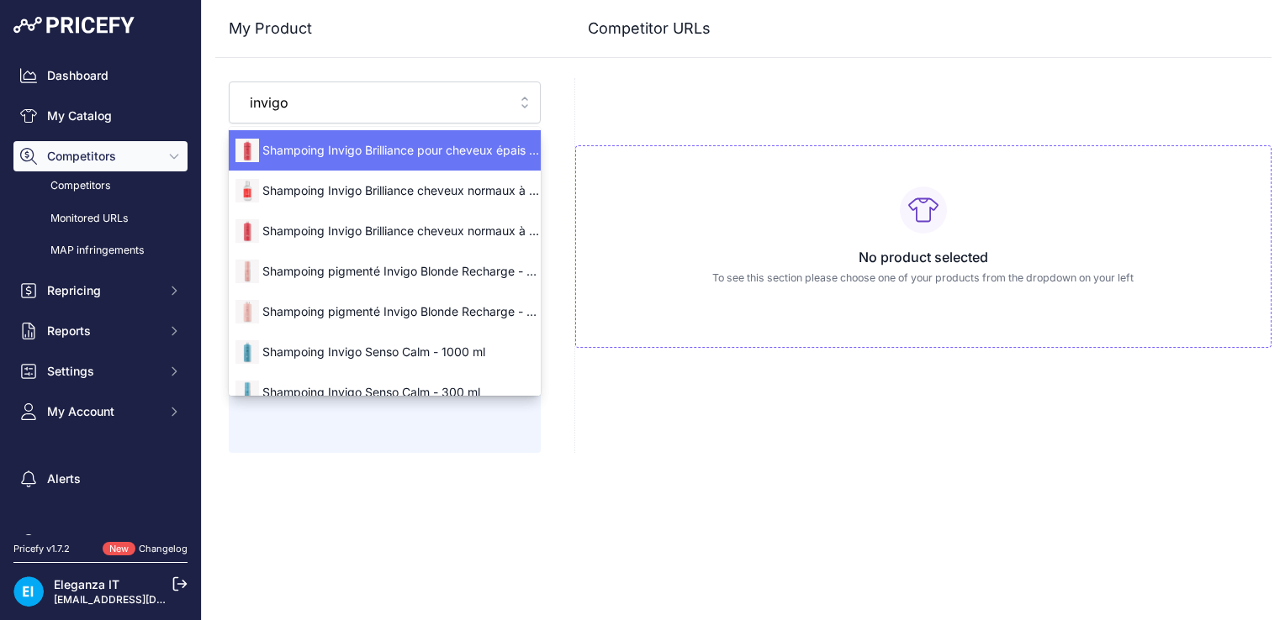
click at [229, 82] on button "Select one of your products [GEOGRAPHIC_DATA]" at bounding box center [385, 103] width 312 height 42
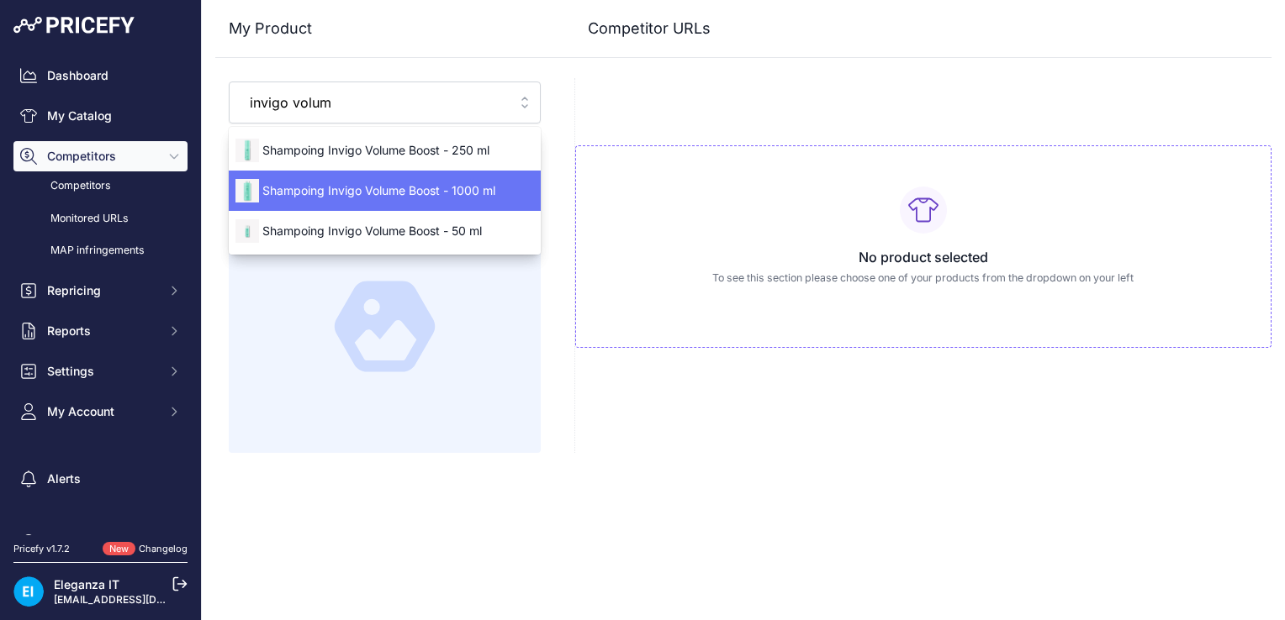
type input "invigo volum"
click at [409, 190] on span "Shampoing Invigo Volume Boost - 1000 ml" at bounding box center [385, 190] width 312 height 17
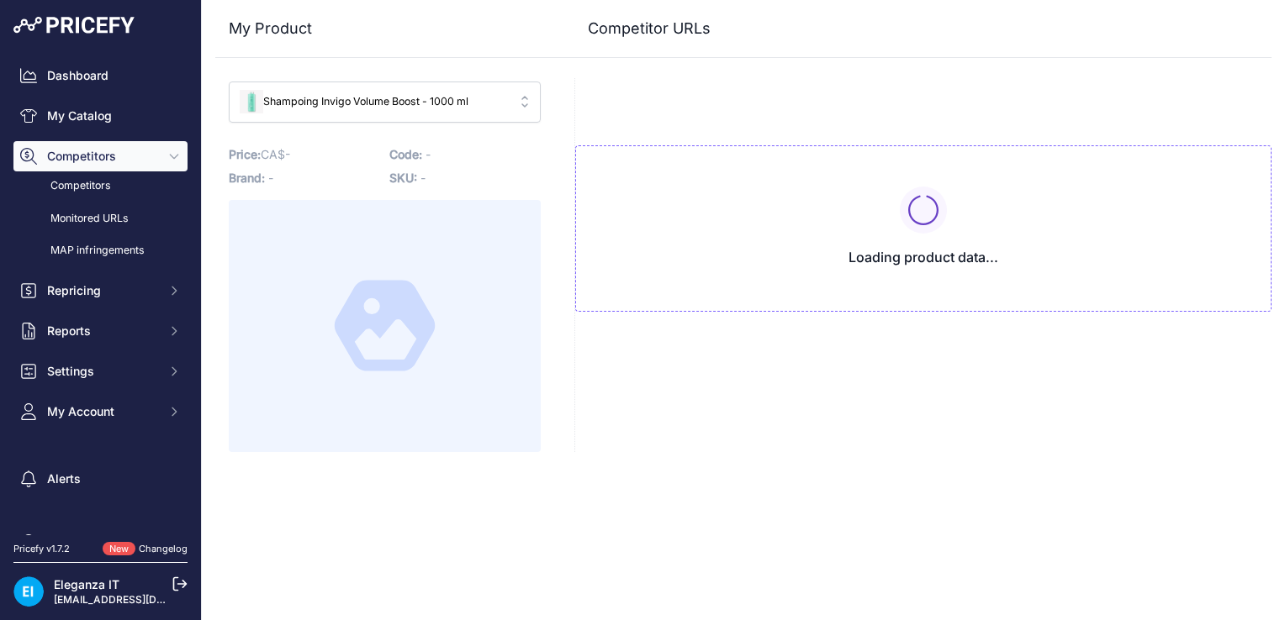
type input "[DOMAIN_NAME][URL]"
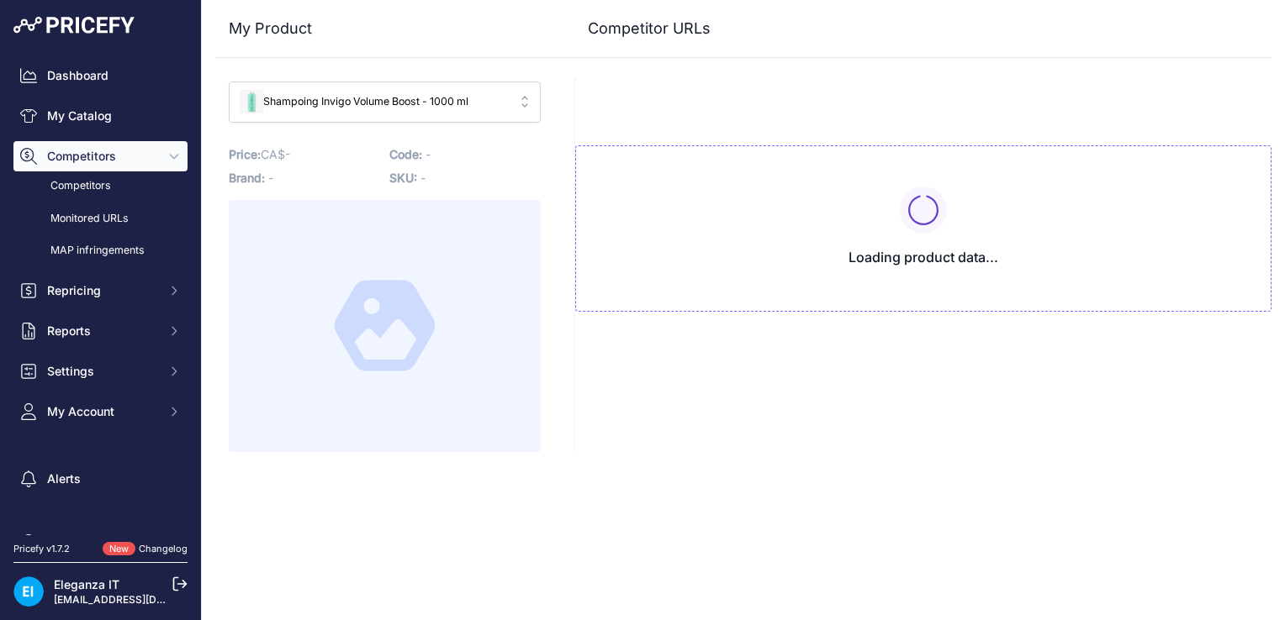
type input "[DOMAIN_NAME][URL]"
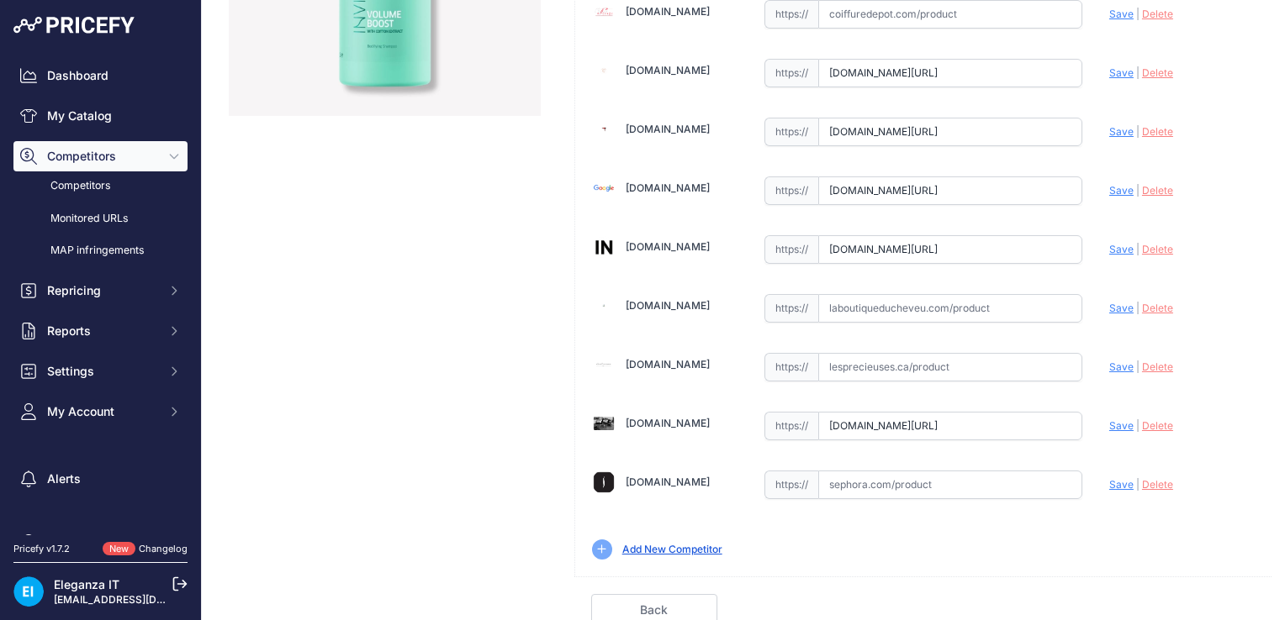
scroll to position [0, 477]
drag, startPoint x: 817, startPoint y: 422, endPoint x: 1287, endPoint y: 427, distance: 470.0
click at [1284, 427] on html "Lorem Ipsum Close Dashboard My Catalog Competitors Competitors Monitored URLs M…" at bounding box center [642, 310] width 1285 height 620
click at [891, 415] on input "text" at bounding box center [950, 426] width 264 height 29
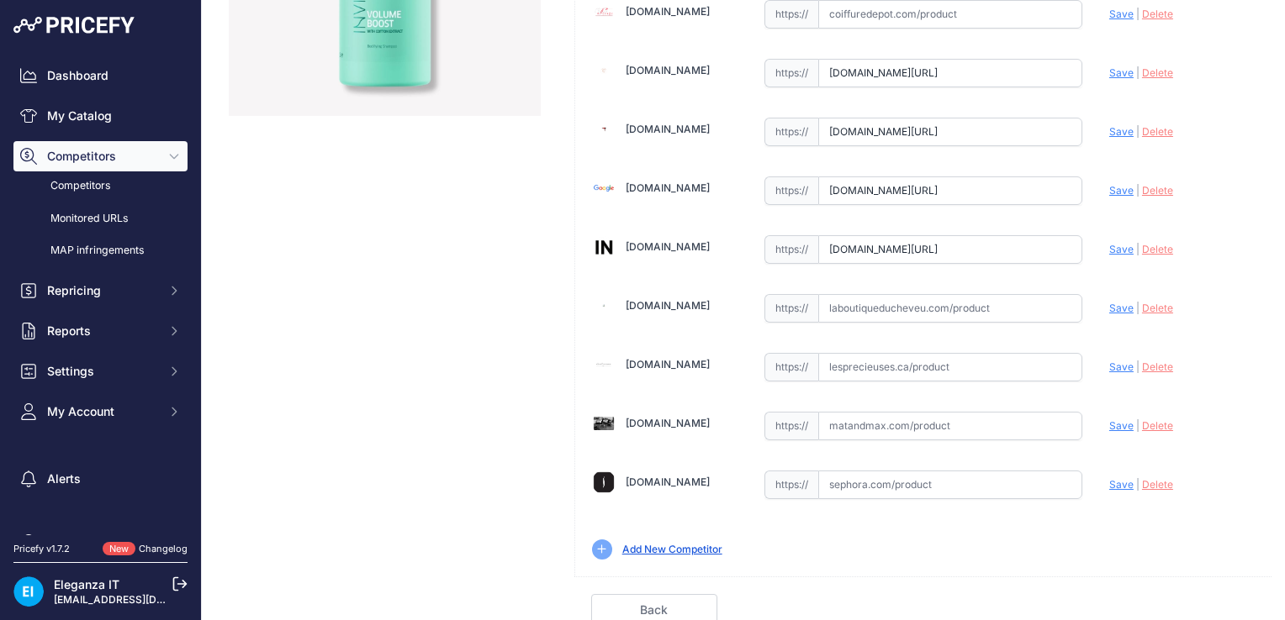
paste input "[URL][DOMAIN_NAME]"
drag, startPoint x: 856, startPoint y: 422, endPoint x: 800, endPoint y: 419, distance: 56.4
click at [800, 419] on div "https:// [URL][DOMAIN_NAME] Valid Invalid" at bounding box center [923, 426] width 318 height 29
click at [1109, 425] on span "Save" at bounding box center [1121, 426] width 24 height 13
type input "[URL][DOMAIN_NAME]"
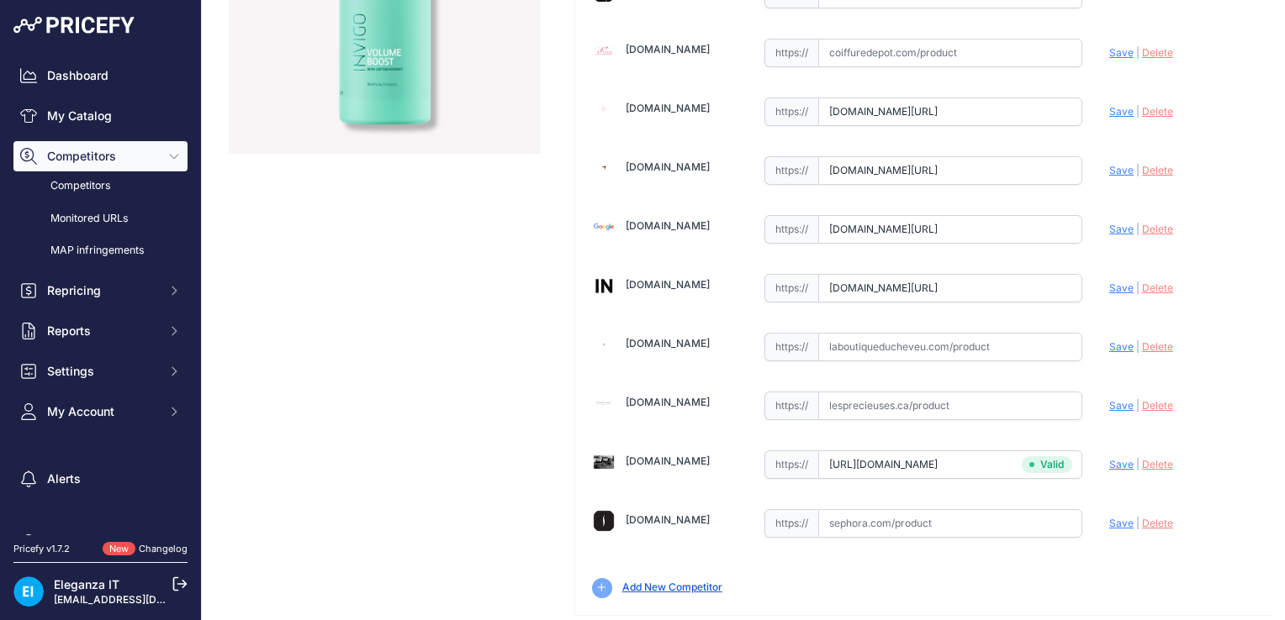
scroll to position [451, 0]
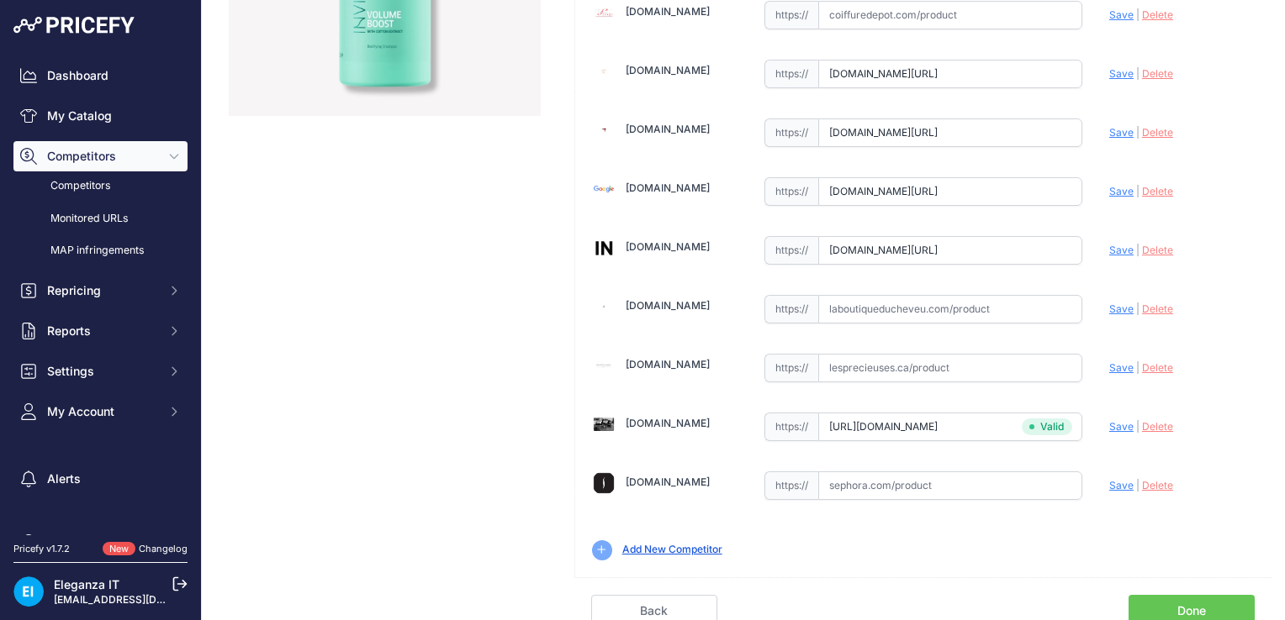
click at [1157, 597] on link "Done" at bounding box center [1191, 611] width 126 height 32
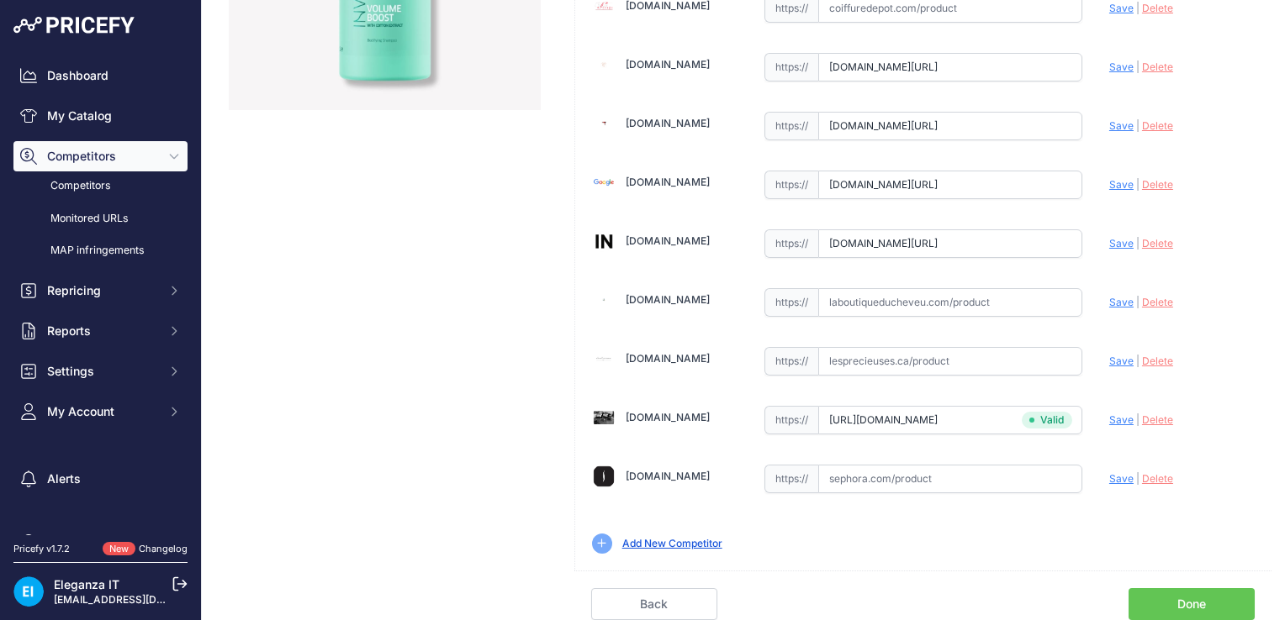
scroll to position [413, 0]
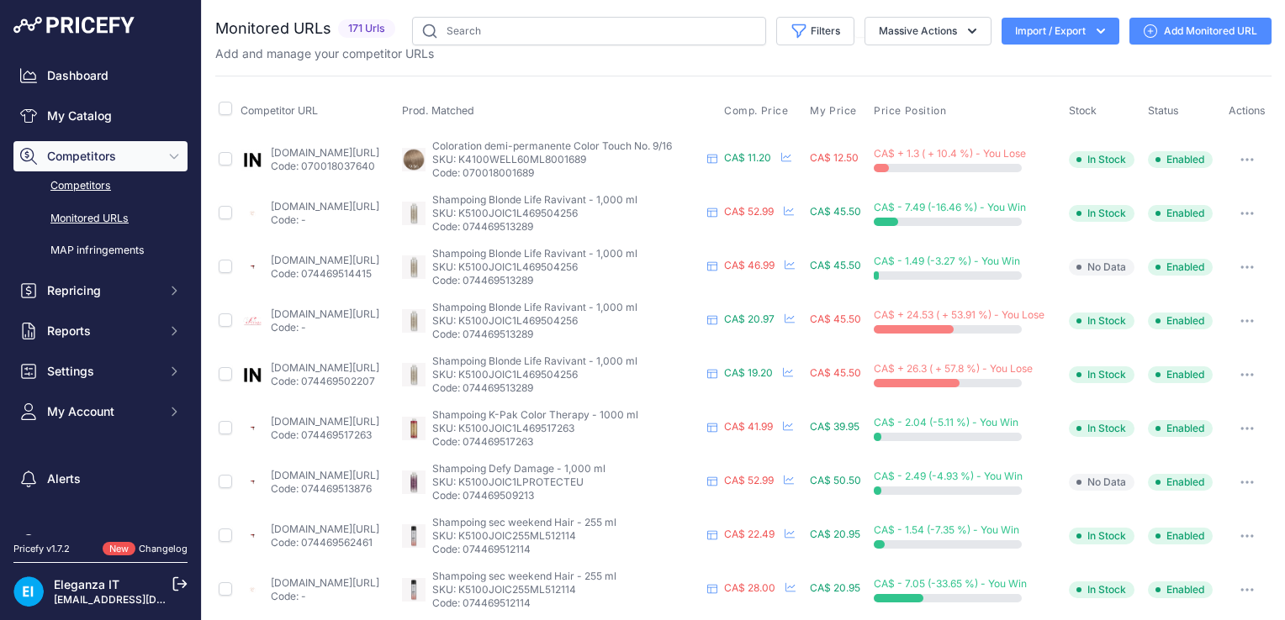
click at [87, 187] on link "Competitors" at bounding box center [100, 186] width 174 height 29
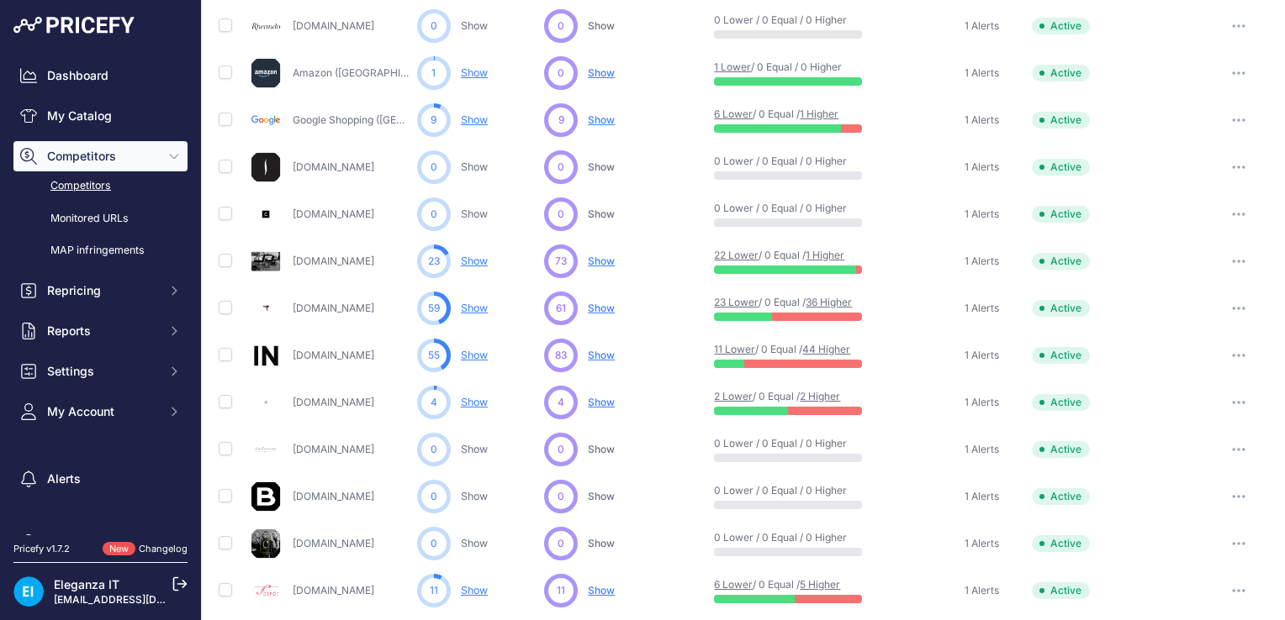
scroll to position [161, 0]
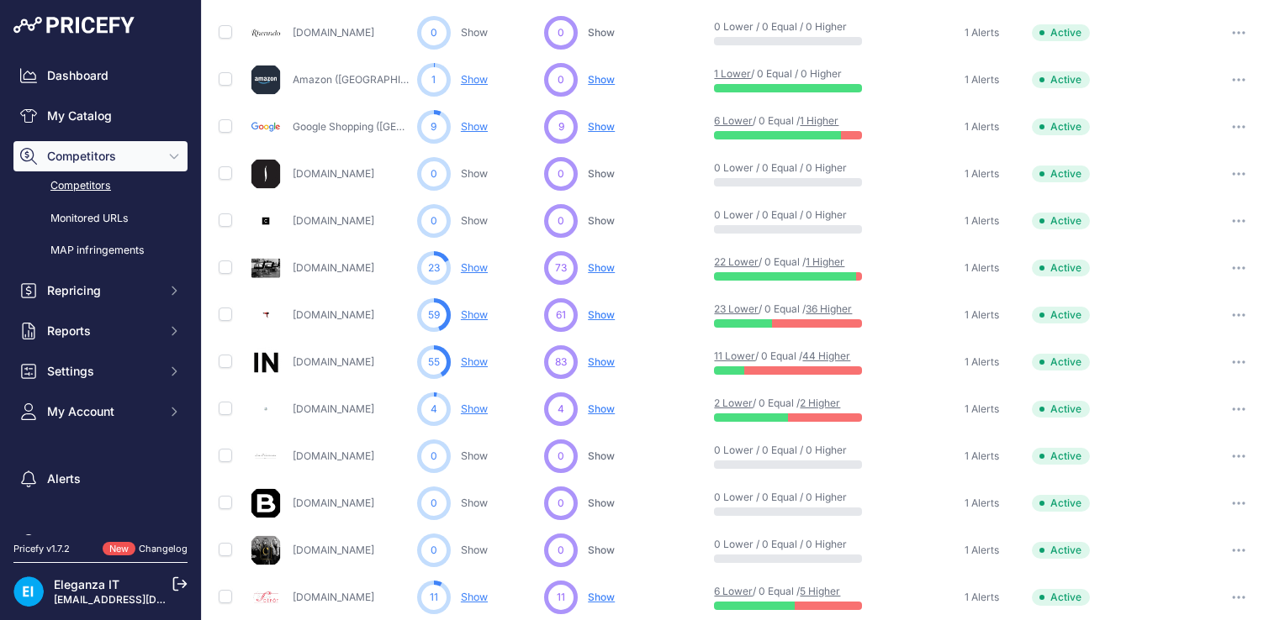
click at [598, 267] on span "Show" at bounding box center [601, 267] width 27 height 13
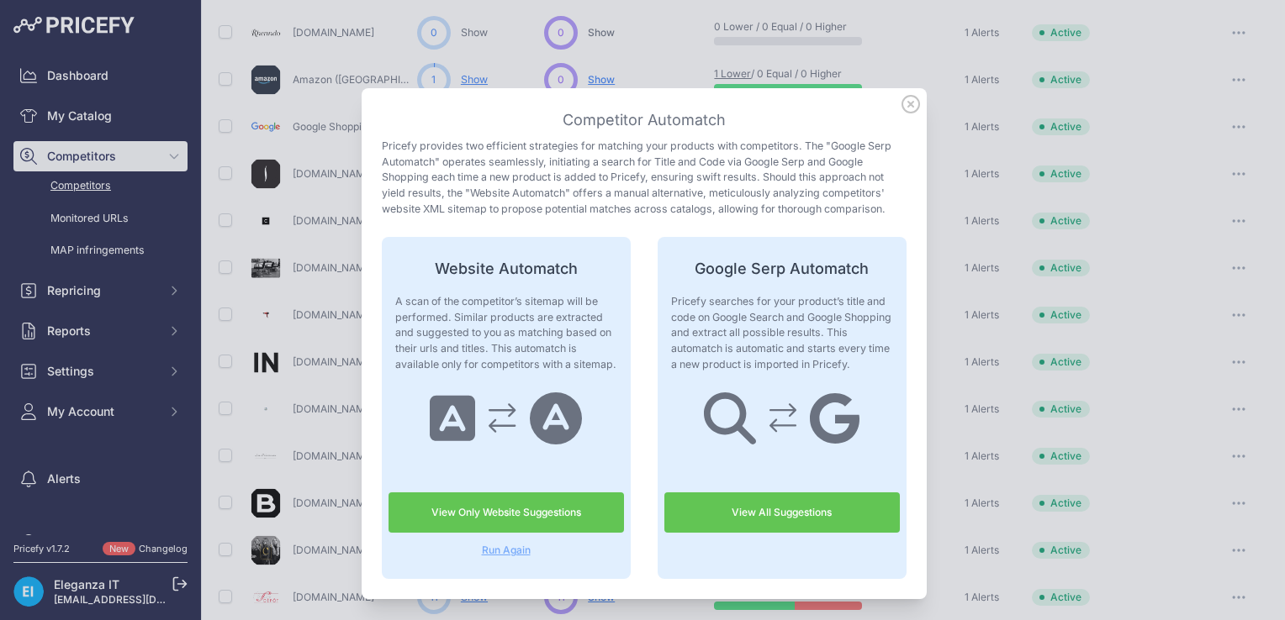
click at [499, 510] on link "View Only Website Suggestions" at bounding box center [505, 513] width 235 height 40
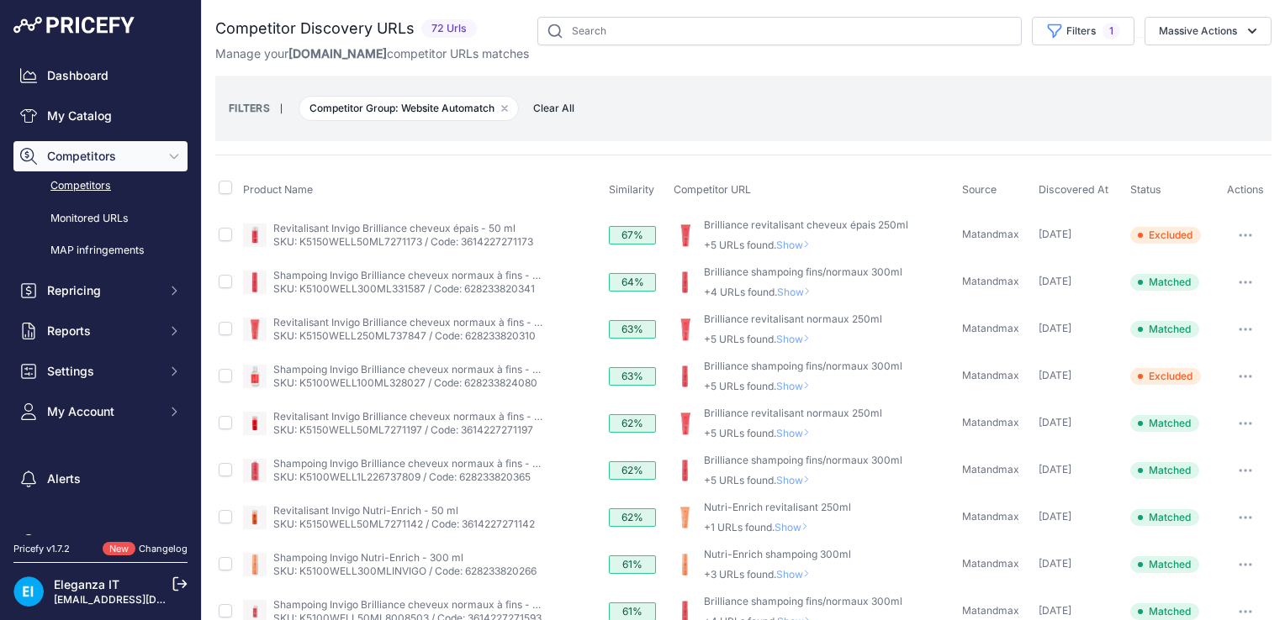
scroll to position [600, 0]
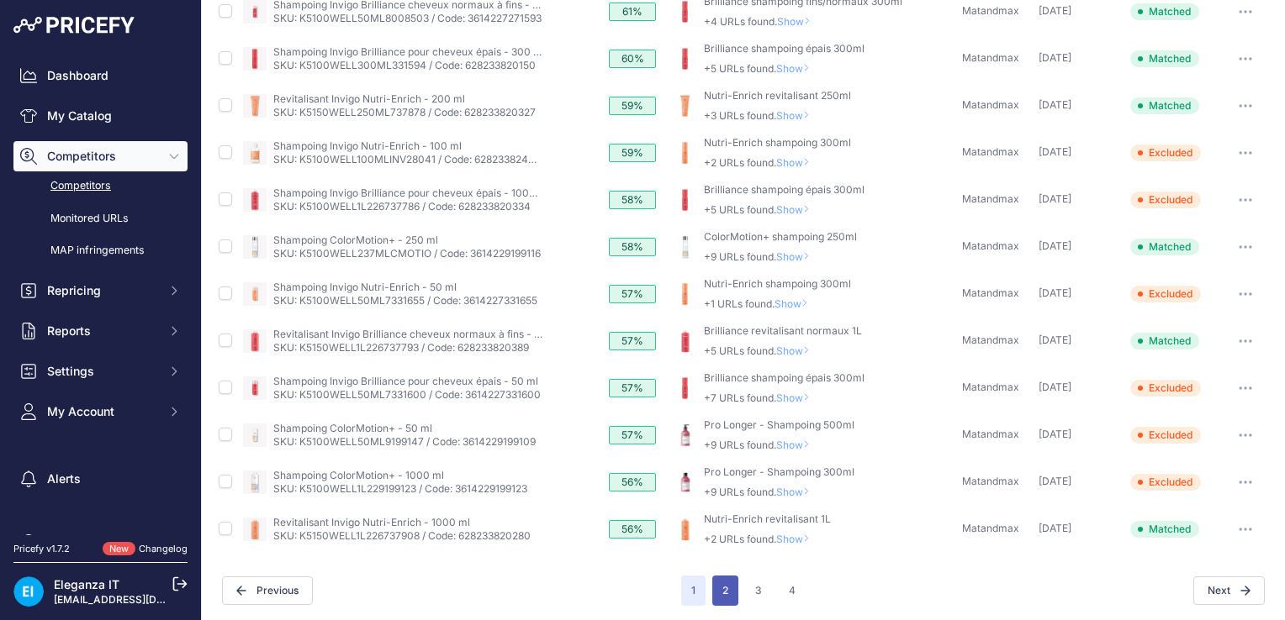
click at [720, 589] on button "2" at bounding box center [725, 591] width 26 height 30
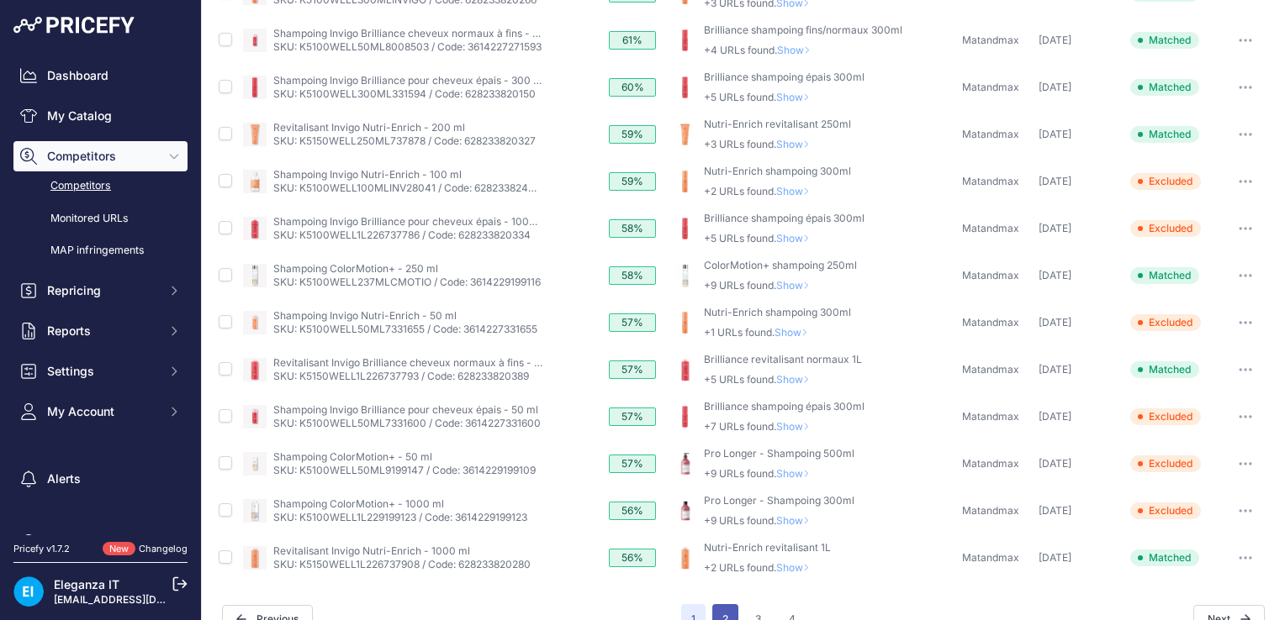
scroll to position [629, 0]
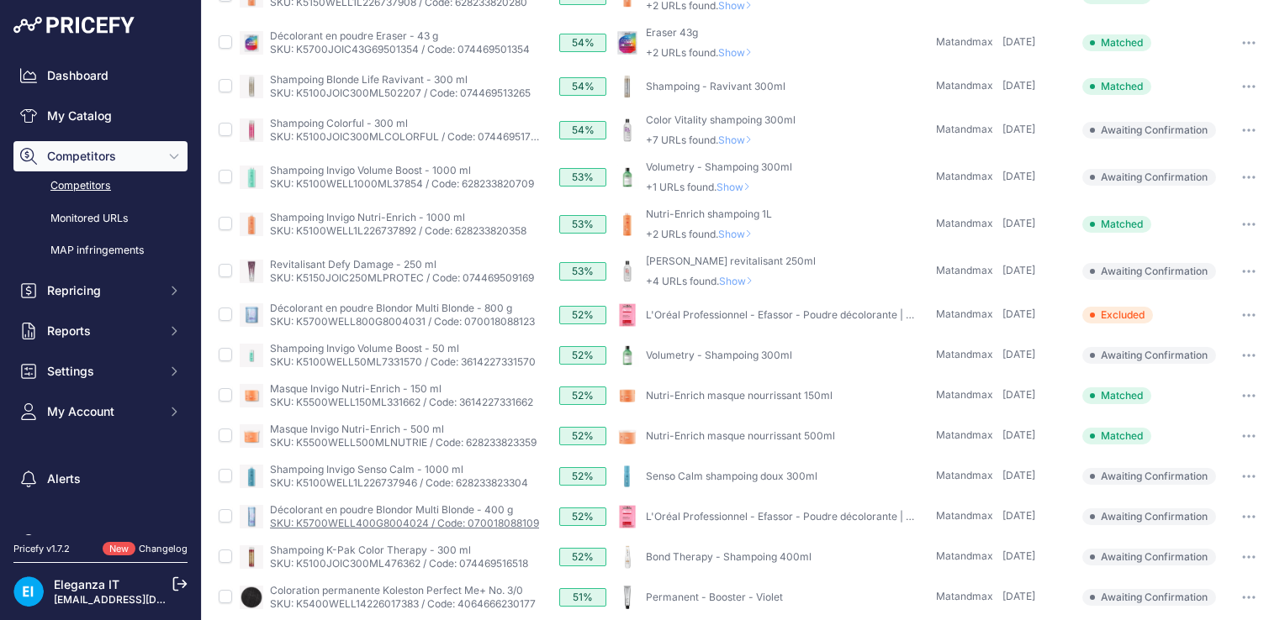
scroll to position [206, 0]
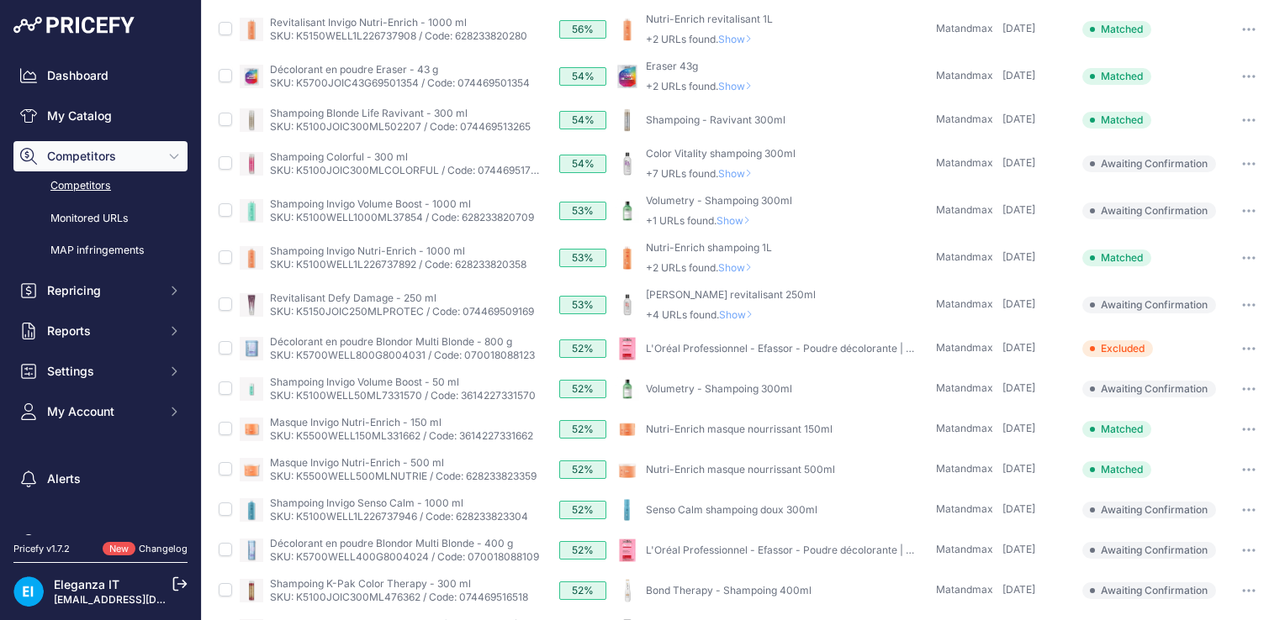
click at [738, 217] on span "Show" at bounding box center [736, 220] width 40 height 13
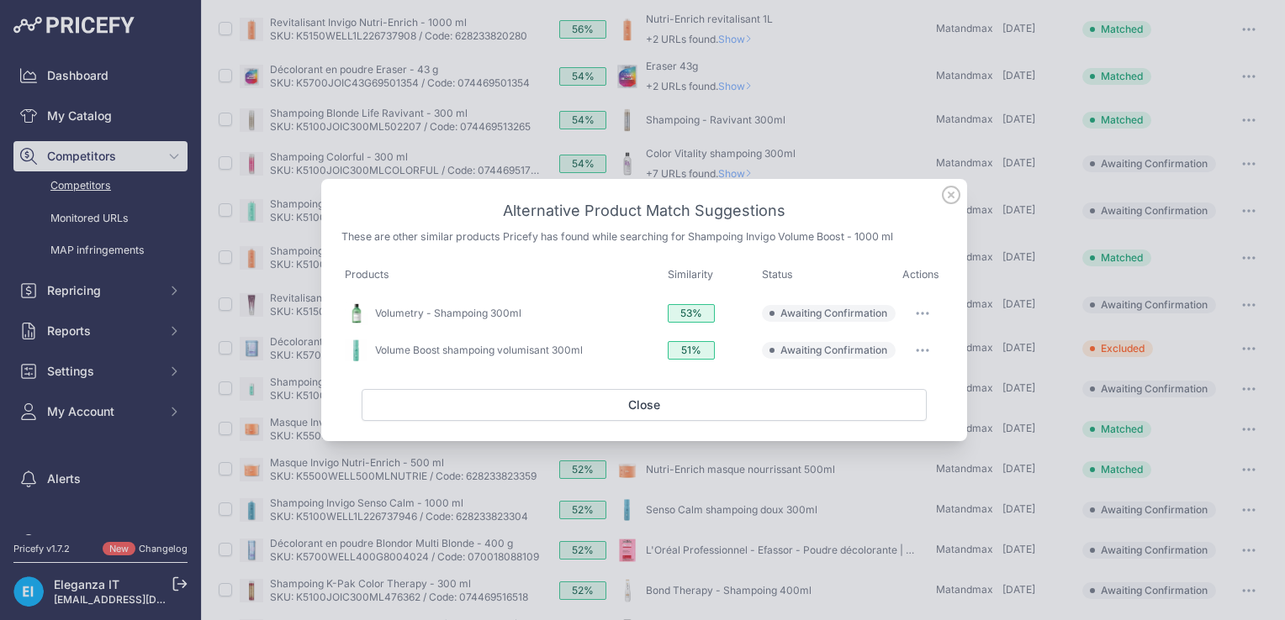
click at [952, 198] on icon at bounding box center [951, 195] width 17 height 17
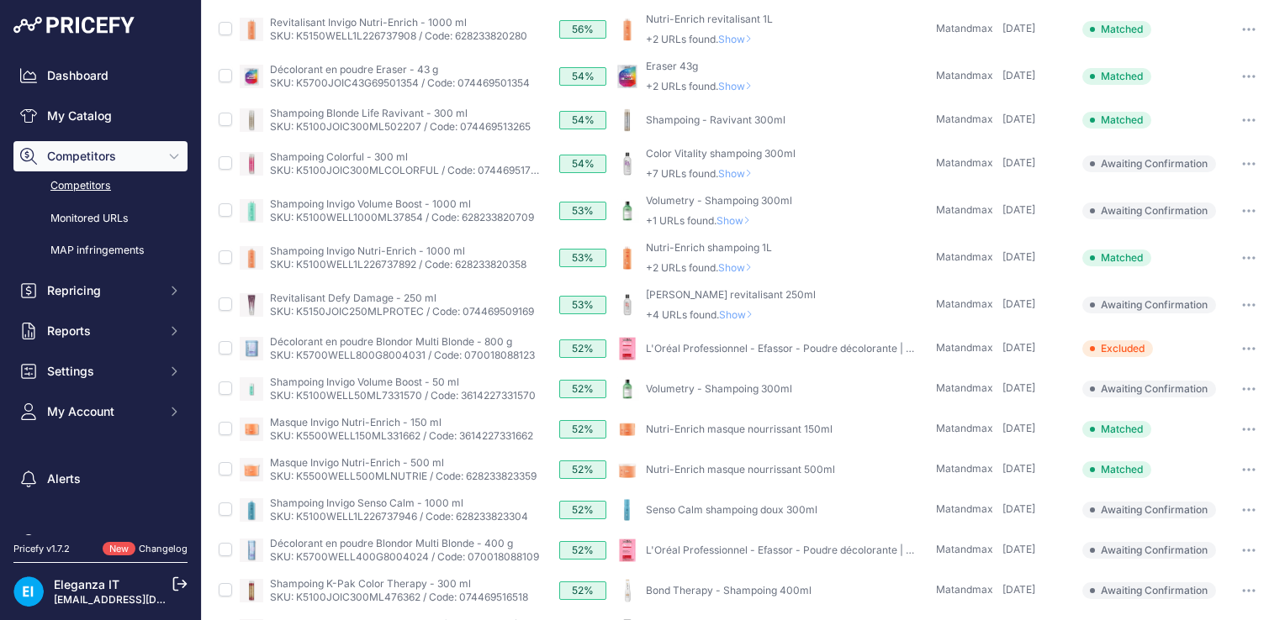
scroll to position [506, 0]
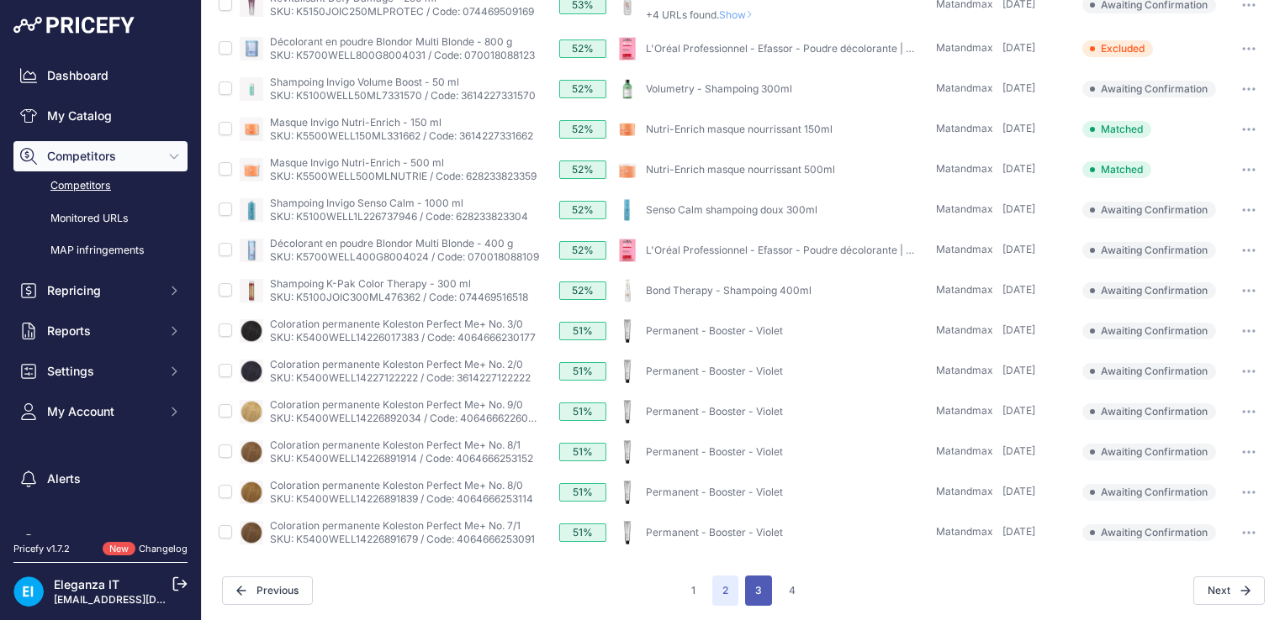
click at [749, 594] on button "3" at bounding box center [758, 591] width 27 height 30
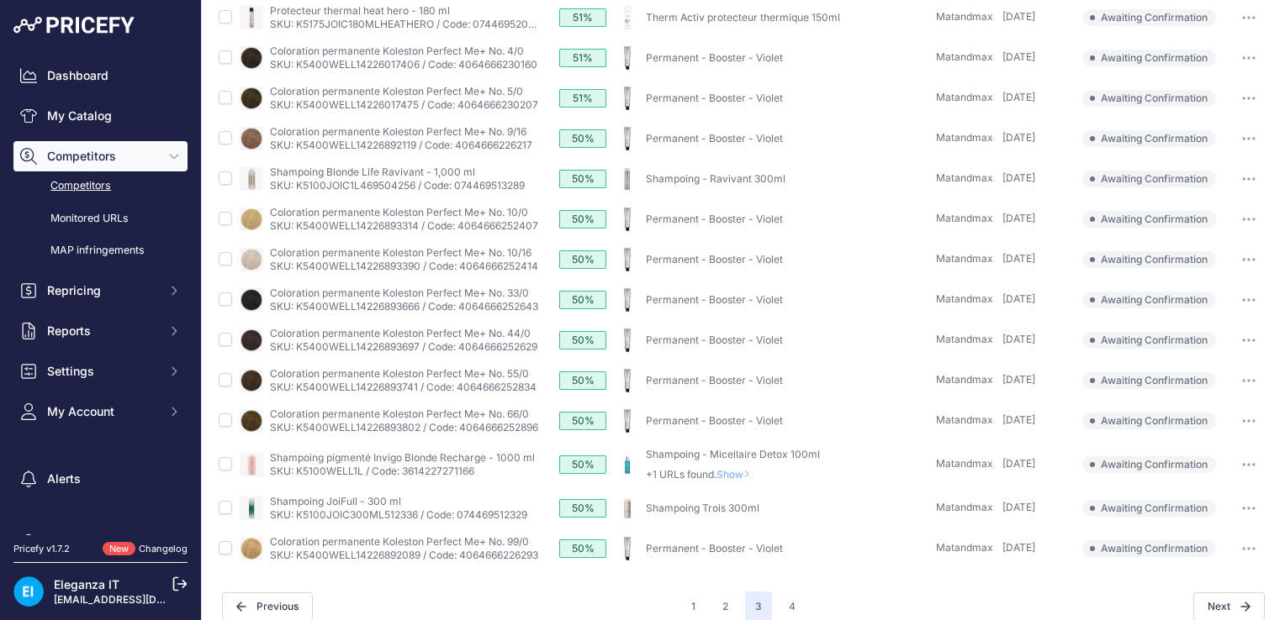
scroll to position [479, 0]
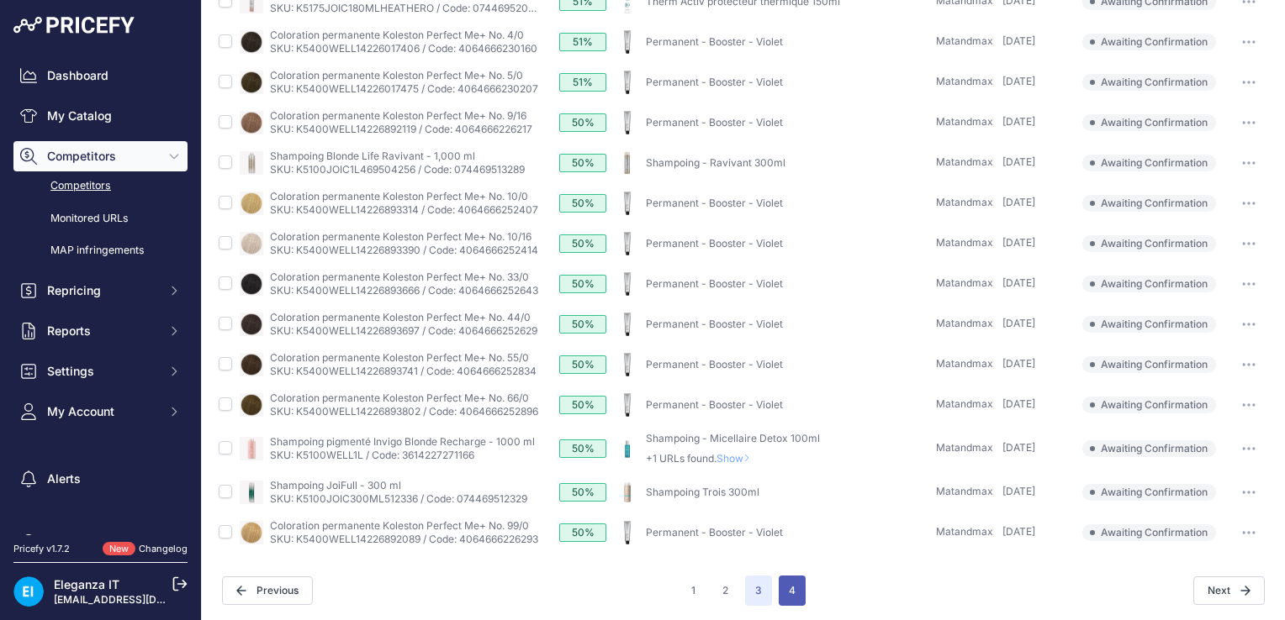
click at [784, 589] on button "4" at bounding box center [792, 591] width 27 height 30
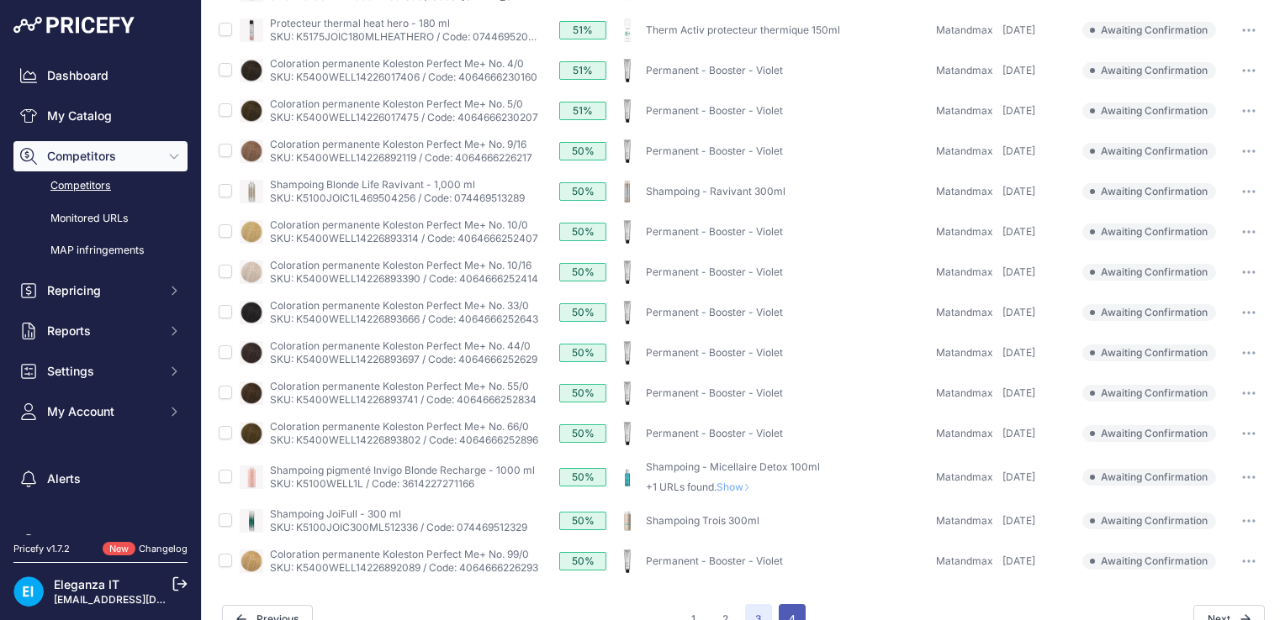
scroll to position [508, 0]
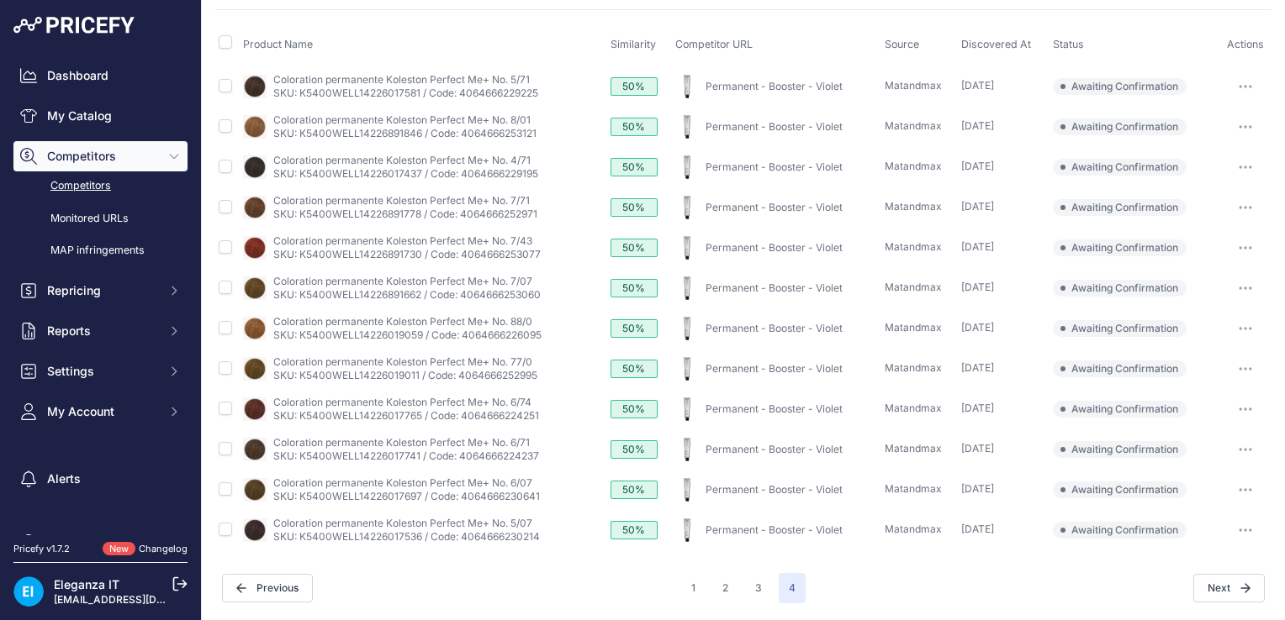
scroll to position [143, 0]
click at [684, 589] on button "1" at bounding box center [693, 591] width 24 height 30
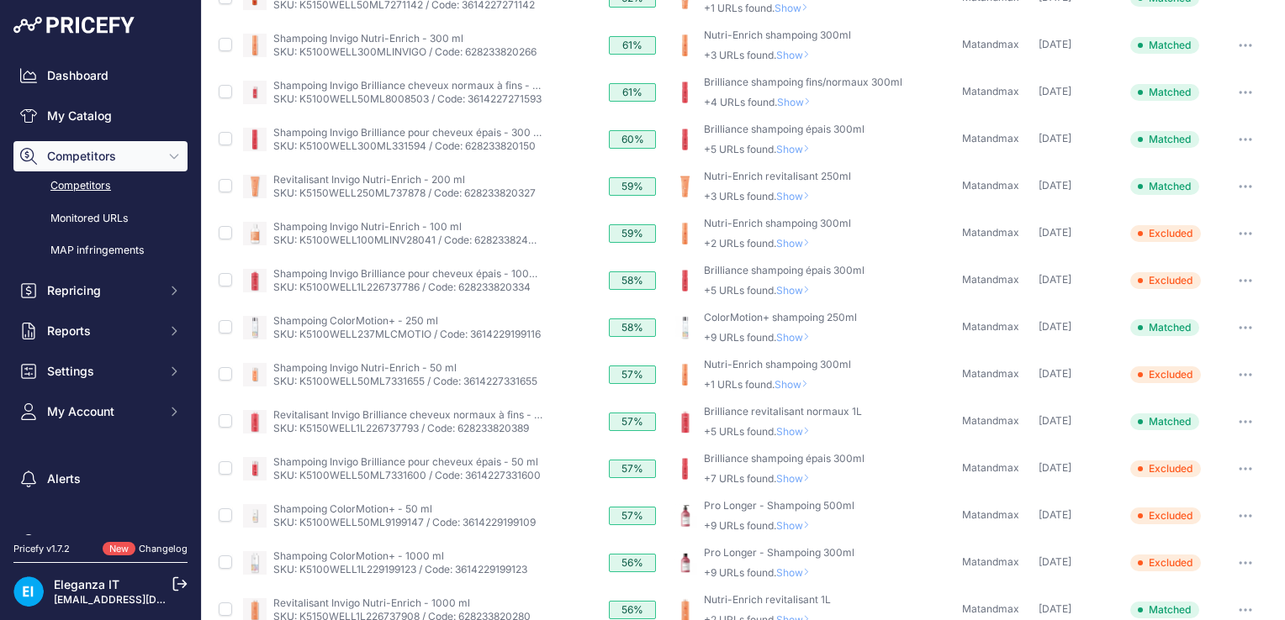
scroll to position [600, 0]
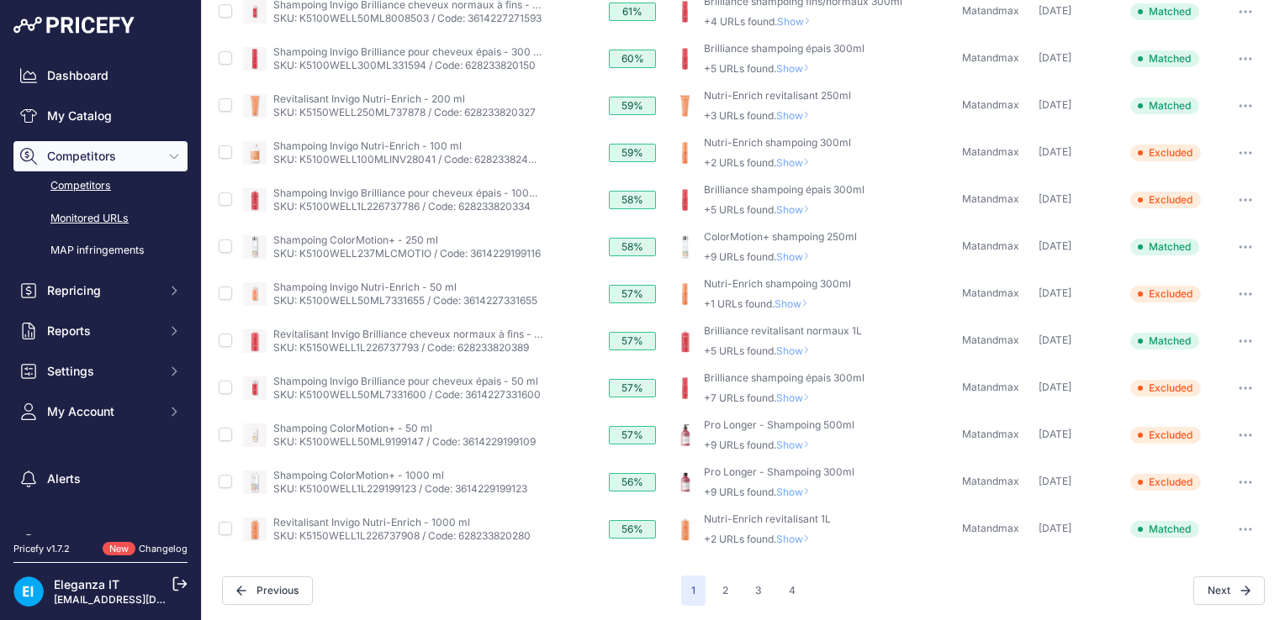
click at [103, 216] on link "Monitored URLs" at bounding box center [100, 218] width 174 height 29
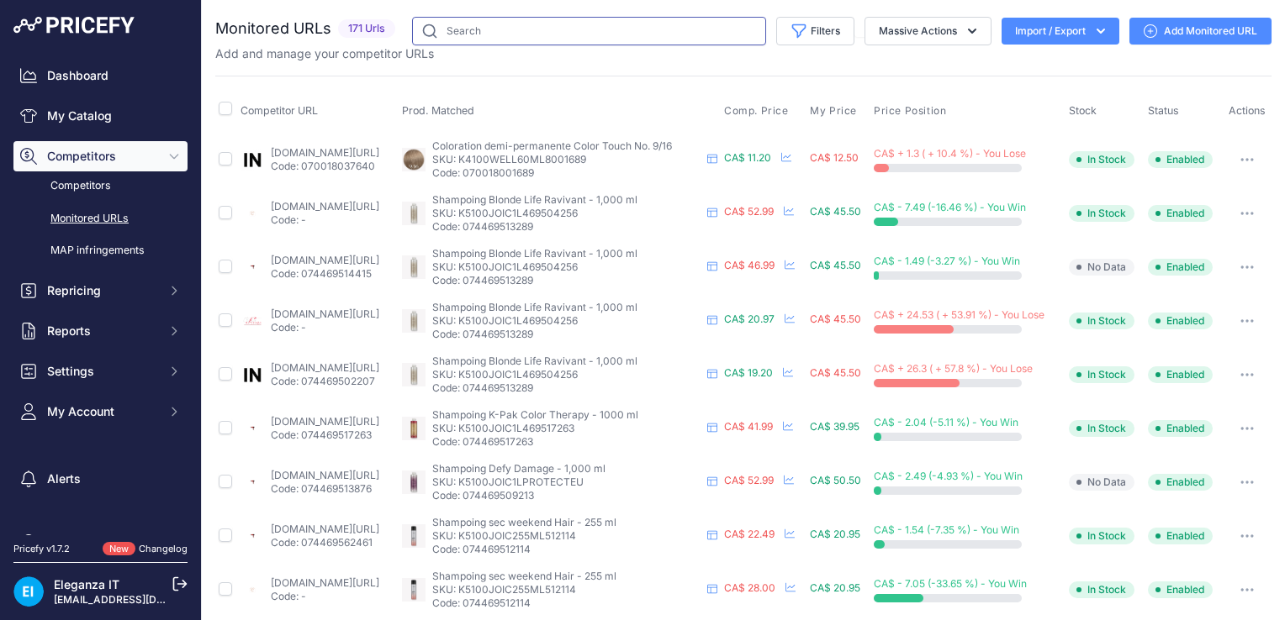
click at [576, 20] on input "text" at bounding box center [589, 31] width 354 height 29
type input "invigo volume"
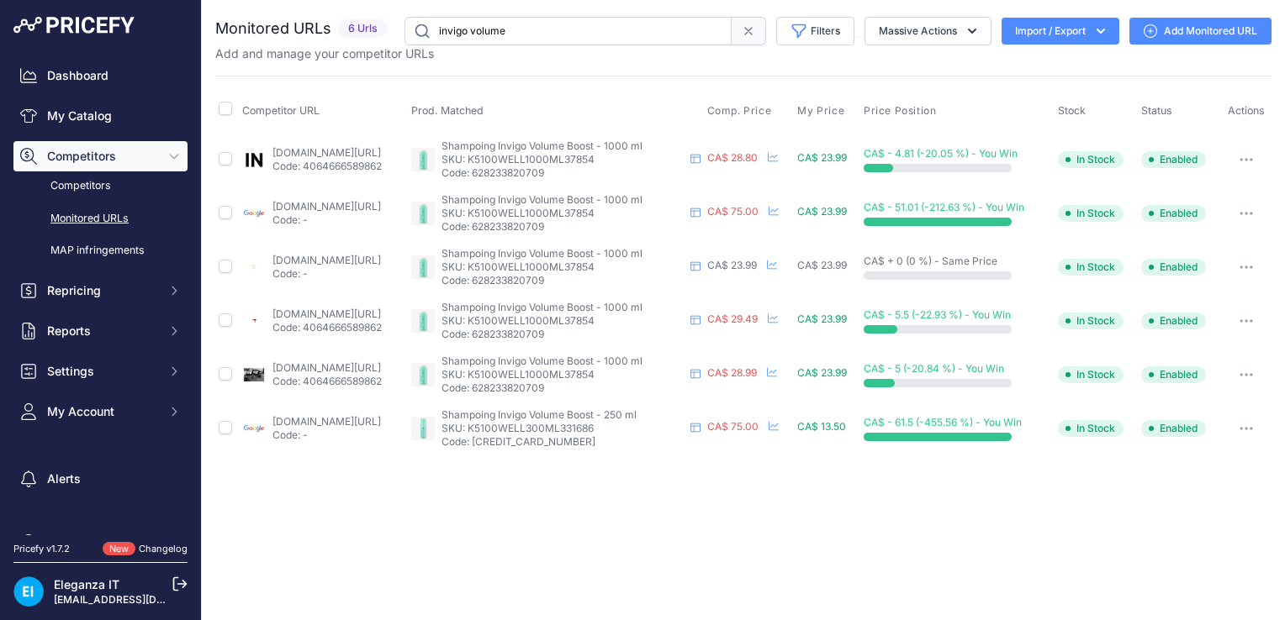
click at [1247, 429] on icon "button" at bounding box center [1245, 428] width 13 height 3
click at [1245, 374] on icon "button" at bounding box center [1246, 375] width 2 height 2
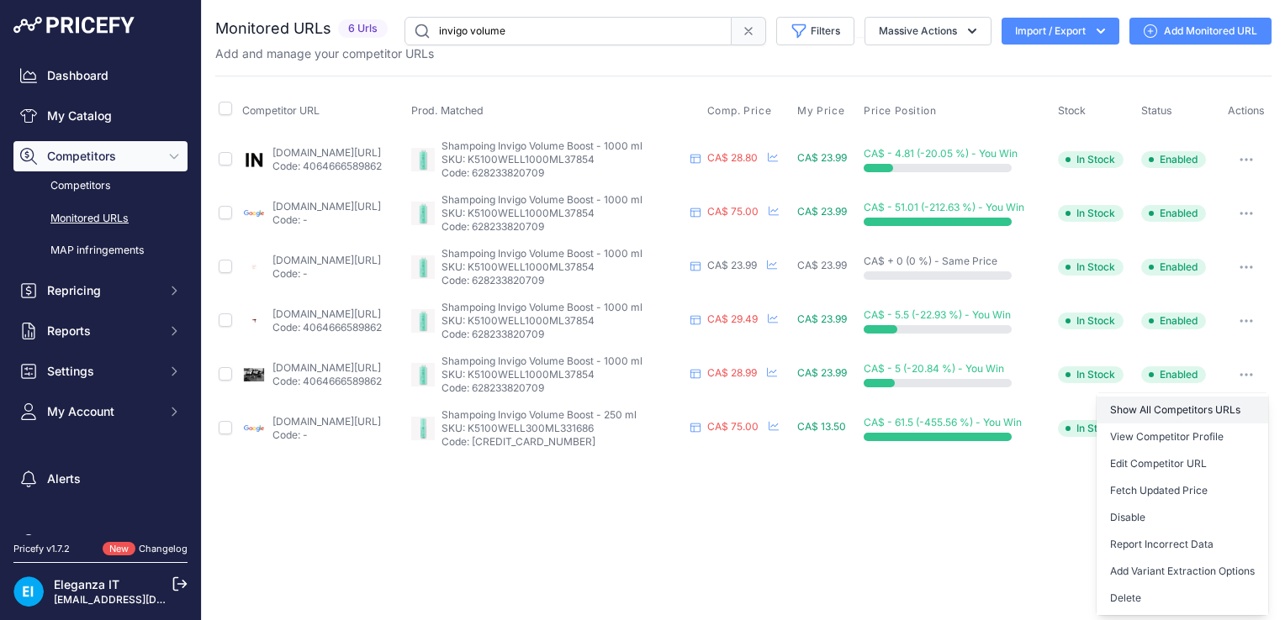
click at [1182, 405] on link "Show All Competitors URLs" at bounding box center [1182, 410] width 172 height 27
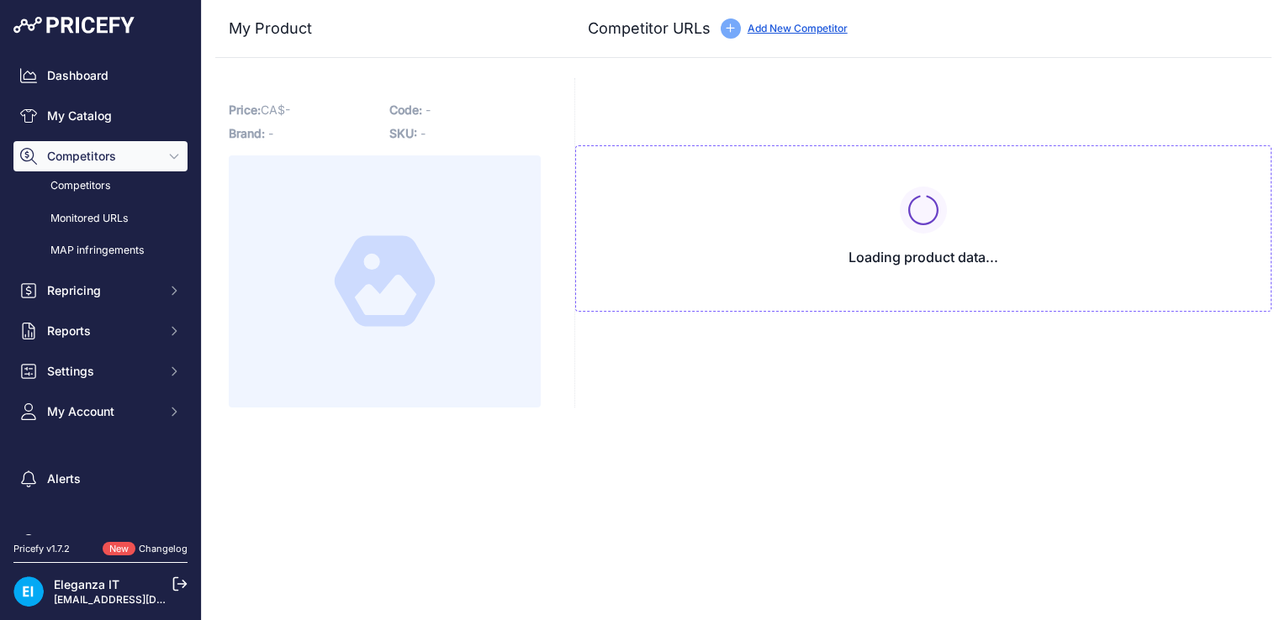
type input "[DOMAIN_NAME][URL]"
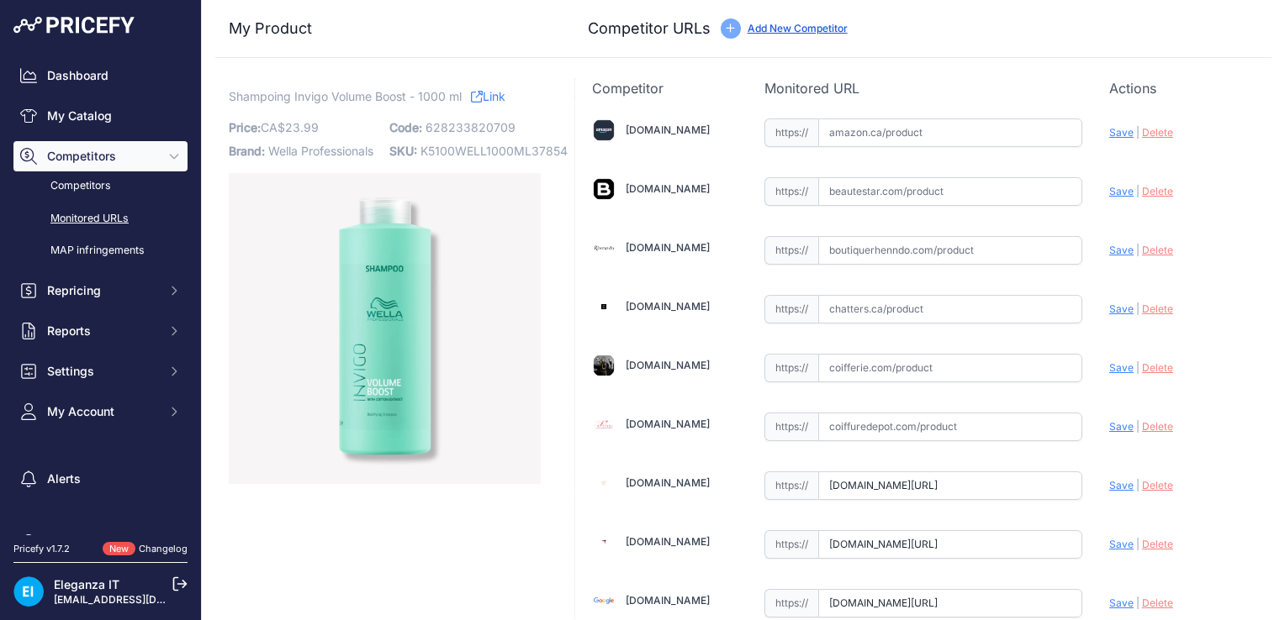
click at [92, 215] on link "Monitored URLs" at bounding box center [100, 218] width 174 height 29
click at [98, 220] on link "Monitored URLs" at bounding box center [100, 218] width 174 height 29
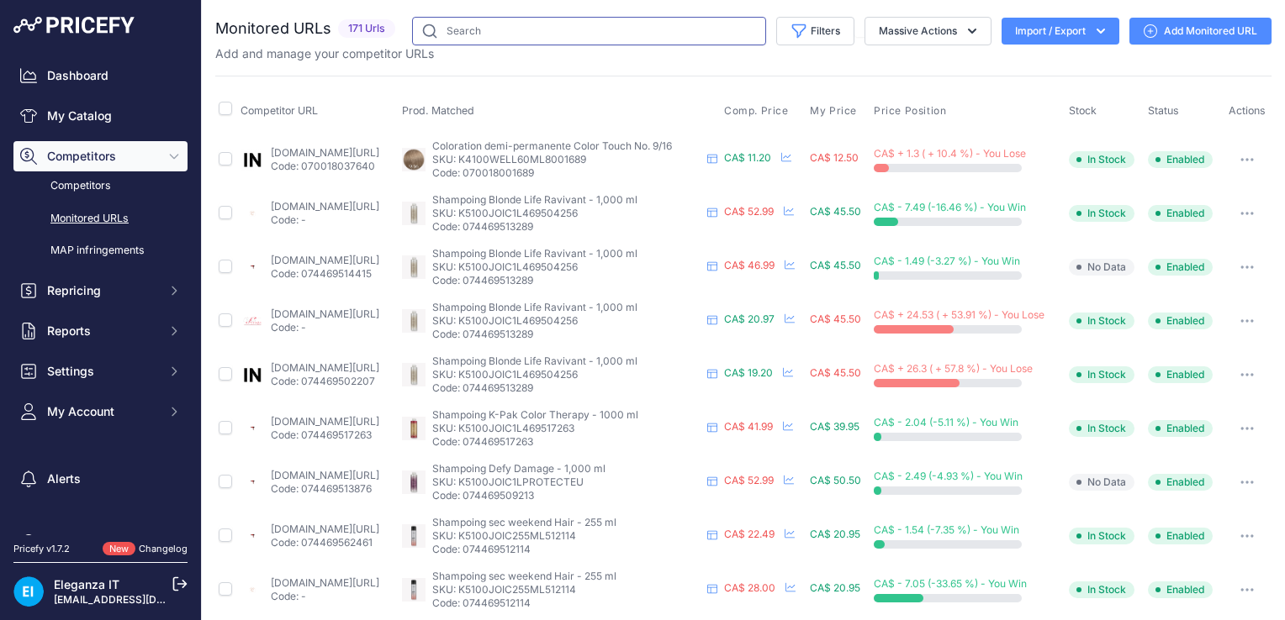
click at [508, 35] on input "text" at bounding box center [589, 31] width 354 height 29
type input "volume boost"
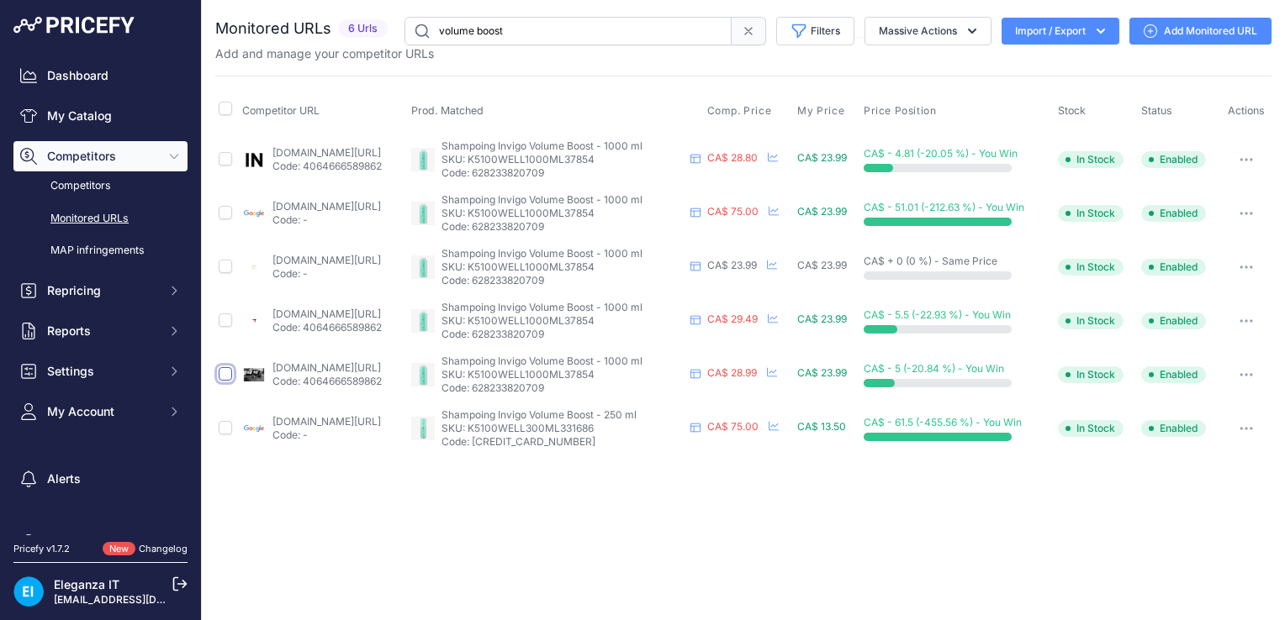
click at [222, 369] on input "checkbox" at bounding box center [225, 373] width 13 height 13
checkbox input "true"
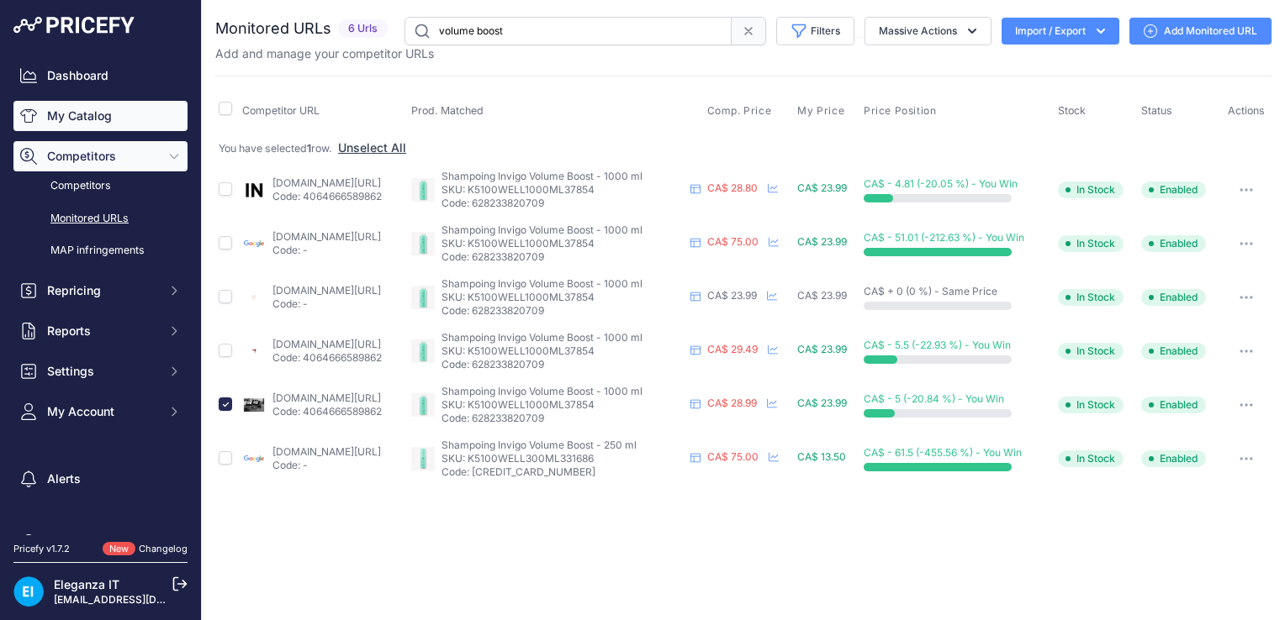
click at [87, 116] on link "My Catalog" at bounding box center [100, 116] width 174 height 30
click at [88, 186] on link "Competitors" at bounding box center [100, 186] width 174 height 29
click at [75, 190] on link "Competitors" at bounding box center [100, 186] width 174 height 29
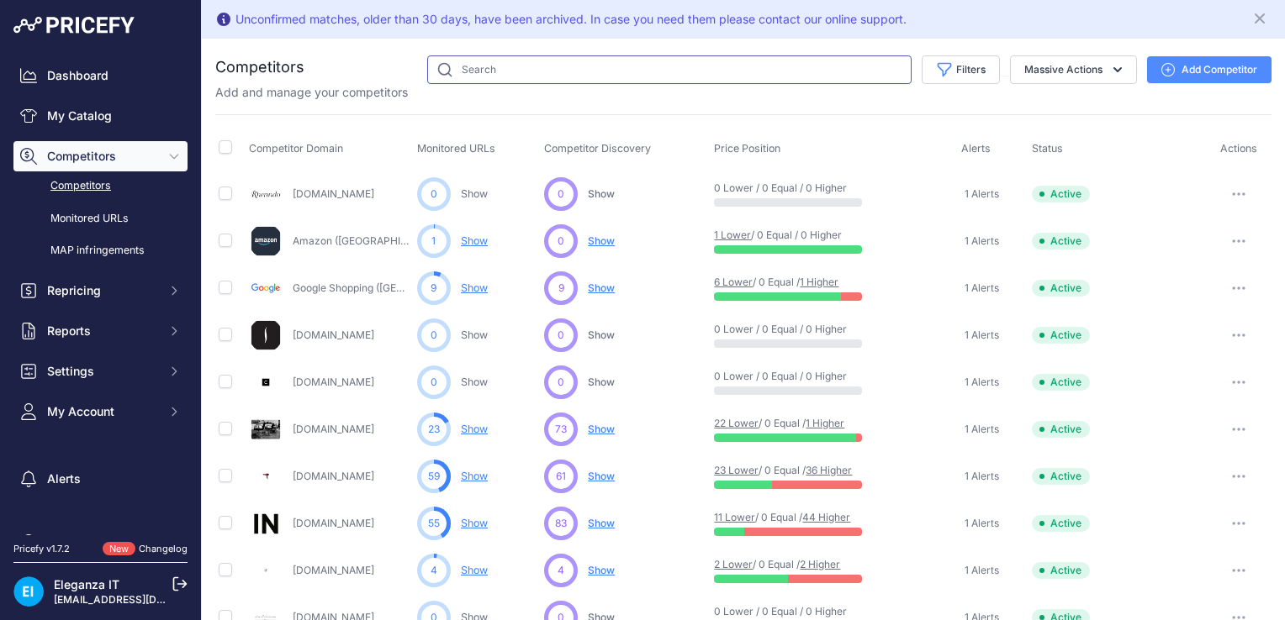
click at [597, 72] on input "text" at bounding box center [669, 69] width 484 height 29
type input "invigo volume boost"
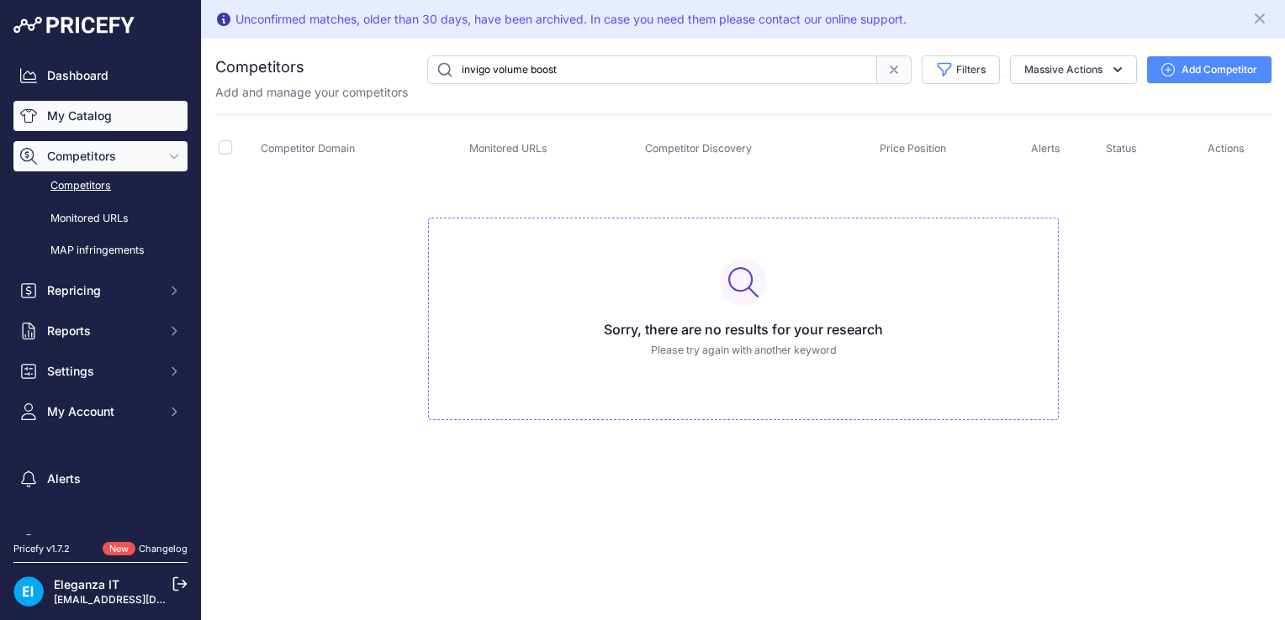
click at [91, 112] on link "My Catalog" at bounding box center [100, 116] width 174 height 30
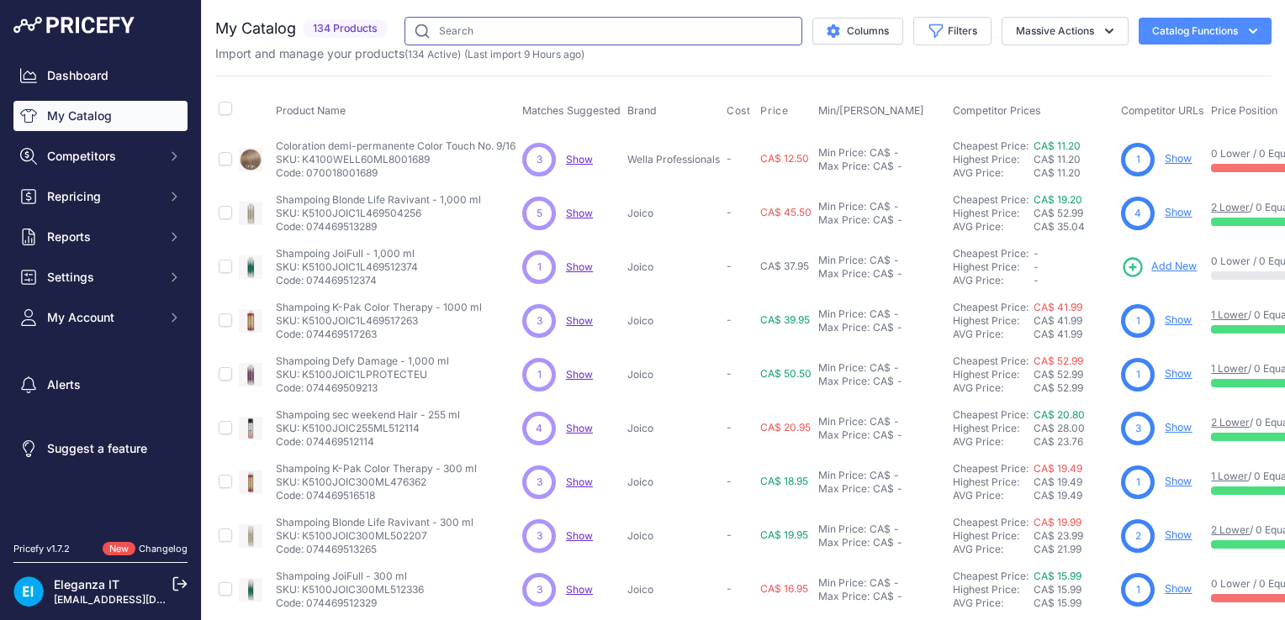
click at [484, 36] on input "text" at bounding box center [603, 31] width 398 height 29
type input "invigo volume boost"
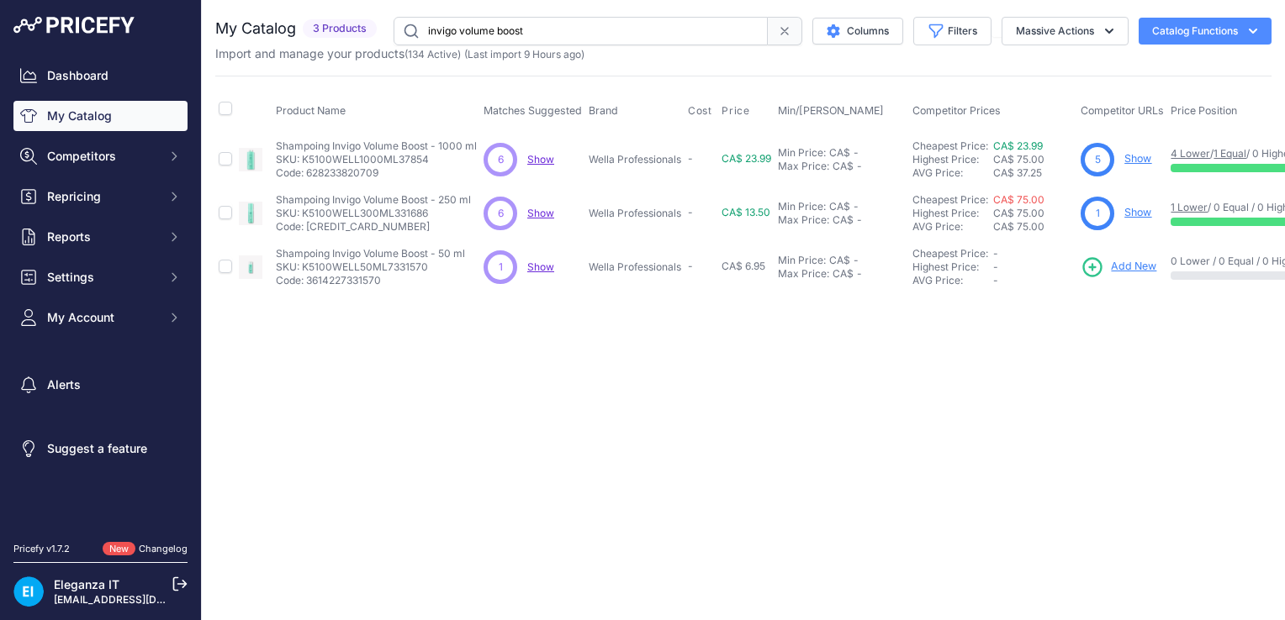
click at [547, 156] on span "Show" at bounding box center [540, 159] width 27 height 13
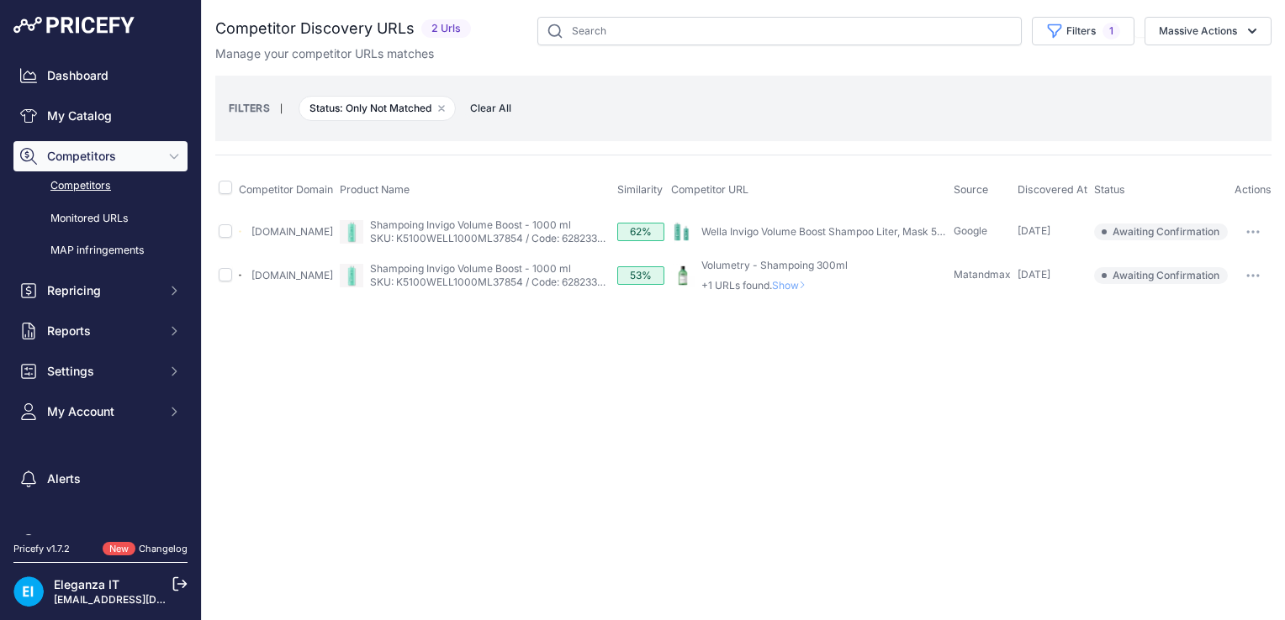
click at [790, 291] on span "Show" at bounding box center [792, 285] width 40 height 13
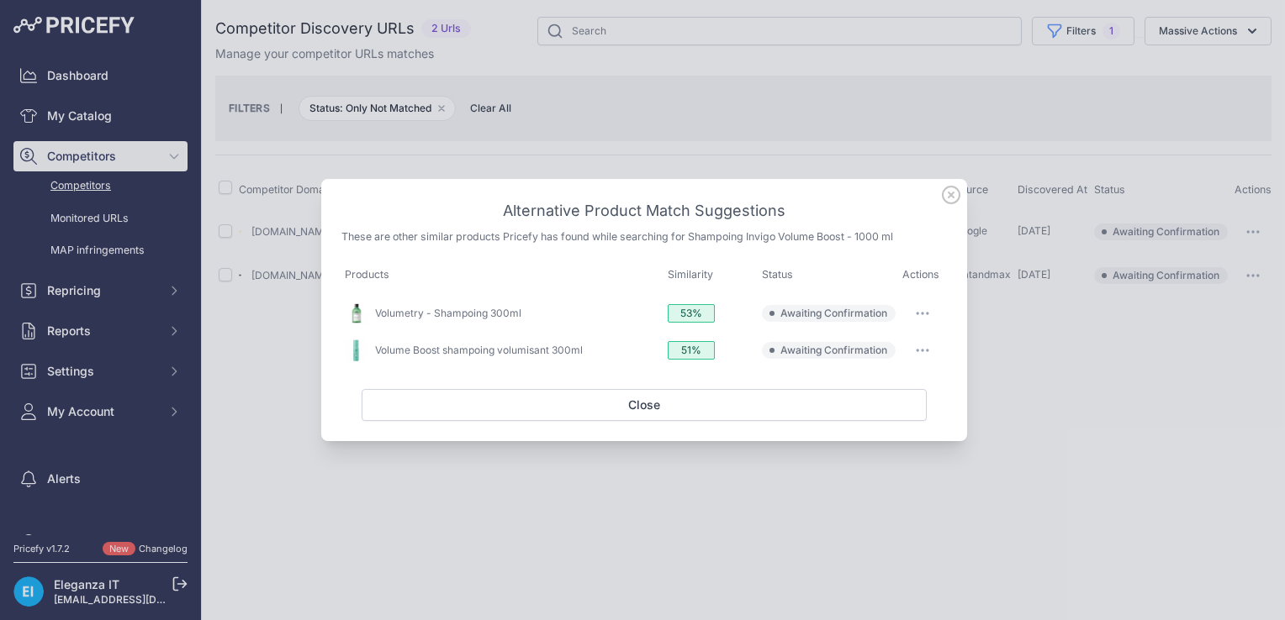
click at [950, 197] on icon at bounding box center [951, 195] width 17 height 17
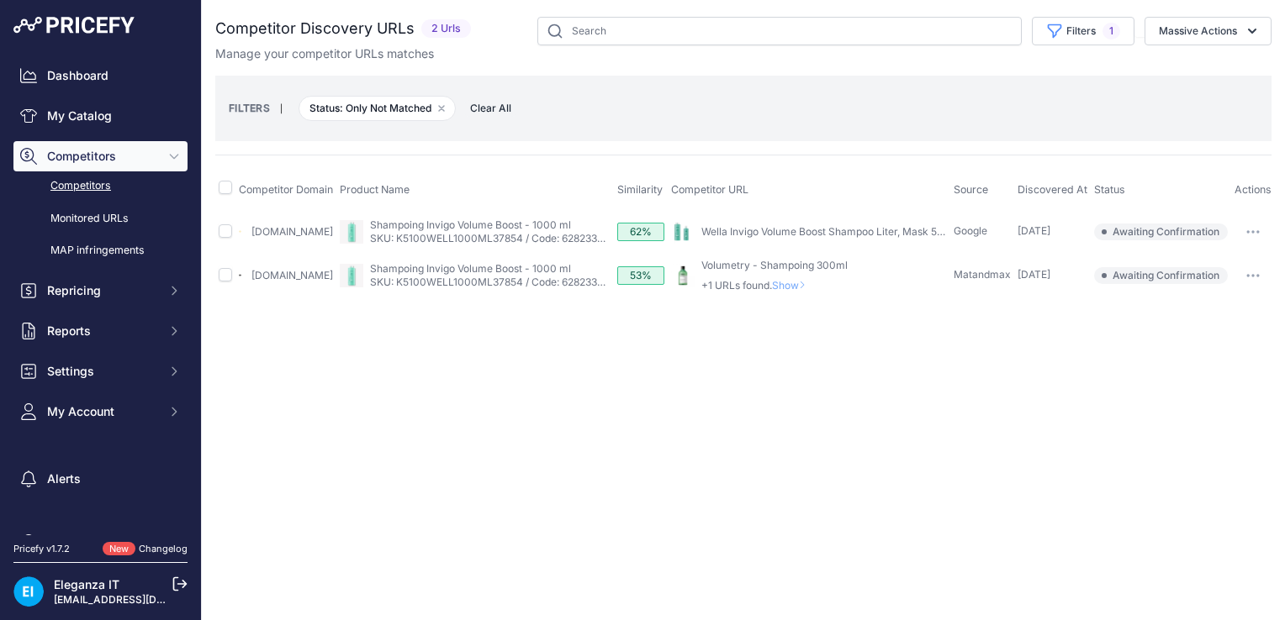
click at [92, 185] on link "Competitors" at bounding box center [100, 186] width 174 height 29
click at [87, 186] on link "Competitors" at bounding box center [100, 186] width 174 height 29
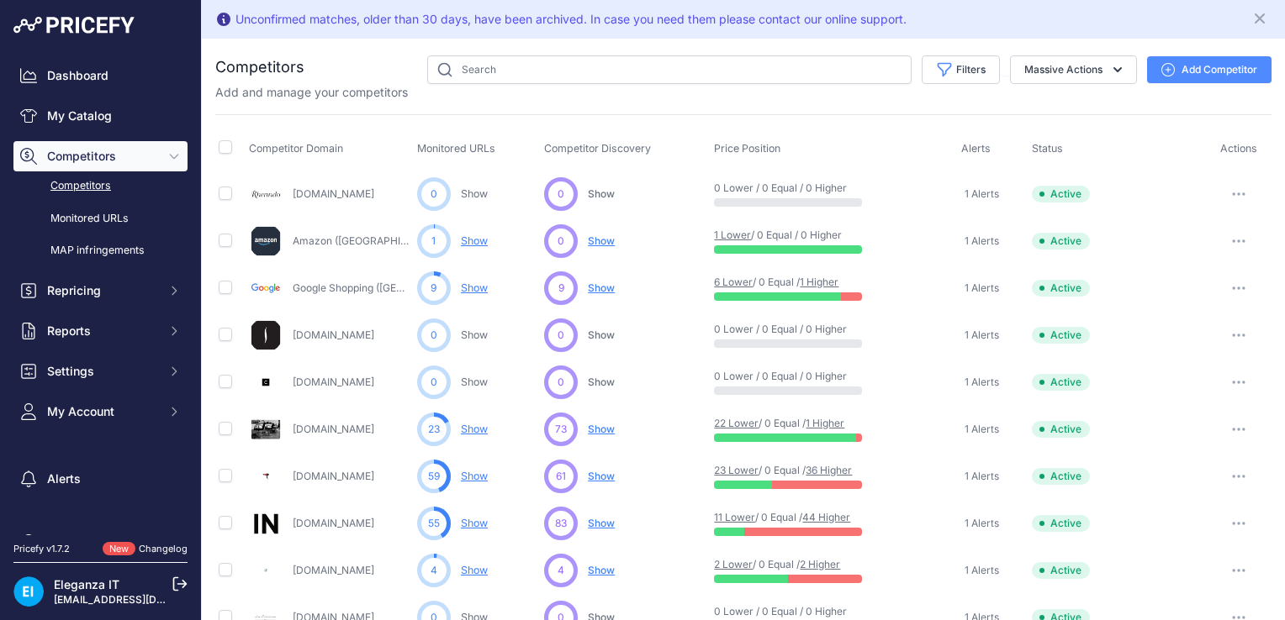
click at [602, 427] on span "Show" at bounding box center [601, 429] width 27 height 13
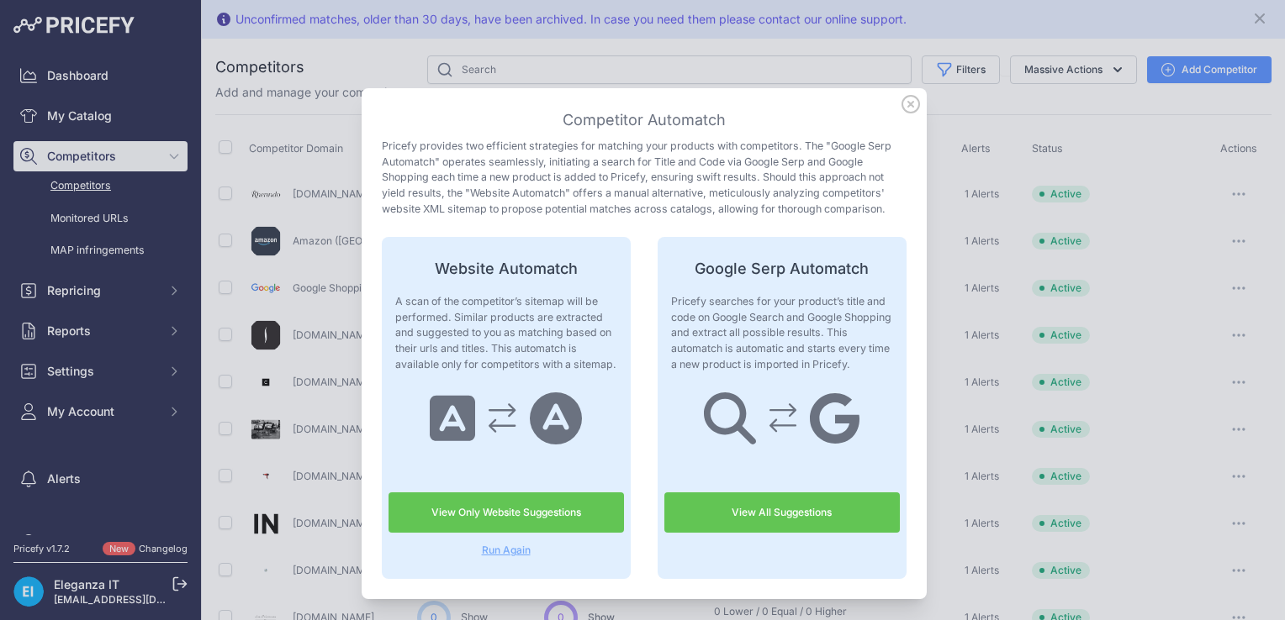
click at [499, 515] on link "View Only Website Suggestions" at bounding box center [505, 513] width 235 height 40
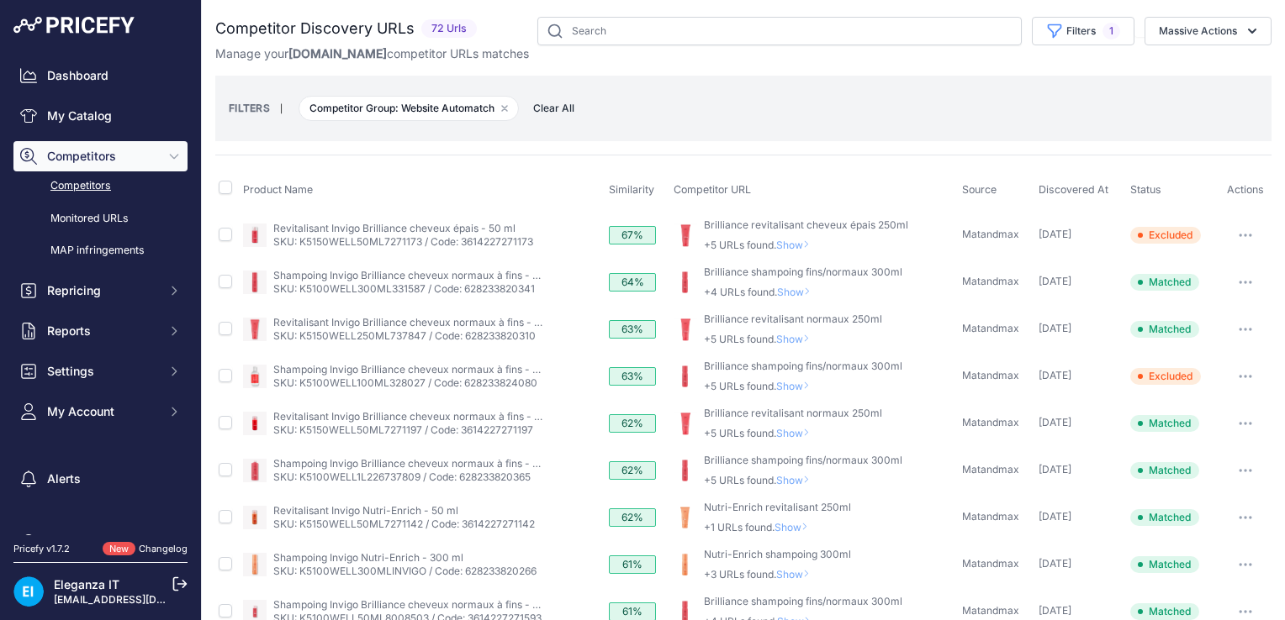
scroll to position [600, 0]
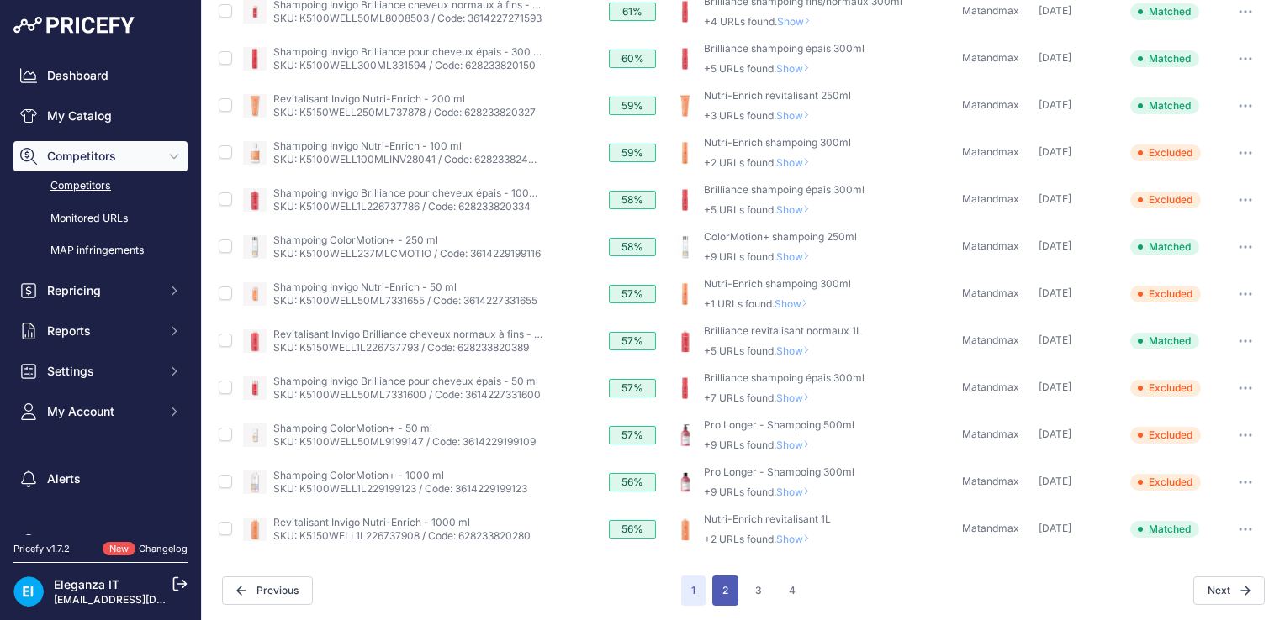
click at [722, 591] on button "2" at bounding box center [725, 591] width 26 height 30
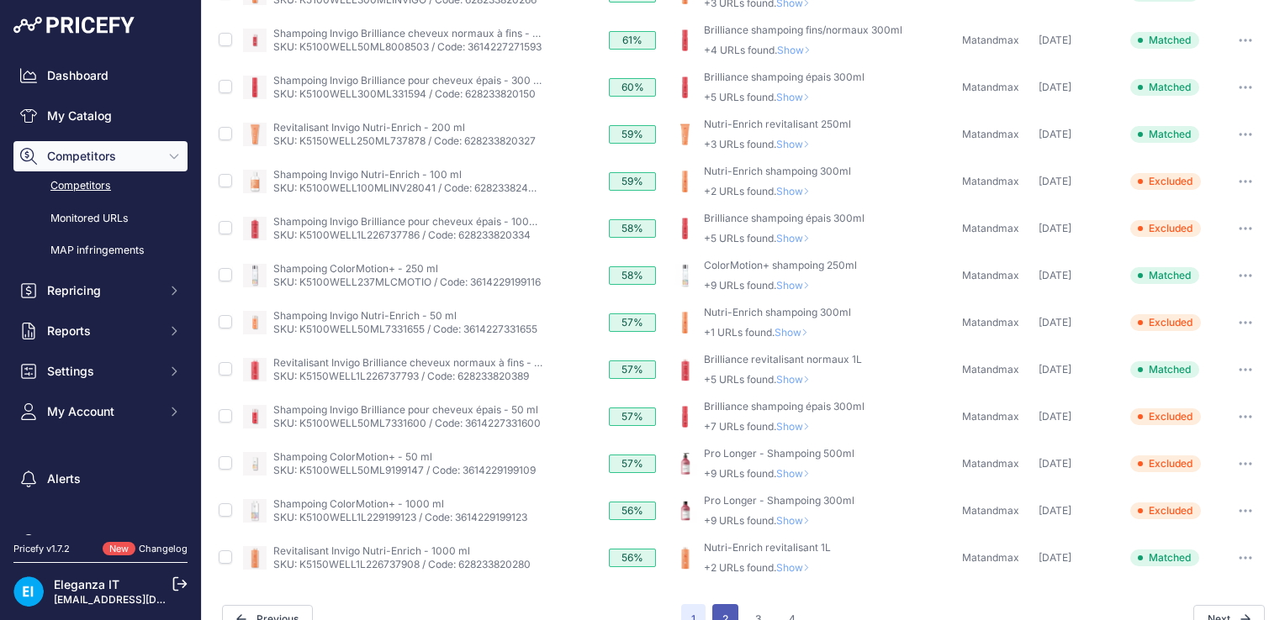
scroll to position [629, 0]
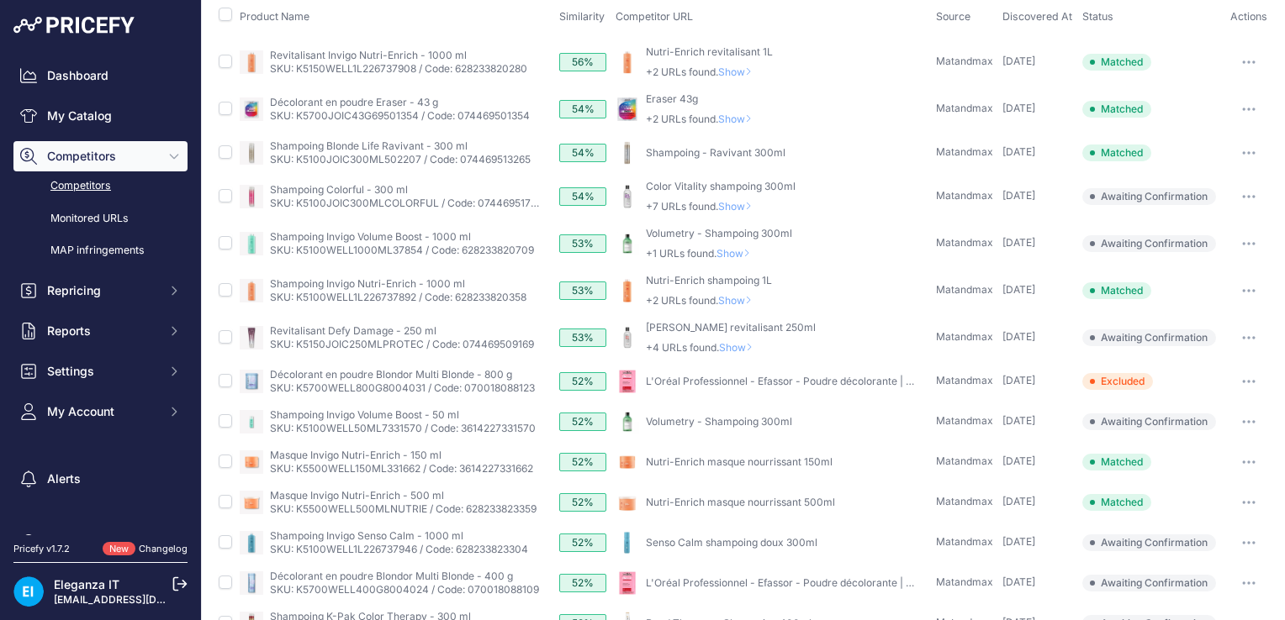
scroll to position [152, 0]
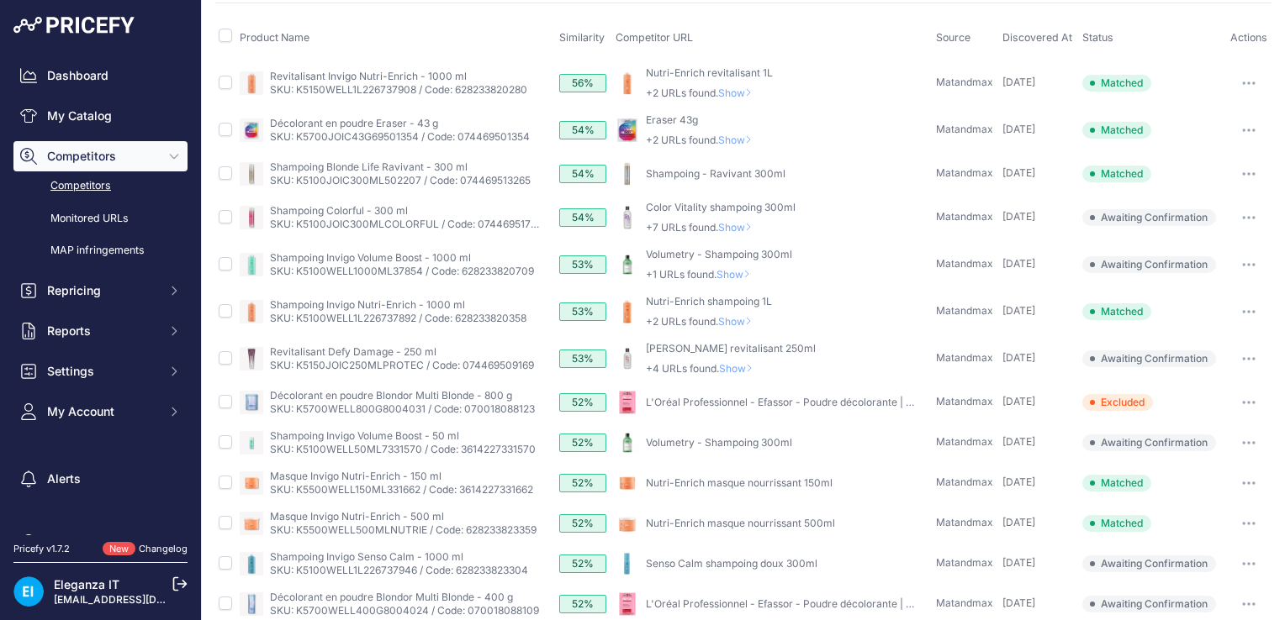
click at [737, 275] on span "Show" at bounding box center [736, 274] width 40 height 13
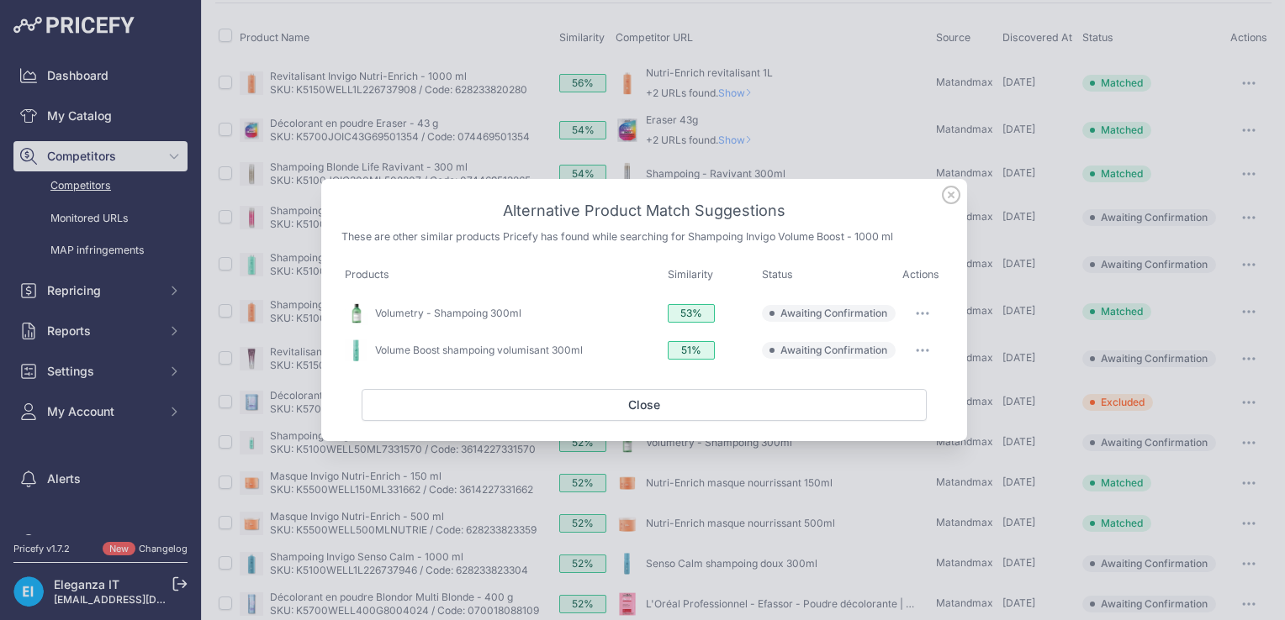
click at [957, 198] on icon at bounding box center [951, 195] width 18 height 18
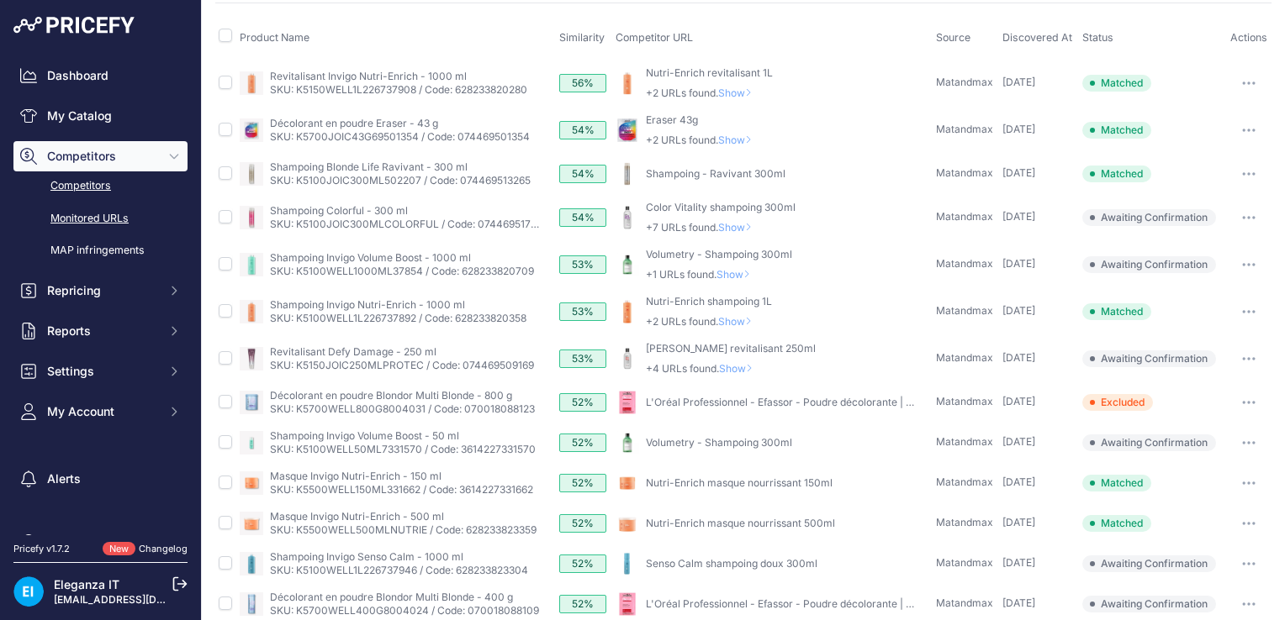
click at [91, 220] on link "Monitored URLs" at bounding box center [100, 218] width 174 height 29
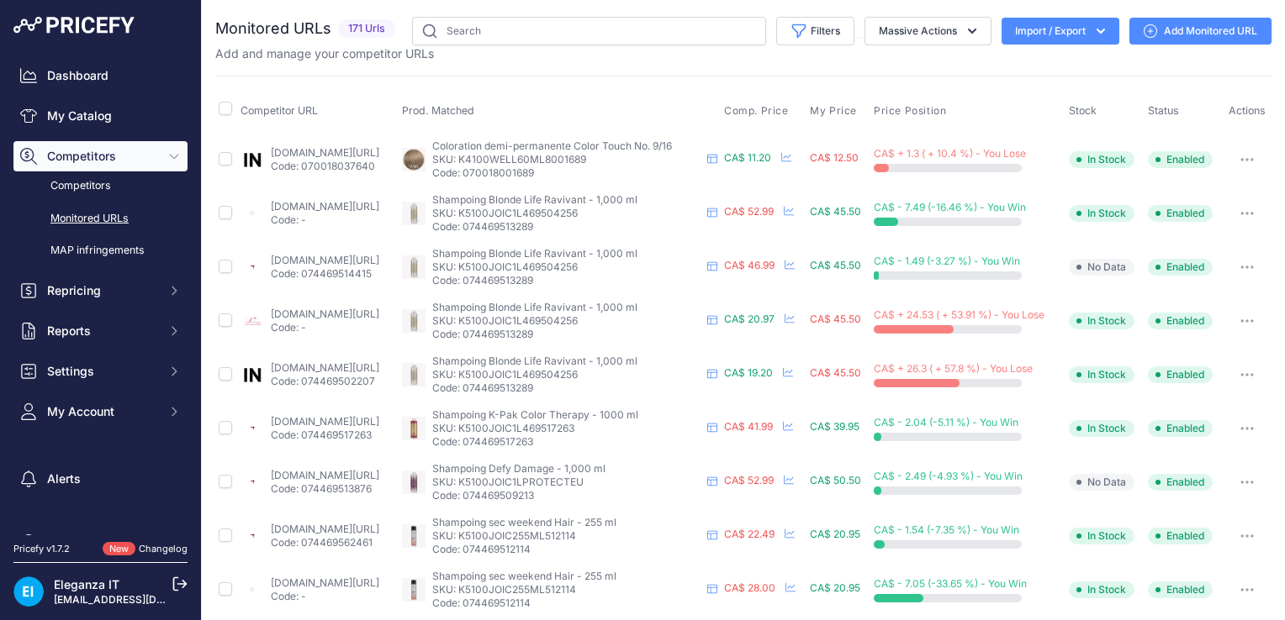
click at [1192, 34] on link "Add Monitored URL" at bounding box center [1200, 31] width 142 height 27
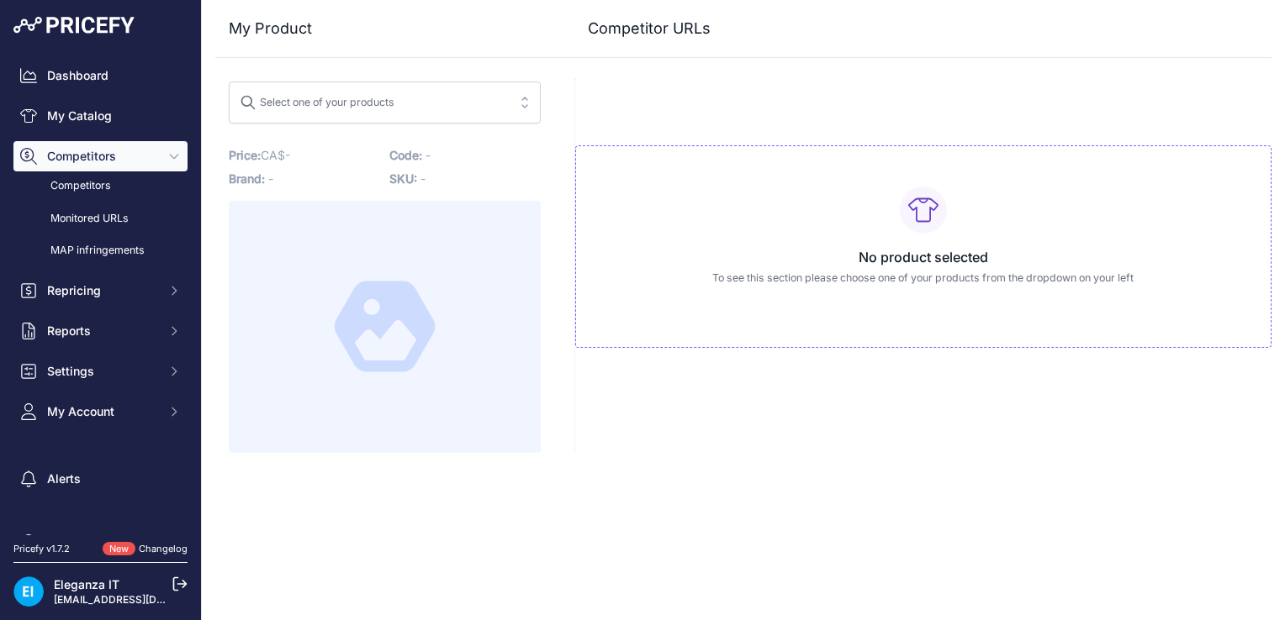
click at [393, 101] on div "Select one of your products" at bounding box center [317, 100] width 155 height 22
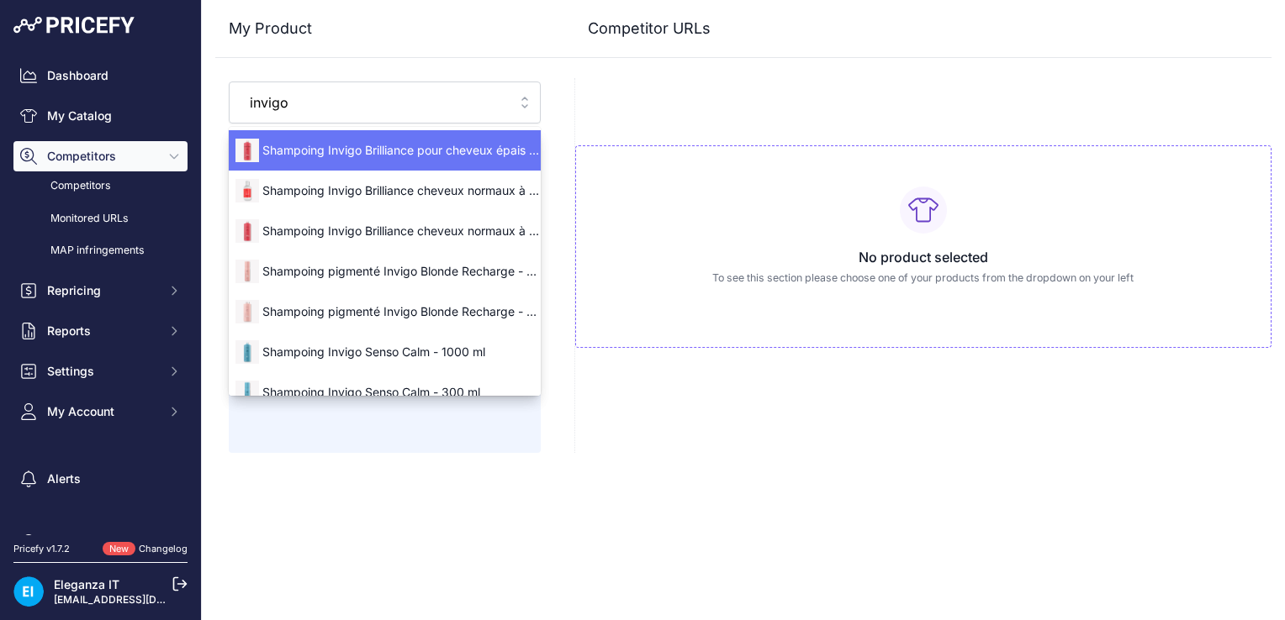
click at [229, 82] on button "Select one of your products [GEOGRAPHIC_DATA]" at bounding box center [385, 103] width 312 height 42
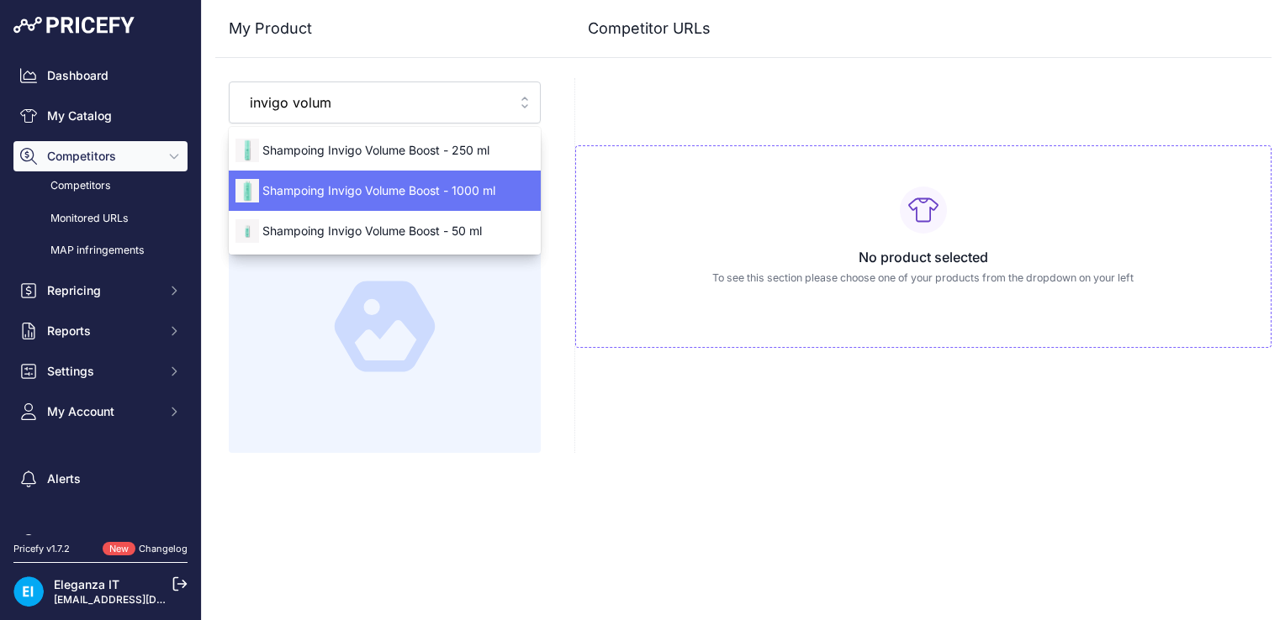
type input "invigo volum"
click at [464, 190] on span "Shampoing Invigo Volume Boost - 1000 ml" at bounding box center [385, 190] width 312 height 17
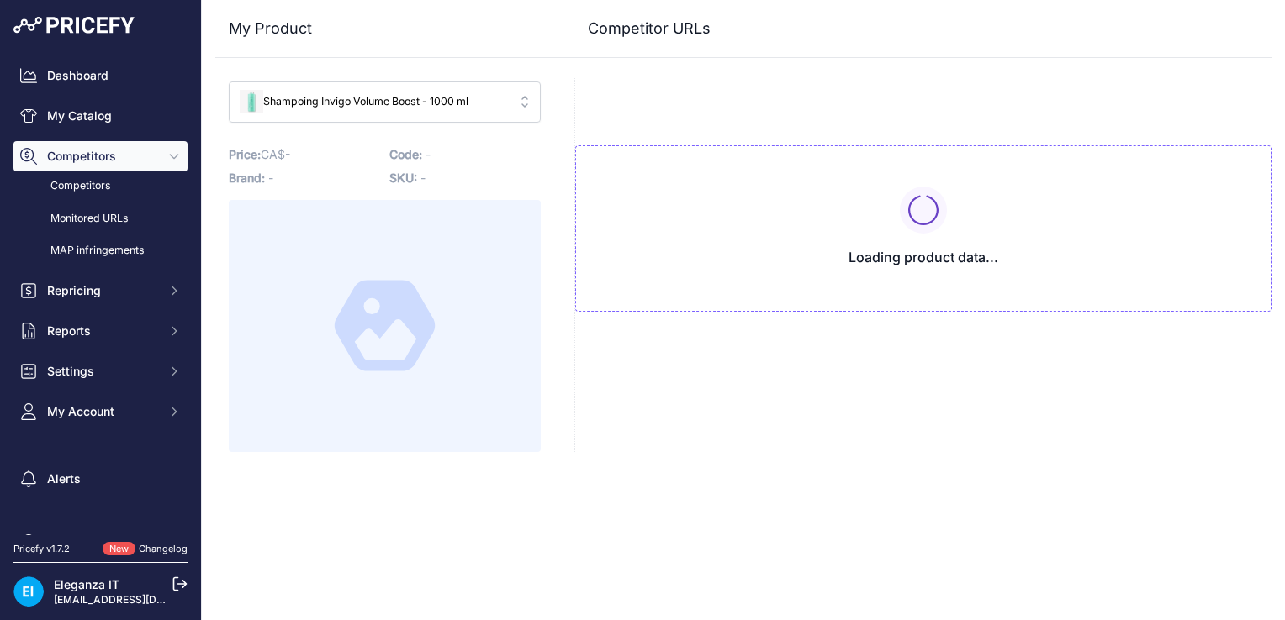
type input "[DOMAIN_NAME][URL]"
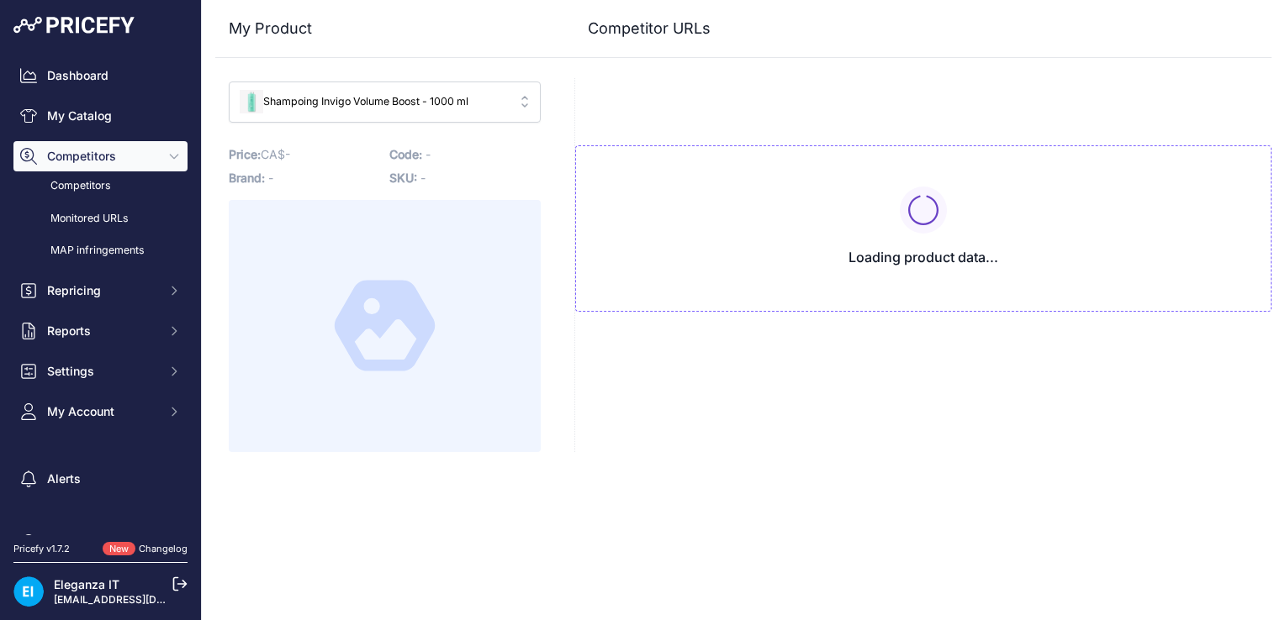
type input "[DOMAIN_NAME][URL]"
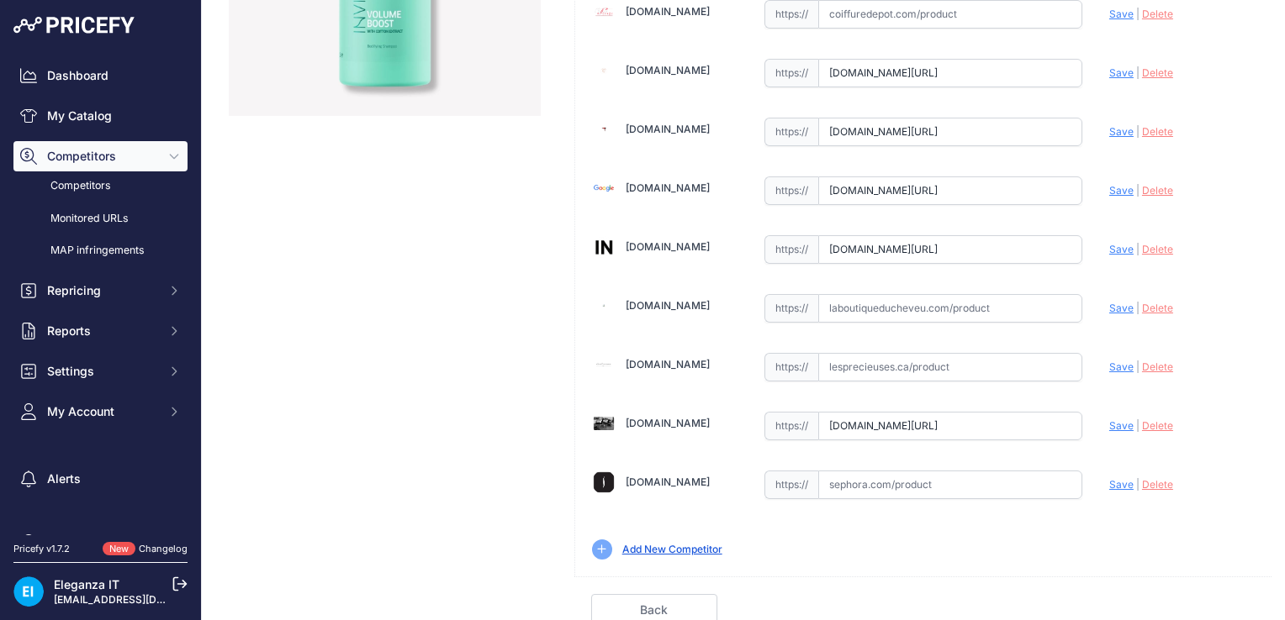
scroll to position [0, 477]
drag, startPoint x: 821, startPoint y: 422, endPoint x: 1287, endPoint y: 442, distance: 467.1
click at [1284, 442] on html "Lorem Ipsum Close Dashboard My Catalog Competitors Competitors Monitored URLs M…" at bounding box center [642, 310] width 1285 height 620
click at [969, 421] on input "text" at bounding box center [950, 426] width 264 height 29
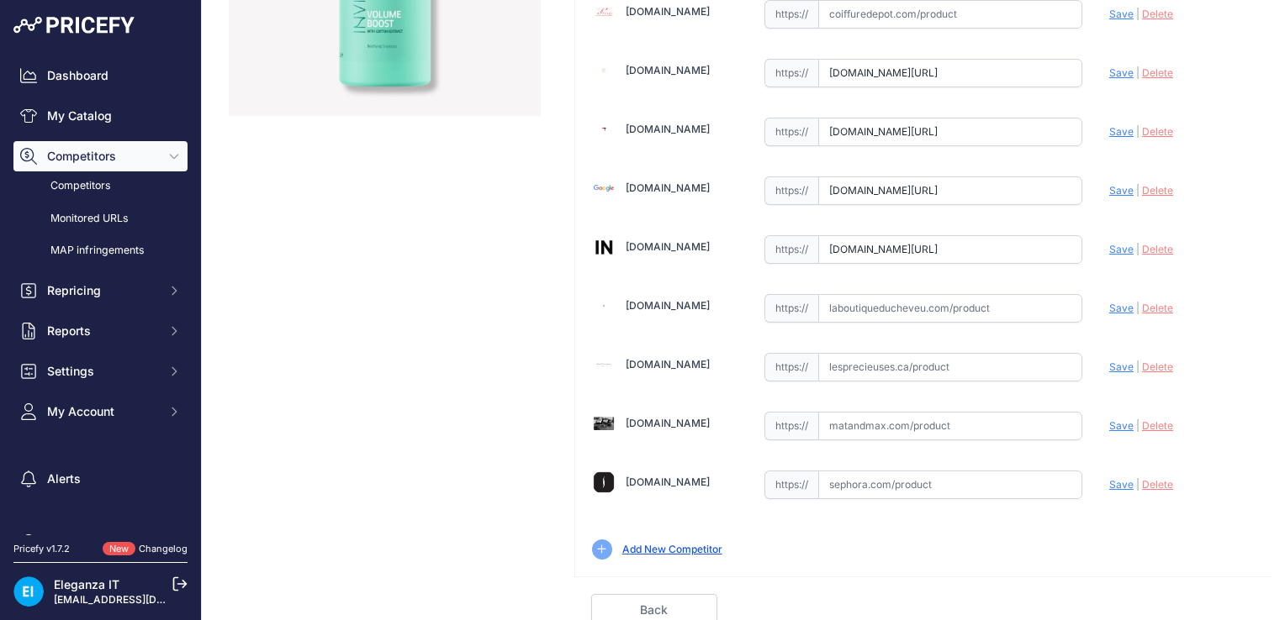
paste input "[URL][DOMAIN_NAME]"
drag, startPoint x: 858, startPoint y: 422, endPoint x: 806, endPoint y: 419, distance: 51.4
click at [806, 419] on div "https:// [URL][DOMAIN_NAME] Valid Invalid" at bounding box center [923, 426] width 318 height 29
click at [1110, 422] on span "Save" at bounding box center [1121, 426] width 24 height 13
type input "[URL][DOMAIN_NAME]"
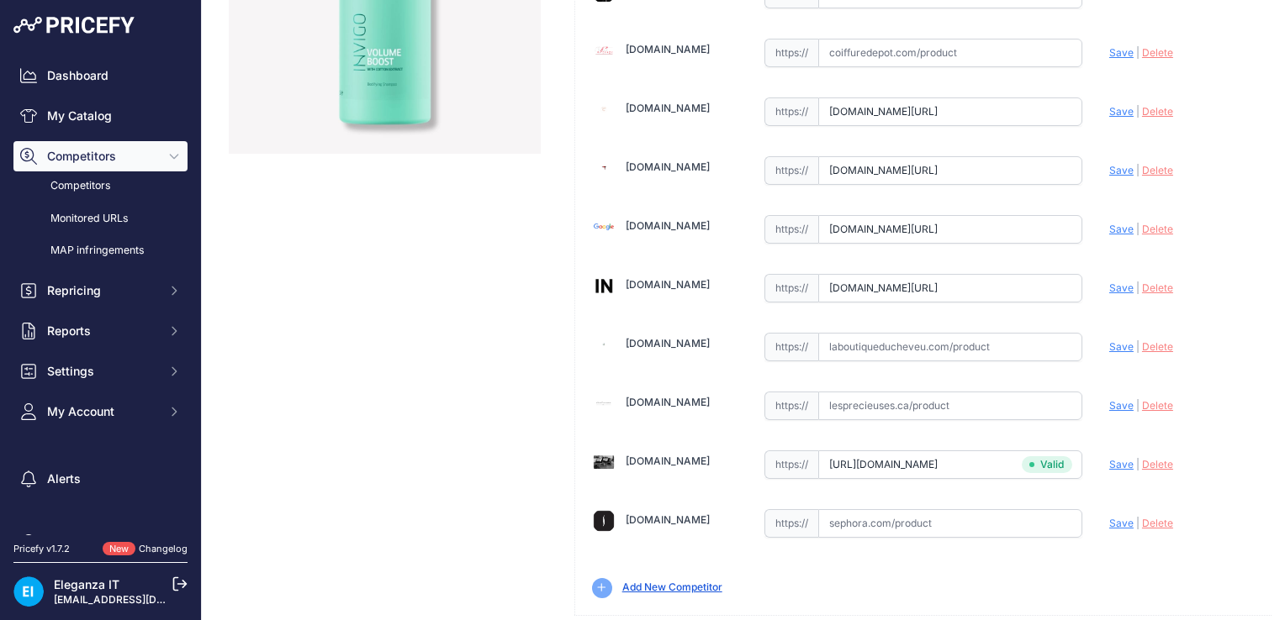
scroll to position [451, 0]
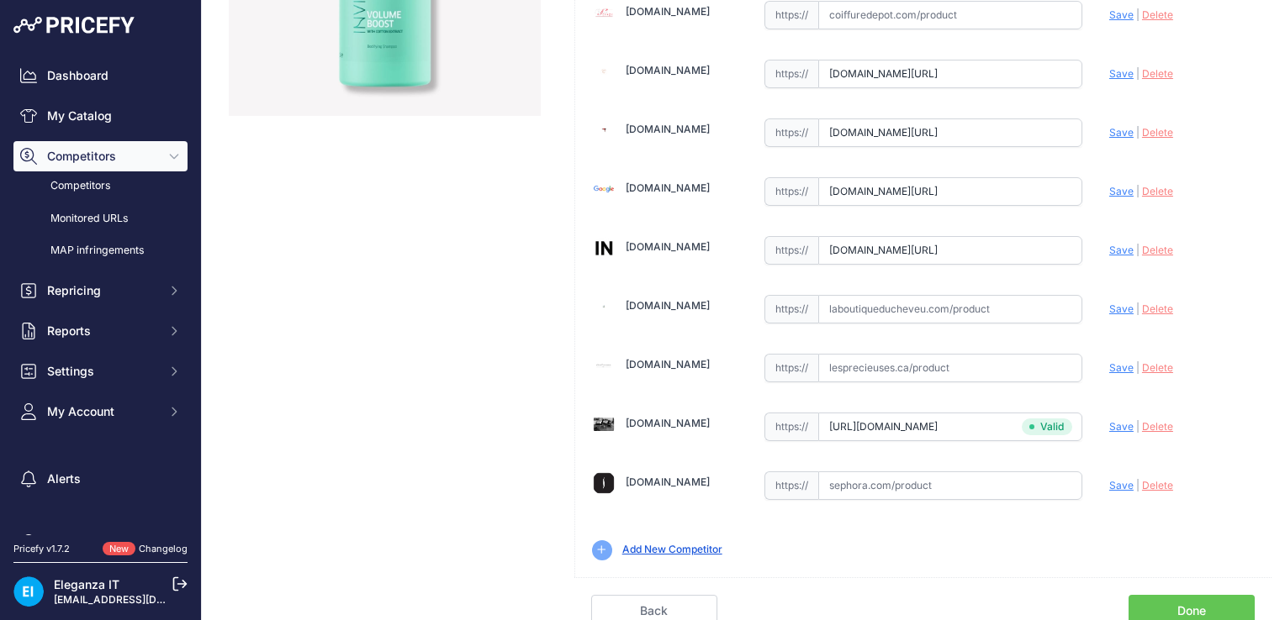
click at [1184, 604] on link "Done" at bounding box center [1191, 611] width 126 height 32
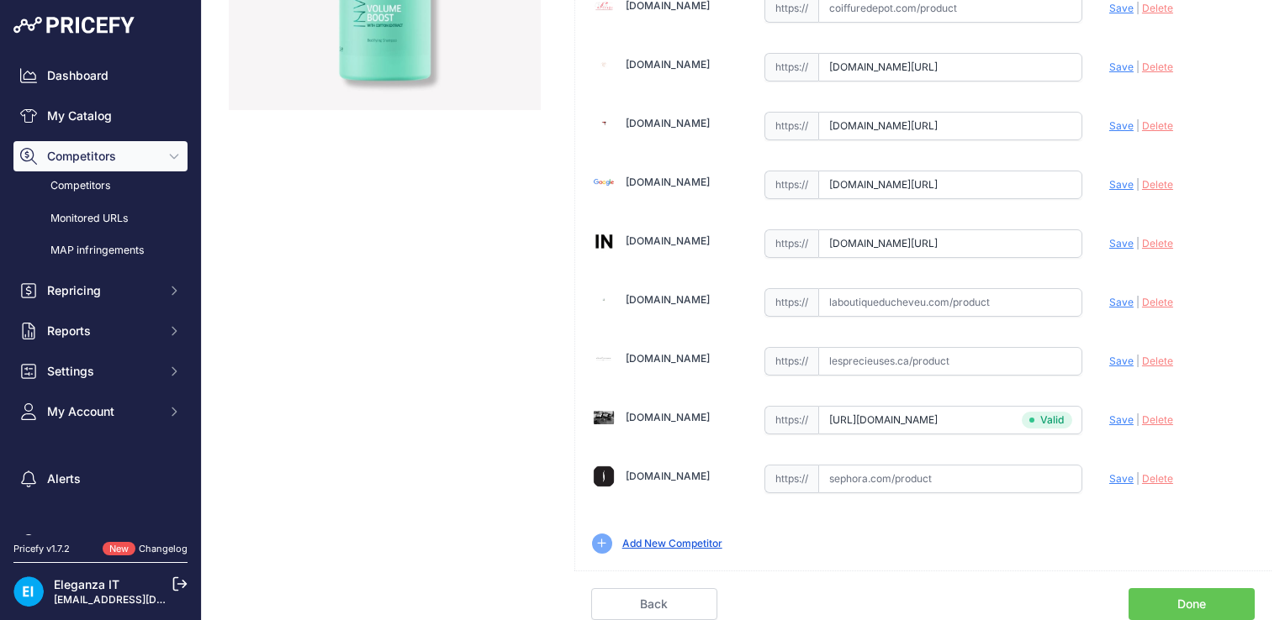
scroll to position [413, 0]
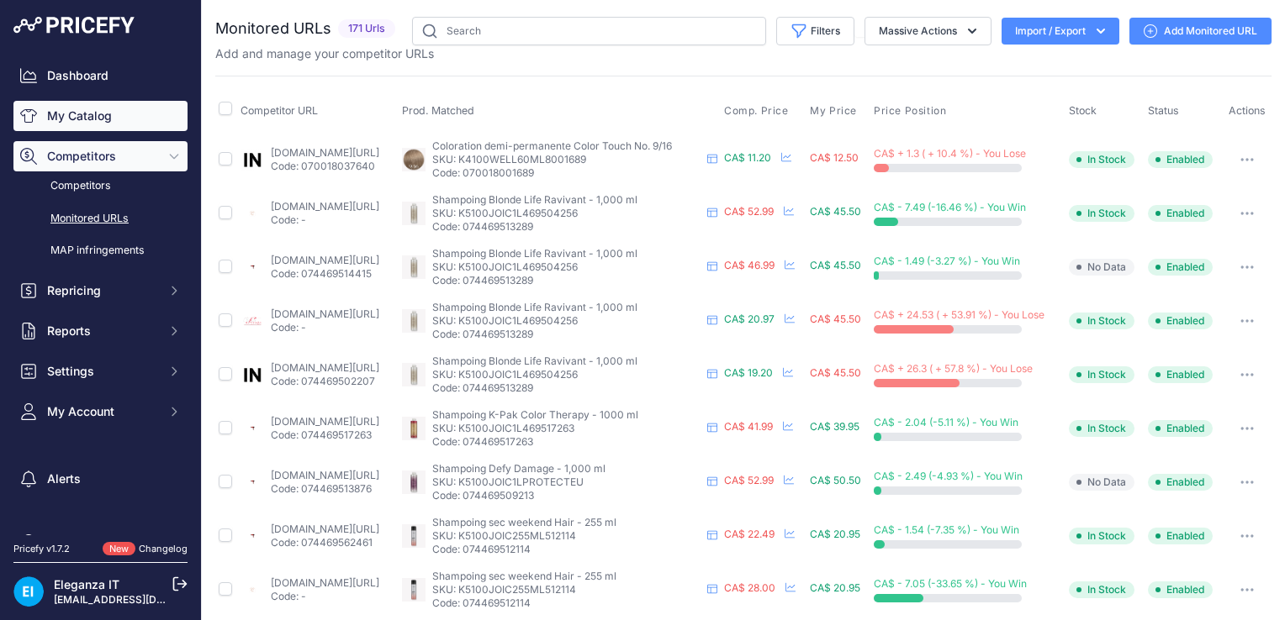
click at [87, 123] on link "My Catalog" at bounding box center [100, 116] width 174 height 30
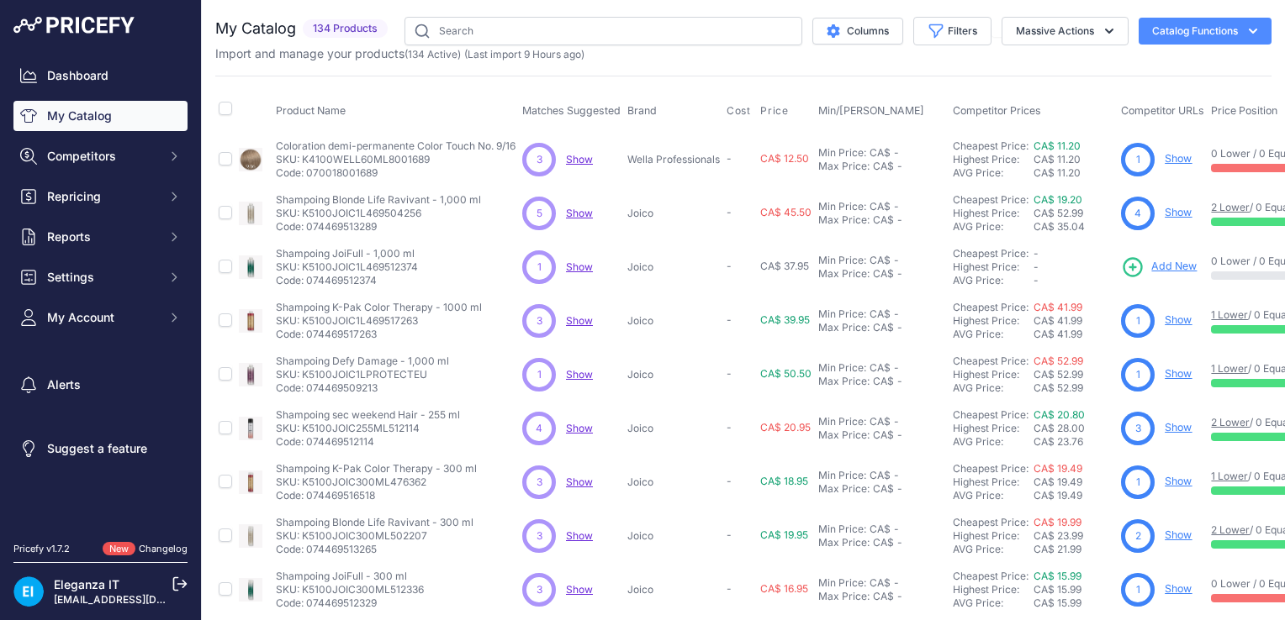
click at [91, 119] on link "My Catalog" at bounding box center [100, 116] width 174 height 30
click at [648, 32] on input "text" at bounding box center [603, 31] width 398 height 29
type input "invigo volume boost"
click at [489, 27] on input "text" at bounding box center [603, 31] width 398 height 29
type input "invigo volume boost"
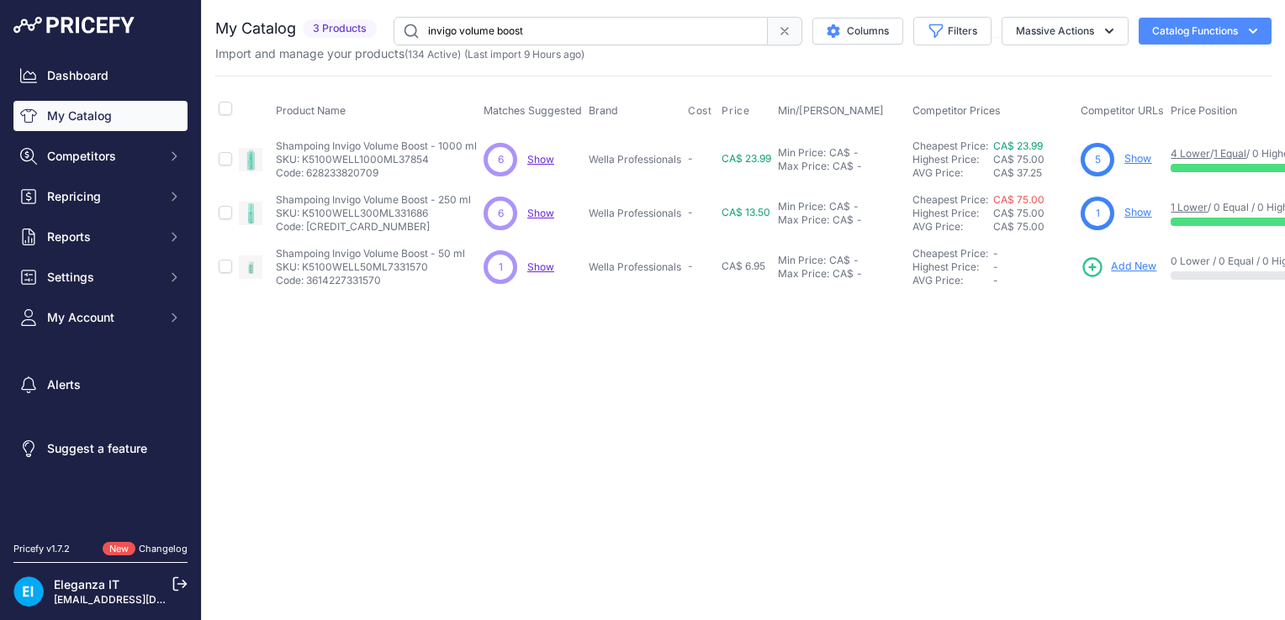
click at [545, 160] on span "Show" at bounding box center [540, 159] width 27 height 13
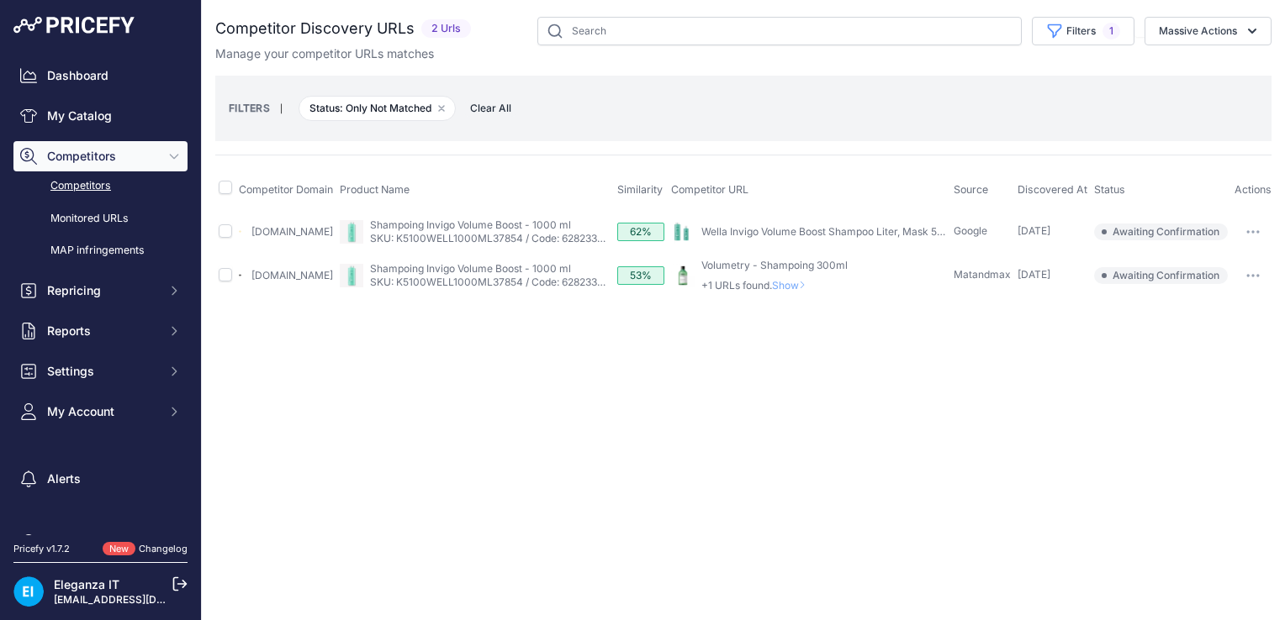
click at [790, 290] on span "Show" at bounding box center [792, 285] width 40 height 13
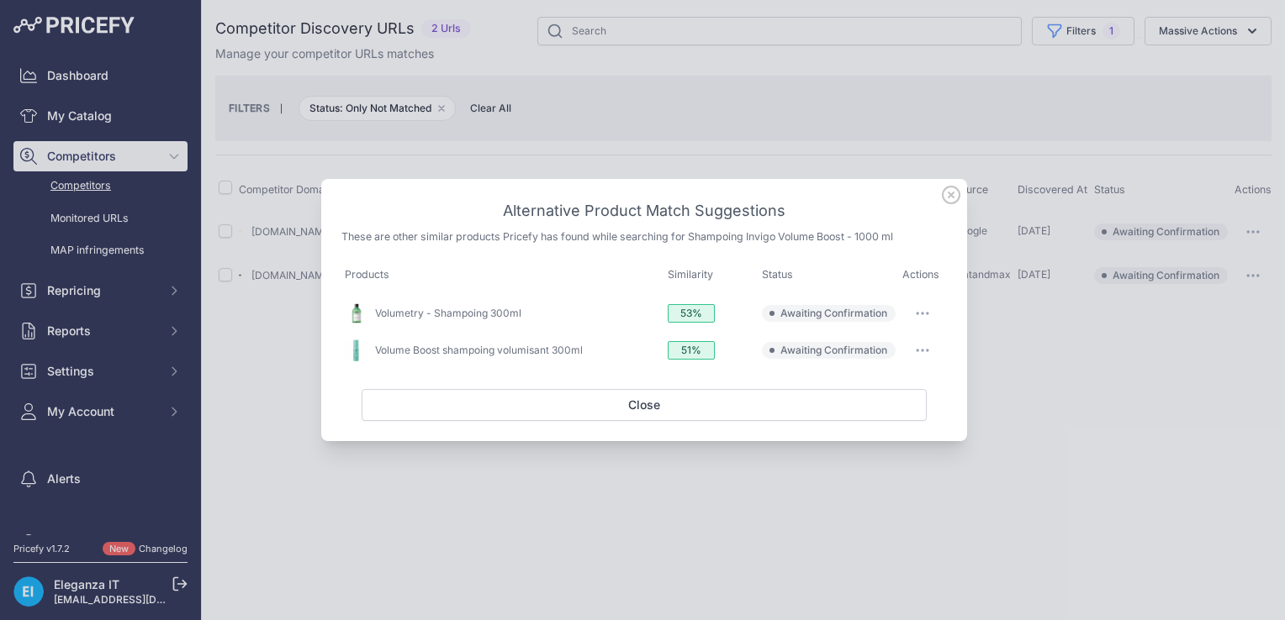
click at [949, 197] on icon at bounding box center [951, 195] width 17 height 17
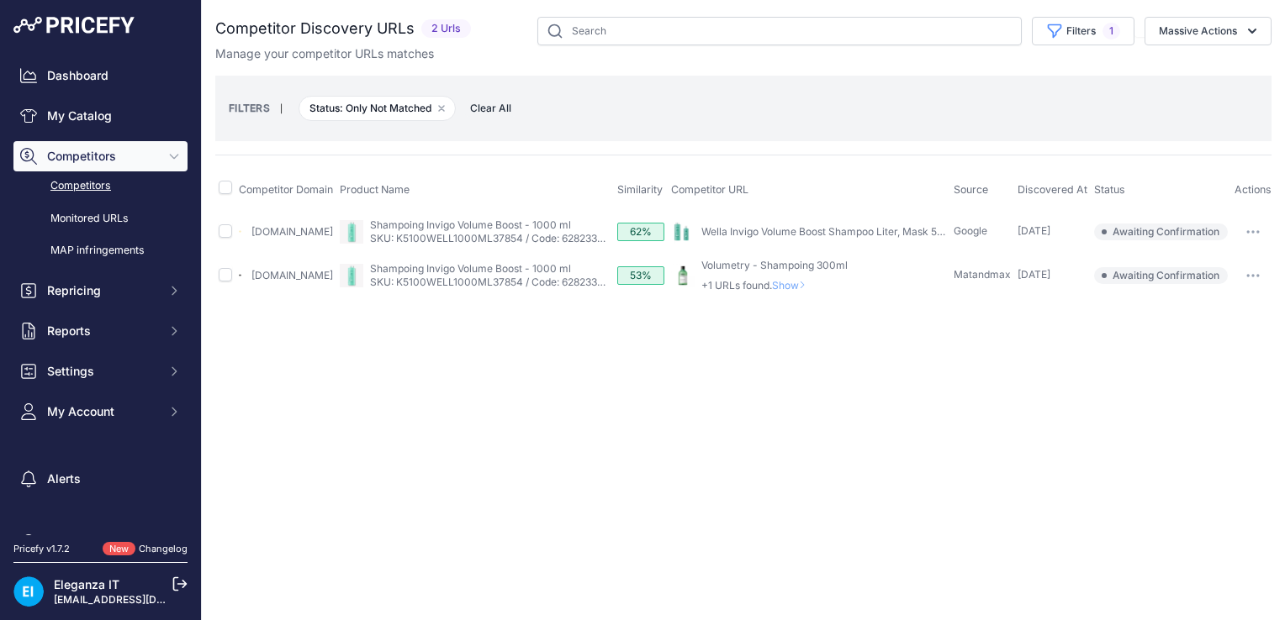
click at [81, 187] on link "Competitors" at bounding box center [100, 186] width 174 height 29
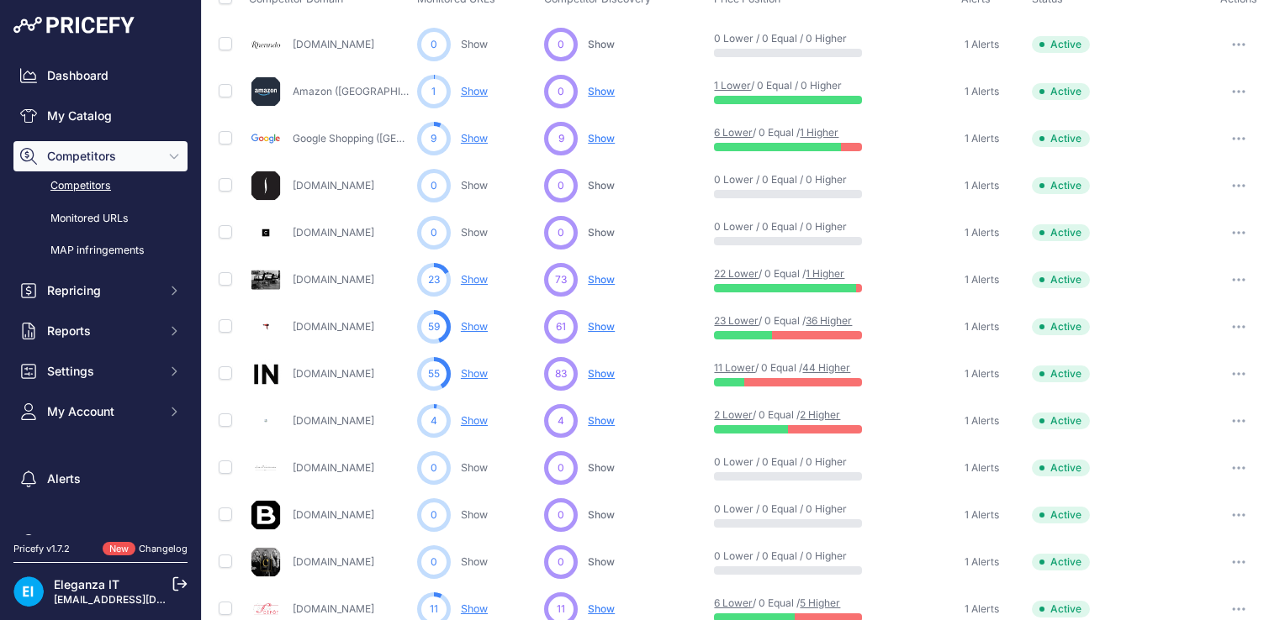
scroll to position [145, 0]
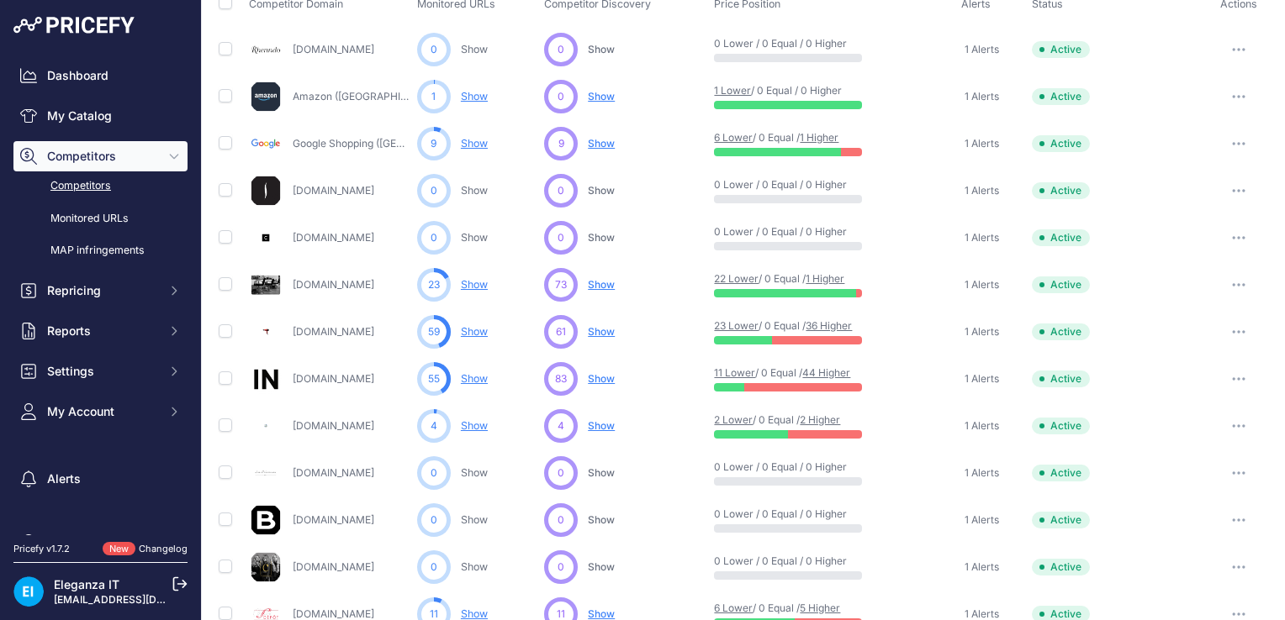
click at [597, 285] on span "Show" at bounding box center [601, 284] width 27 height 13
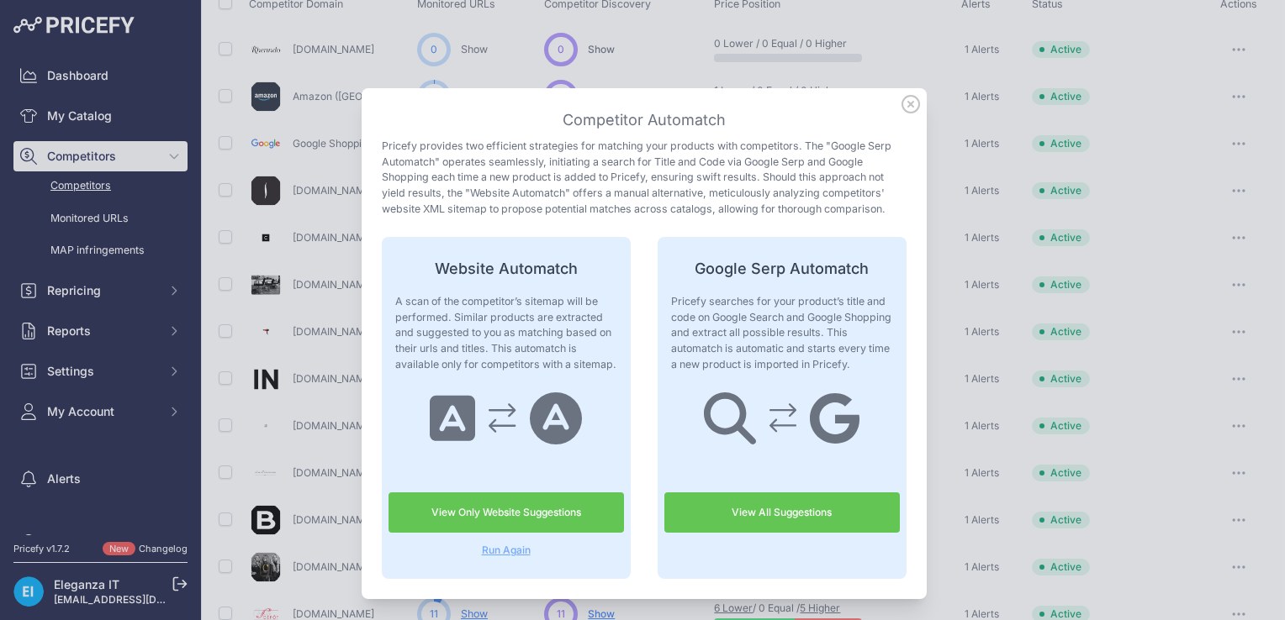
click at [906, 103] on icon at bounding box center [910, 104] width 17 height 17
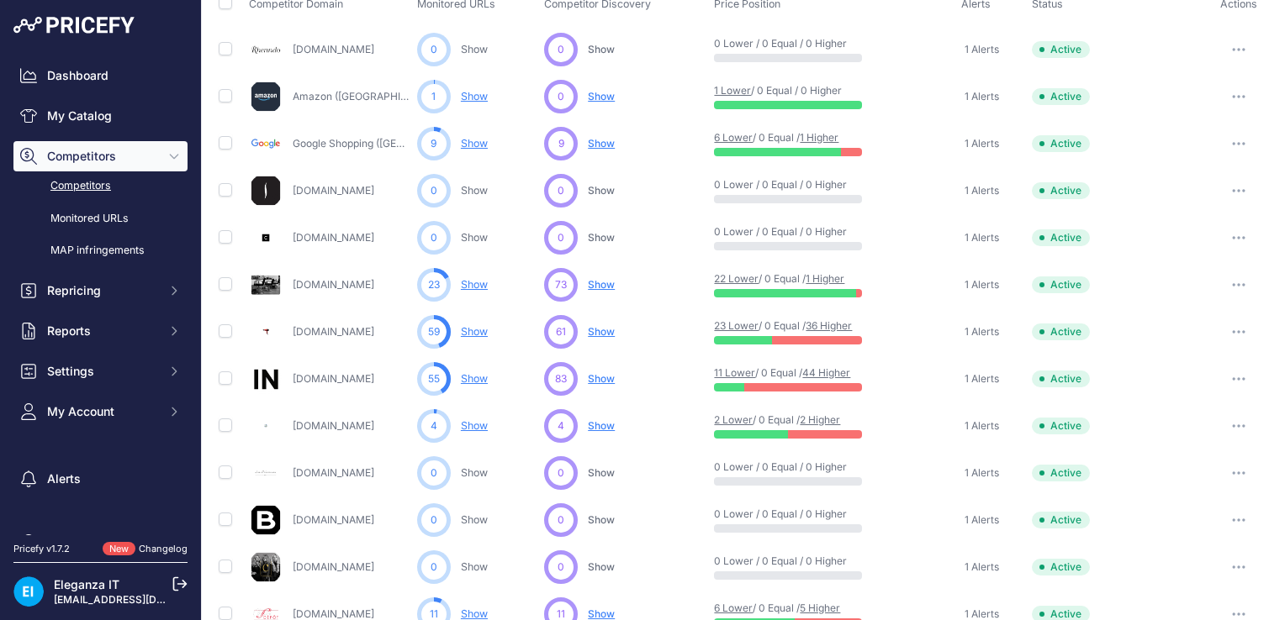
click at [471, 286] on link "Show" at bounding box center [474, 284] width 27 height 13
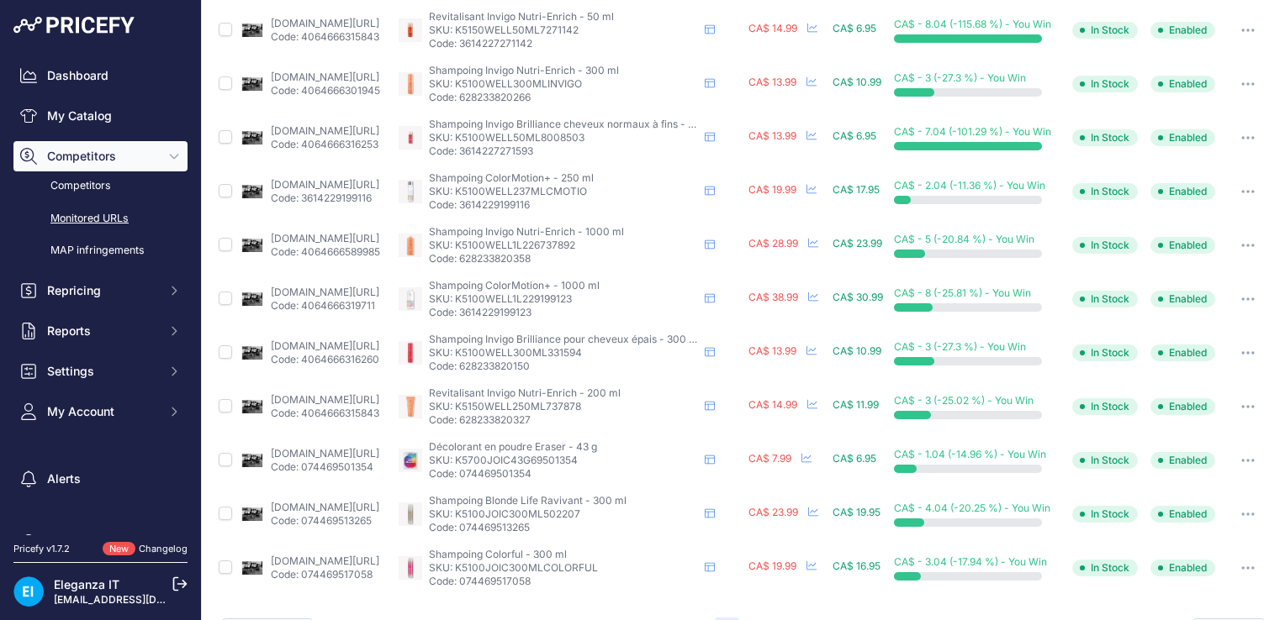
scroll to position [752, 0]
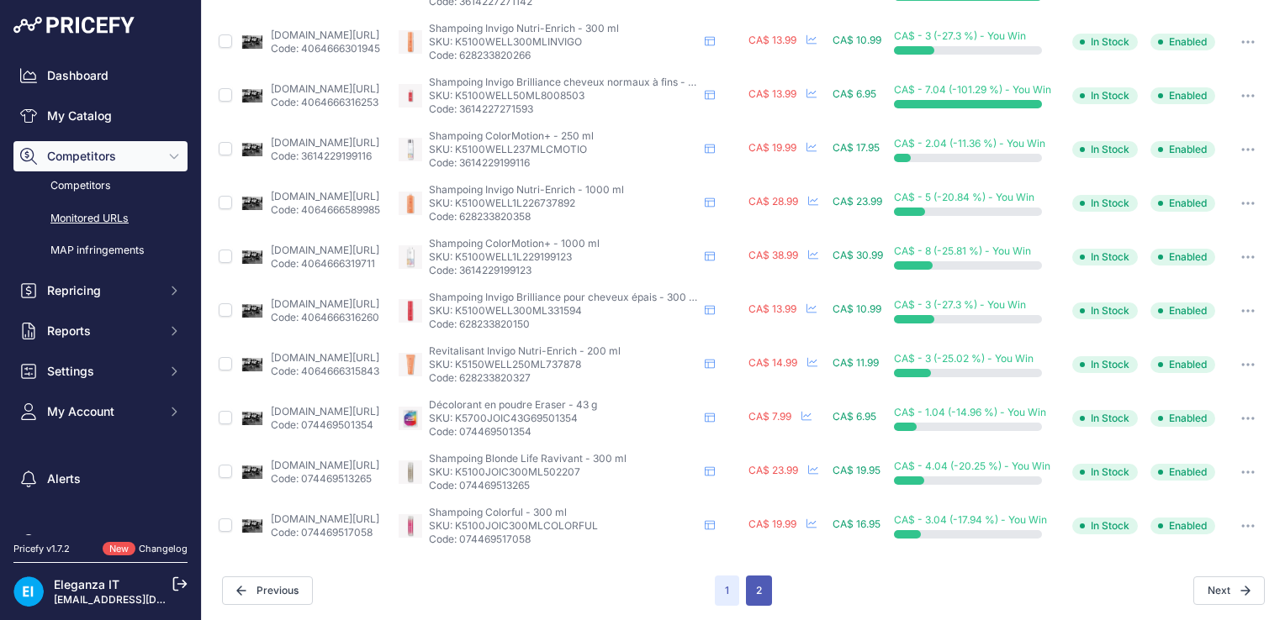
click at [750, 590] on button "2" at bounding box center [759, 591] width 26 height 30
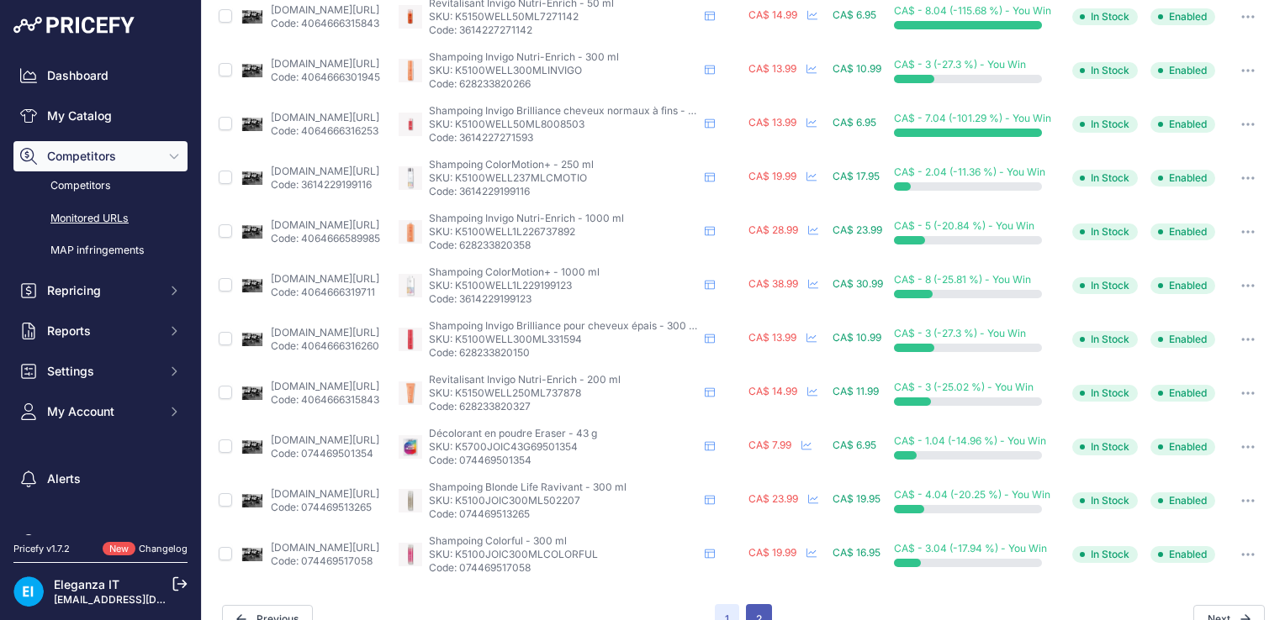
scroll to position [780, 0]
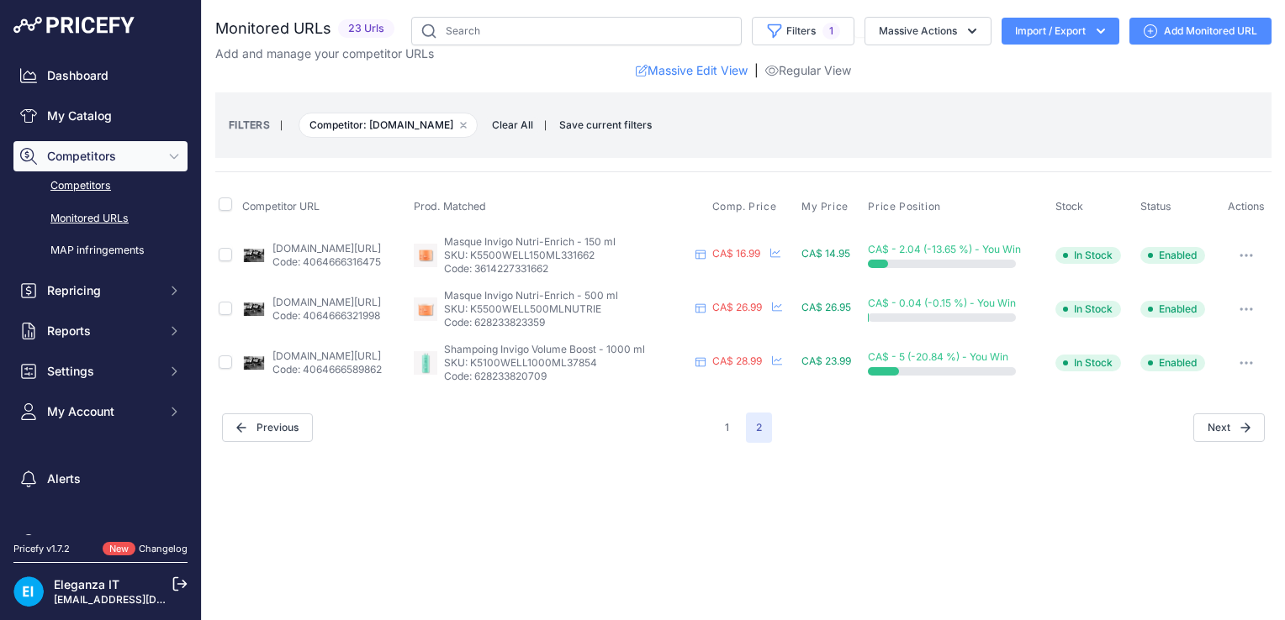
click at [88, 180] on link "Competitors" at bounding box center [100, 186] width 174 height 29
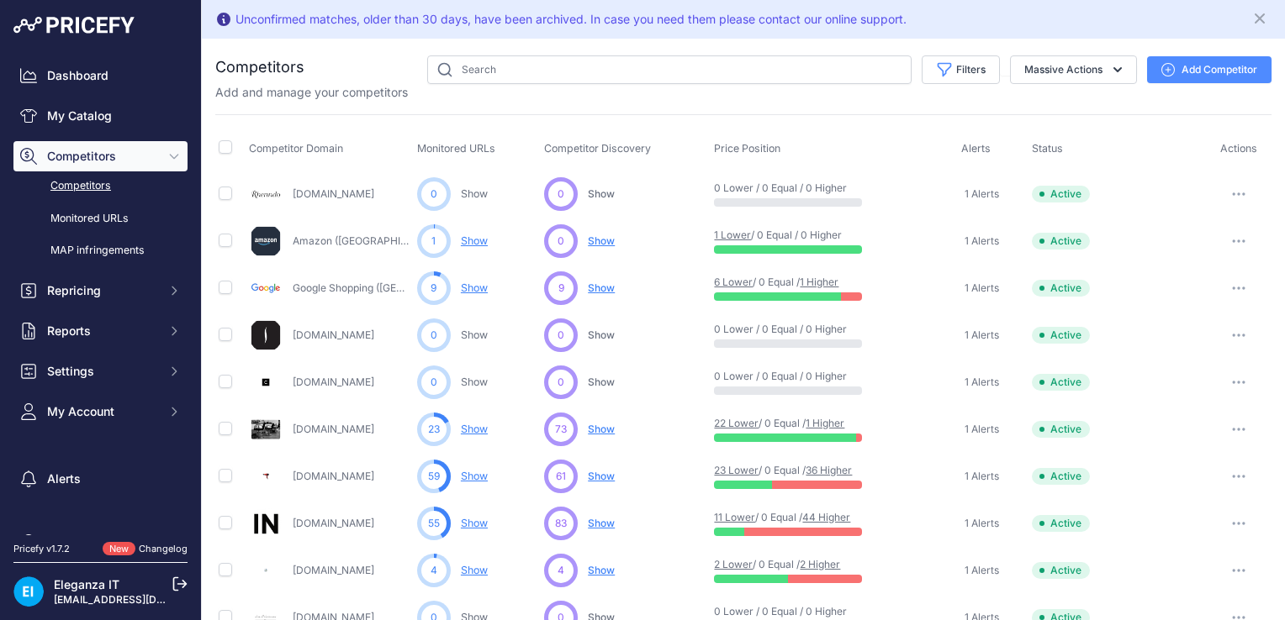
click at [1122, 376] on td "Active" at bounding box center [1116, 382] width 177 height 47
click at [94, 79] on link "Dashboard" at bounding box center [100, 76] width 174 height 30
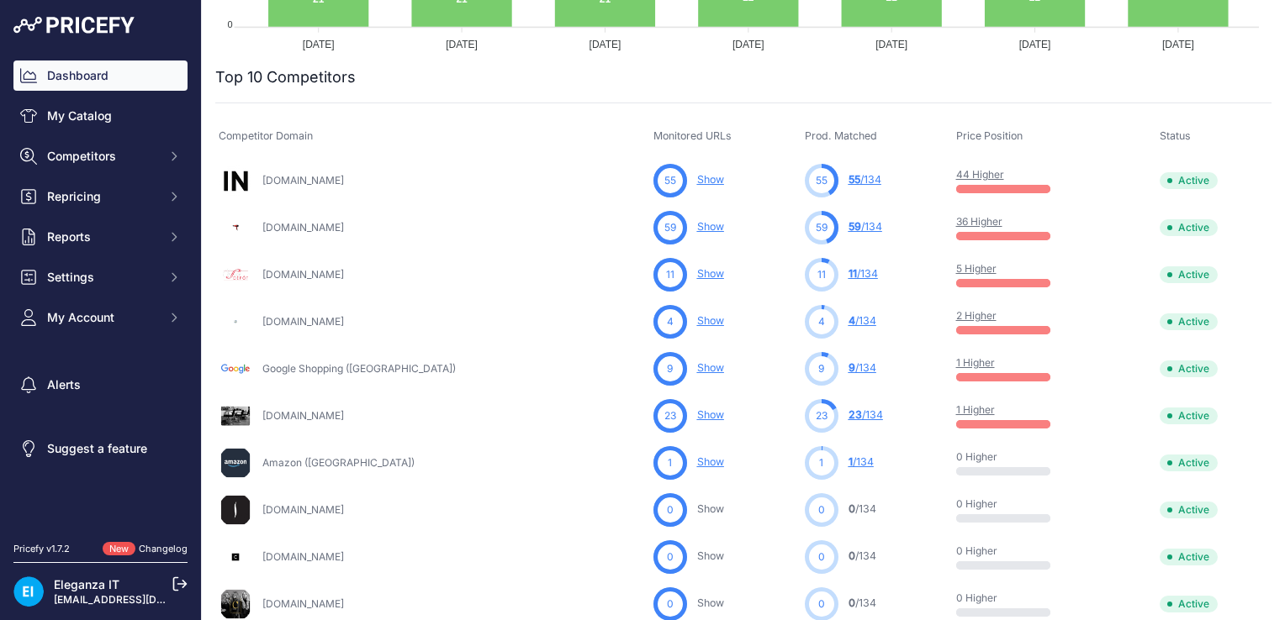
scroll to position [493, 0]
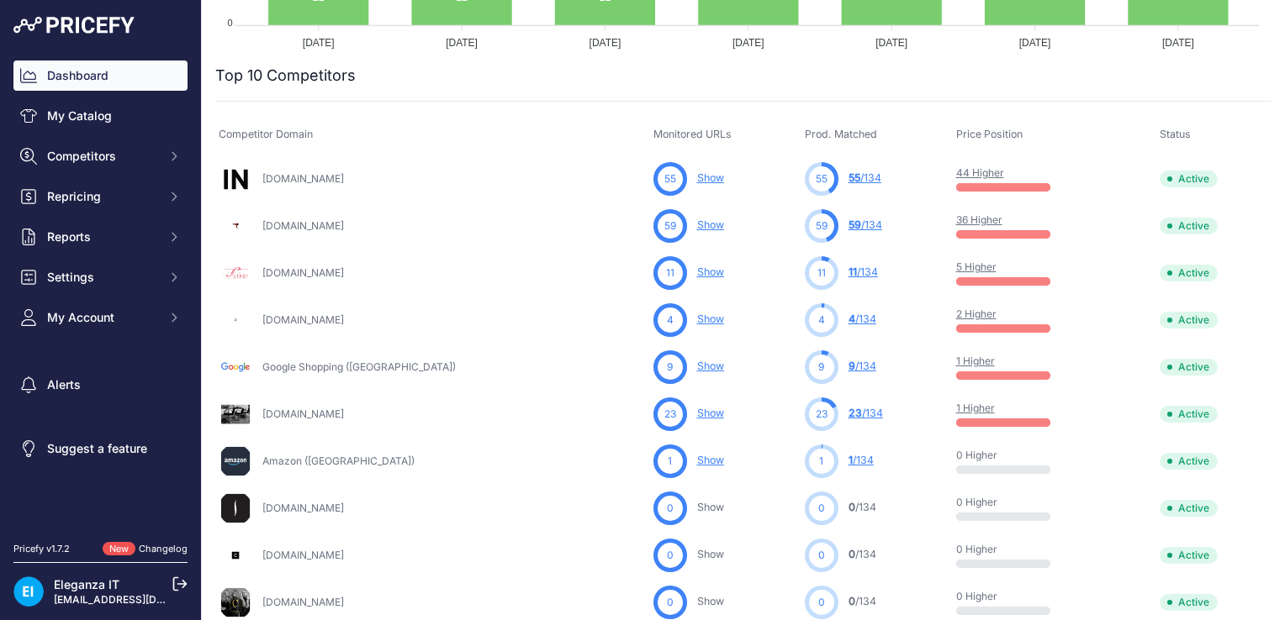
click at [956, 173] on link "44 Higher" at bounding box center [980, 172] width 48 height 13
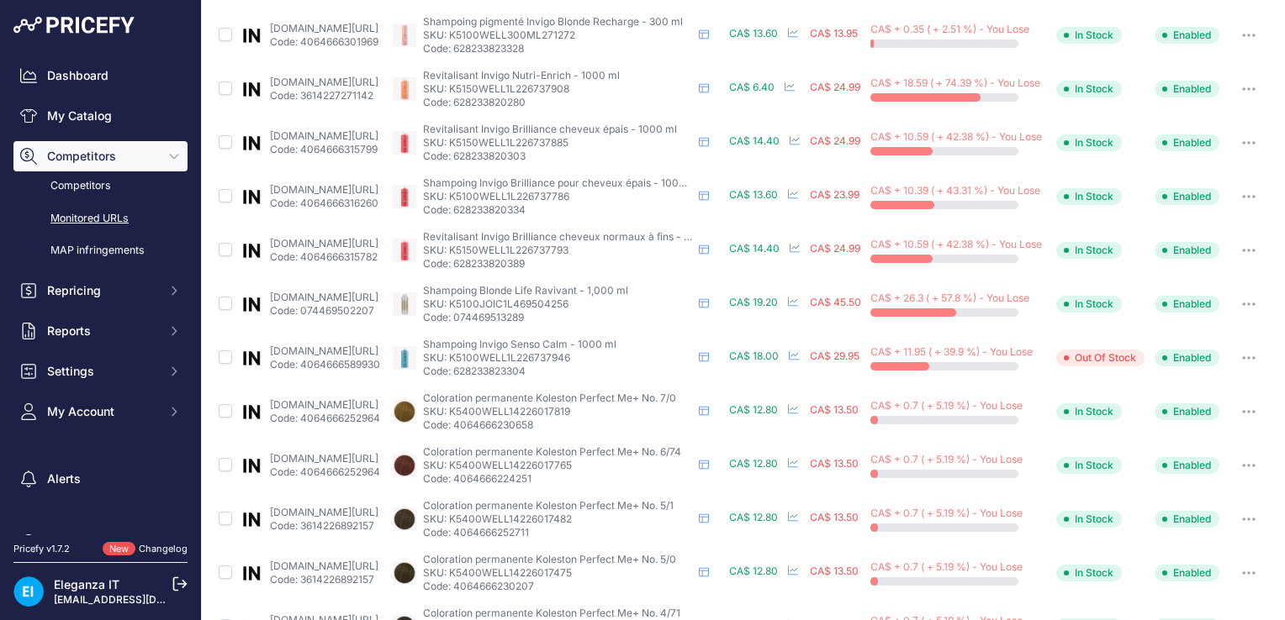
scroll to position [486, 0]
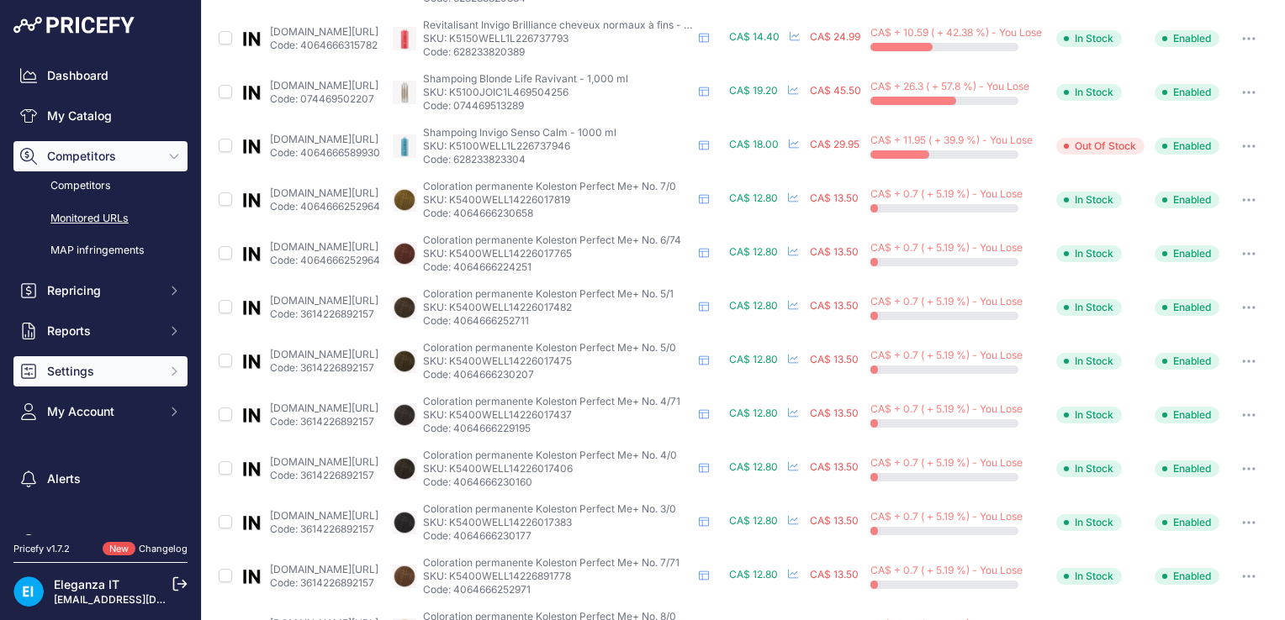
click at [94, 378] on span "Settings" at bounding box center [102, 371] width 110 height 17
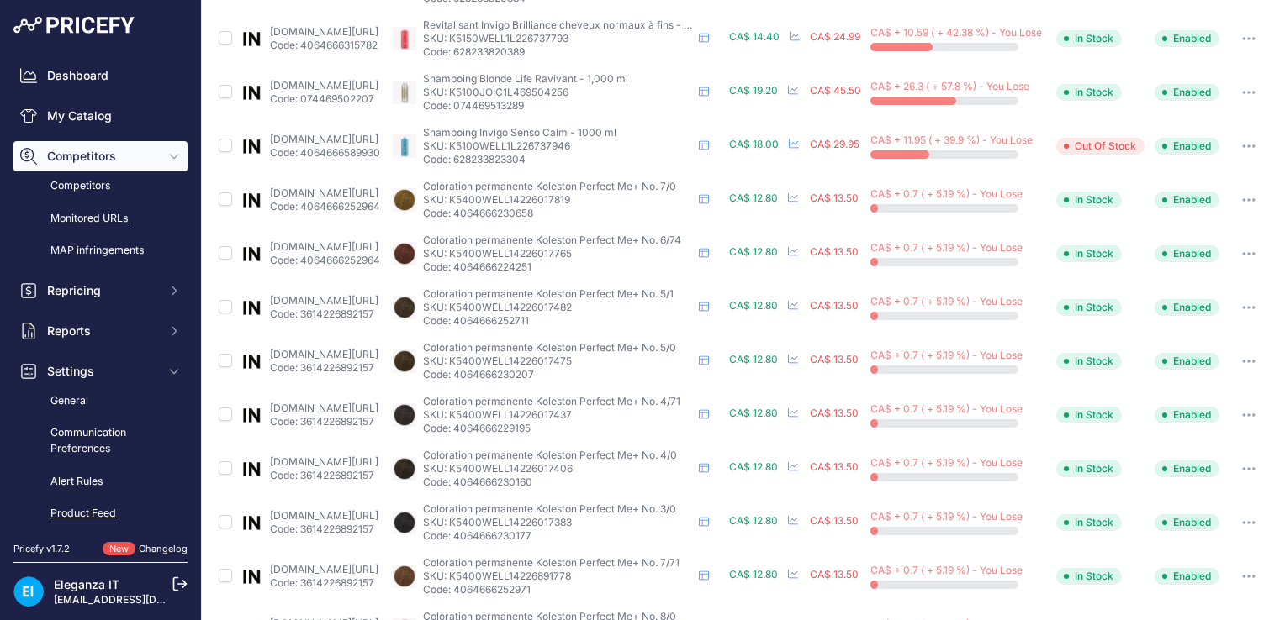
click at [102, 510] on link "Product Feed" at bounding box center [100, 513] width 174 height 29
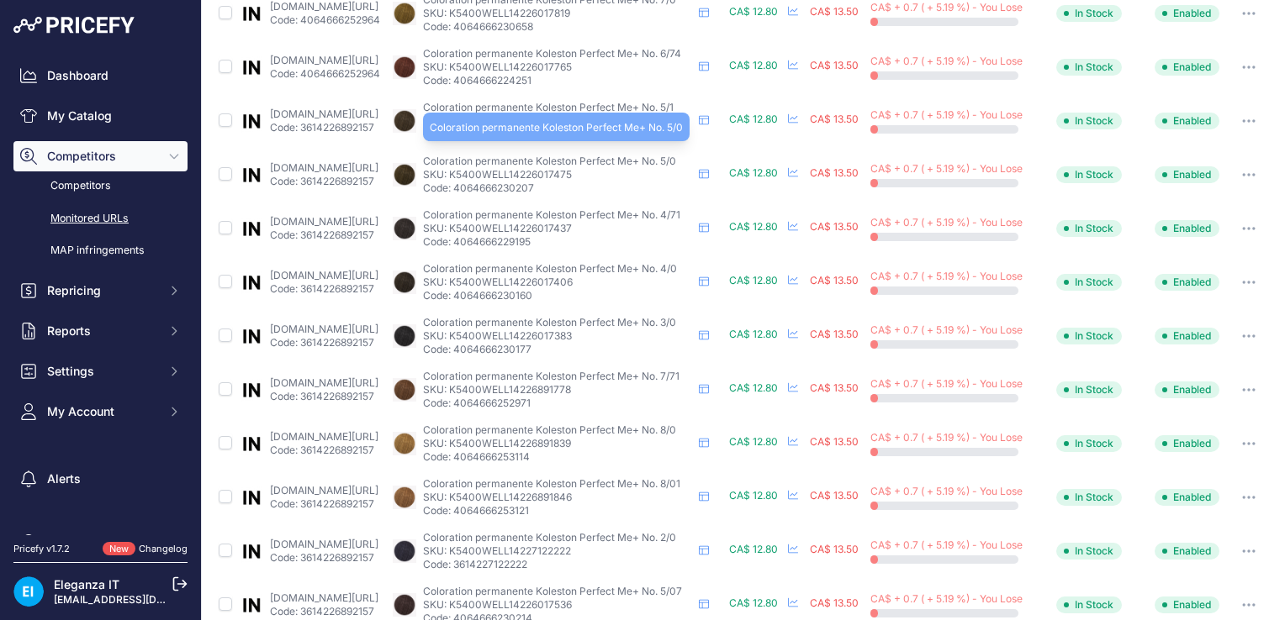
scroll to position [225, 0]
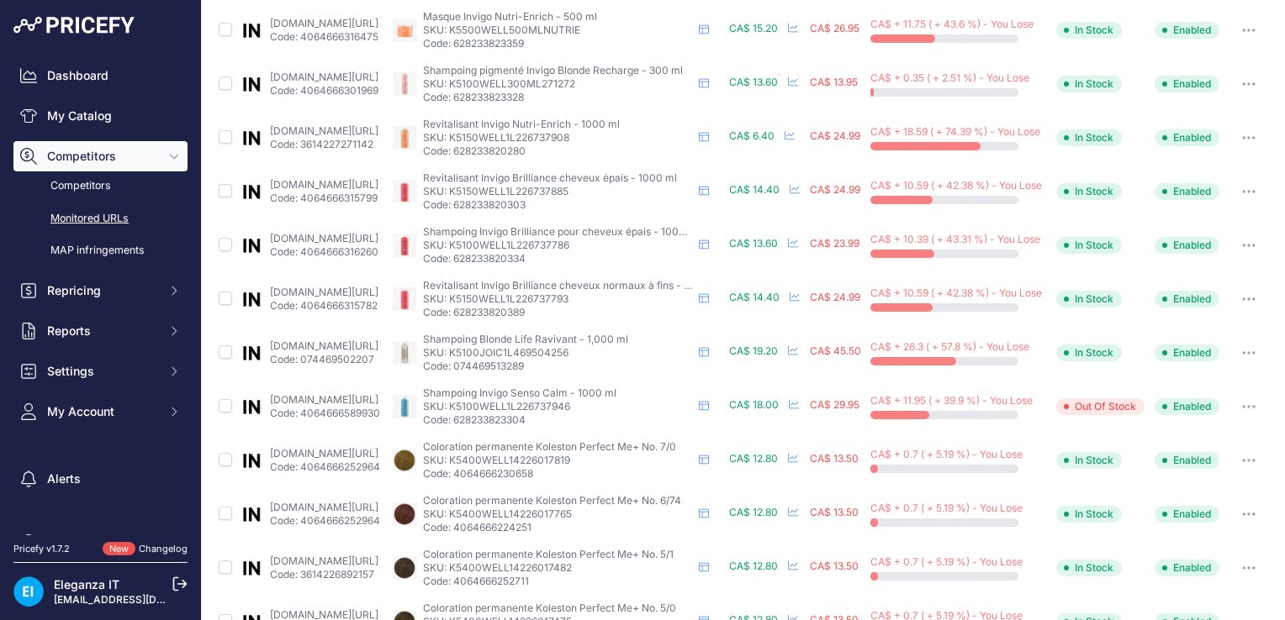
click at [84, 162] on span "Competitors" at bounding box center [102, 156] width 110 height 17
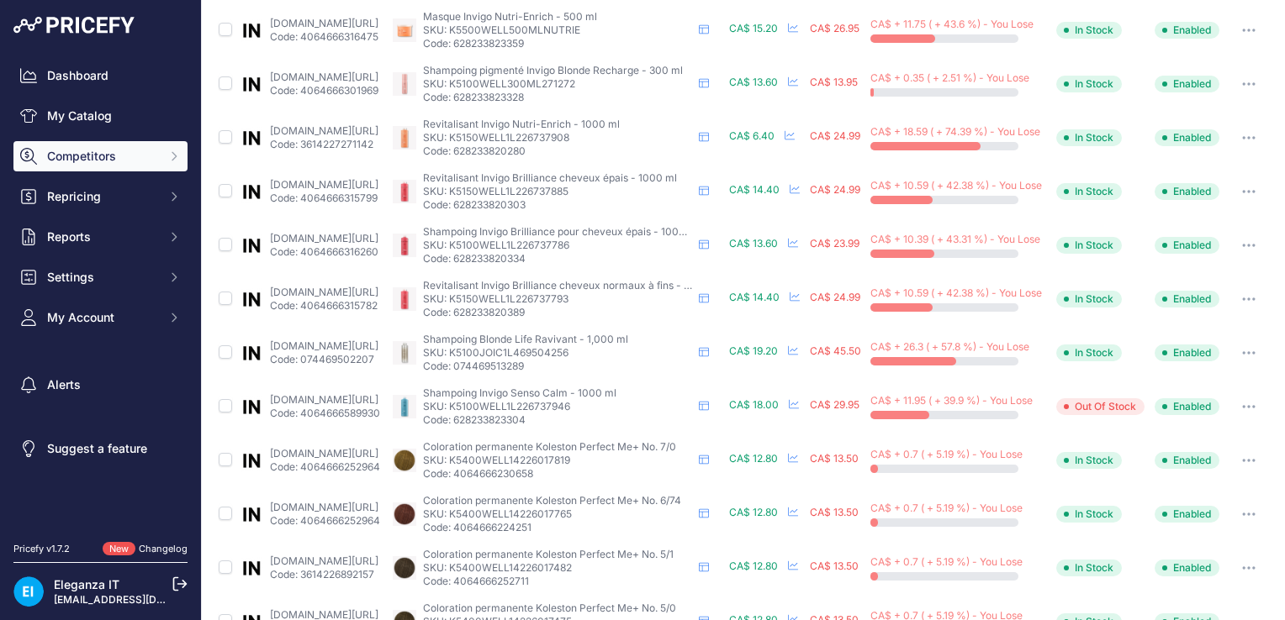
click at [174, 153] on icon "Sidebar" at bounding box center [173, 156] width 13 height 13
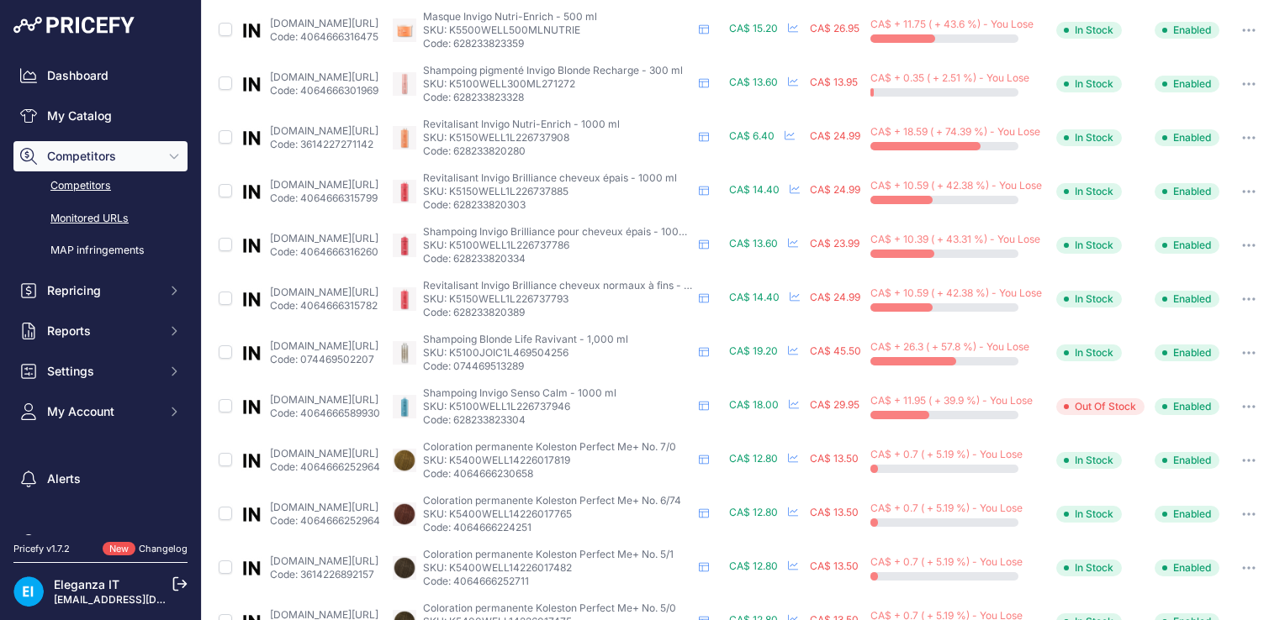
click at [89, 190] on link "Competitors" at bounding box center [100, 186] width 174 height 29
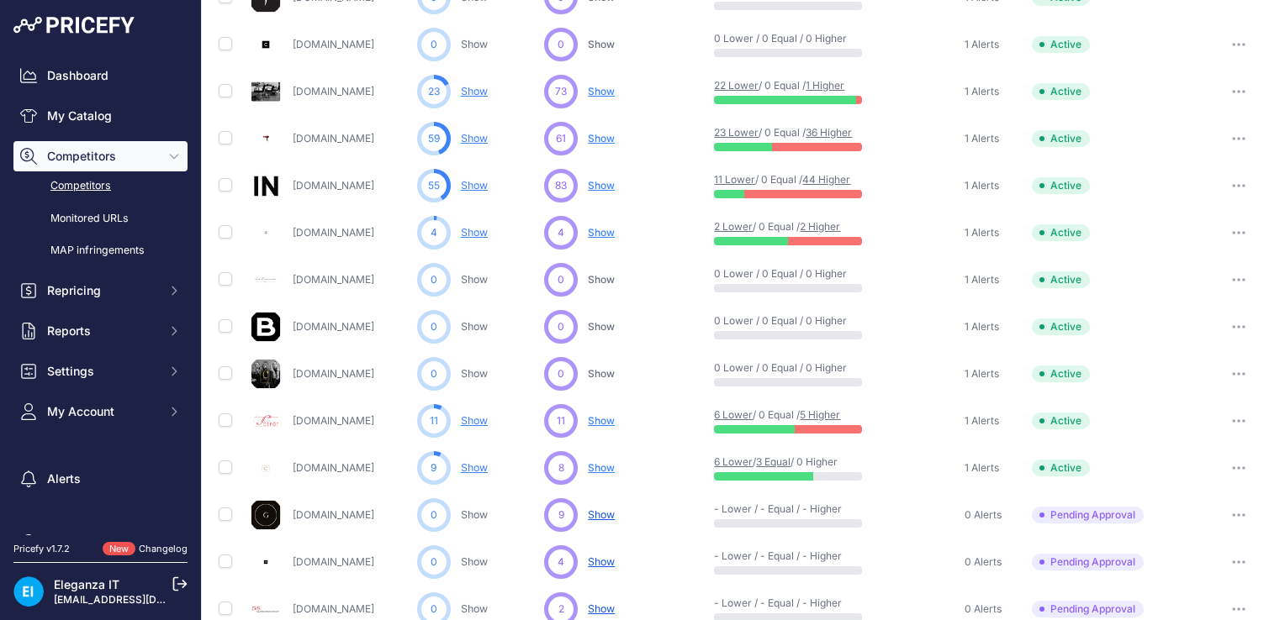
scroll to position [340, 0]
click at [605, 187] on span "Show" at bounding box center [601, 183] width 27 height 13
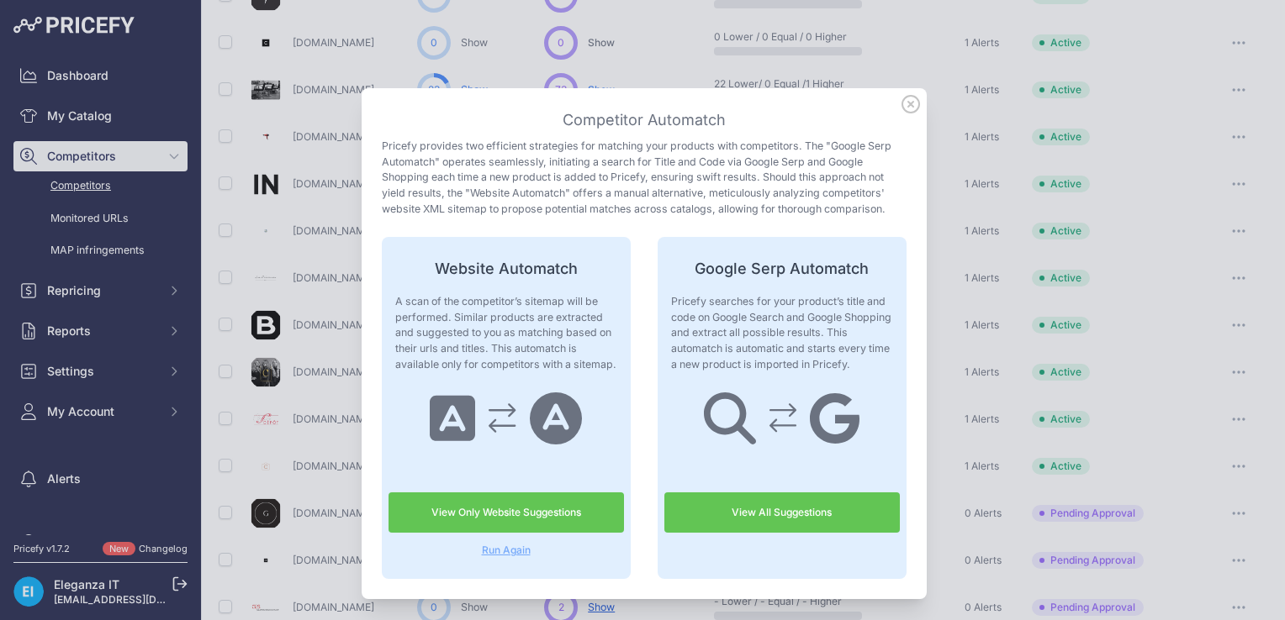
click at [525, 516] on link "View Only Website Suggestions" at bounding box center [505, 513] width 235 height 40
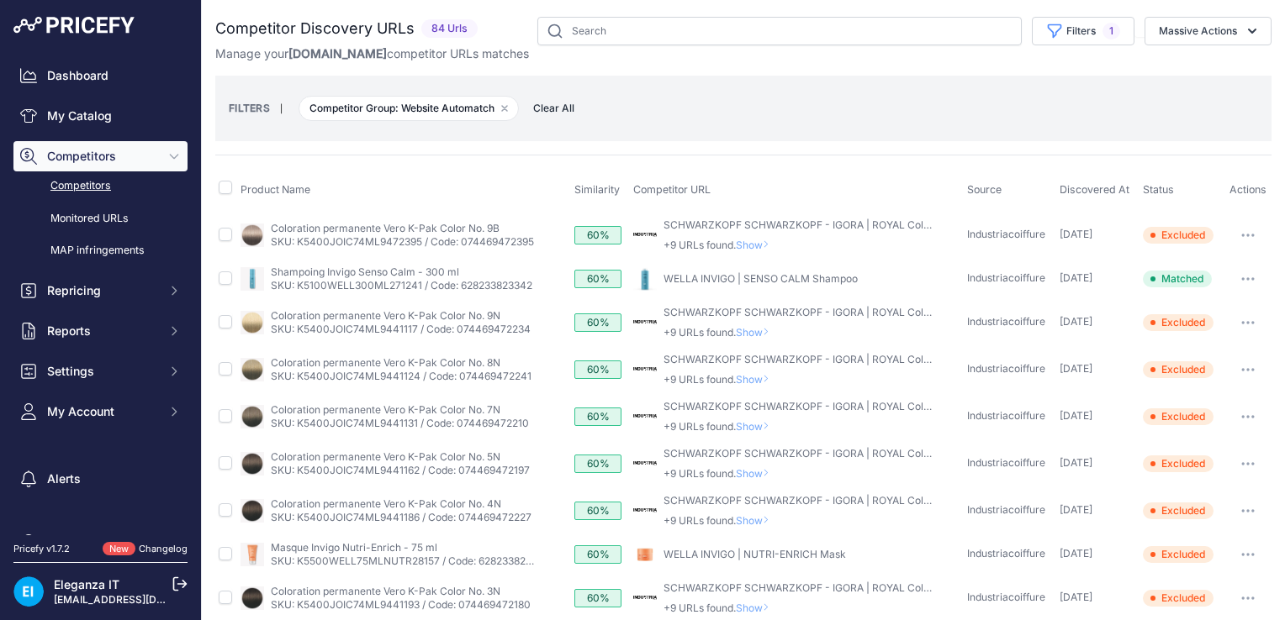
click at [765, 279] on link "WELLA INVIGO | SENSO CALM Shampoo" at bounding box center [760, 278] width 194 height 13
click at [1247, 278] on icon "button" at bounding box center [1248, 279] width 2 height 2
click at [774, 147] on div "Competitor Discovery URLs 84 Urls" at bounding box center [743, 585] width 1056 height 1136
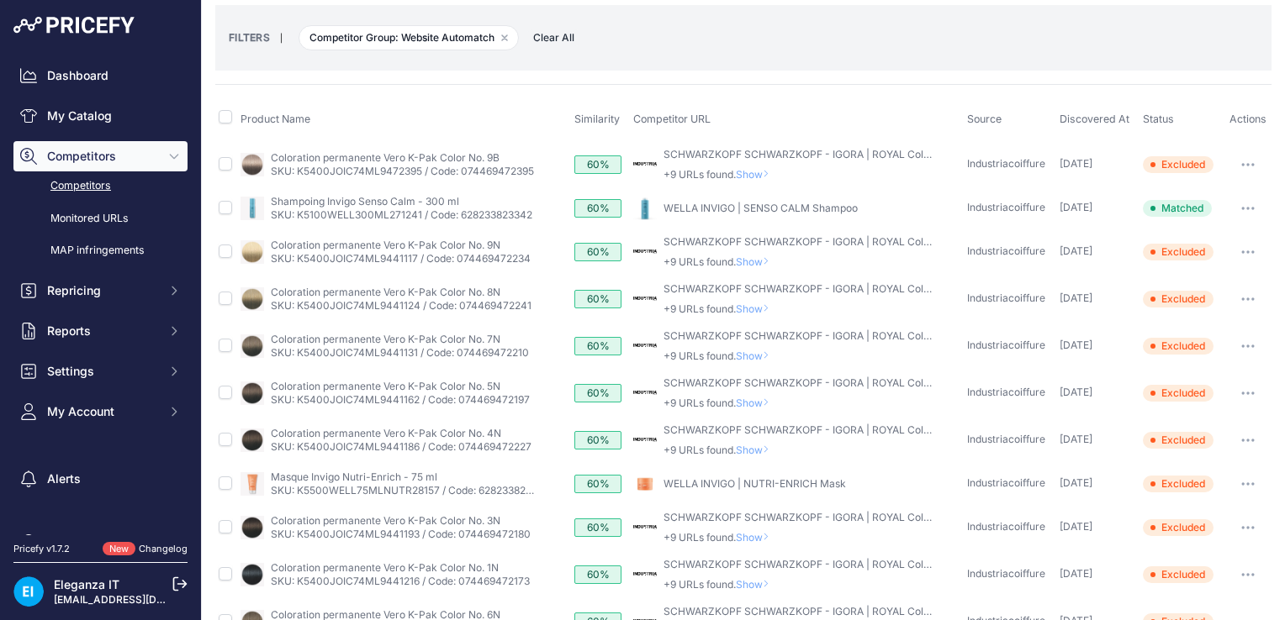
scroll to position [72, 0]
click at [748, 258] on span "Show" at bounding box center [756, 260] width 40 height 13
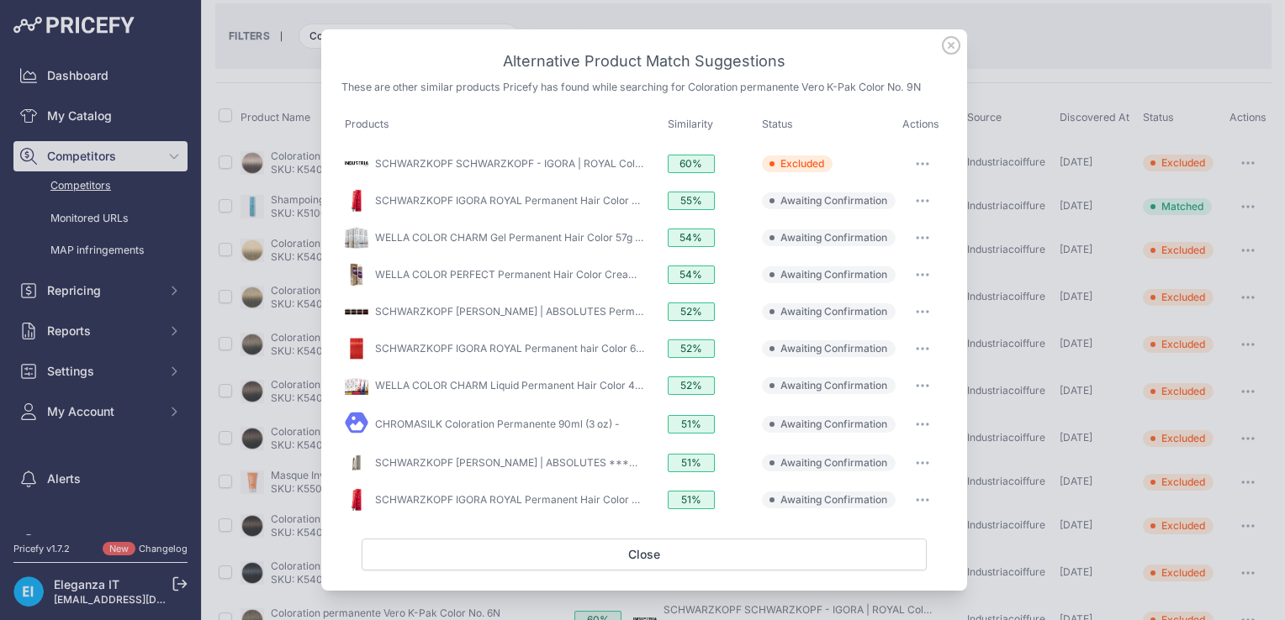
click at [952, 52] on icon at bounding box center [951, 45] width 18 height 18
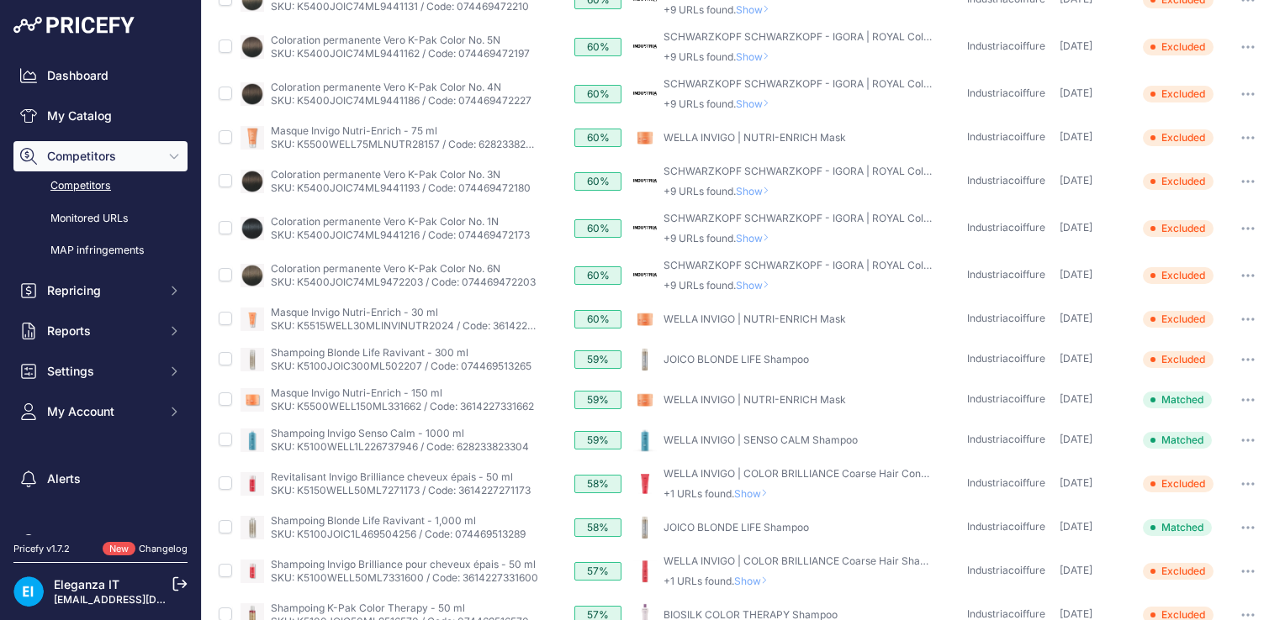
scroll to position [423, 0]
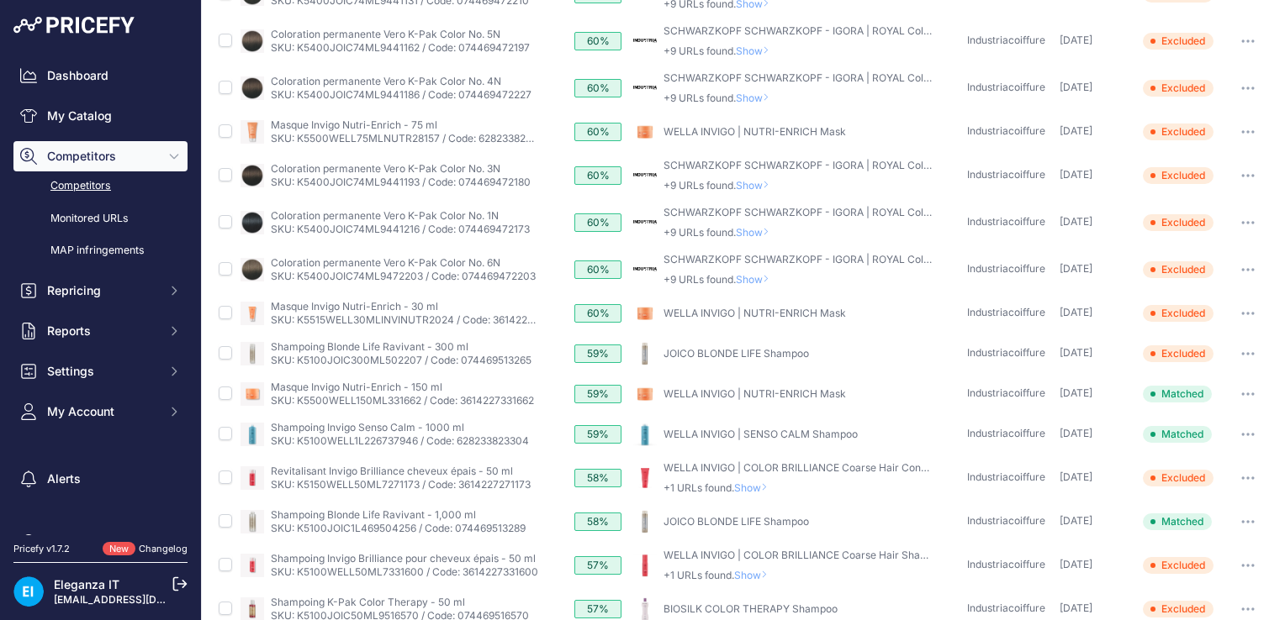
click at [805, 389] on link "WELLA INVIGO | NUTRI-ENRICH Mask" at bounding box center [754, 394] width 182 height 13
click at [784, 435] on link "WELLA INVIGO | SENSO CALM Shampoo" at bounding box center [760, 434] width 194 height 13
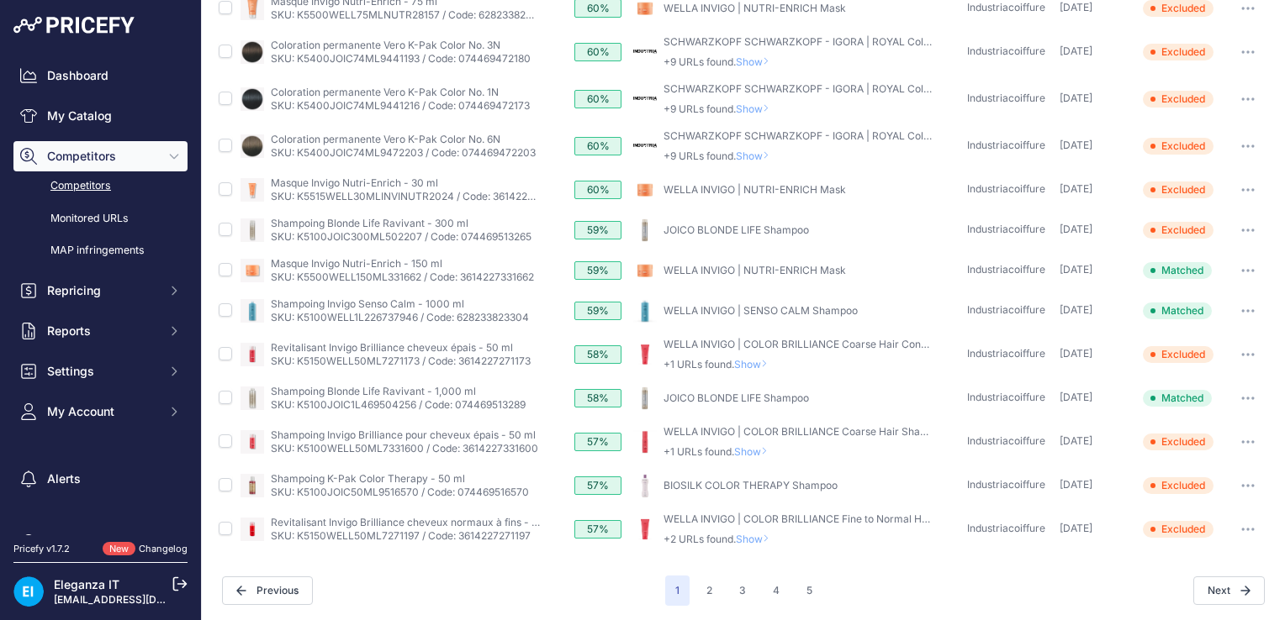
click at [742, 395] on link "JOICO BLONDE LIFE Shampoo" at bounding box center [735, 398] width 145 height 13
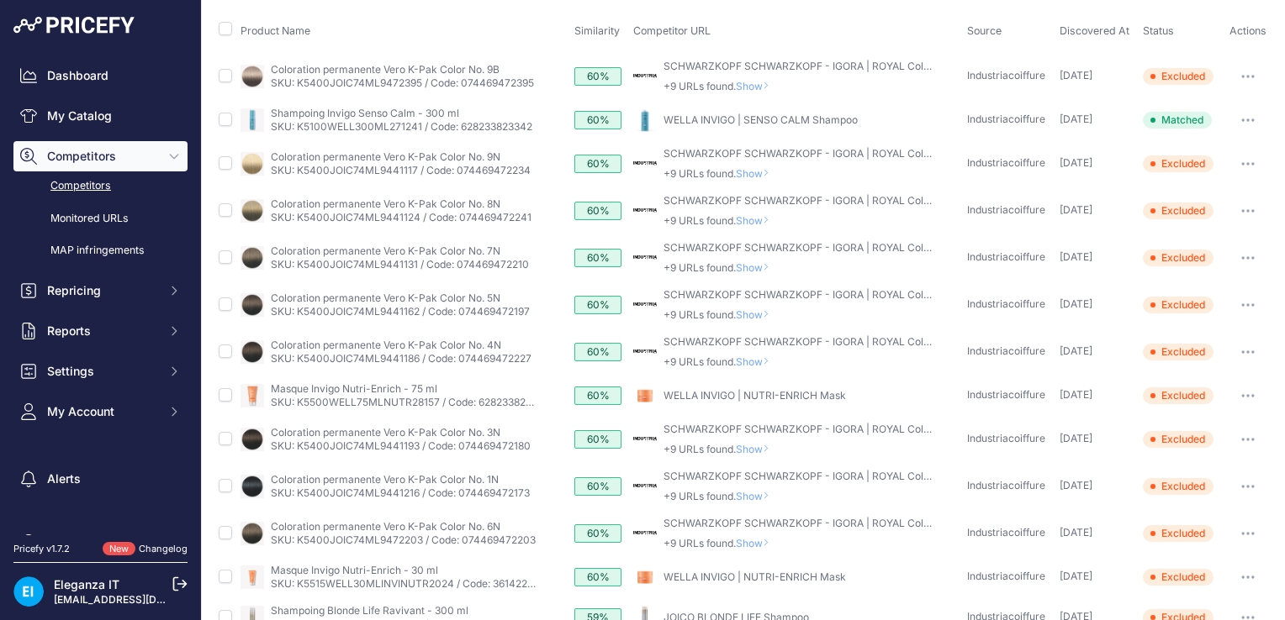
scroll to position [157, 0]
